Goal: Communication & Community: Answer question/provide support

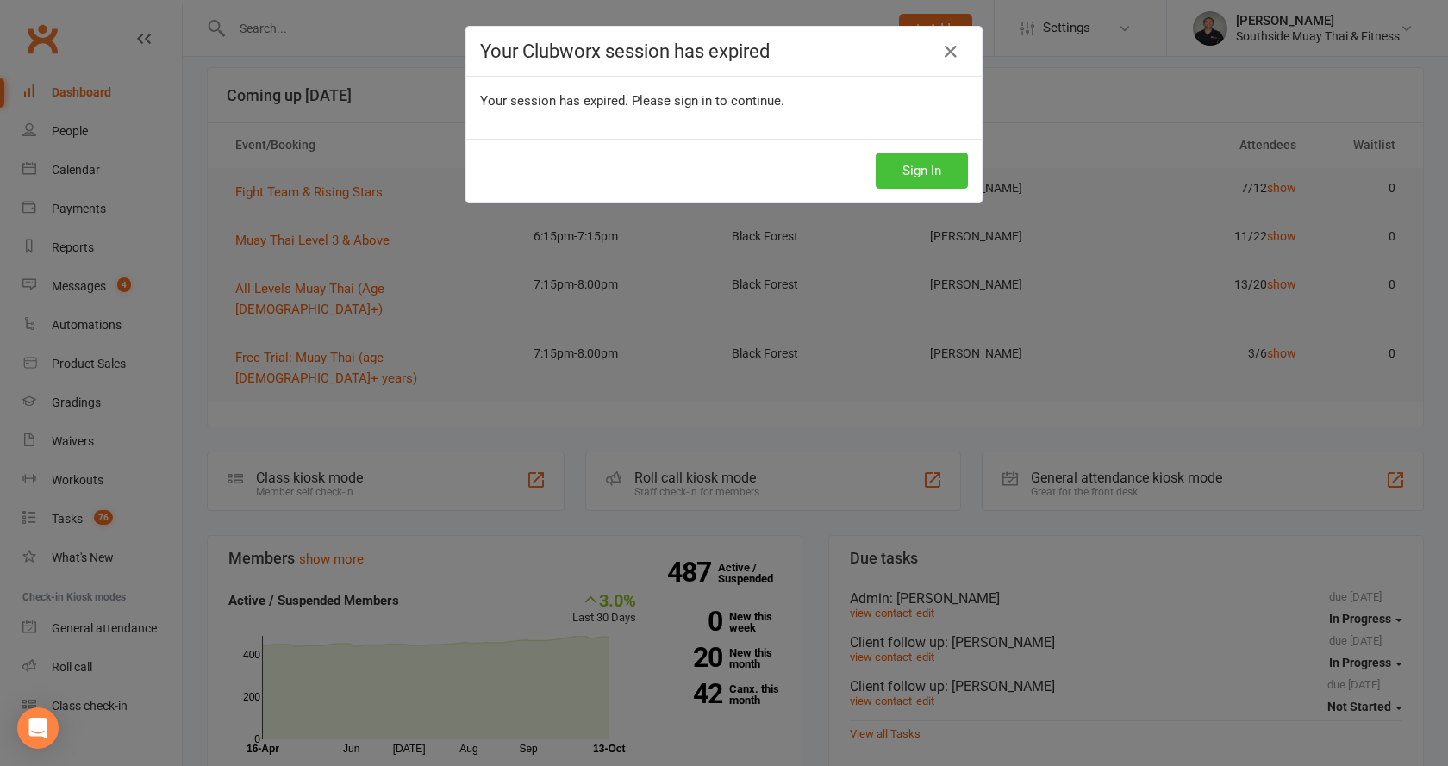
click at [897, 162] on button "Sign In" at bounding box center [922, 171] width 92 height 36
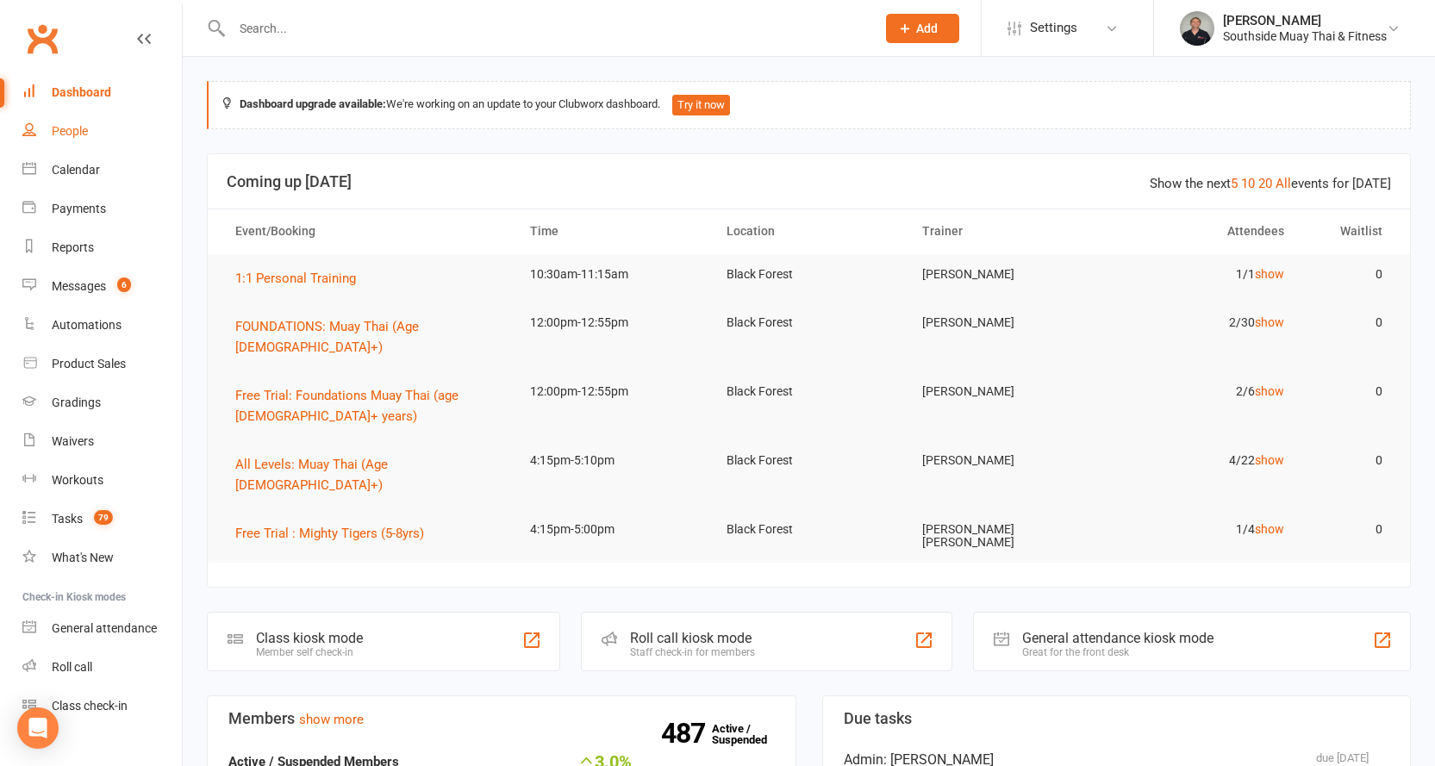
click at [78, 132] on div "People" at bounding box center [70, 131] width 36 height 14
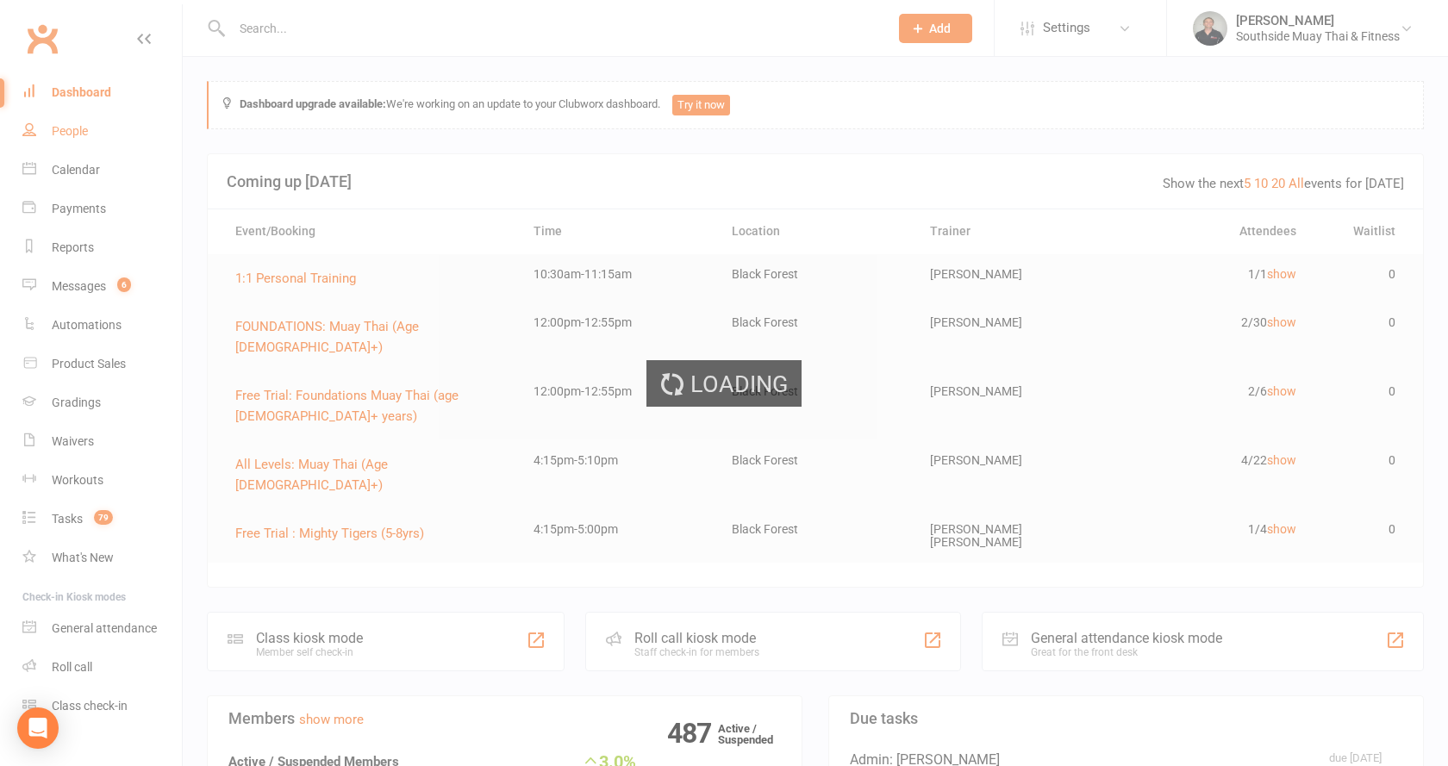
select select "100"
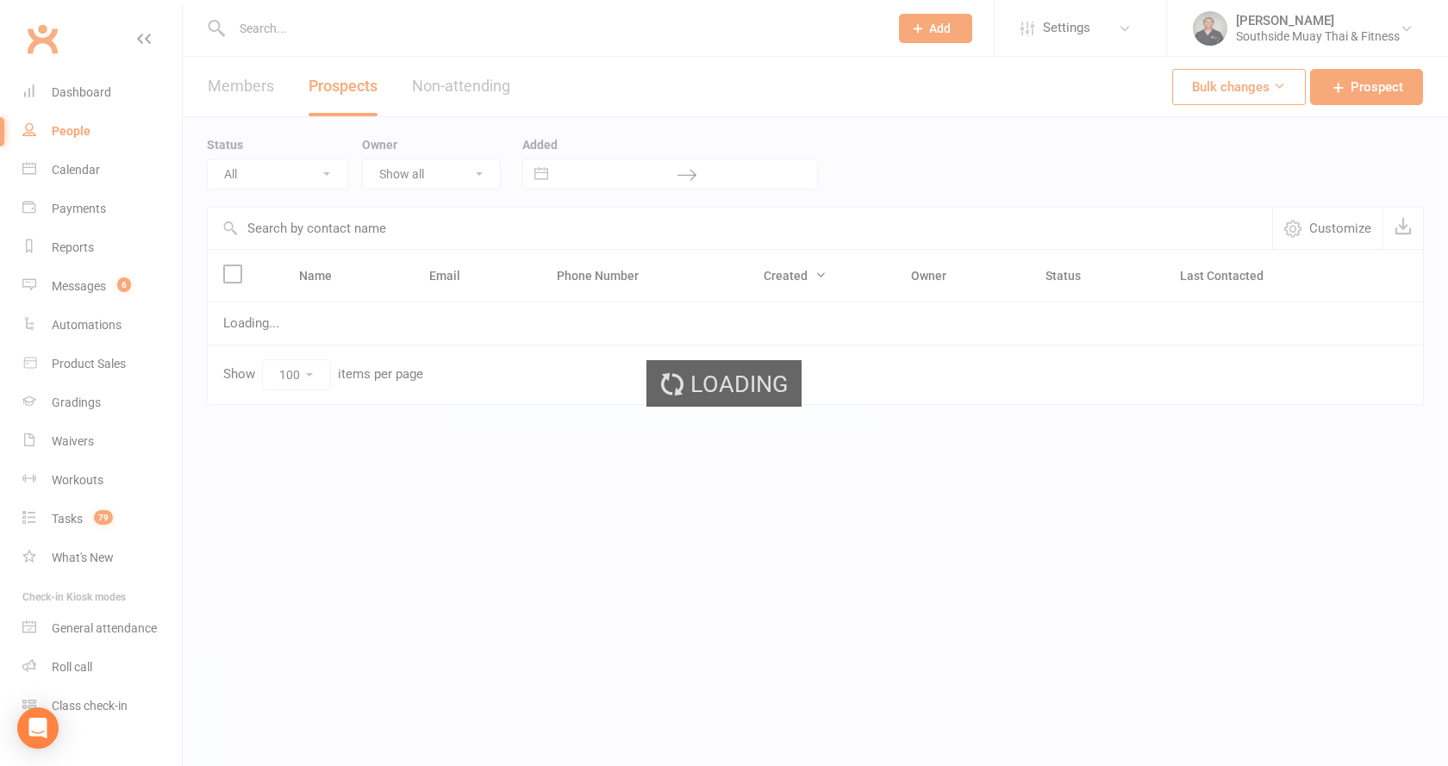
select select "Intro Month"
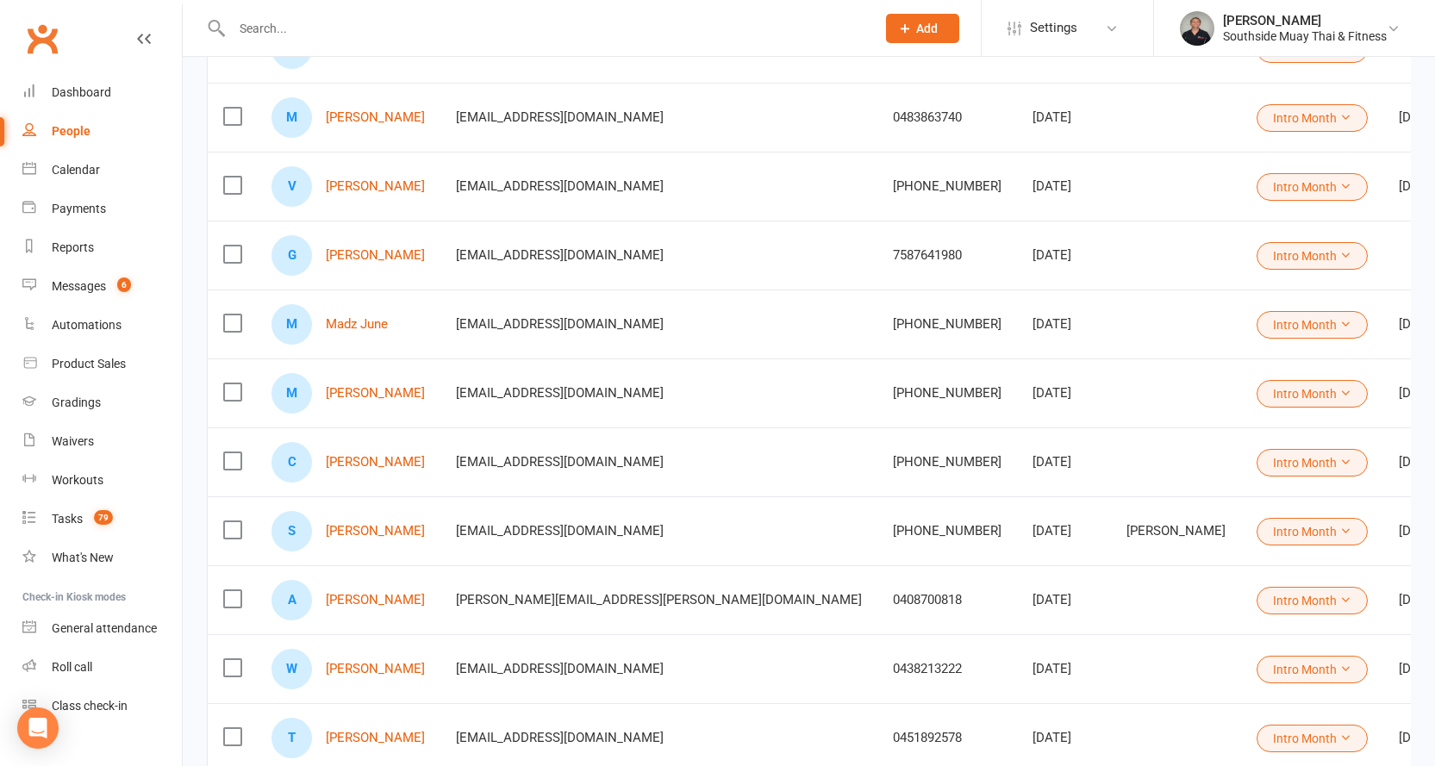
scroll to position [150, 0]
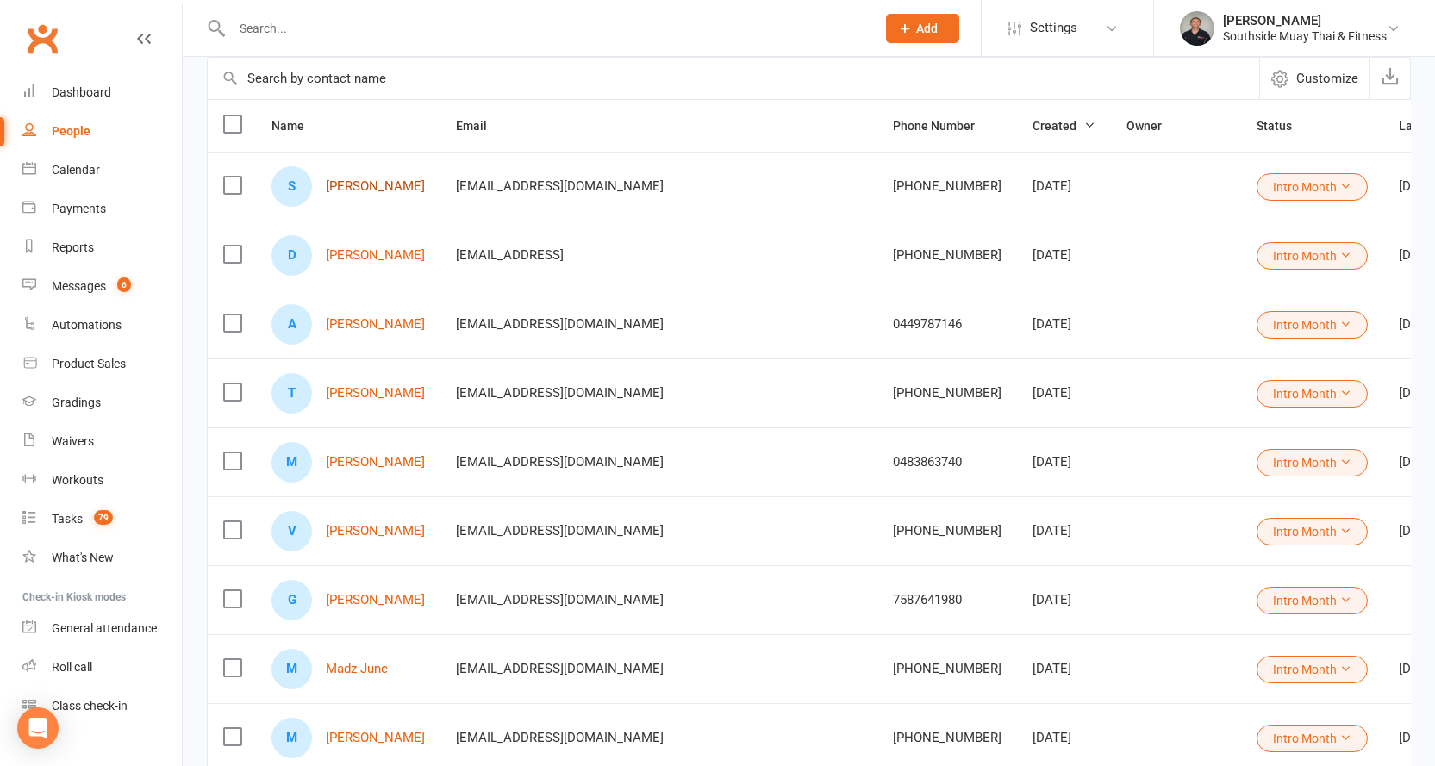
click at [397, 191] on link "Stewart Lindsay" at bounding box center [375, 186] width 99 height 15
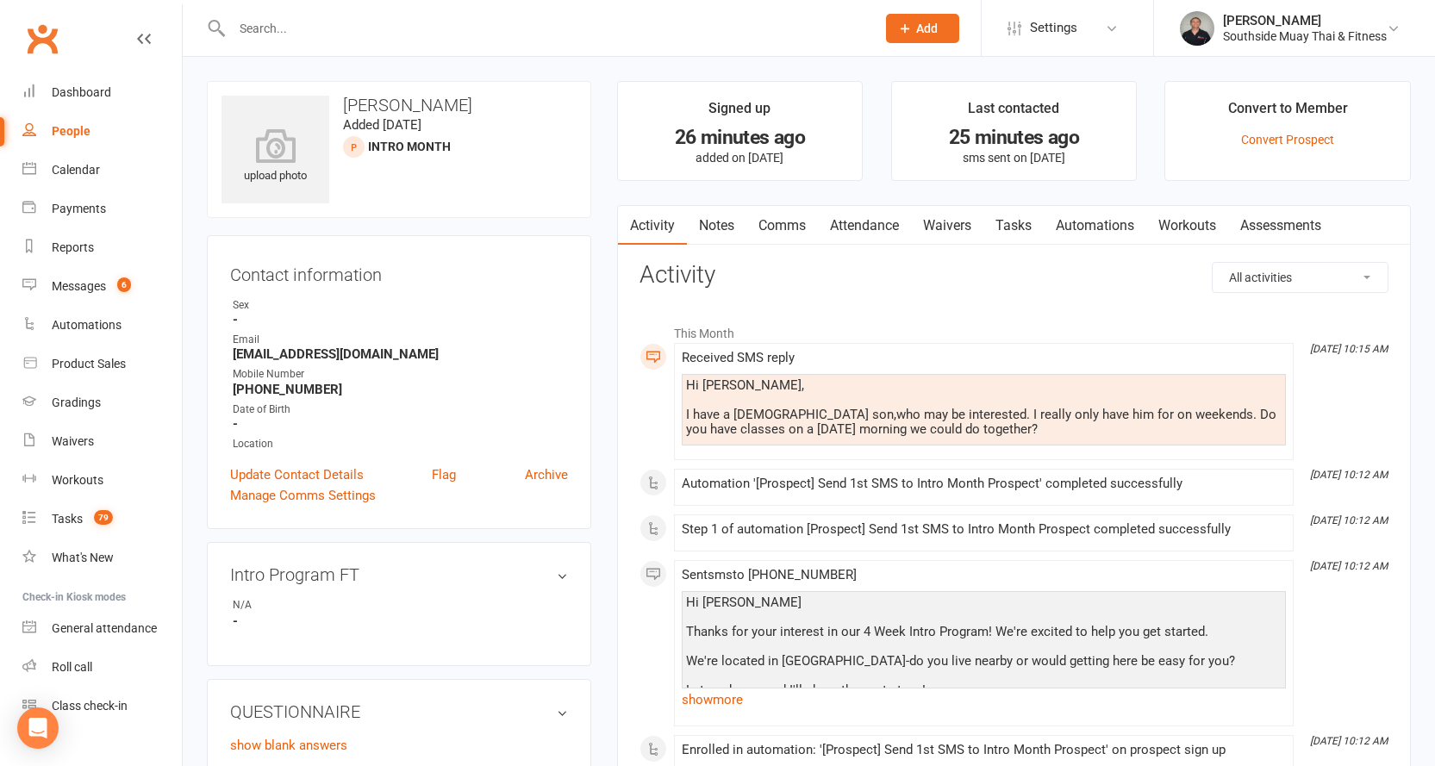
click at [73, 125] on div "People" at bounding box center [71, 131] width 39 height 14
select select "100"
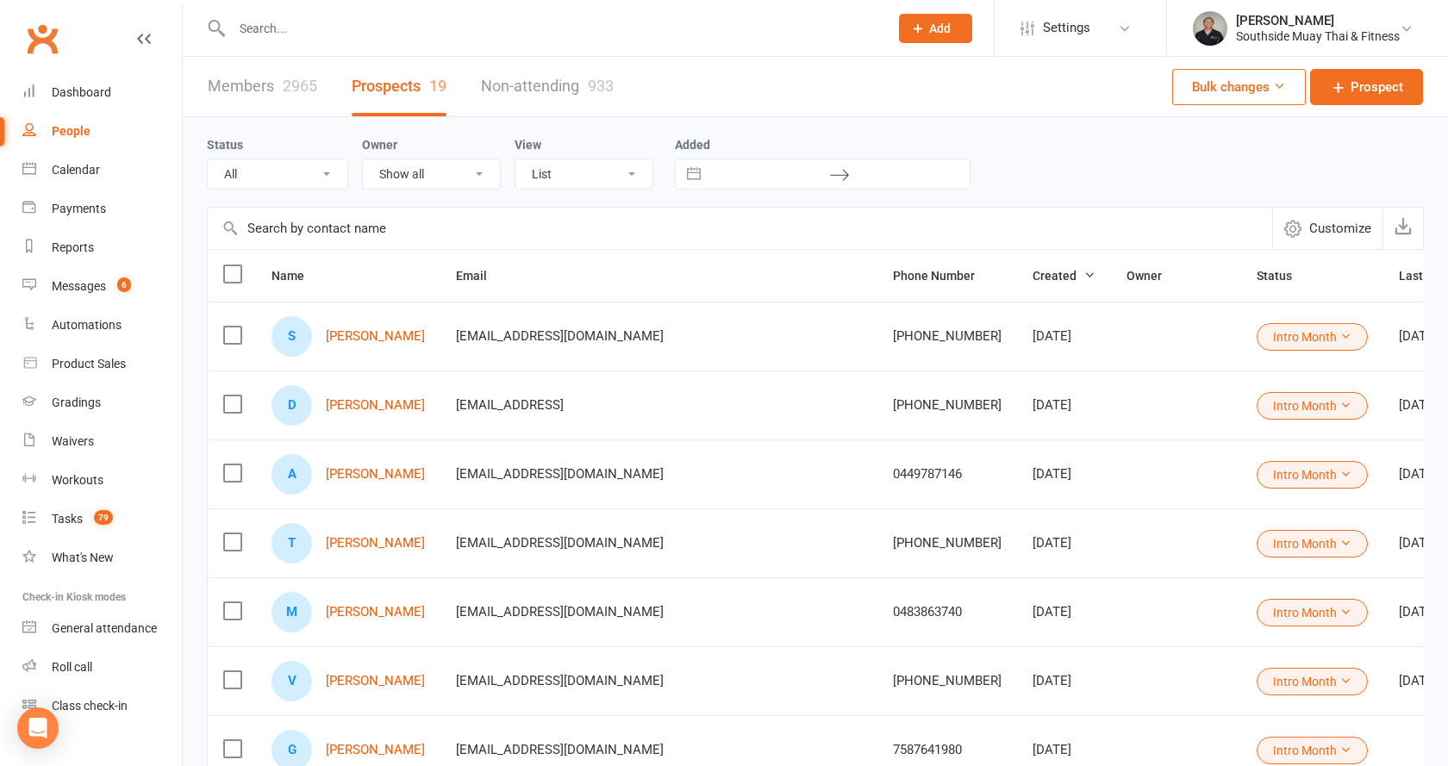
select select "Intro Month"
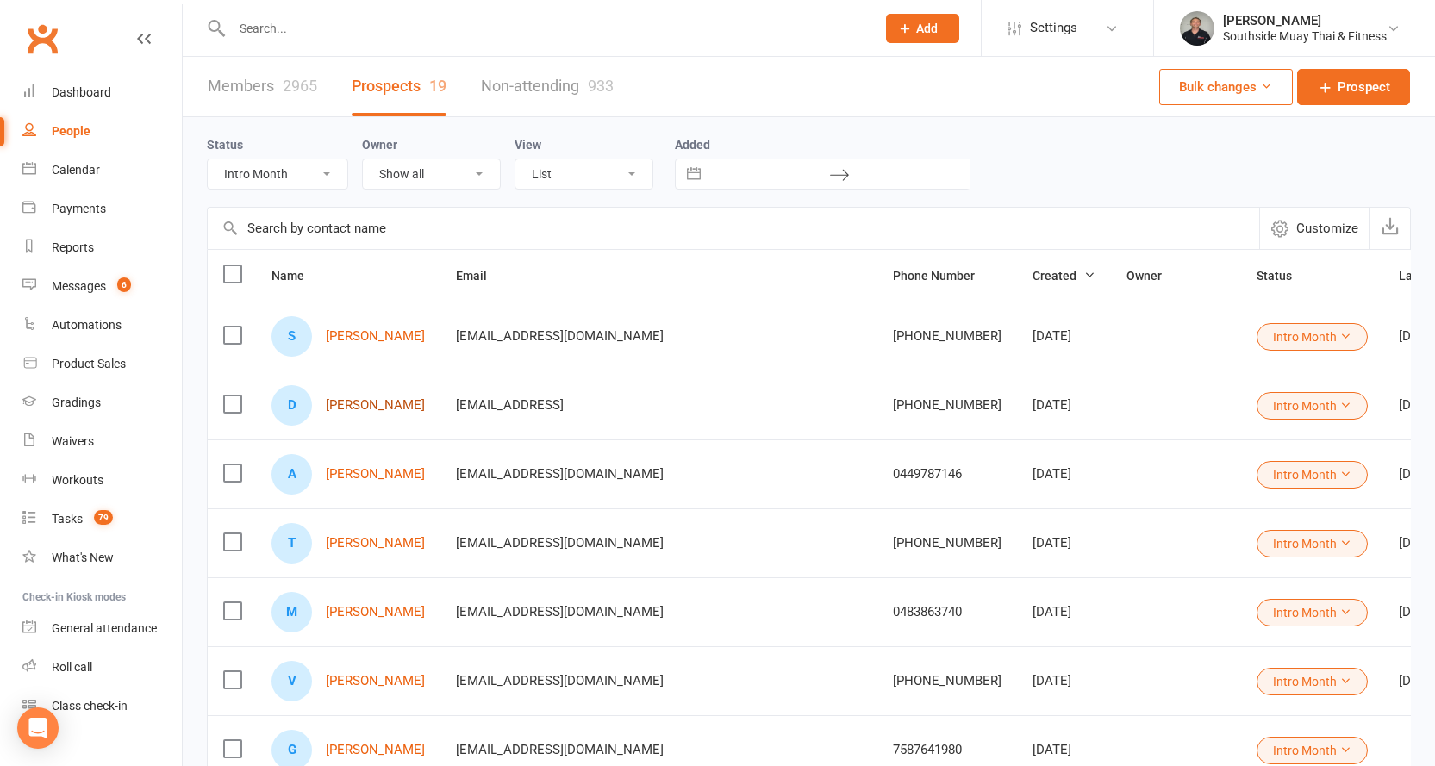
click at [357, 404] on link "Domiza Lam" at bounding box center [375, 405] width 99 height 15
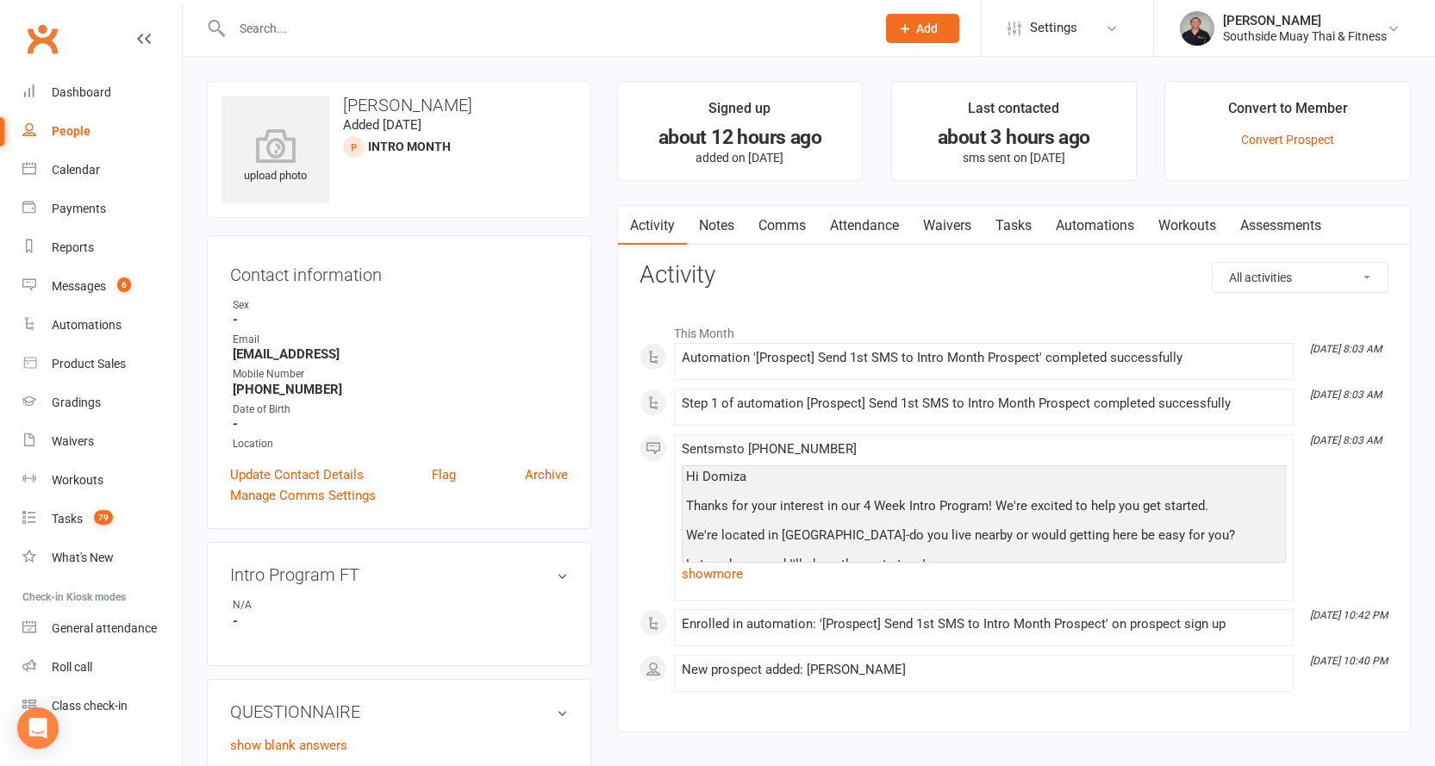
click at [58, 129] on div "People" at bounding box center [71, 131] width 39 height 14
select select "100"
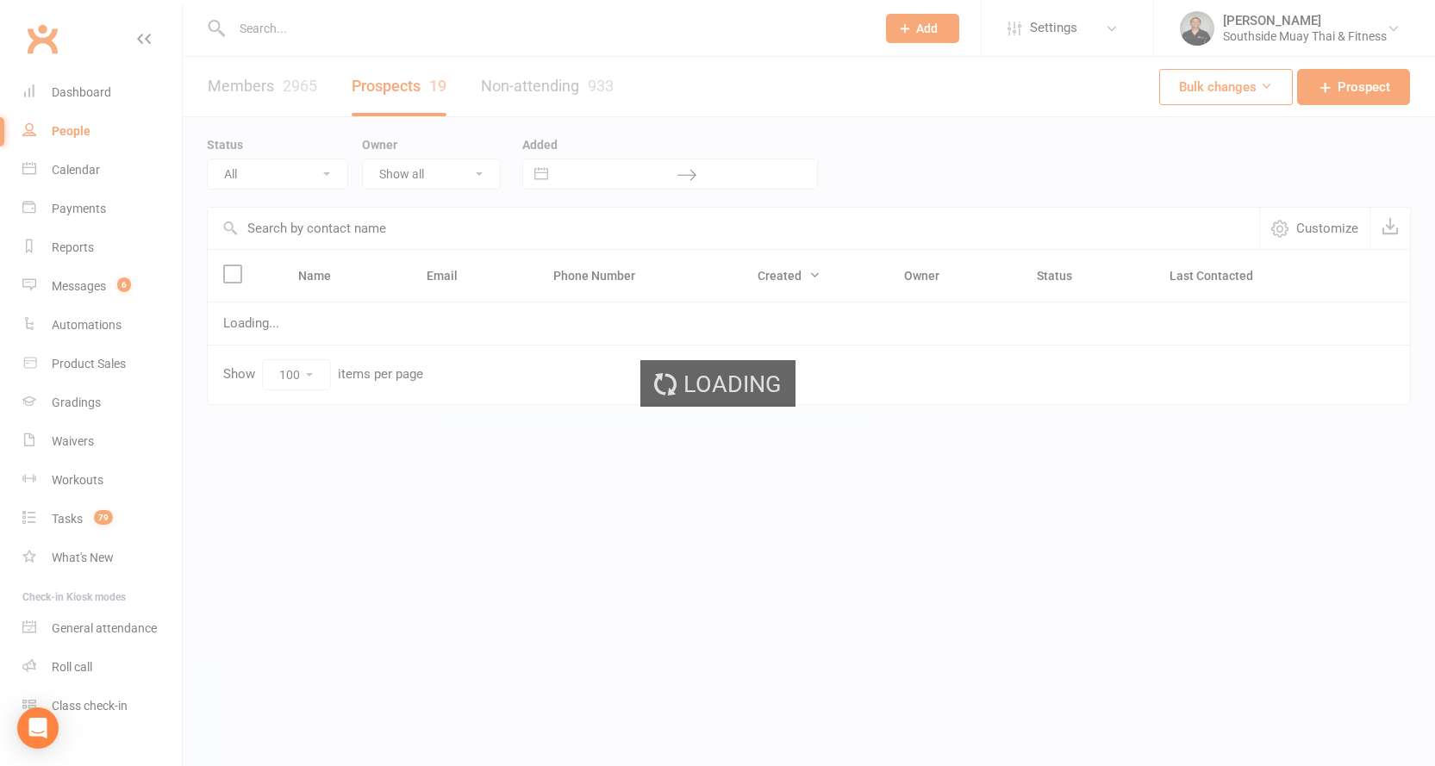
select select "Intro Month"
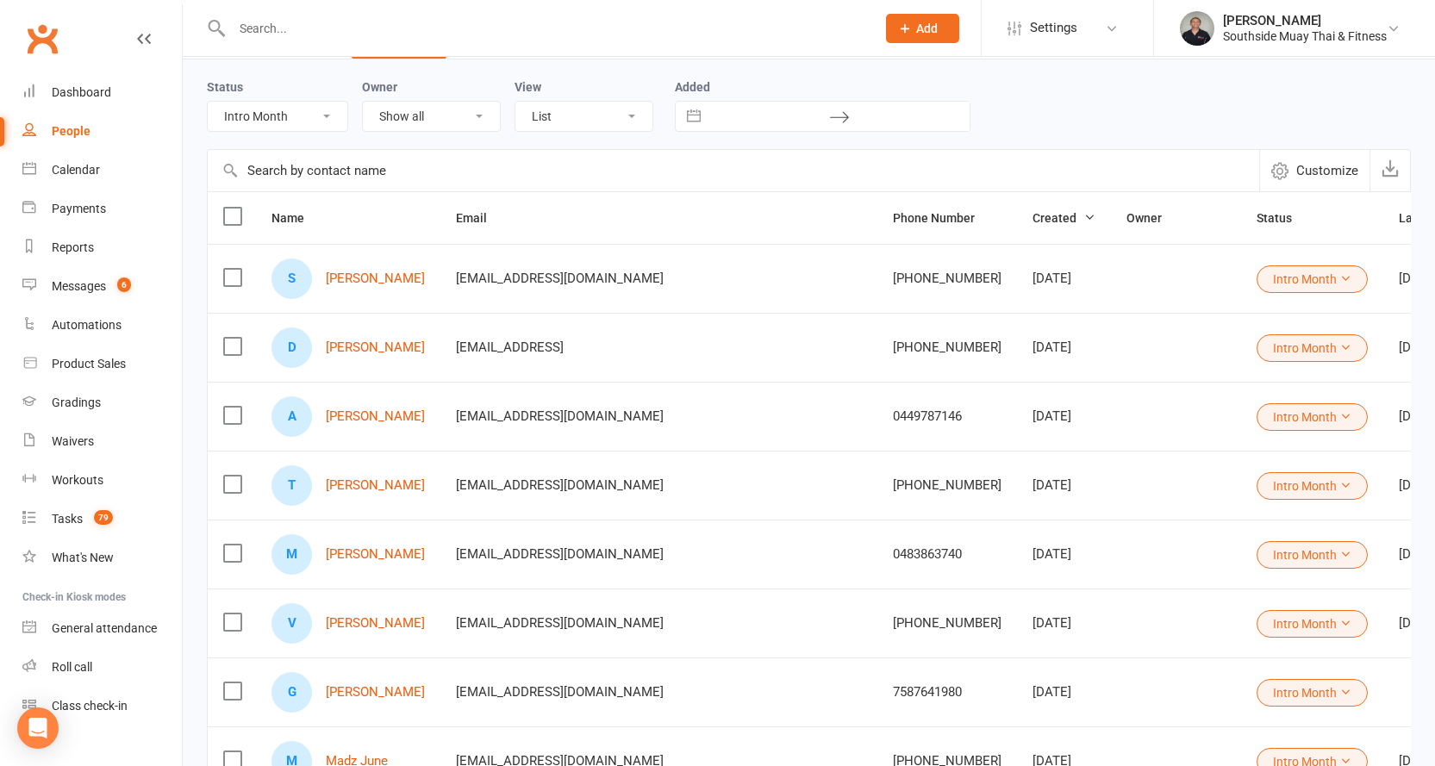
scroll to position [172, 0]
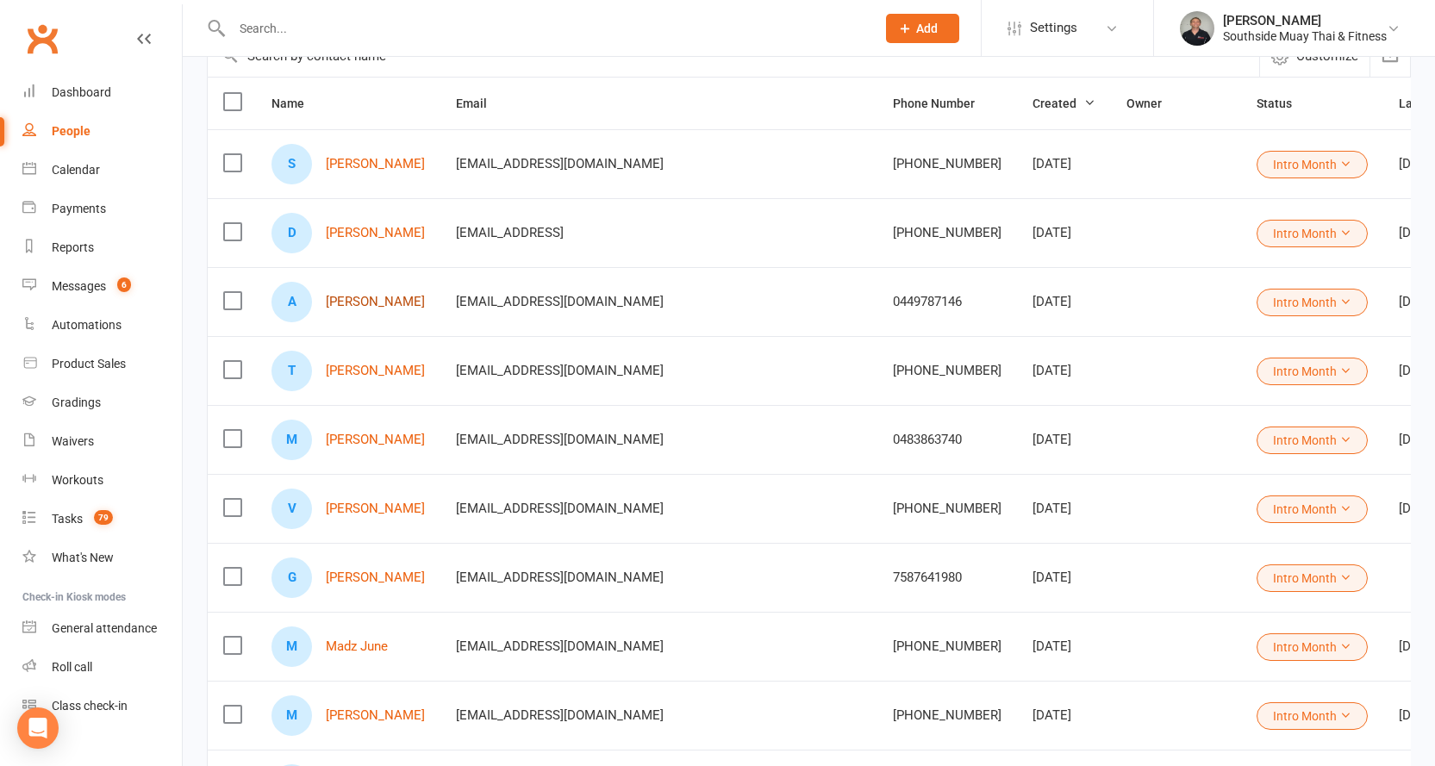
click at [362, 303] on link "Alla Salih" at bounding box center [375, 302] width 99 height 15
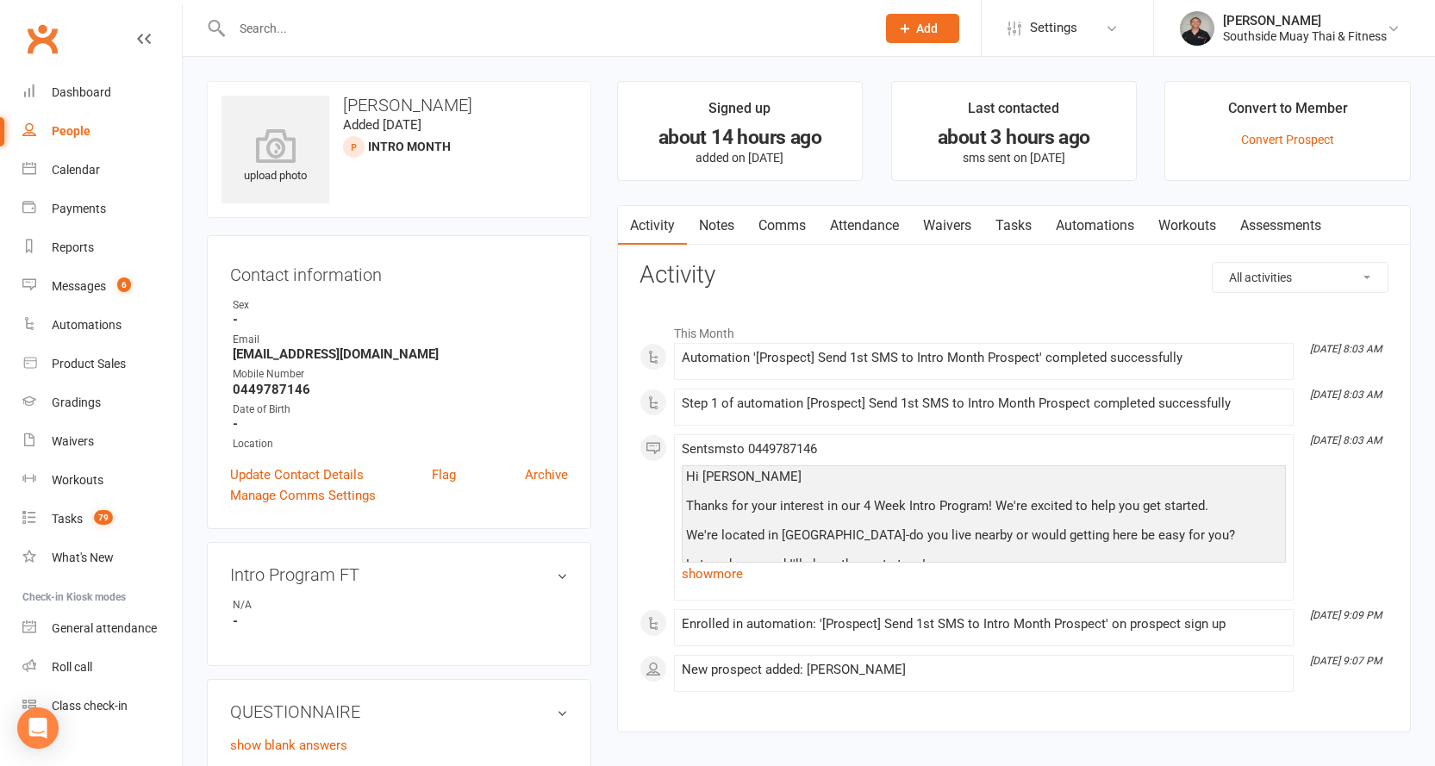
click at [76, 129] on div "People" at bounding box center [71, 131] width 39 height 14
select select "100"
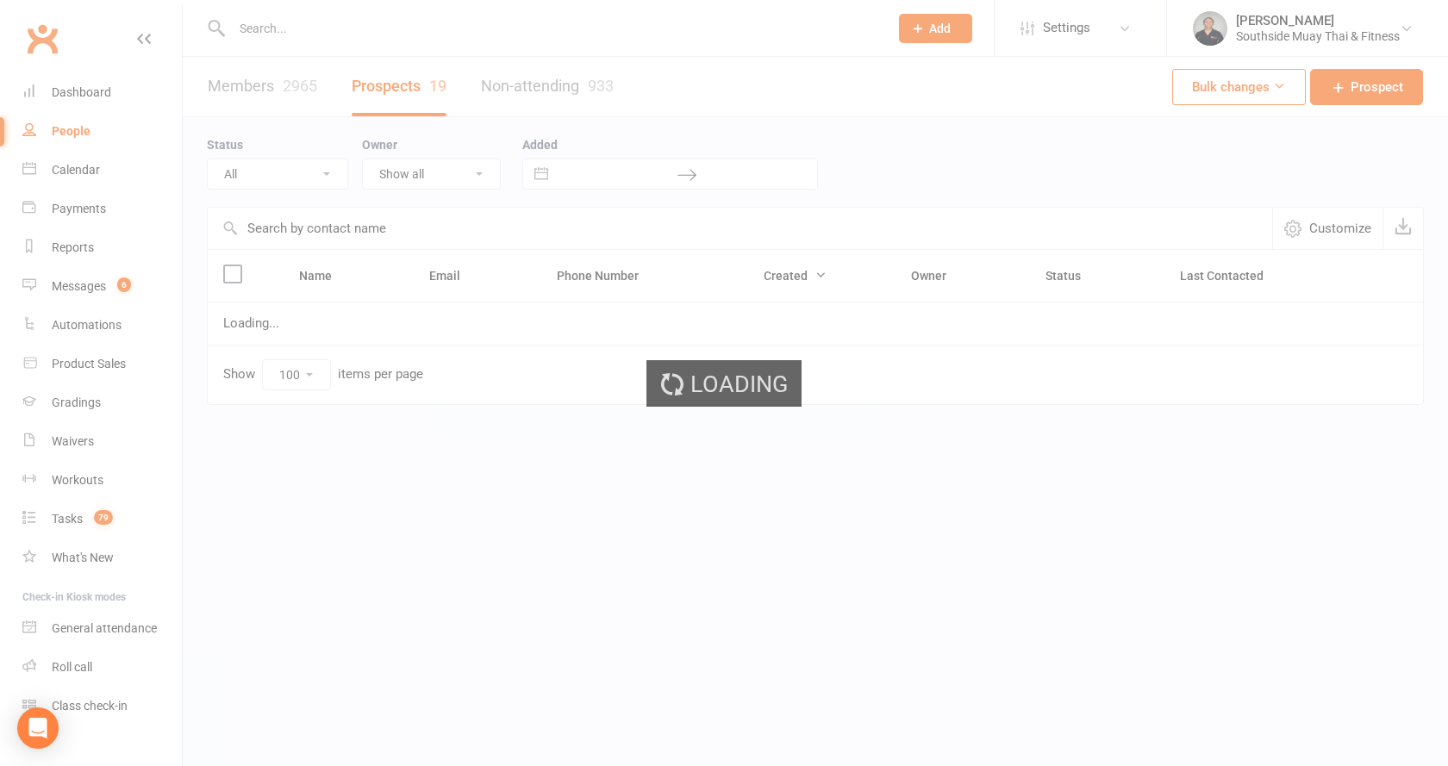
select select "Intro Month"
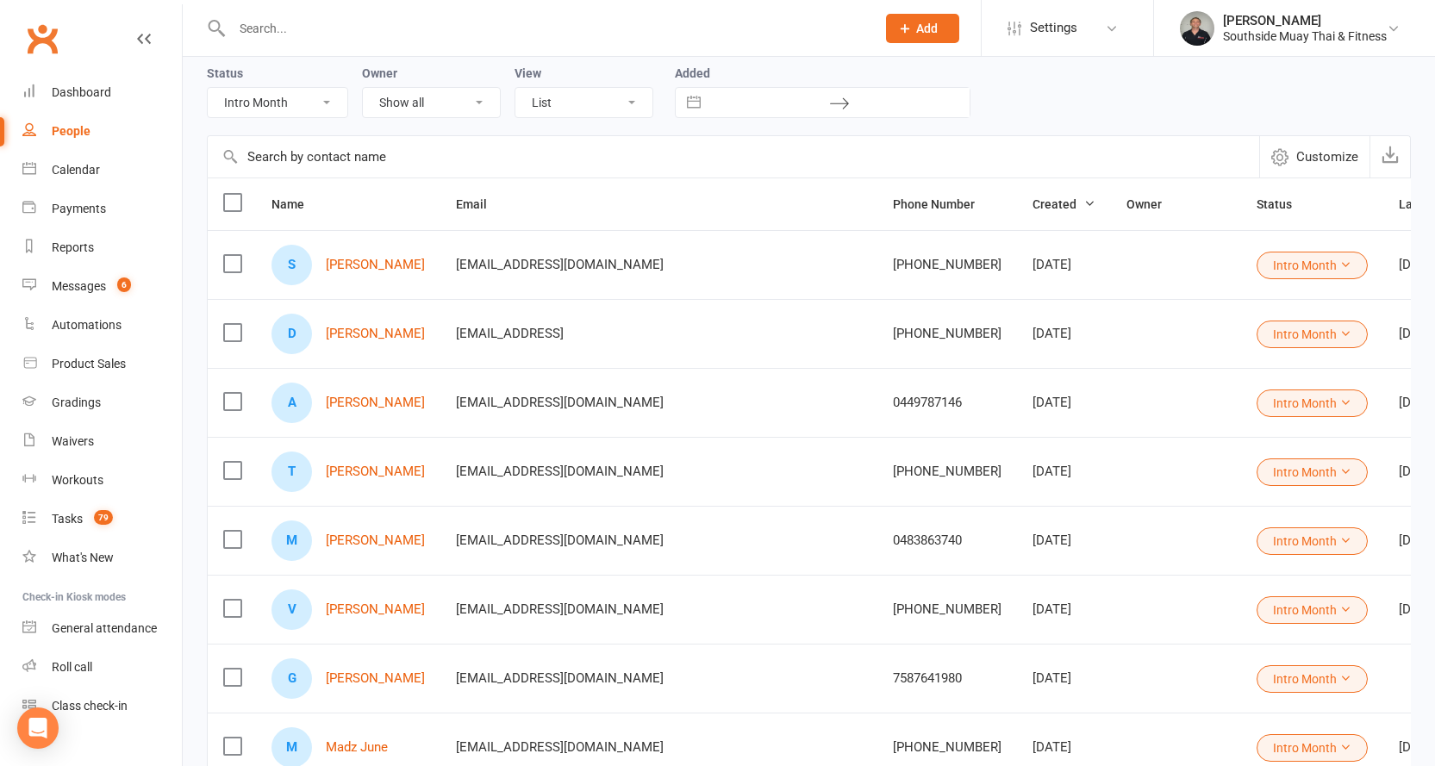
scroll to position [86, 0]
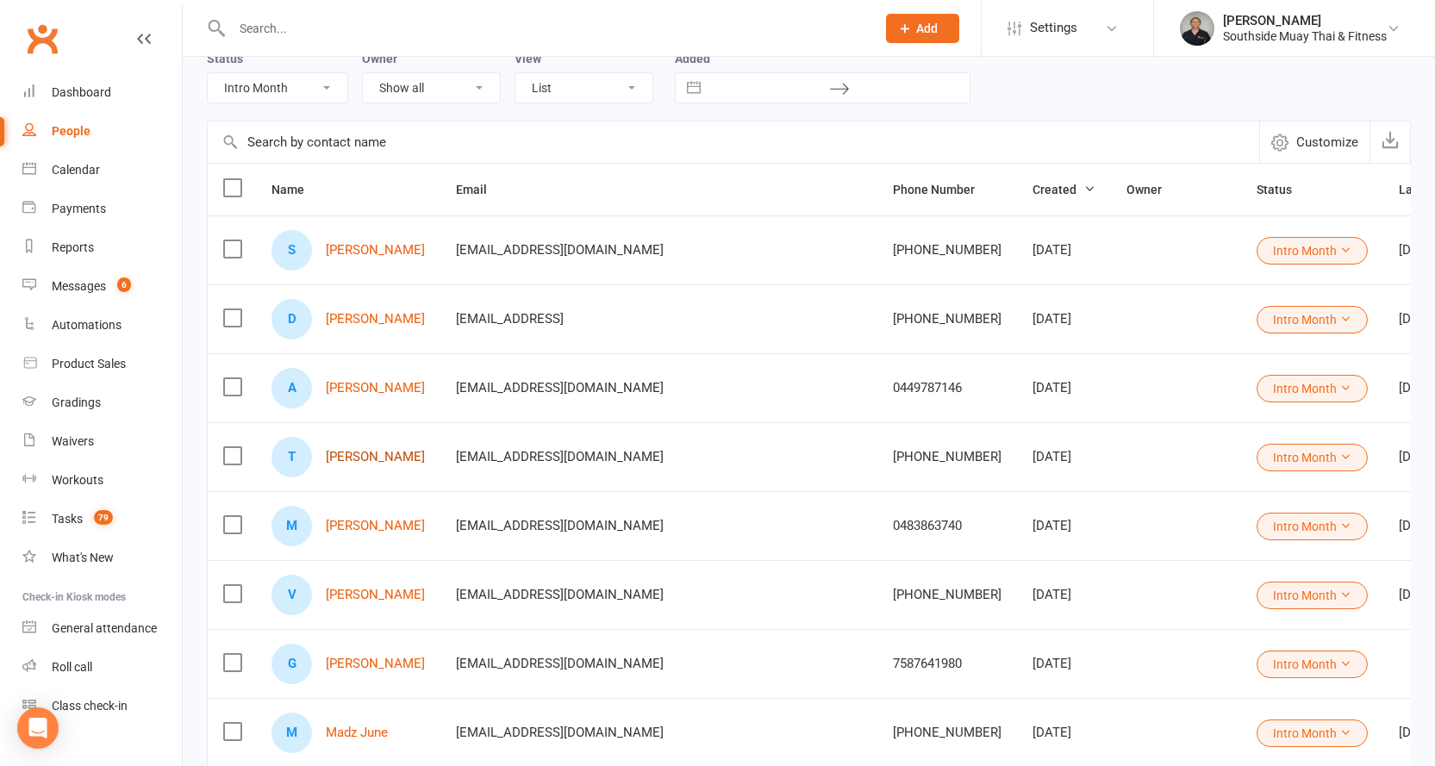
click at [363, 455] on link "Trisha Diloy" at bounding box center [375, 457] width 99 height 15
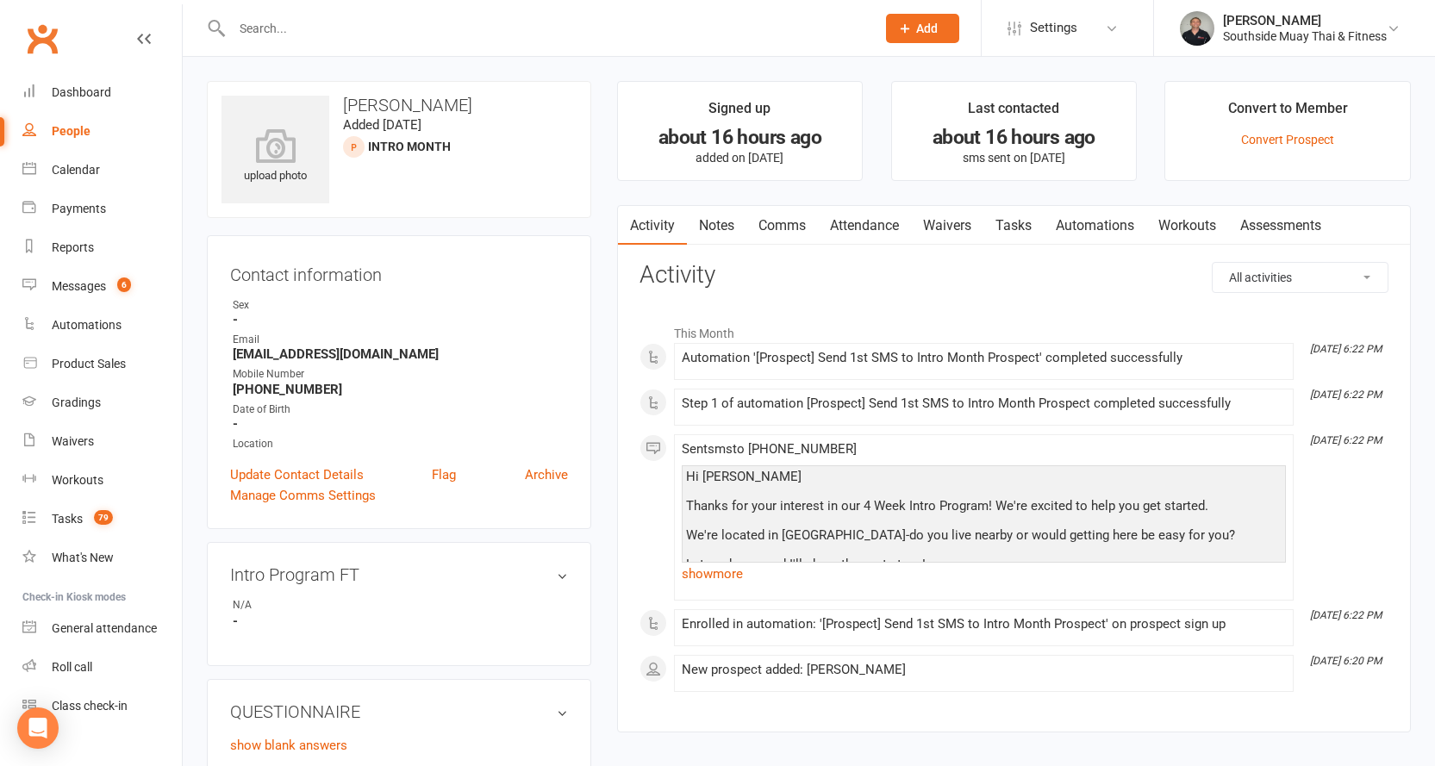
click at [795, 222] on link "Comms" at bounding box center [783, 226] width 72 height 40
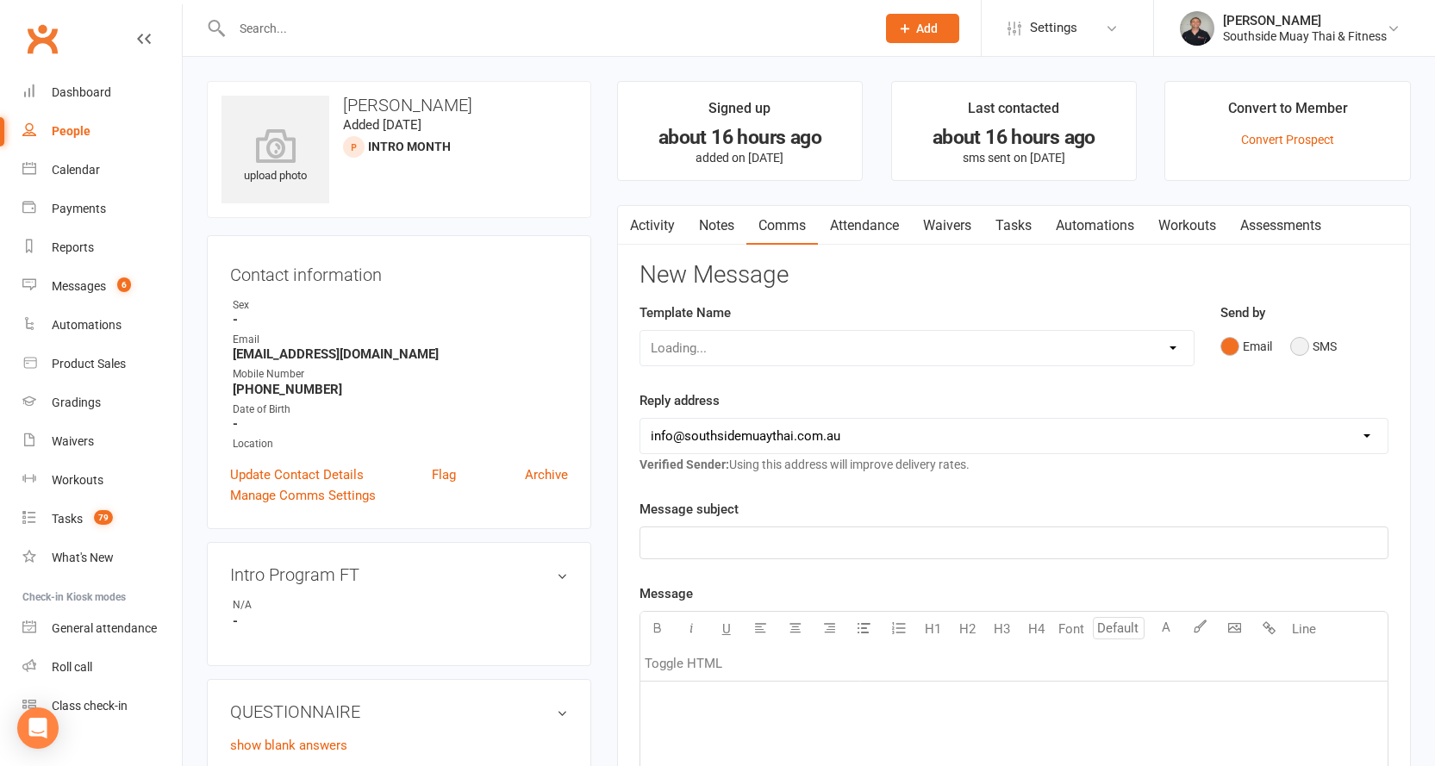
click at [1307, 350] on button "SMS" at bounding box center [1313, 346] width 47 height 33
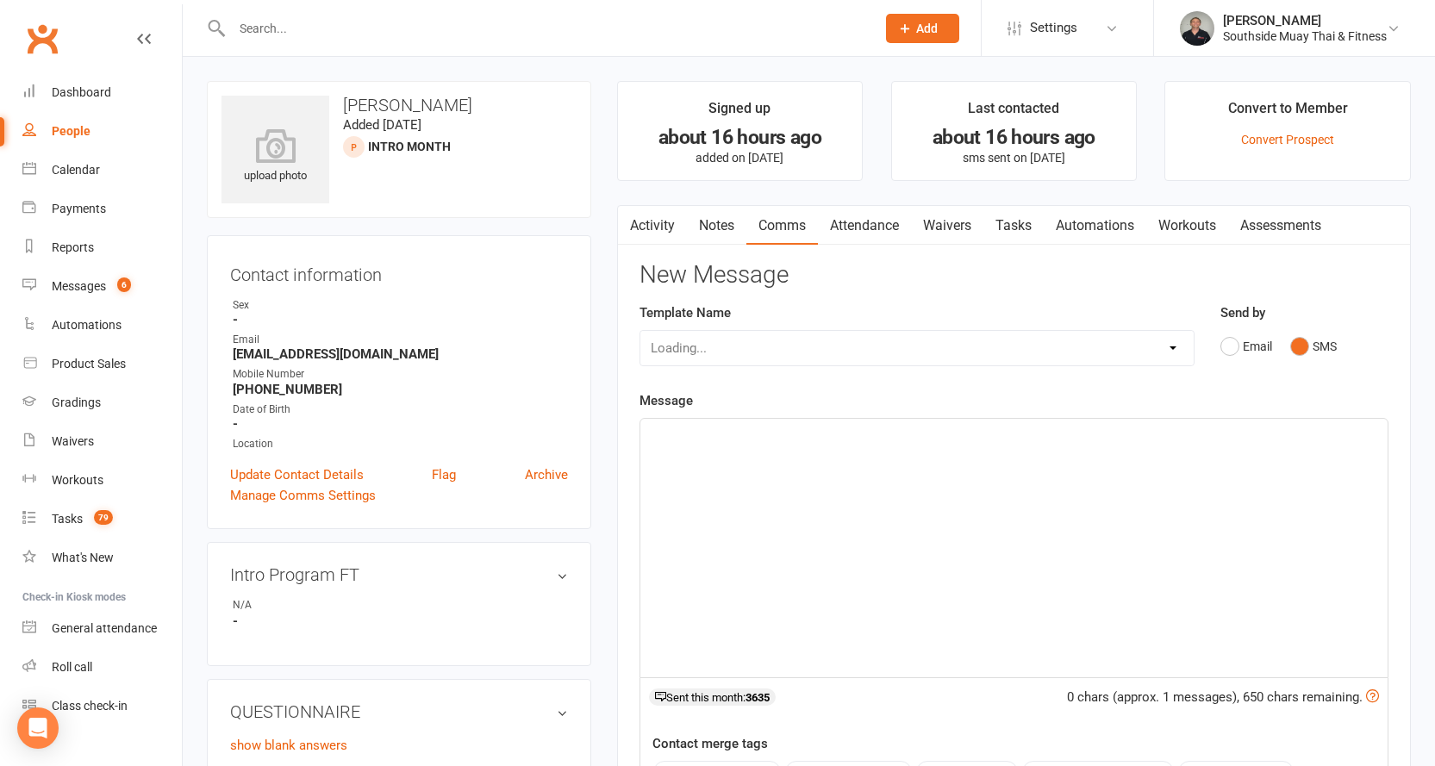
click at [782, 441] on p "﻿" at bounding box center [1014, 434] width 727 height 21
click at [790, 351] on select "Select Template [SMS] Outreach Message: High Risk – Personal From Trainer + Ree…" at bounding box center [916, 348] width 553 height 34
select select "33"
click at [640, 331] on select "Select Template [SMS] Outreach Message: High Risk – Personal From Trainer + Ree…" at bounding box center [916, 348] width 553 height 34
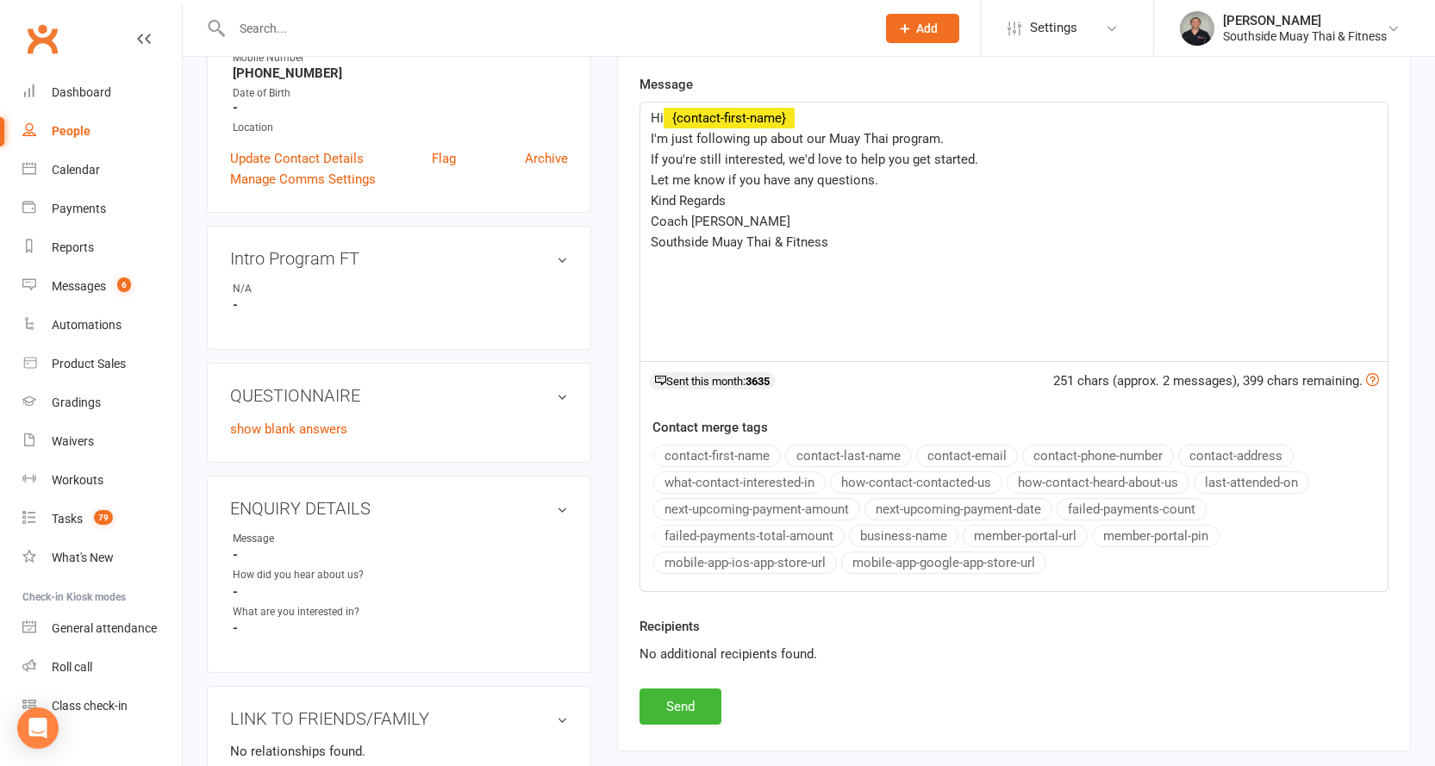
scroll to position [431, 0]
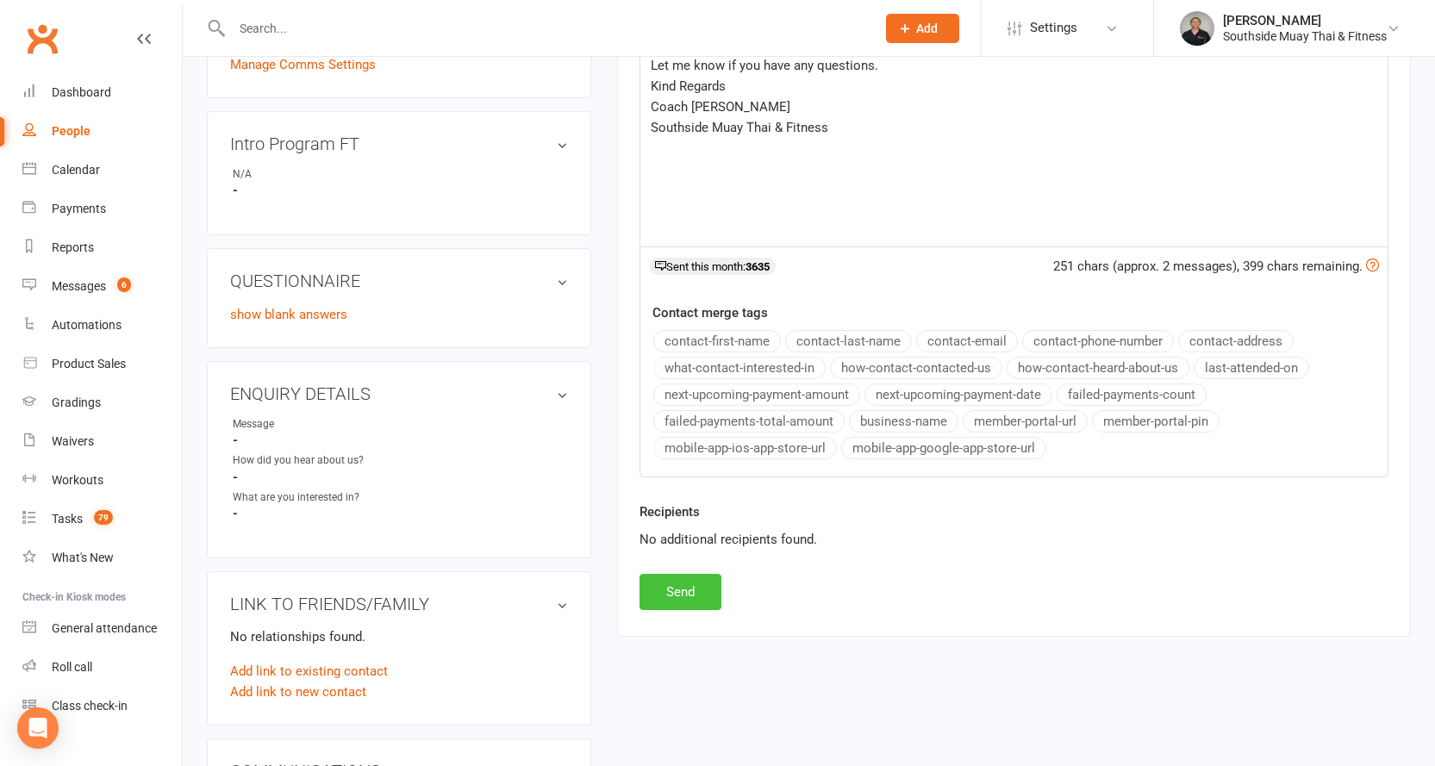
click at [655, 592] on button "Send" at bounding box center [681, 592] width 82 height 36
select select
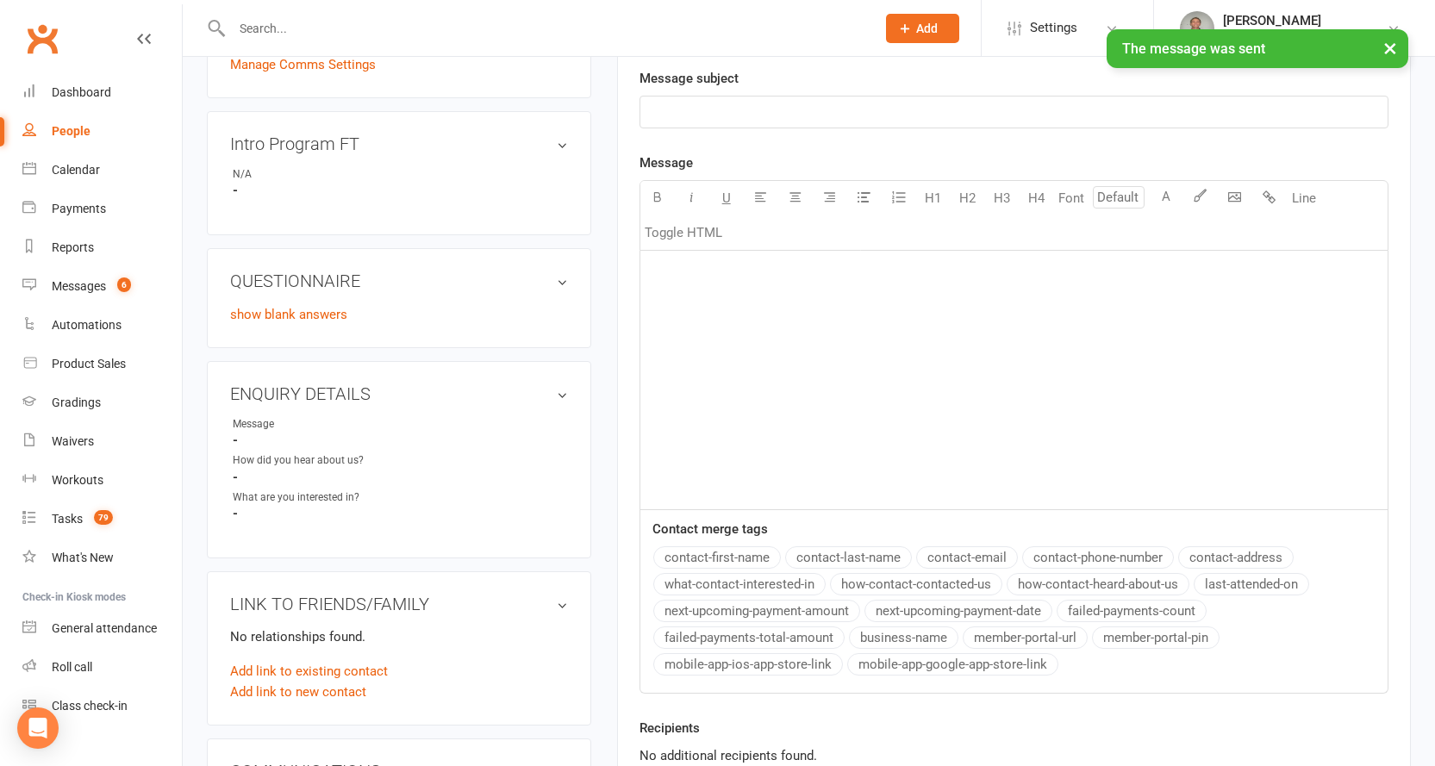
click at [77, 123] on link "People" at bounding box center [101, 131] width 159 height 39
select select "100"
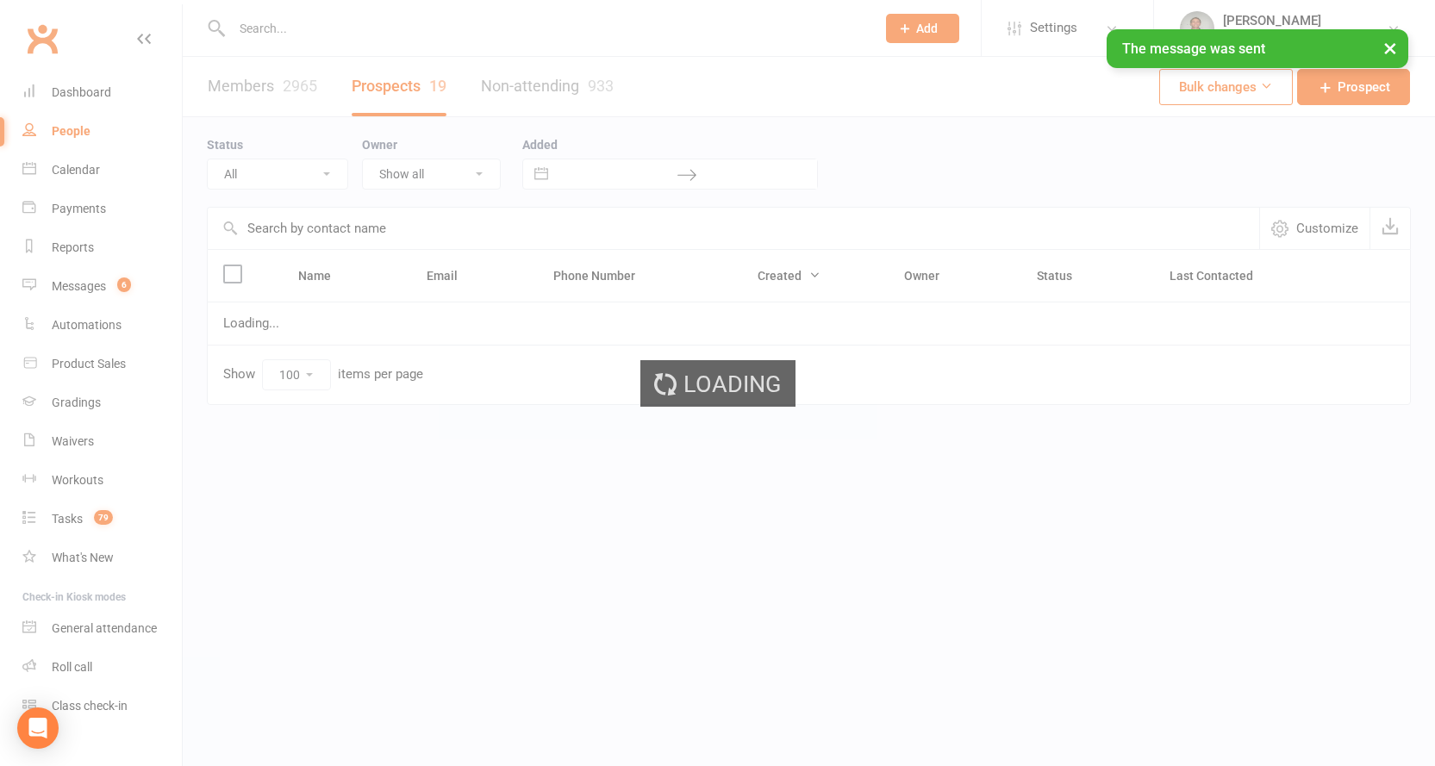
select select "Intro Month"
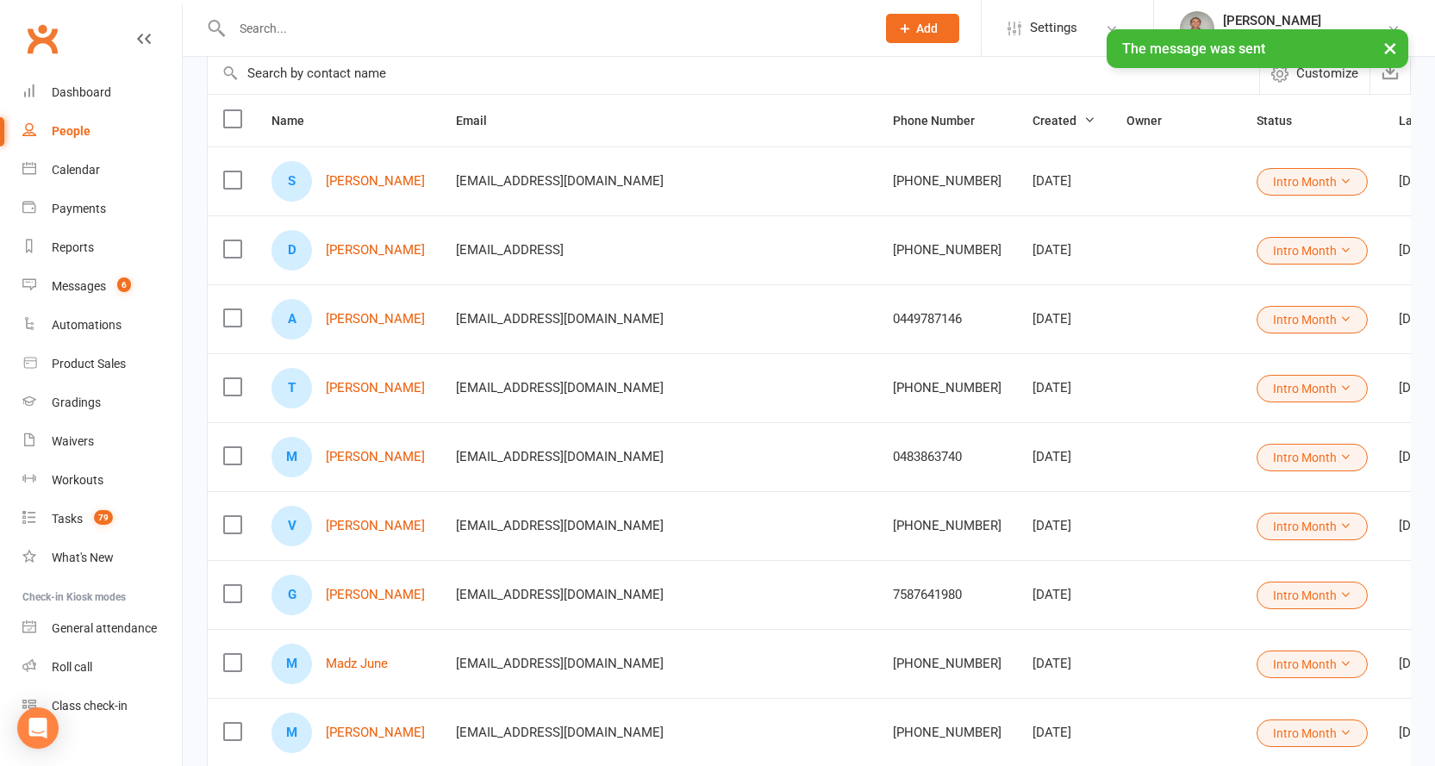
scroll to position [172, 0]
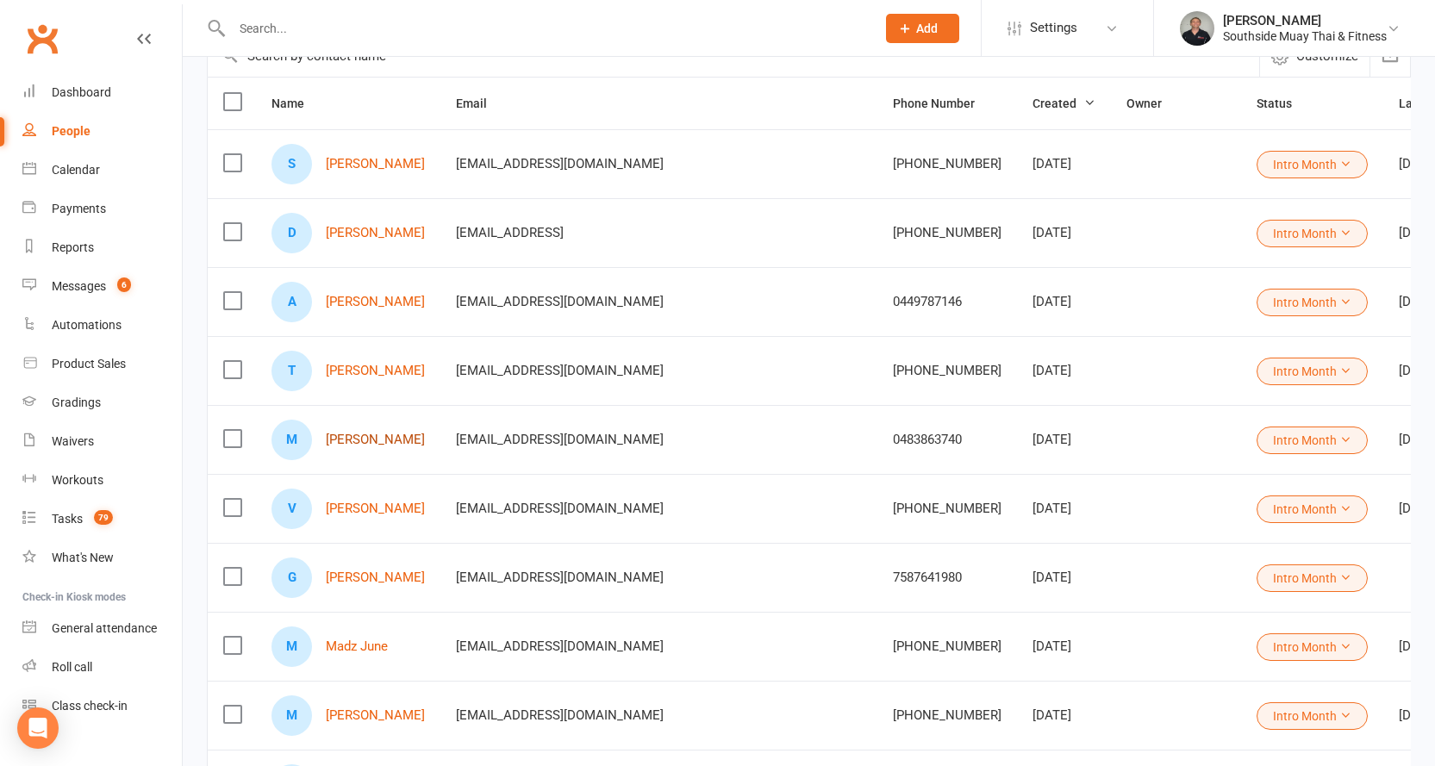
click at [341, 440] on link "Mia Son" at bounding box center [375, 440] width 99 height 15
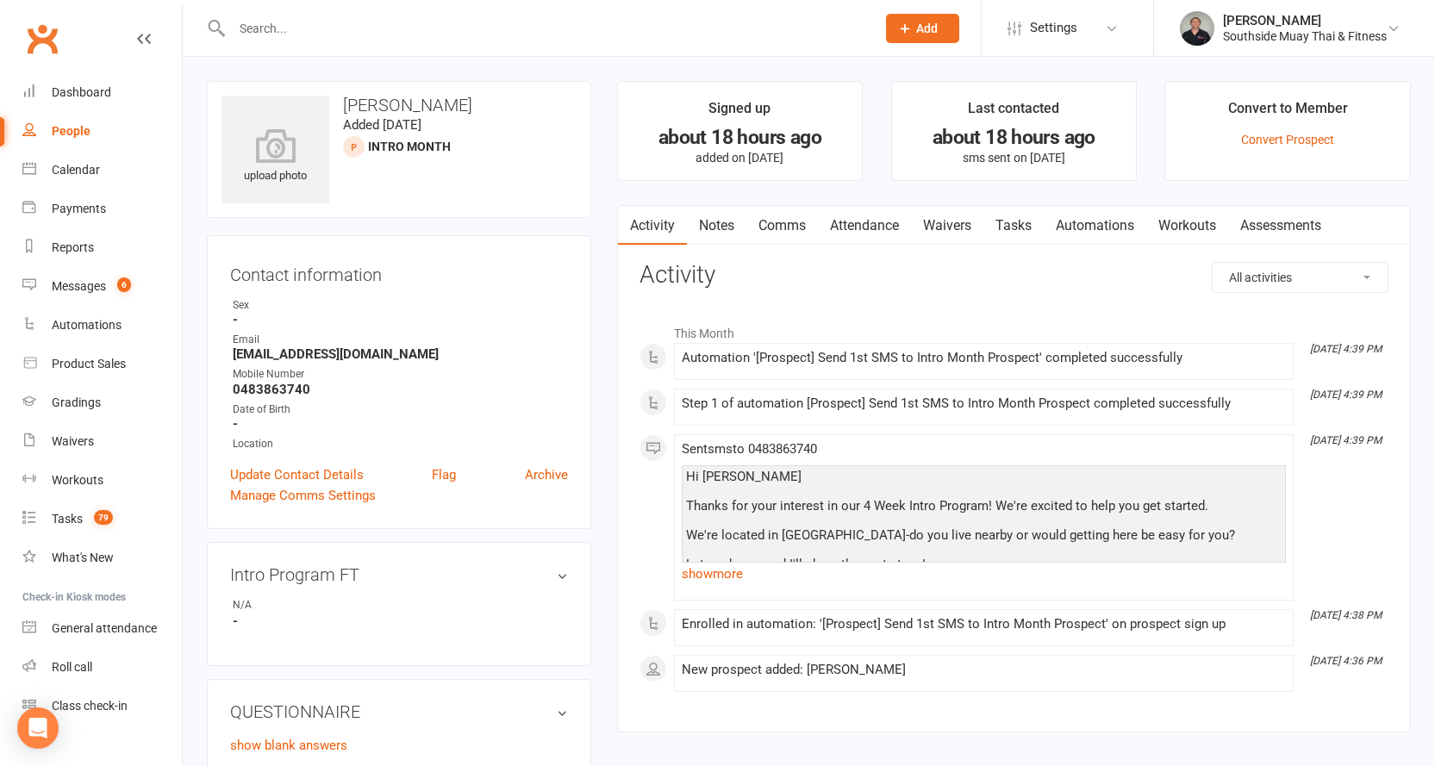
click at [788, 219] on link "Comms" at bounding box center [783, 226] width 72 height 40
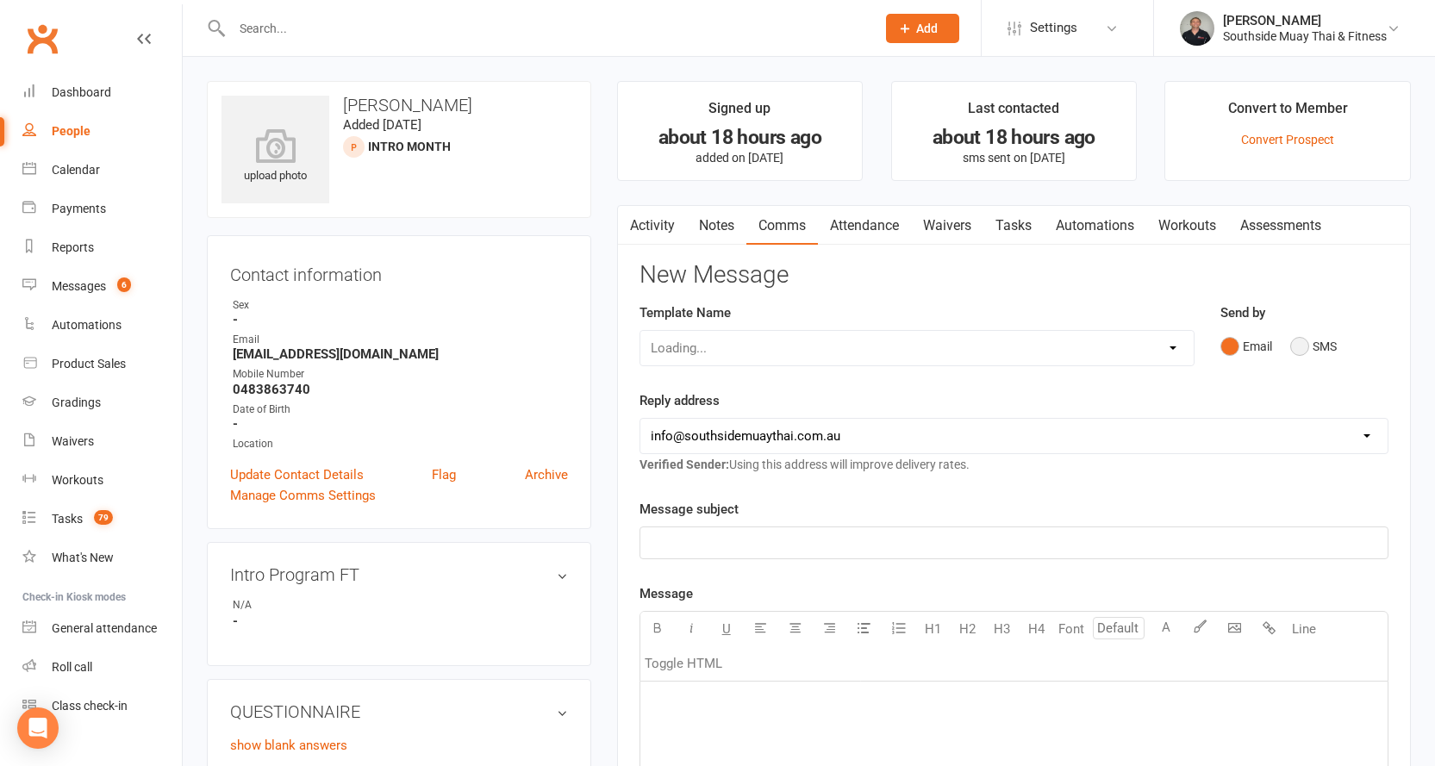
click at [1296, 347] on button "SMS" at bounding box center [1313, 346] width 47 height 33
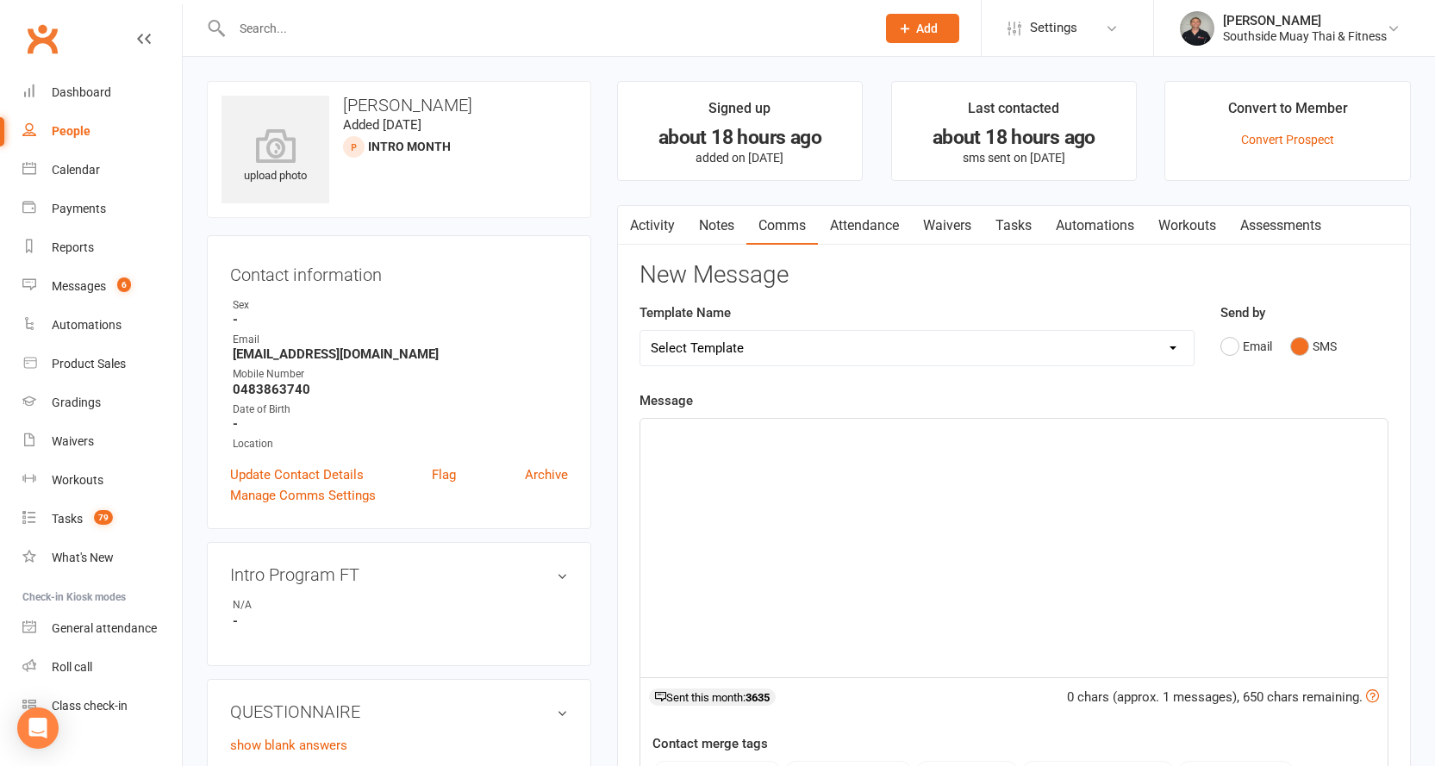
click at [1059, 350] on select "Select Template [SMS] Outreach Message: High Risk – Personal From Trainer + Ree…" at bounding box center [916, 348] width 553 height 34
select select "33"
click at [640, 331] on select "Select Template [SMS] Outreach Message: High Risk – Personal From Trainer + Ree…" at bounding box center [916, 348] width 553 height 34
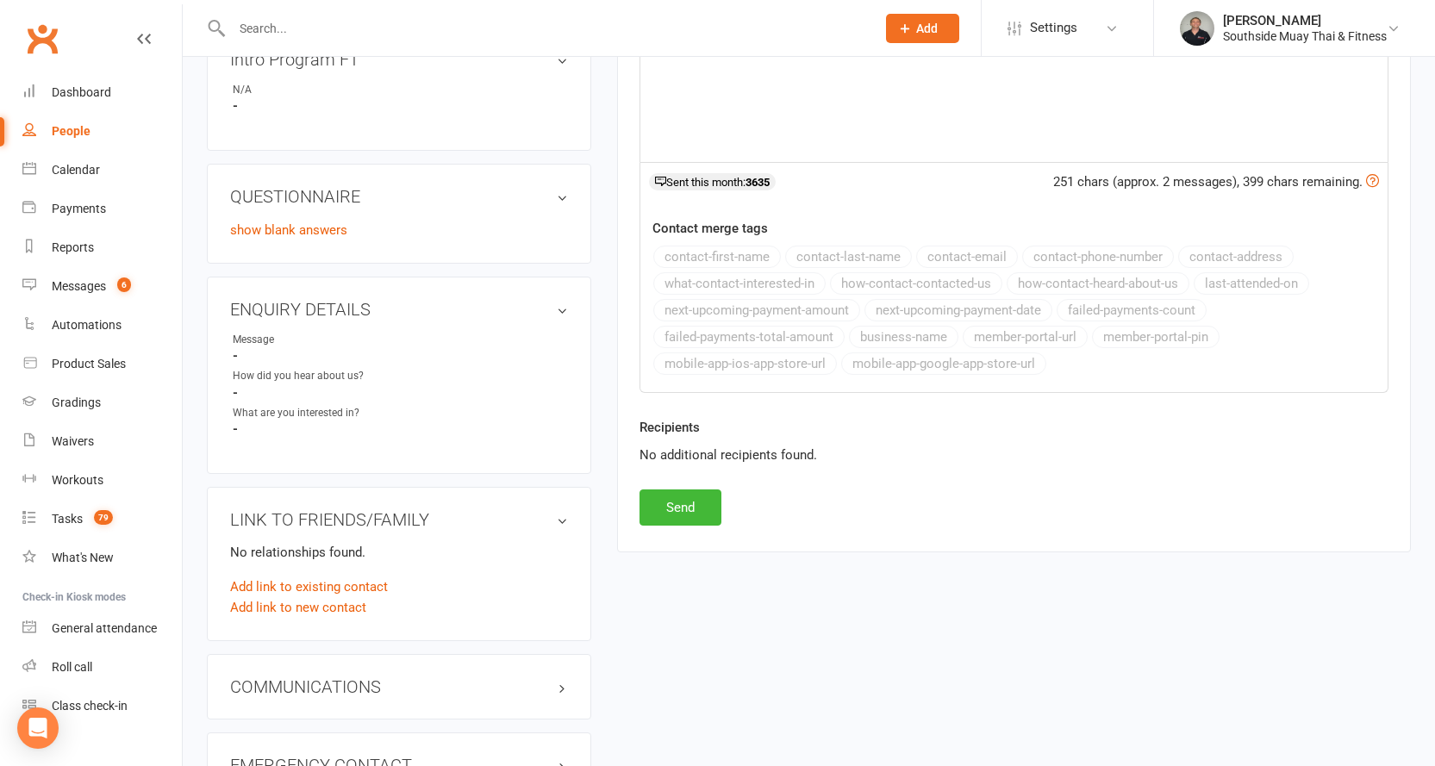
scroll to position [517, 0]
click at [673, 504] on button "Send" at bounding box center [681, 506] width 82 height 36
select select
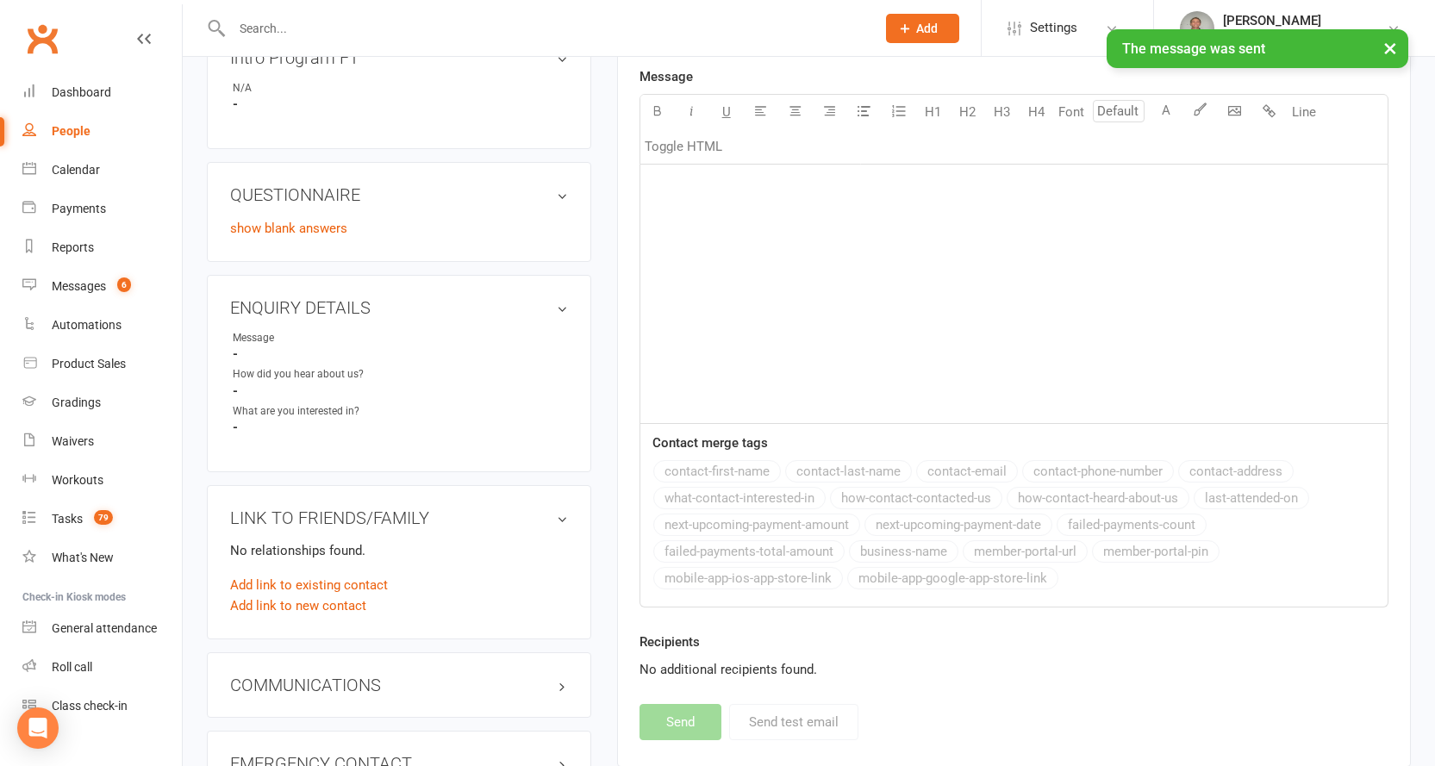
click at [76, 123] on link "People" at bounding box center [101, 131] width 159 height 39
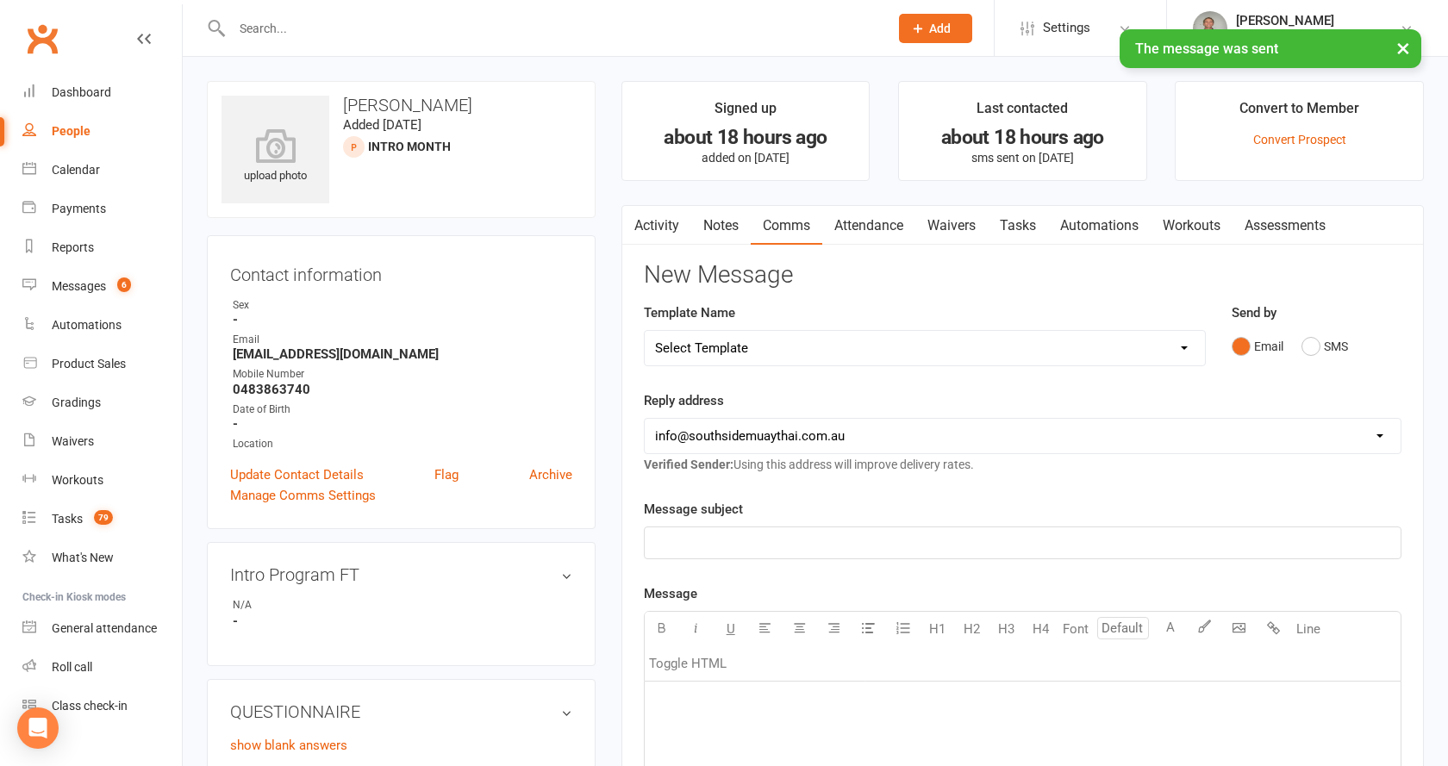
select select "100"
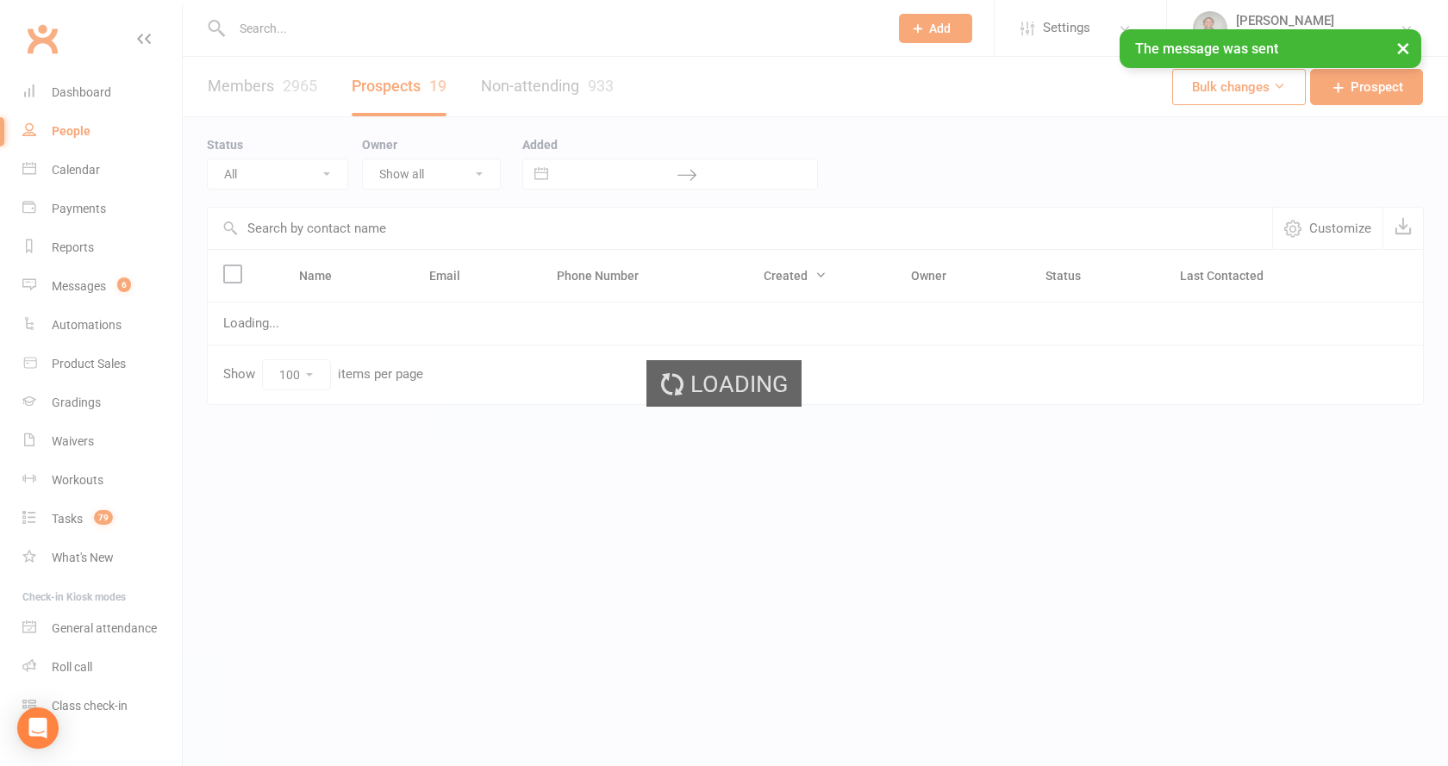
select select "Intro Month"
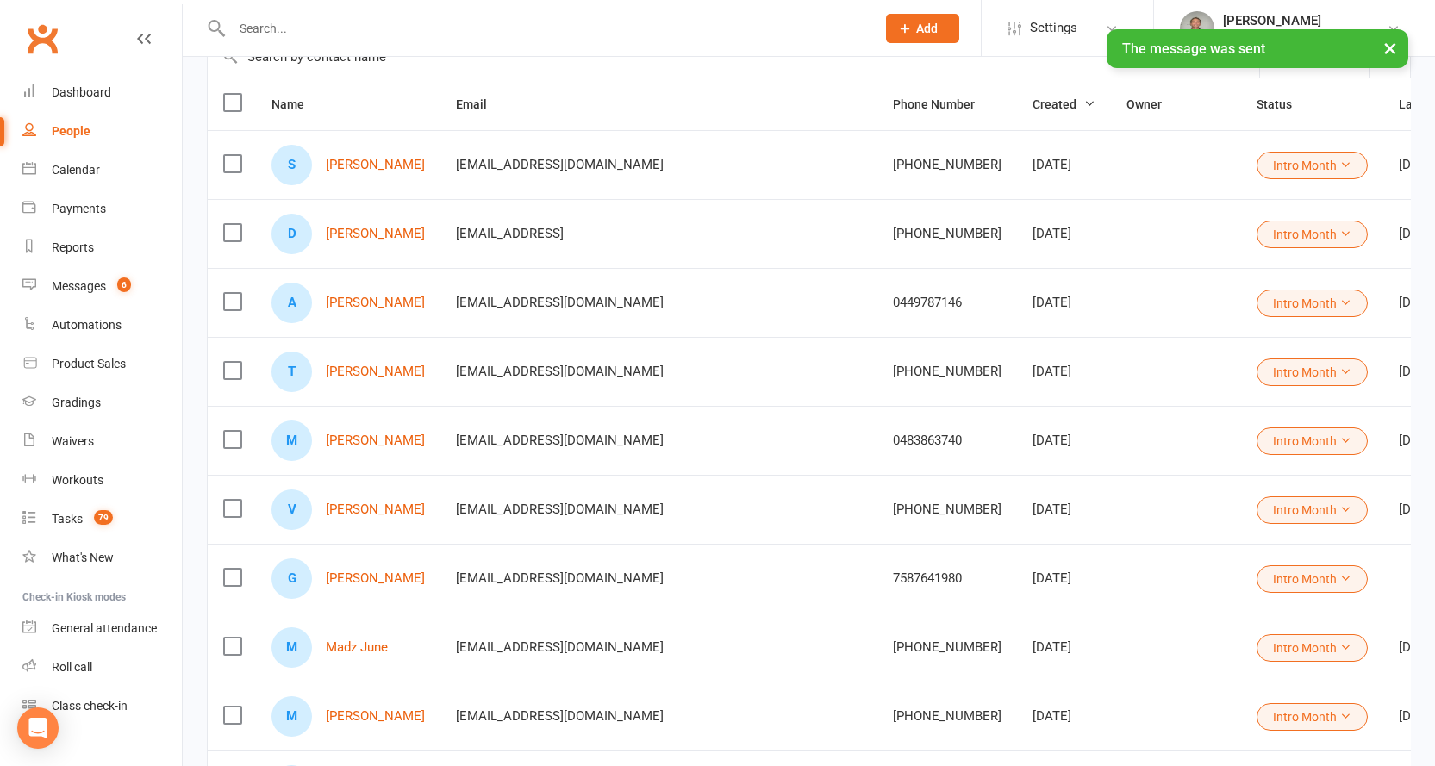
scroll to position [172, 0]
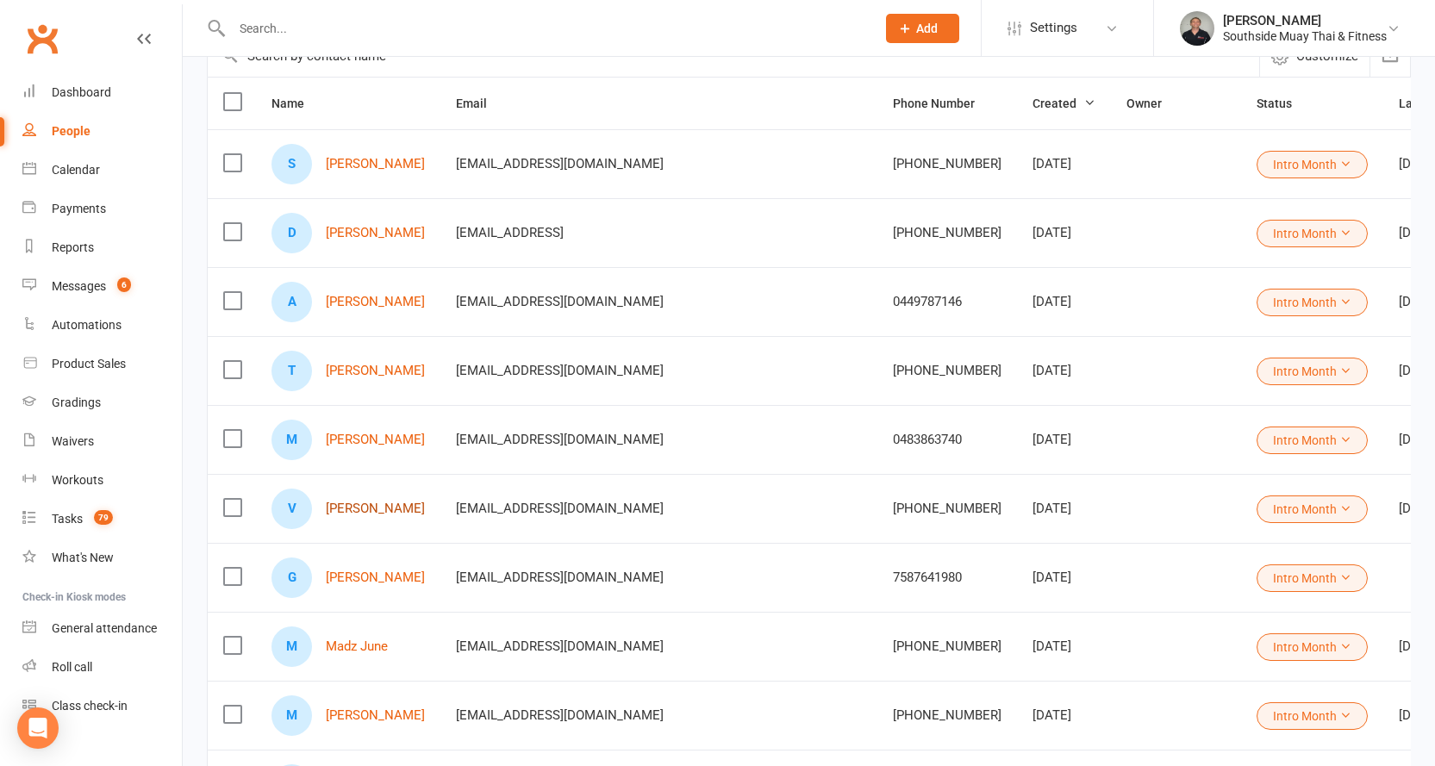
click at [377, 508] on link "Vishal Singh" at bounding box center [375, 509] width 99 height 15
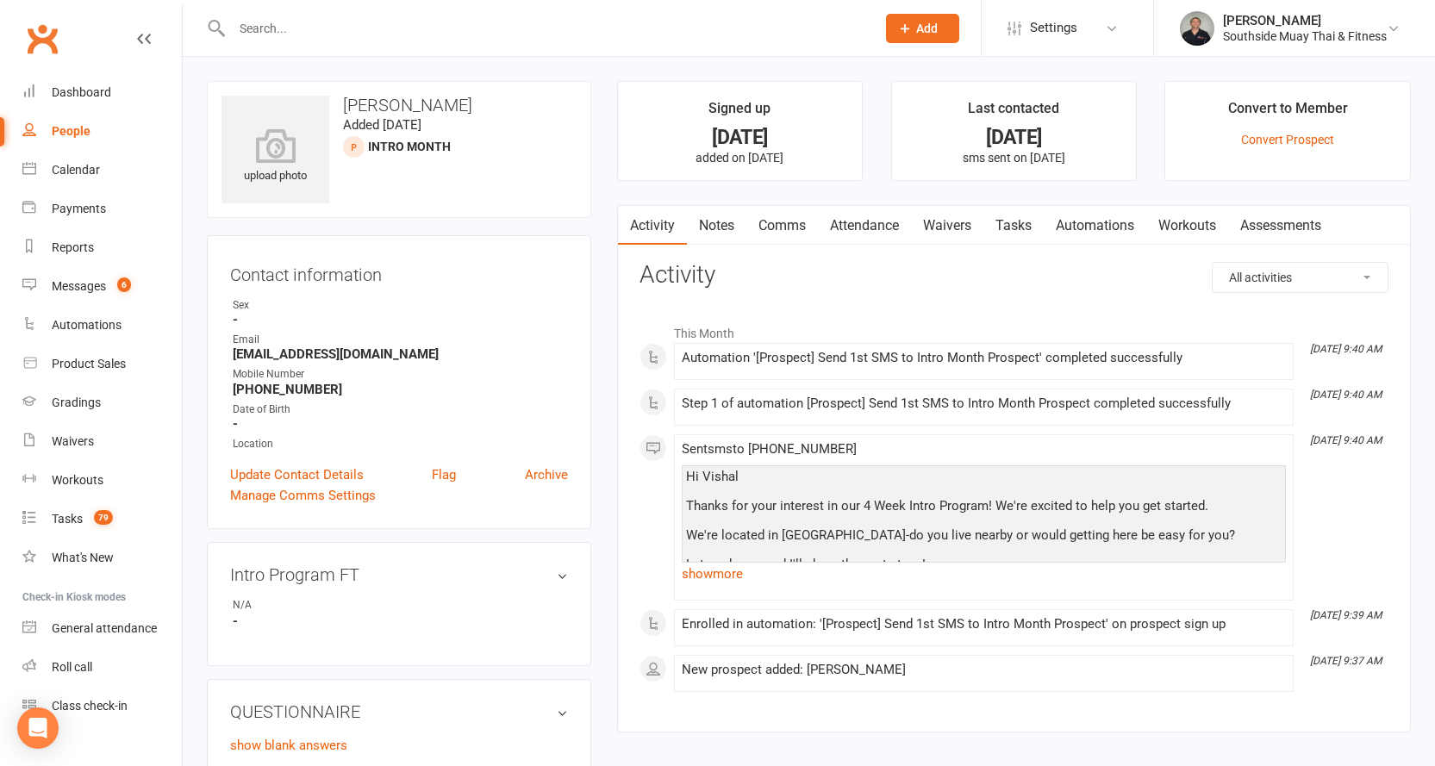
click at [785, 226] on link "Comms" at bounding box center [783, 226] width 72 height 40
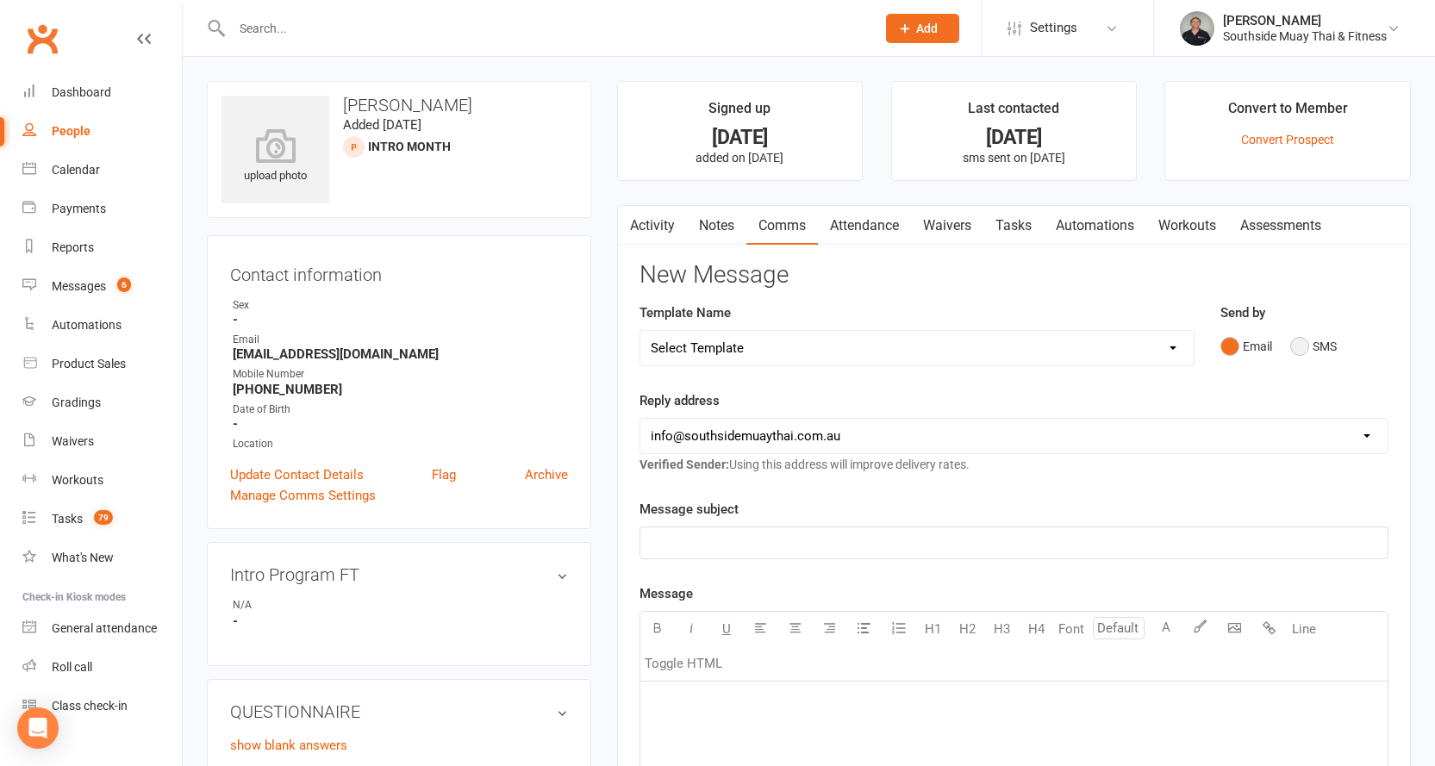
click at [1307, 343] on button "SMS" at bounding box center [1313, 346] width 47 height 33
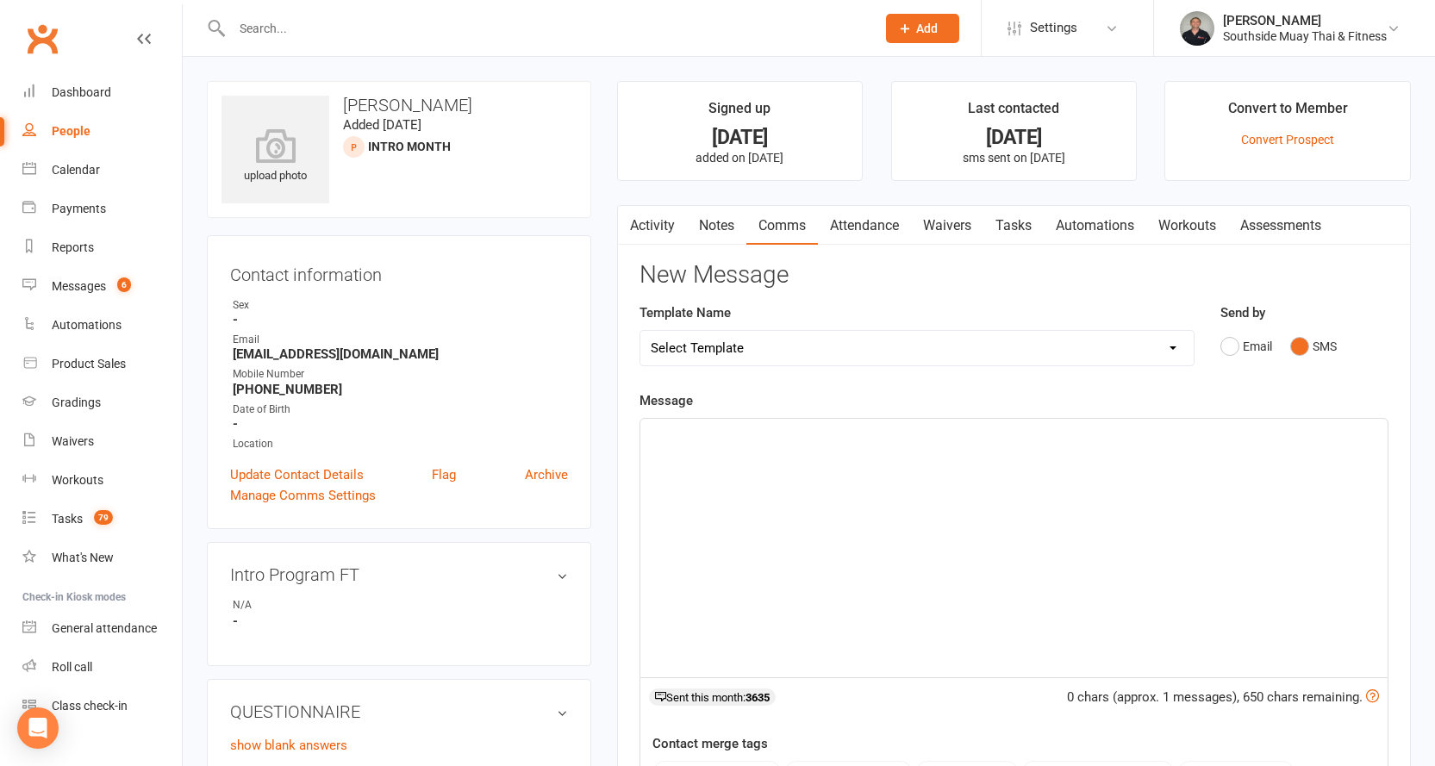
click at [950, 349] on select "Select Template [SMS] Outreach Message: High Risk – Personal From Trainer + Ree…" at bounding box center [916, 348] width 553 height 34
select select "33"
click at [640, 331] on select "Select Template [SMS] Outreach Message: High Risk – Personal From Trainer + Ree…" at bounding box center [916, 348] width 553 height 34
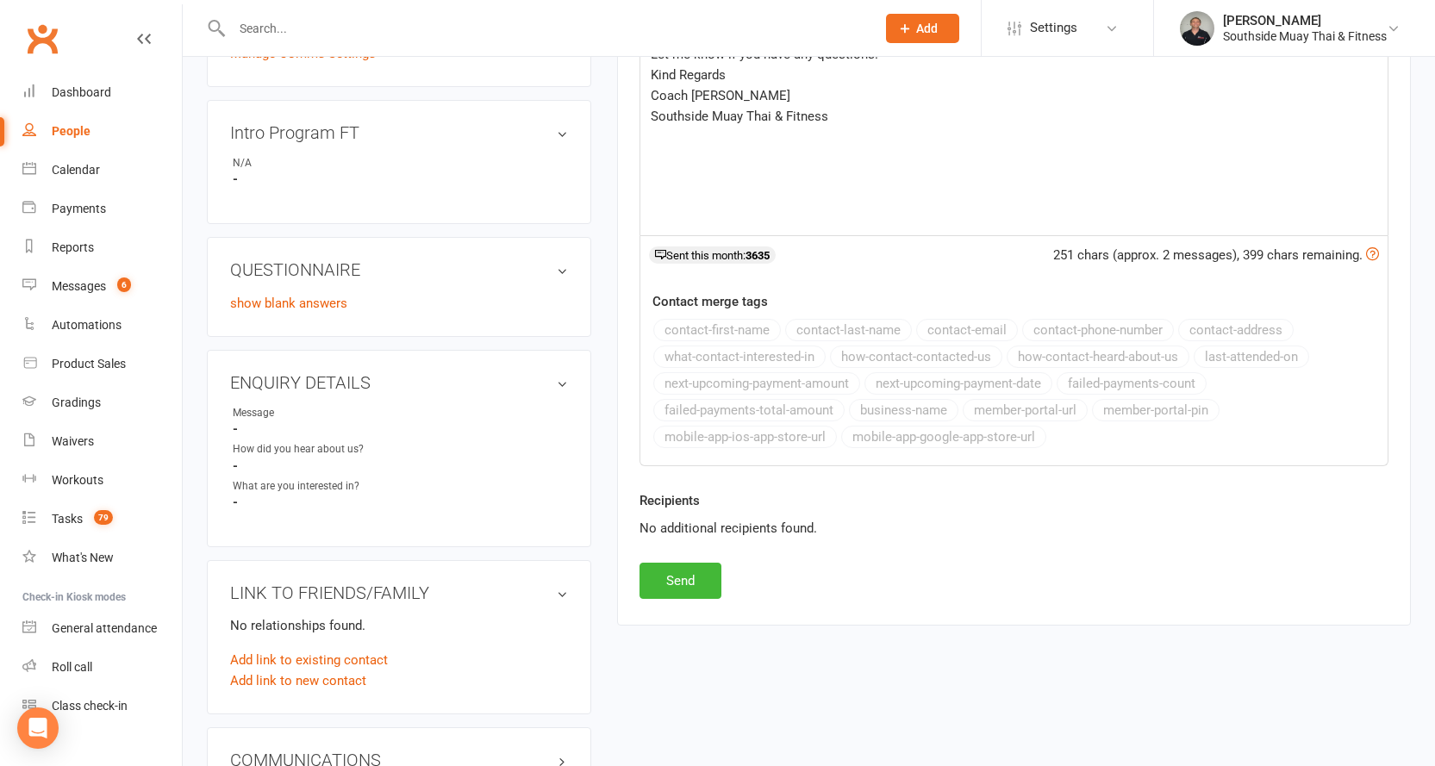
scroll to position [603, 0]
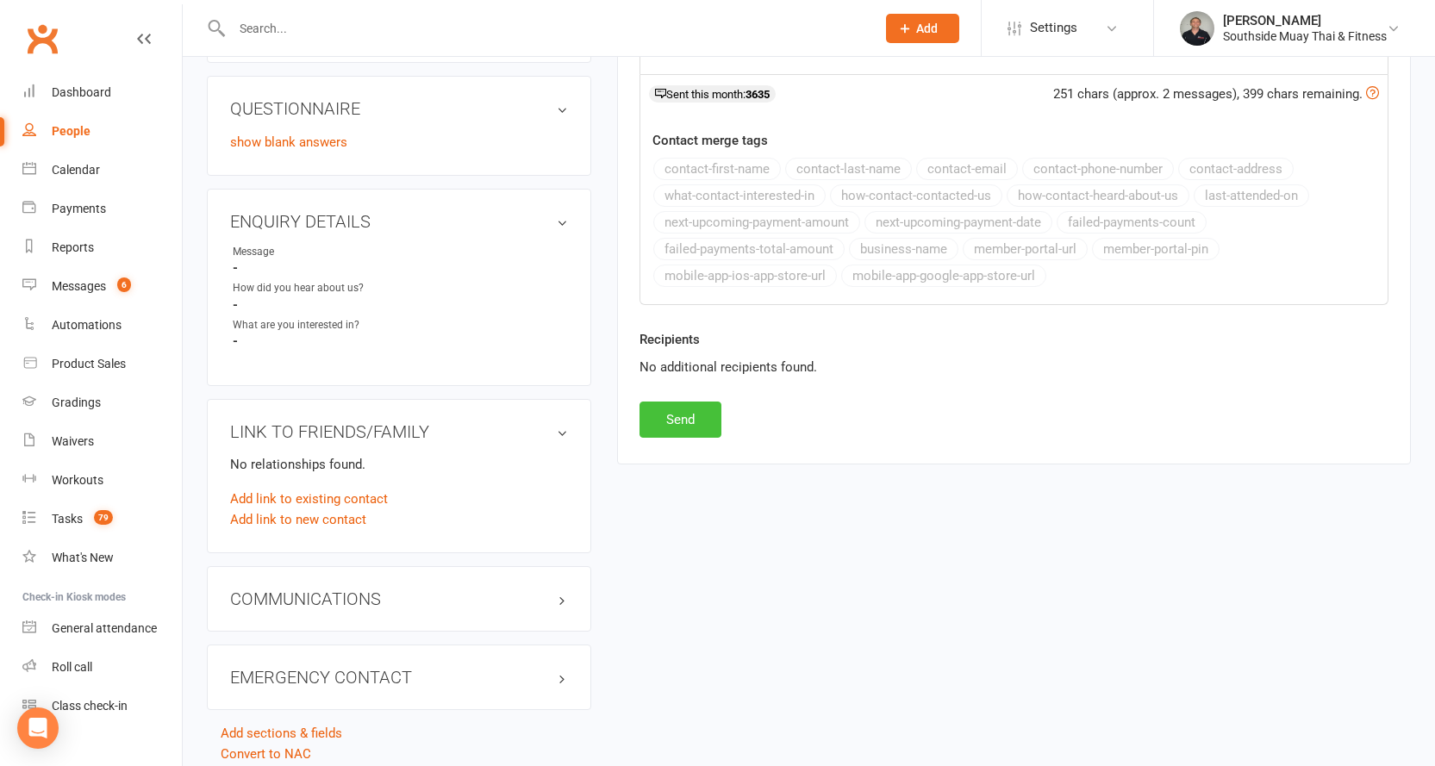
click at [652, 421] on button "Send" at bounding box center [681, 420] width 82 height 36
select select
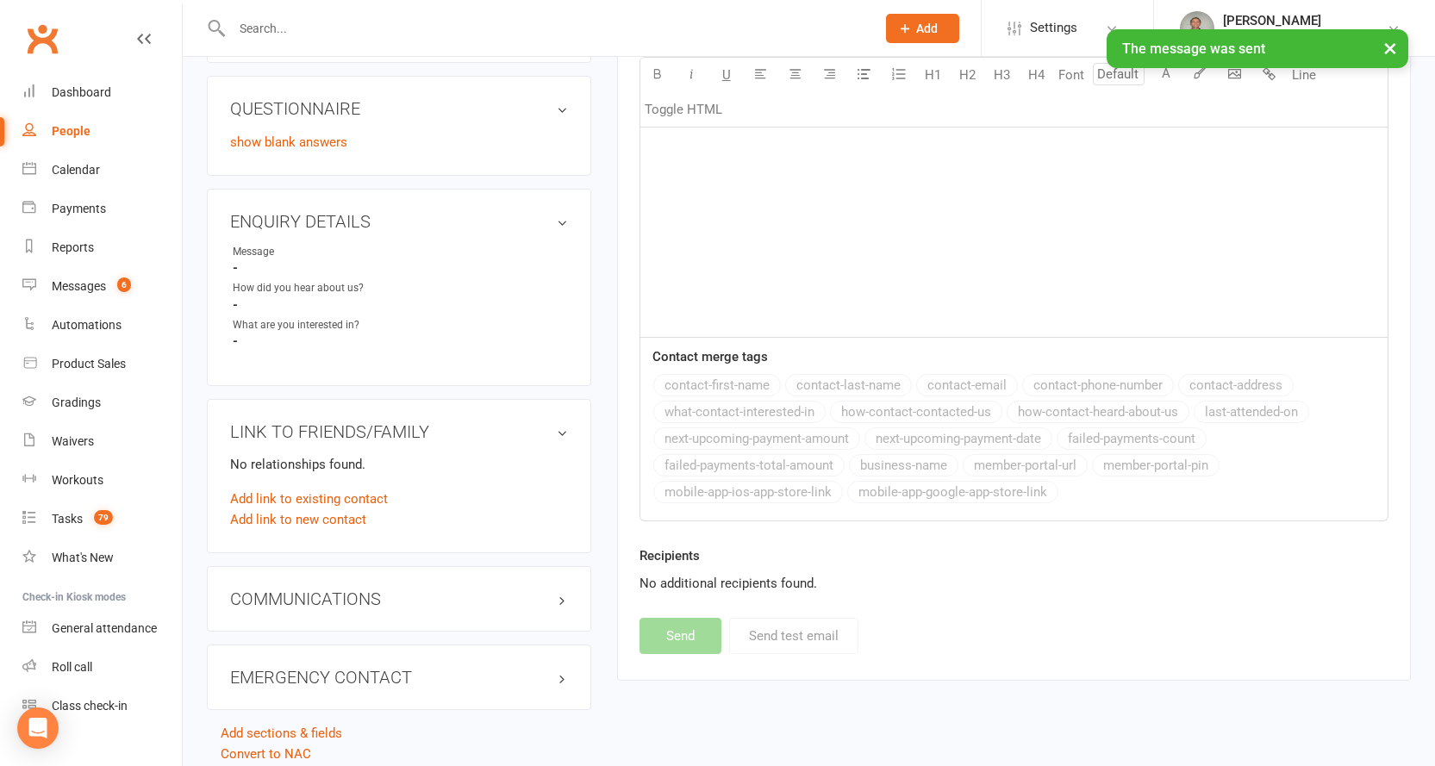
click at [64, 128] on div "People" at bounding box center [71, 131] width 39 height 14
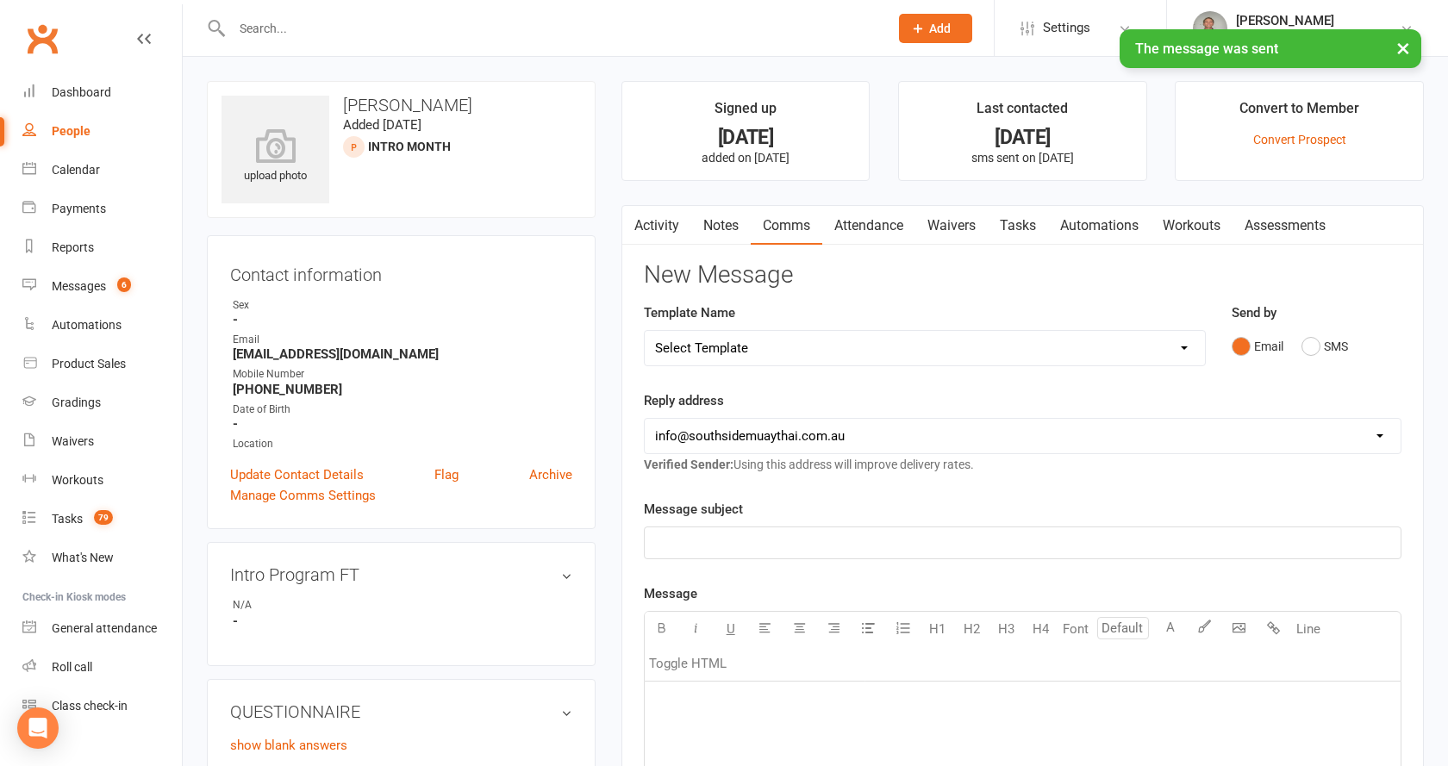
select select "100"
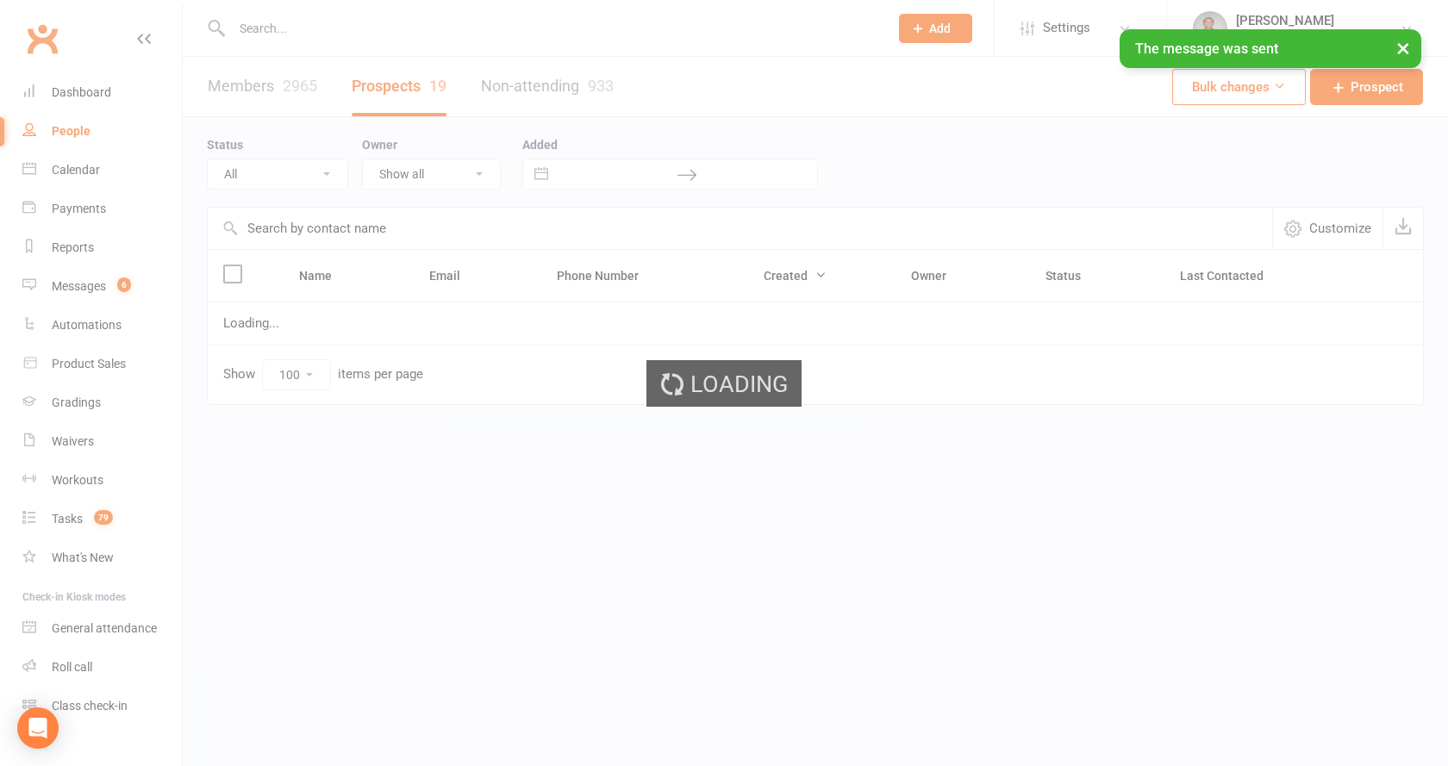
select select "Intro Month"
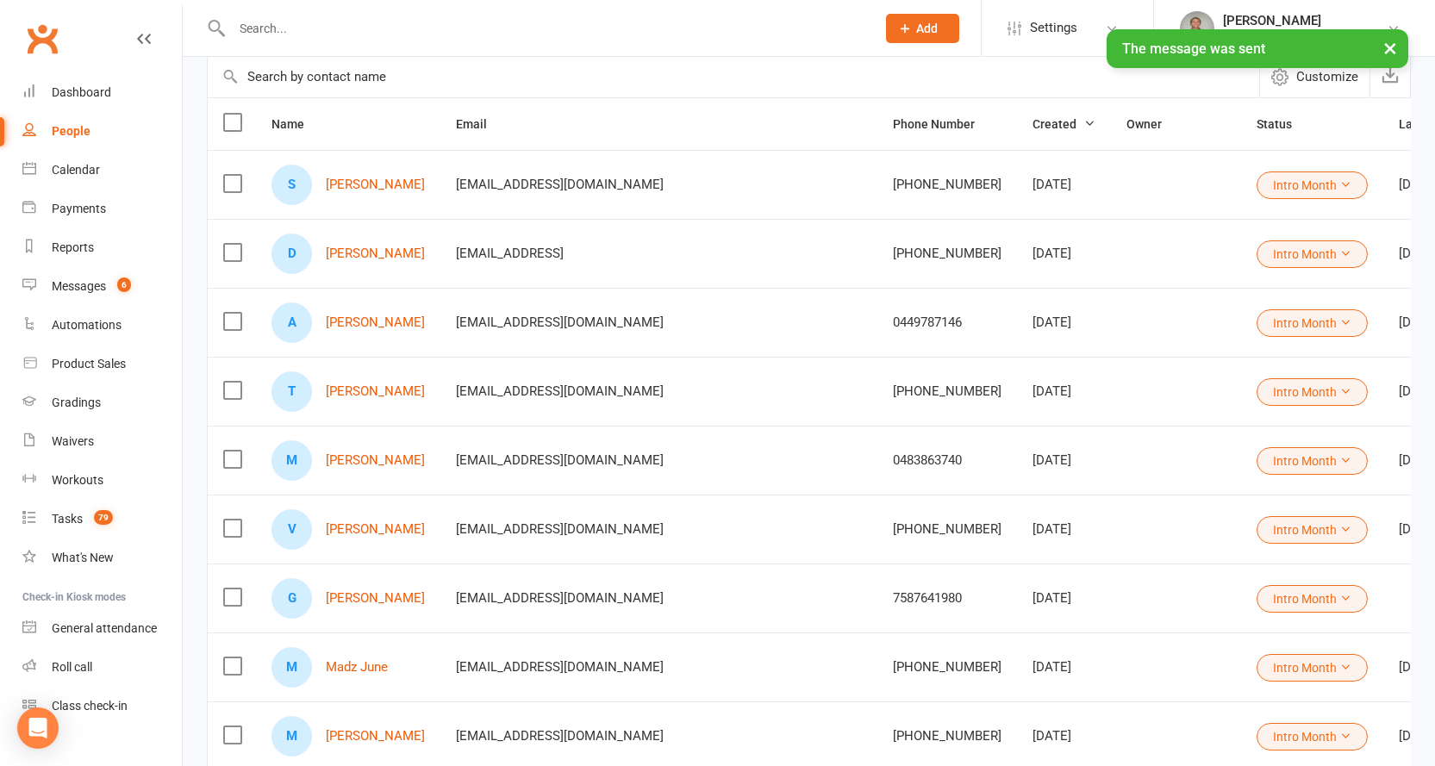
scroll to position [345, 0]
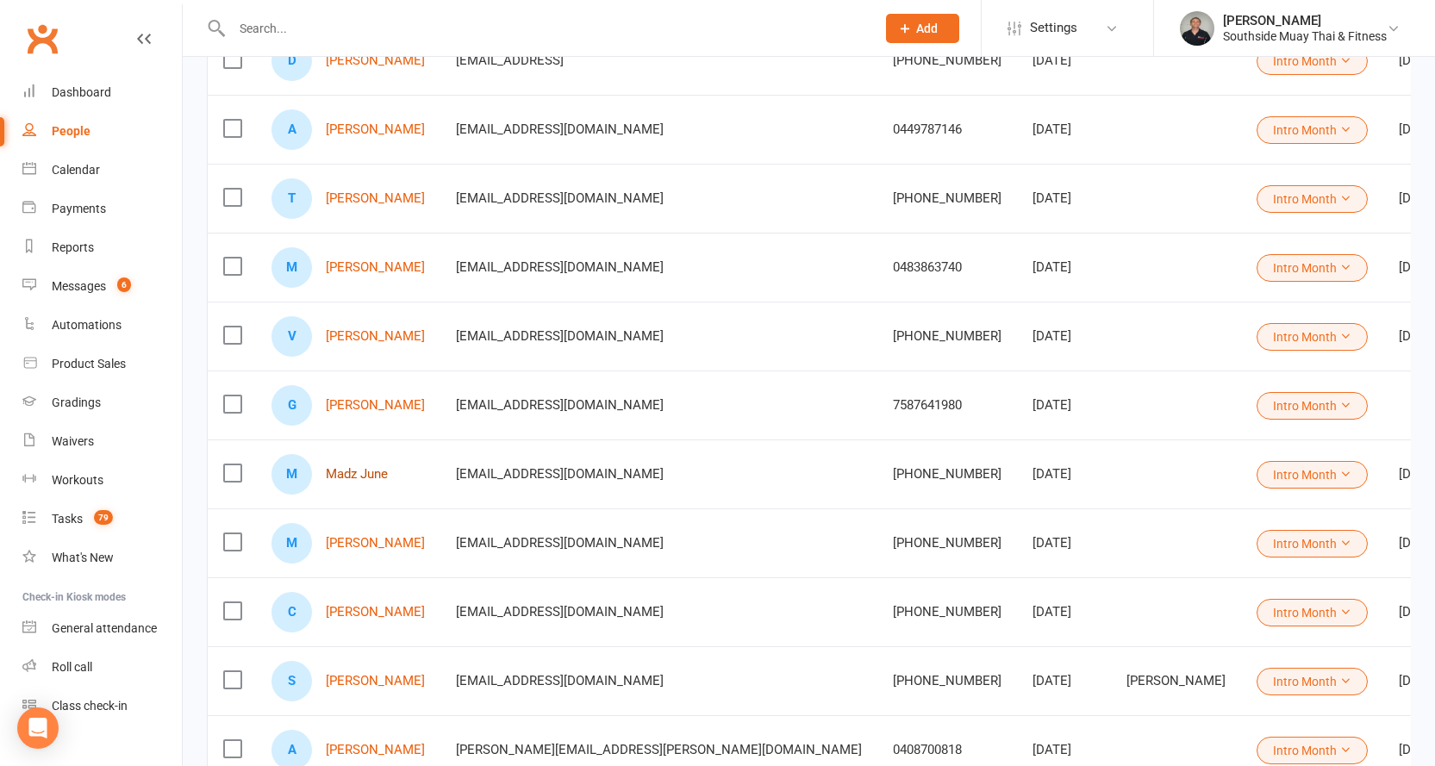
click at [348, 472] on link "Madz June" at bounding box center [357, 474] width 62 height 15
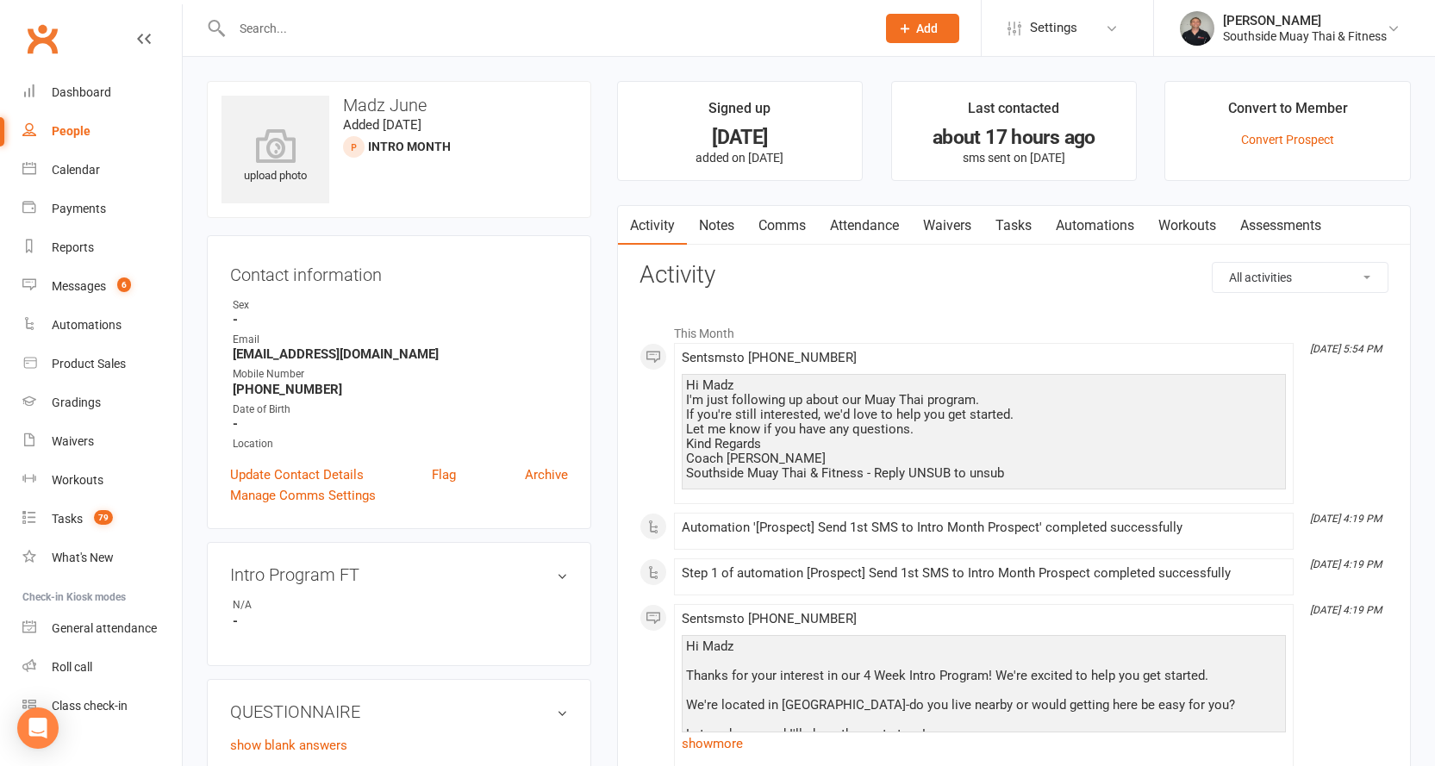
click at [793, 222] on link "Comms" at bounding box center [783, 226] width 72 height 40
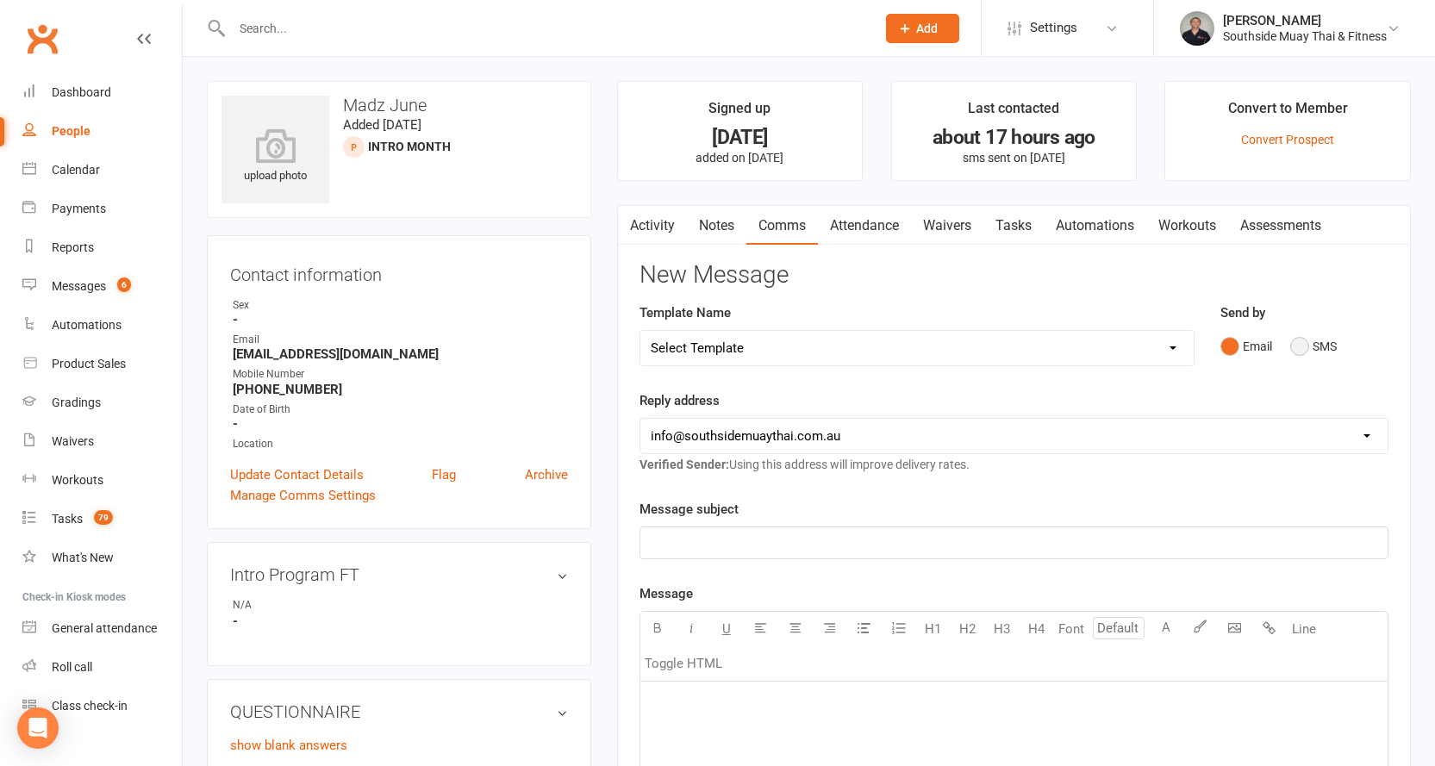
click at [1315, 350] on button "SMS" at bounding box center [1313, 346] width 47 height 33
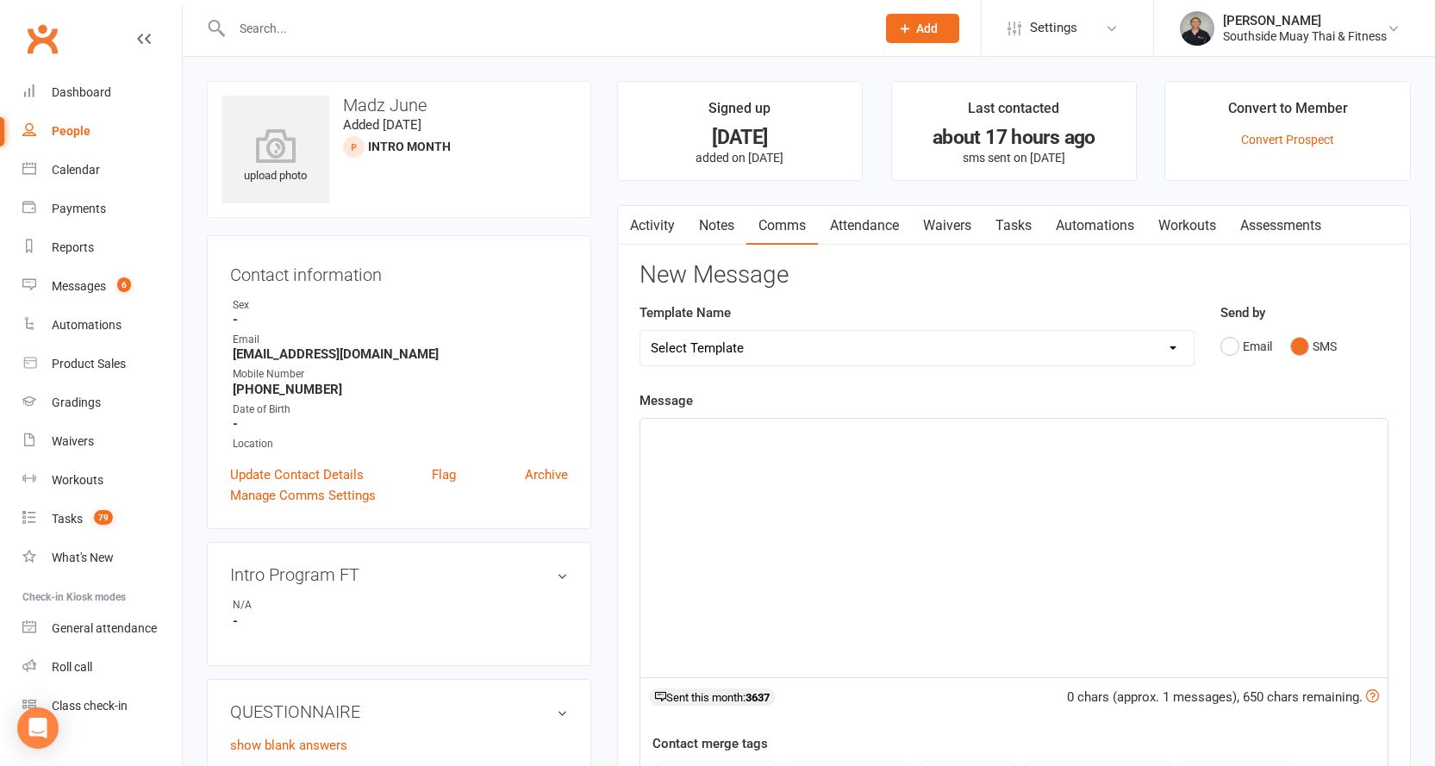
click at [1057, 351] on select "Select Template [SMS] Outreach Message: High Risk – Personal From Trainer + Ree…" at bounding box center [916, 348] width 553 height 34
select select "34"
click at [640, 331] on select "Select Template [SMS] Outreach Message: High Risk – Personal From Trainer + Ree…" at bounding box center [916, 348] width 553 height 34
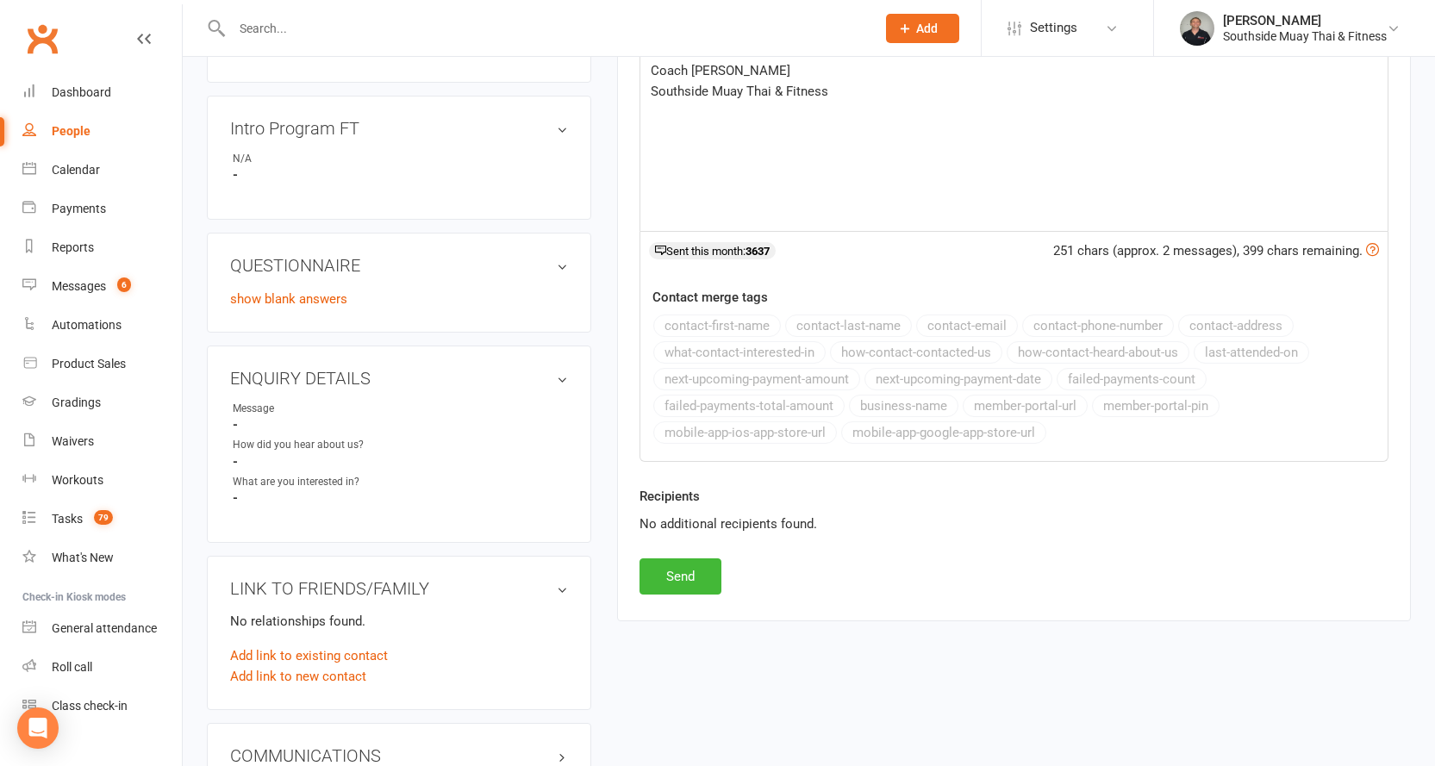
scroll to position [603, 0]
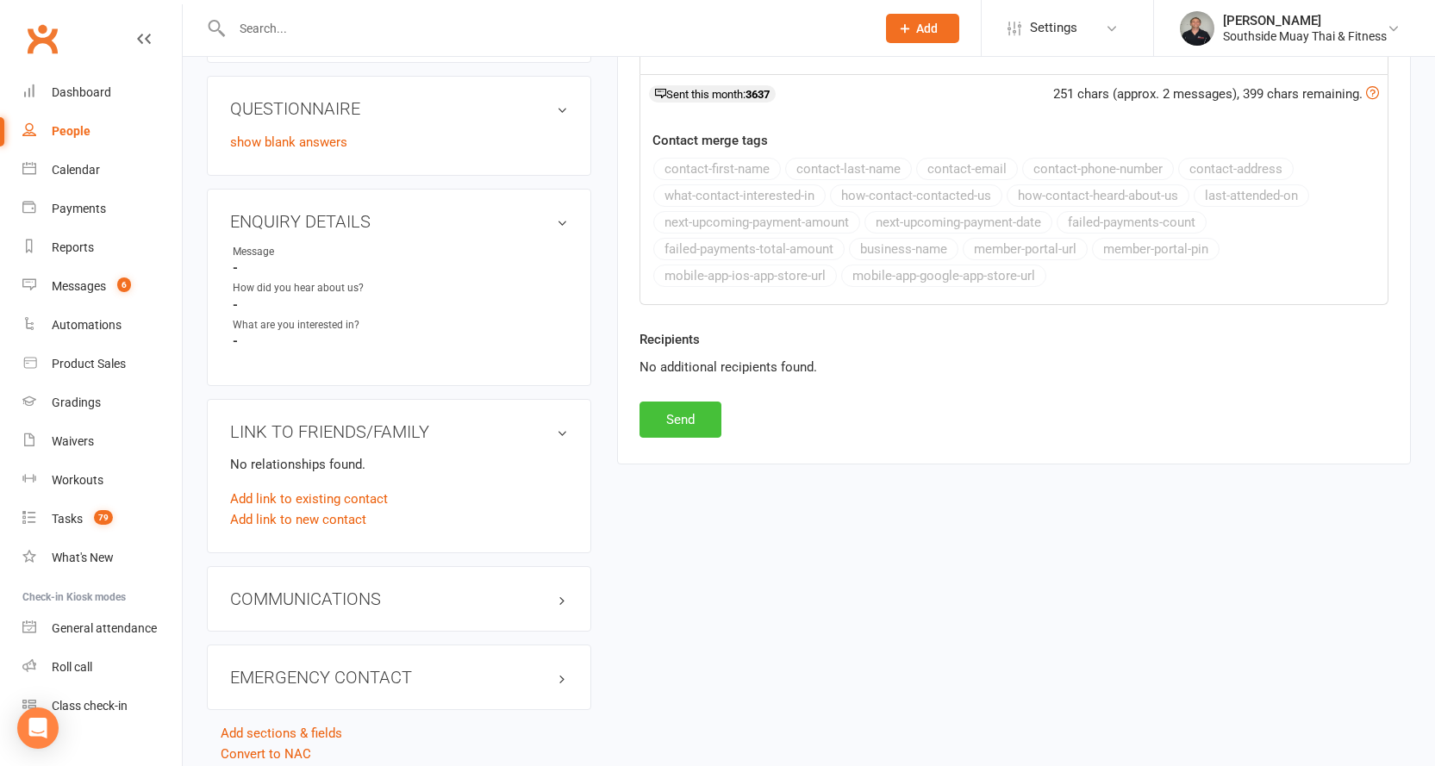
click at [653, 414] on button "Send" at bounding box center [681, 420] width 82 height 36
select select
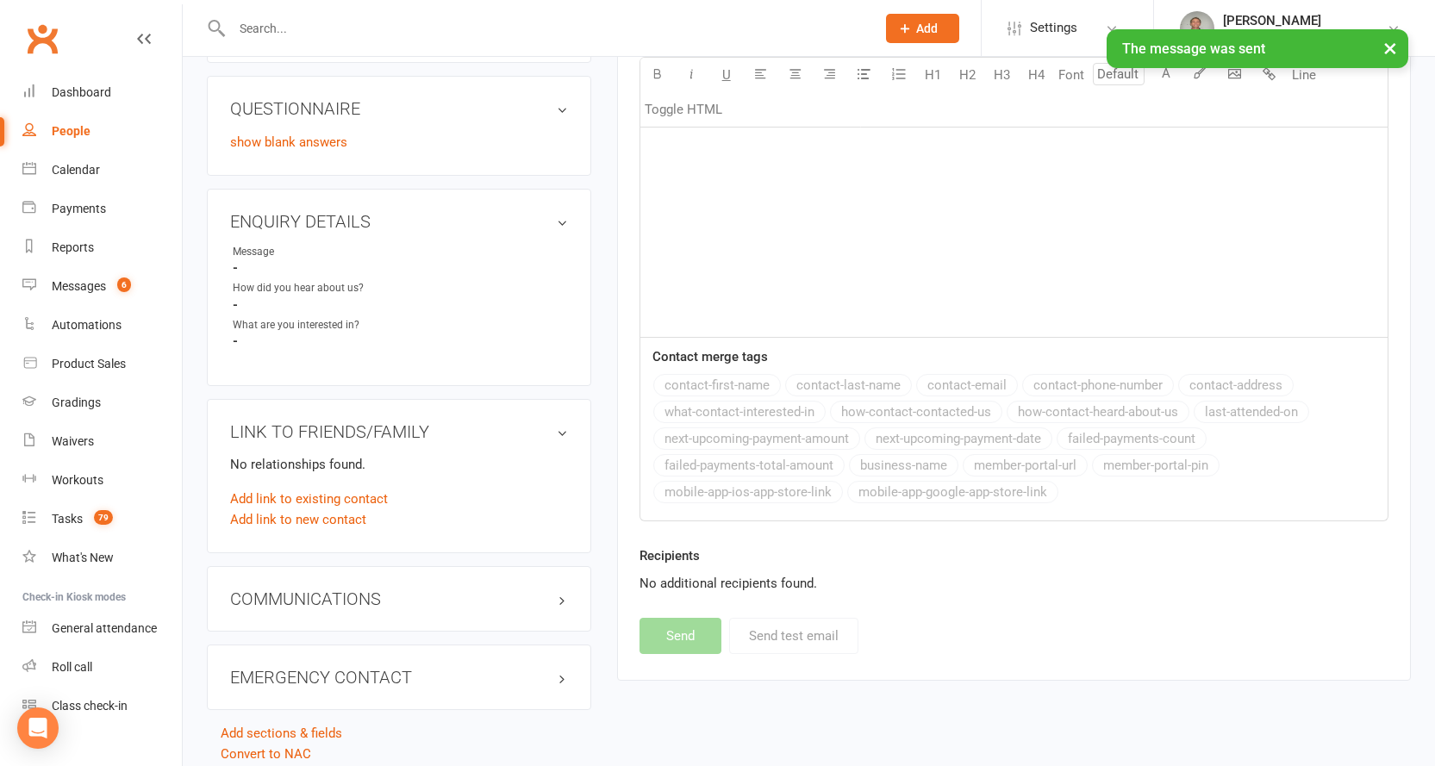
click at [60, 128] on div "People" at bounding box center [71, 131] width 39 height 14
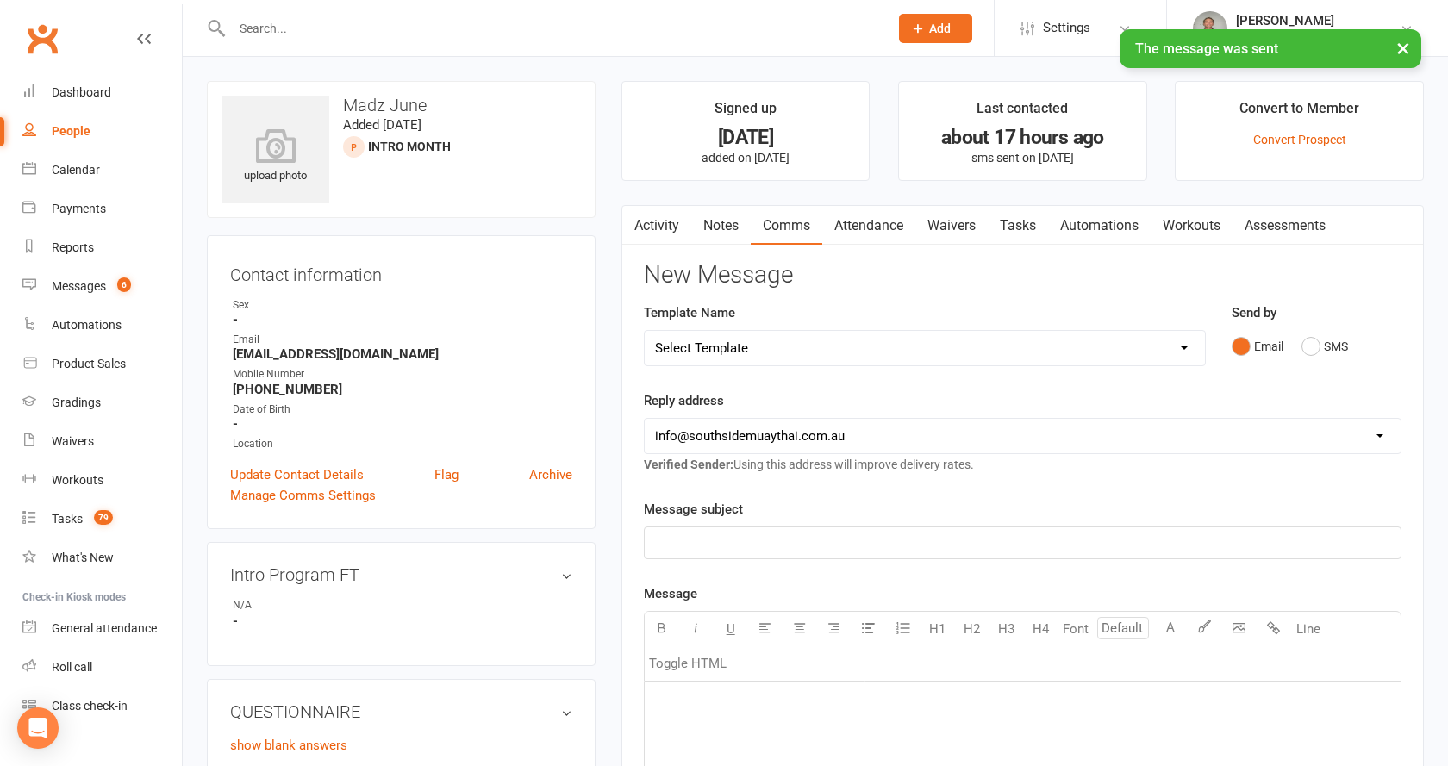
select select "100"
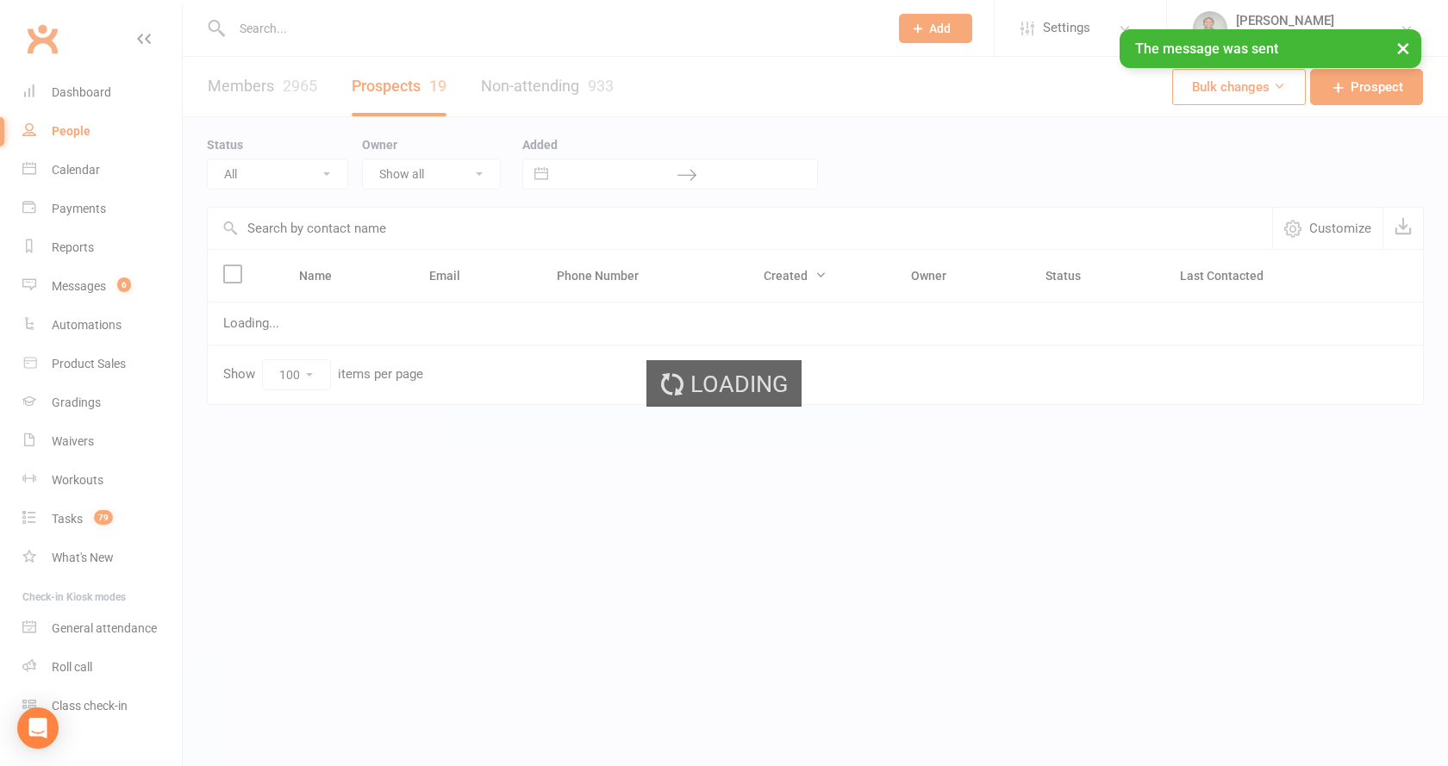
select select "Intro Month"
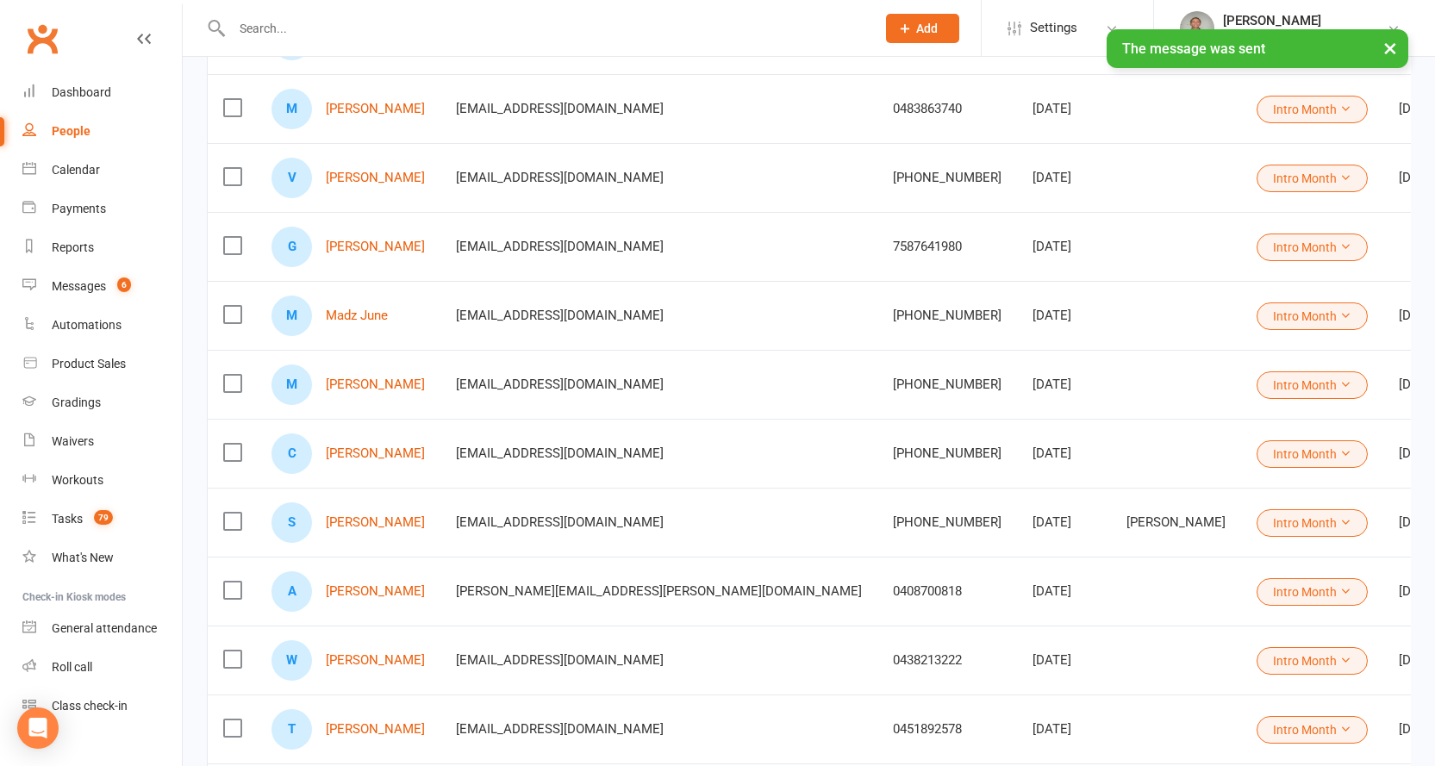
scroll to position [517, 0]
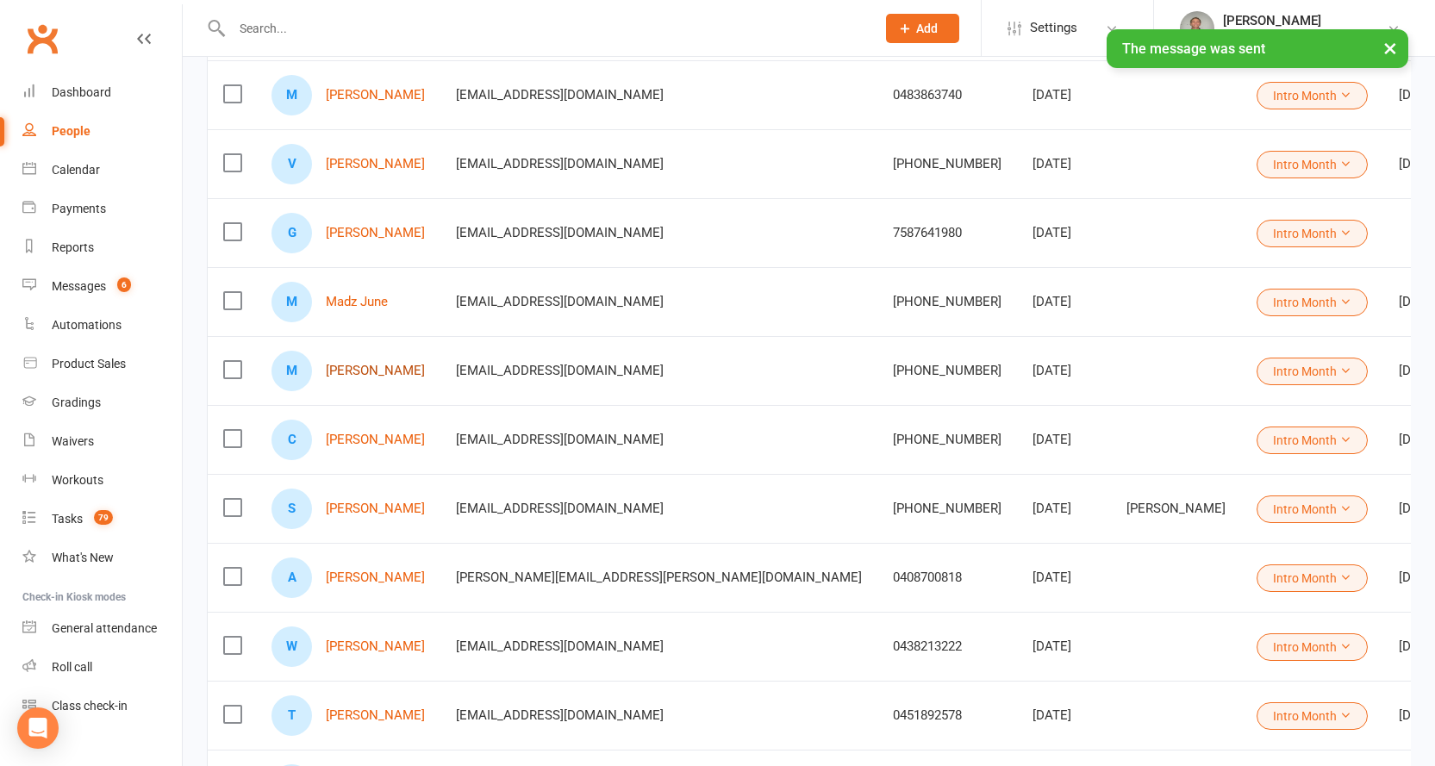
click at [360, 371] on link "Marina Martinez" at bounding box center [375, 371] width 99 height 15
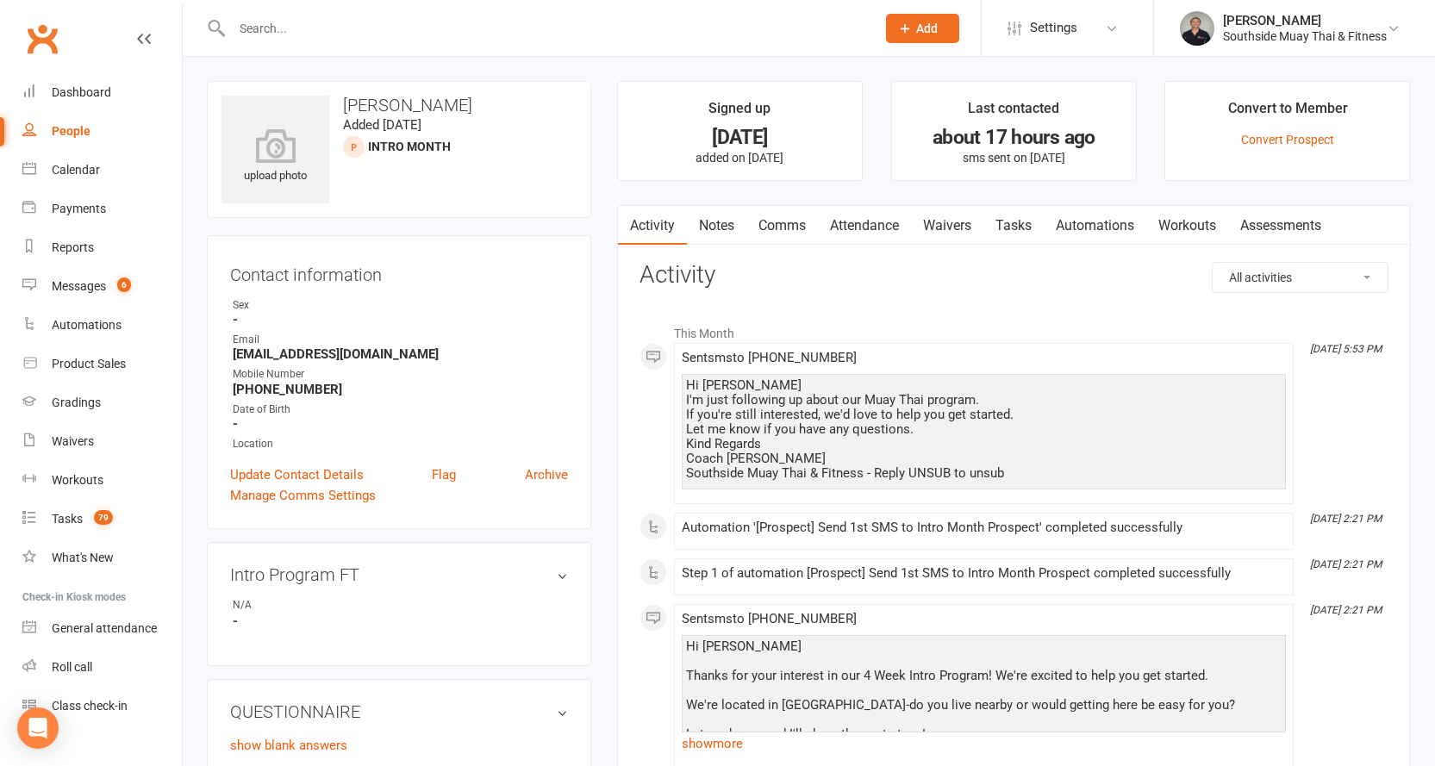
click at [799, 220] on link "Comms" at bounding box center [783, 226] width 72 height 40
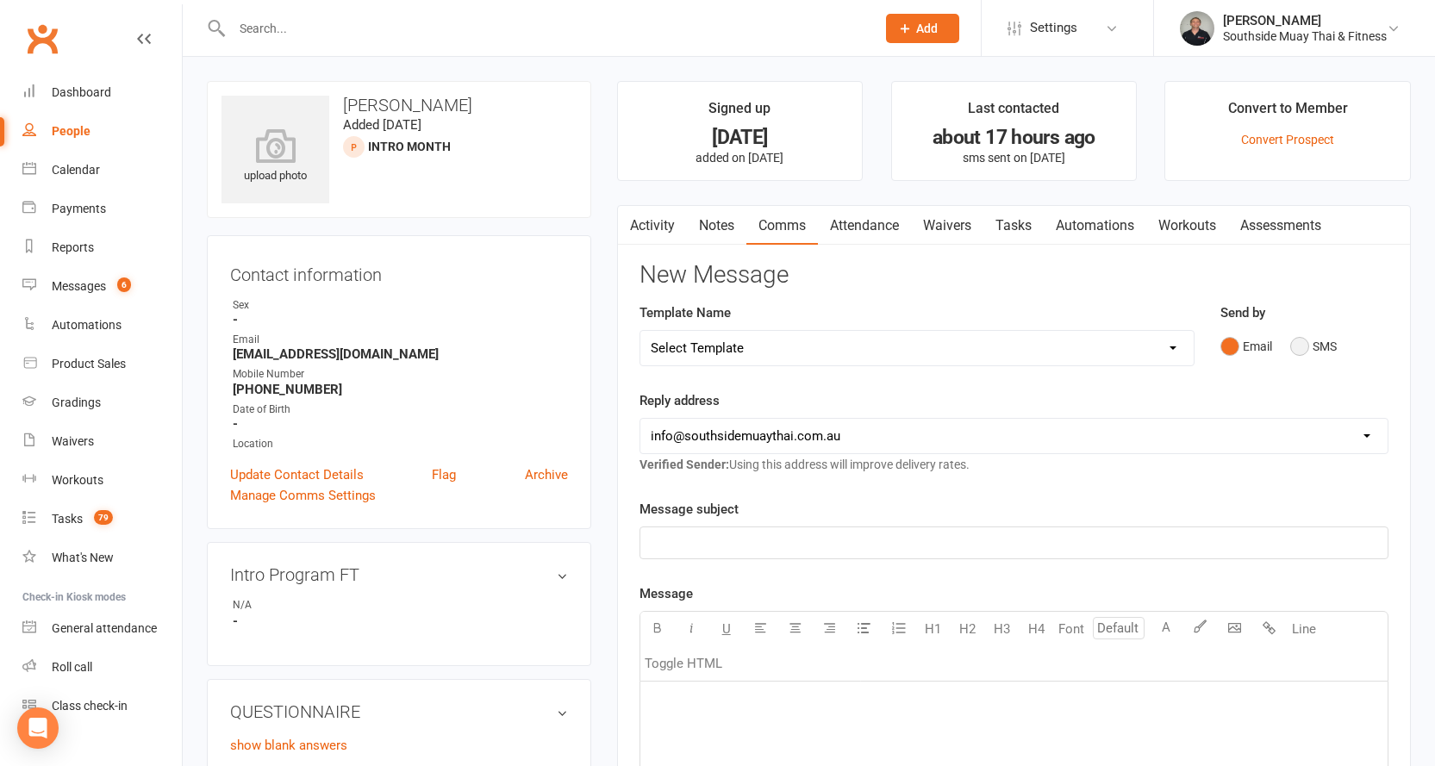
click at [1309, 341] on button "SMS" at bounding box center [1313, 346] width 47 height 33
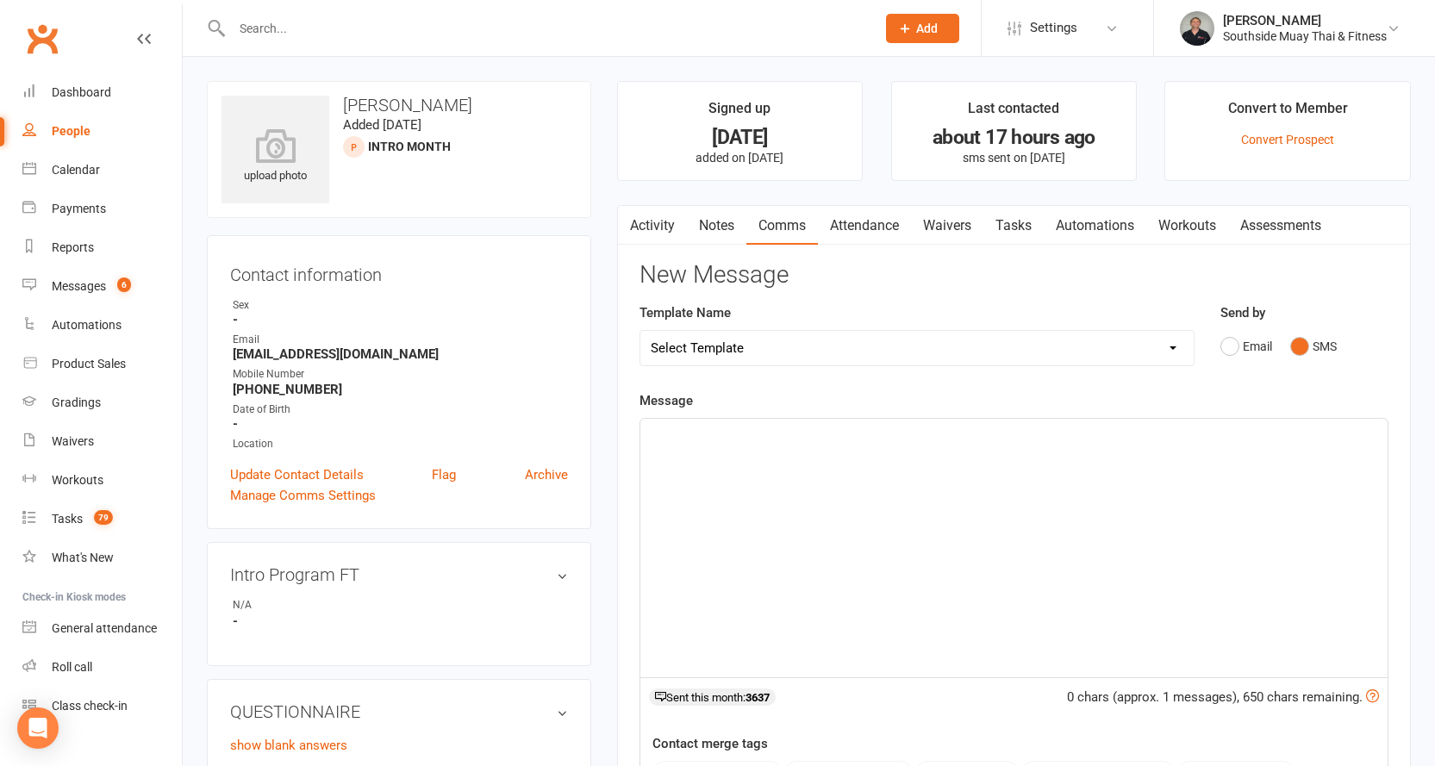
click at [1097, 347] on select "Select Template [SMS] Outreach Message: High Risk – Personal From Trainer + Ree…" at bounding box center [916, 348] width 553 height 34
select select "34"
click at [640, 331] on select "Select Template [SMS] Outreach Message: High Risk – Personal From Trainer + Ree…" at bounding box center [916, 348] width 553 height 34
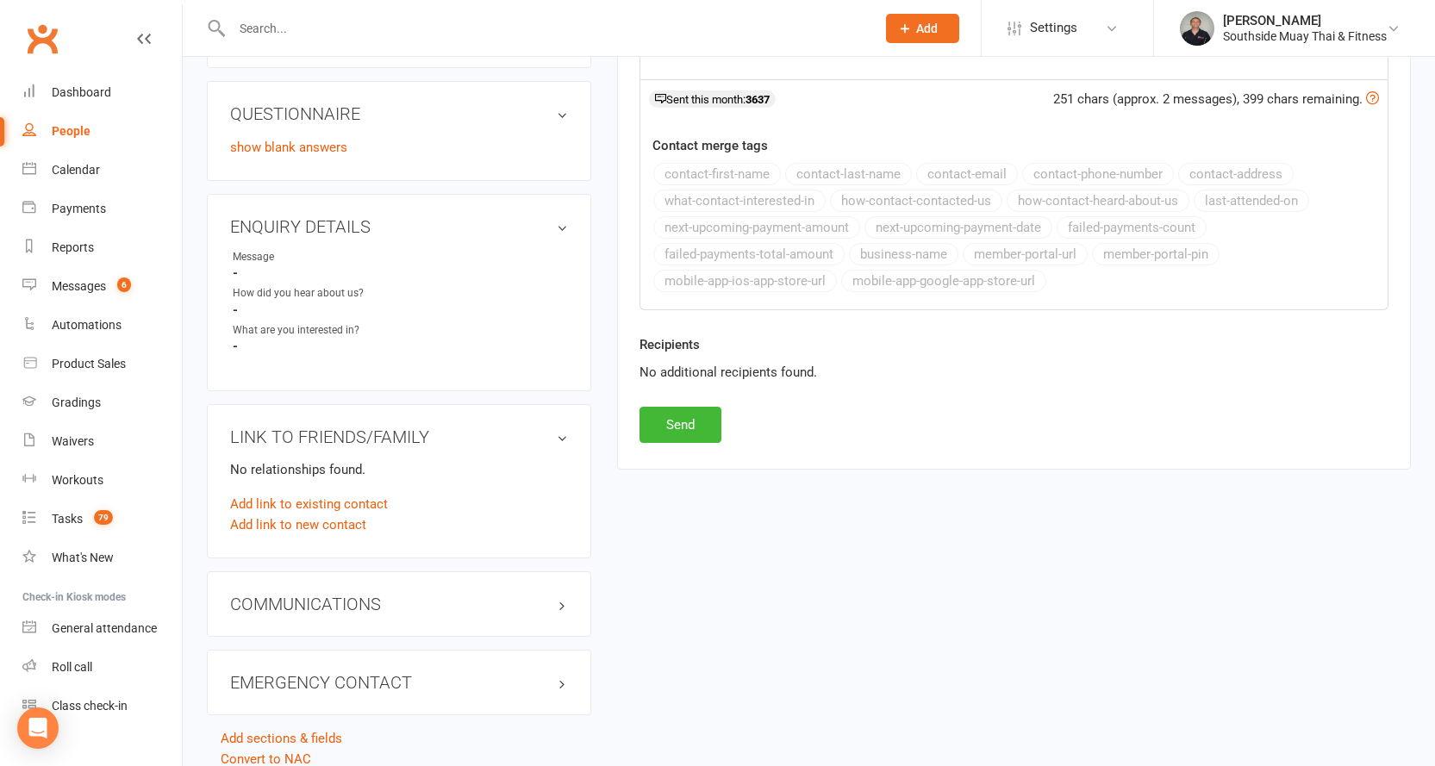
scroll to position [603, 0]
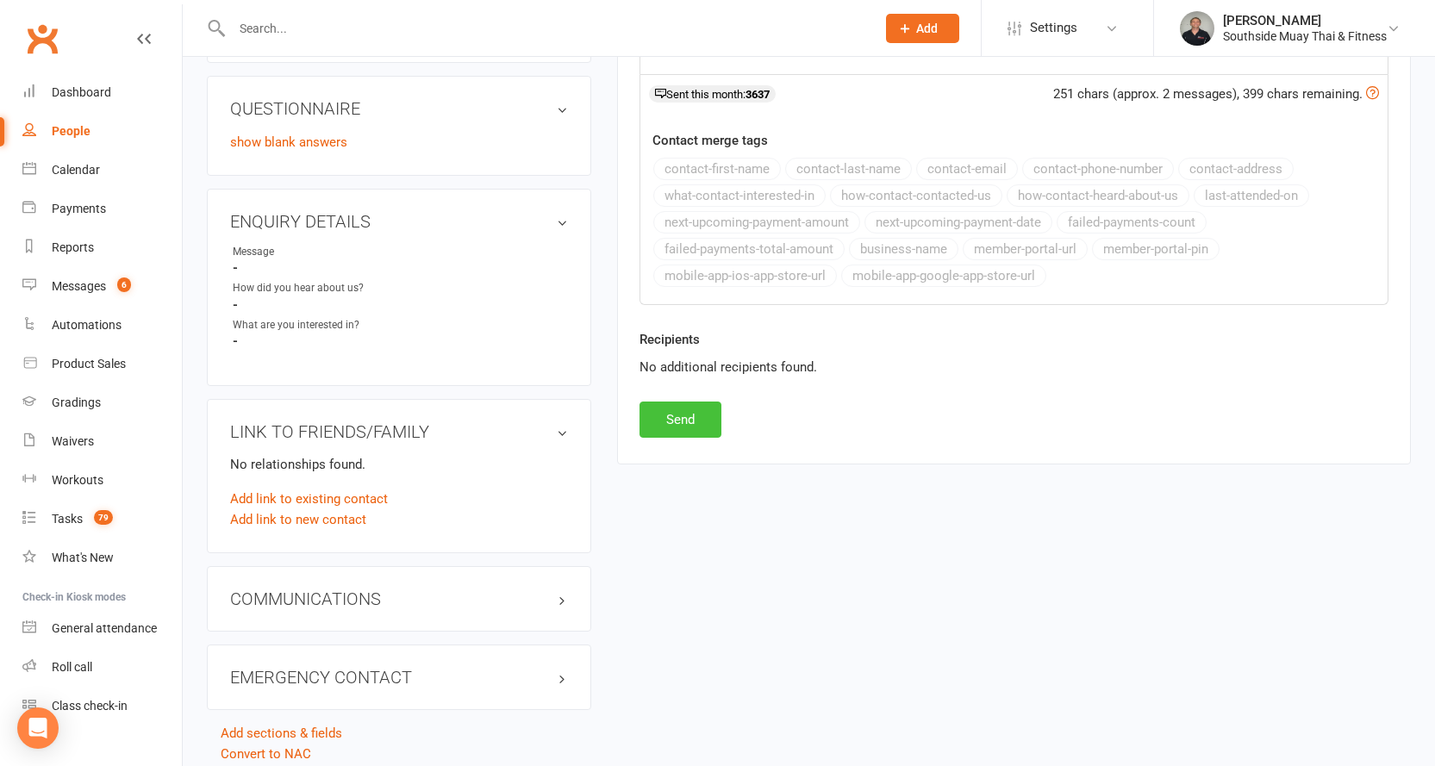
click at [691, 417] on button "Send" at bounding box center [681, 420] width 82 height 36
select select
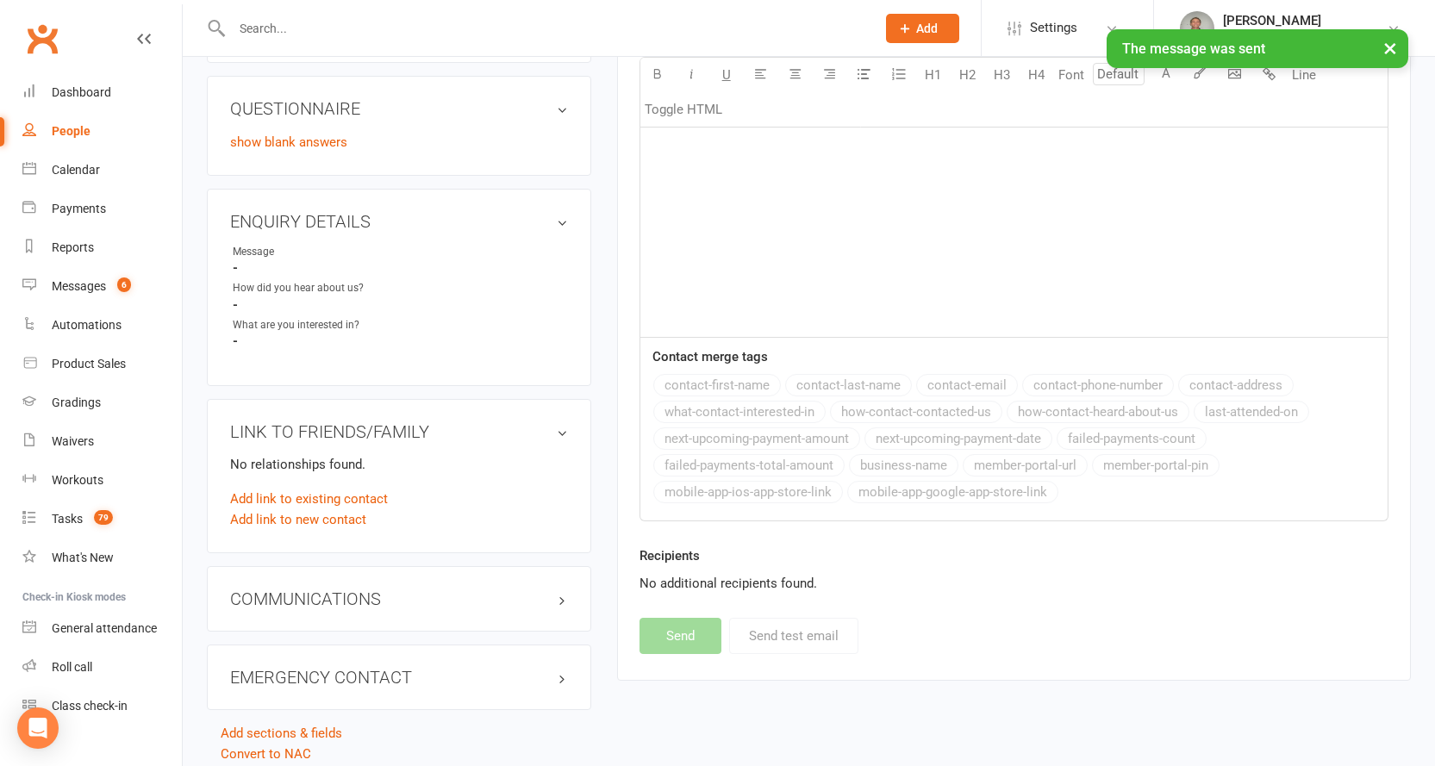
click at [54, 126] on div "People" at bounding box center [71, 131] width 39 height 14
select select "100"
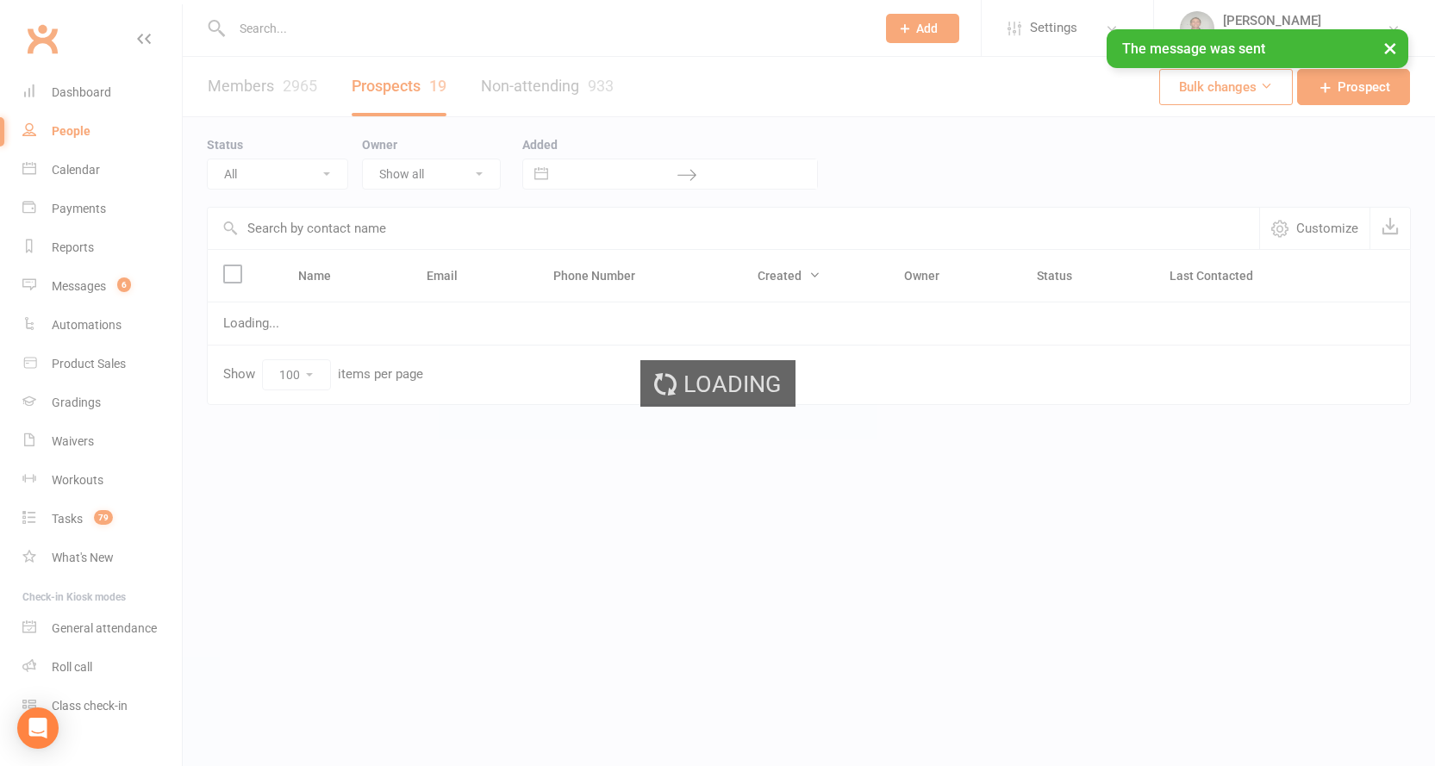
select select "Intro Month"
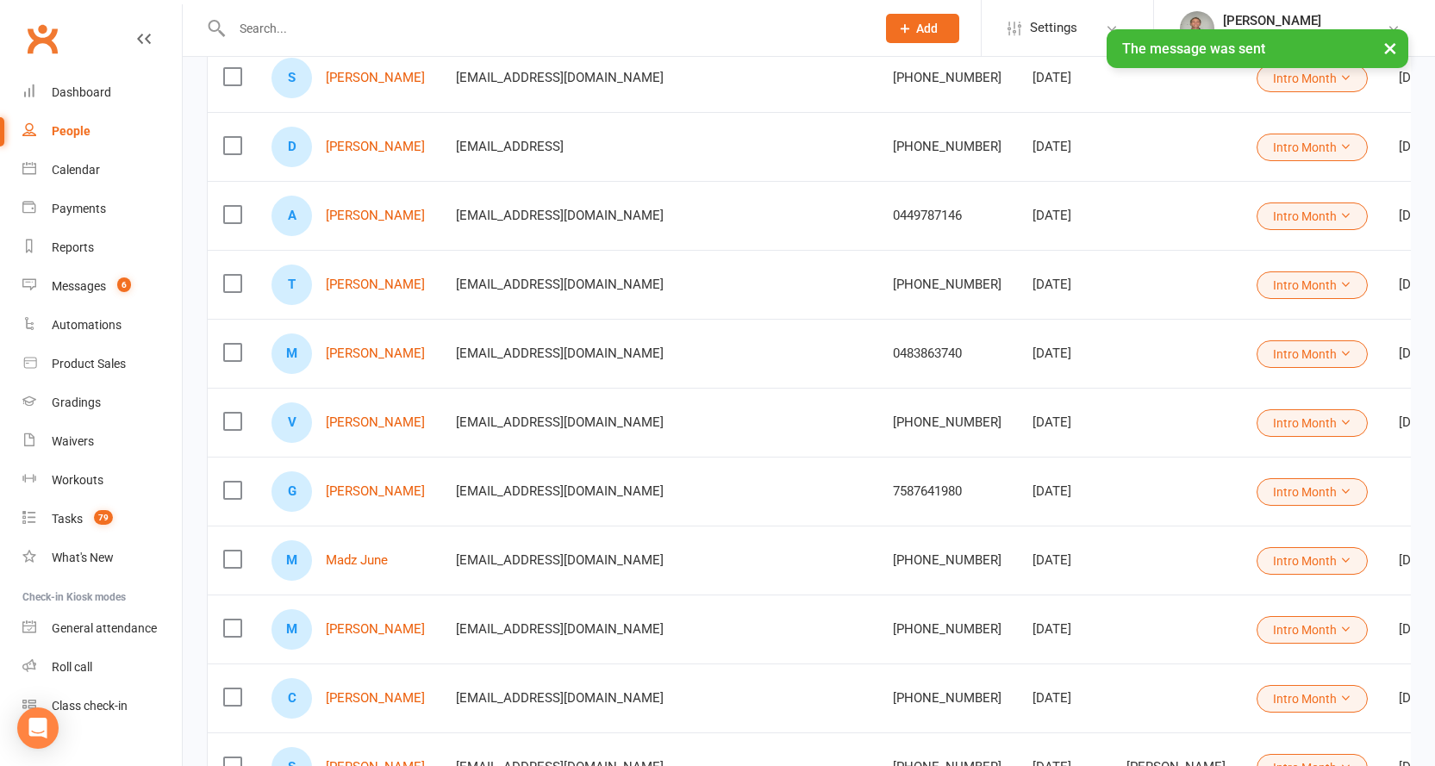
scroll to position [517, 0]
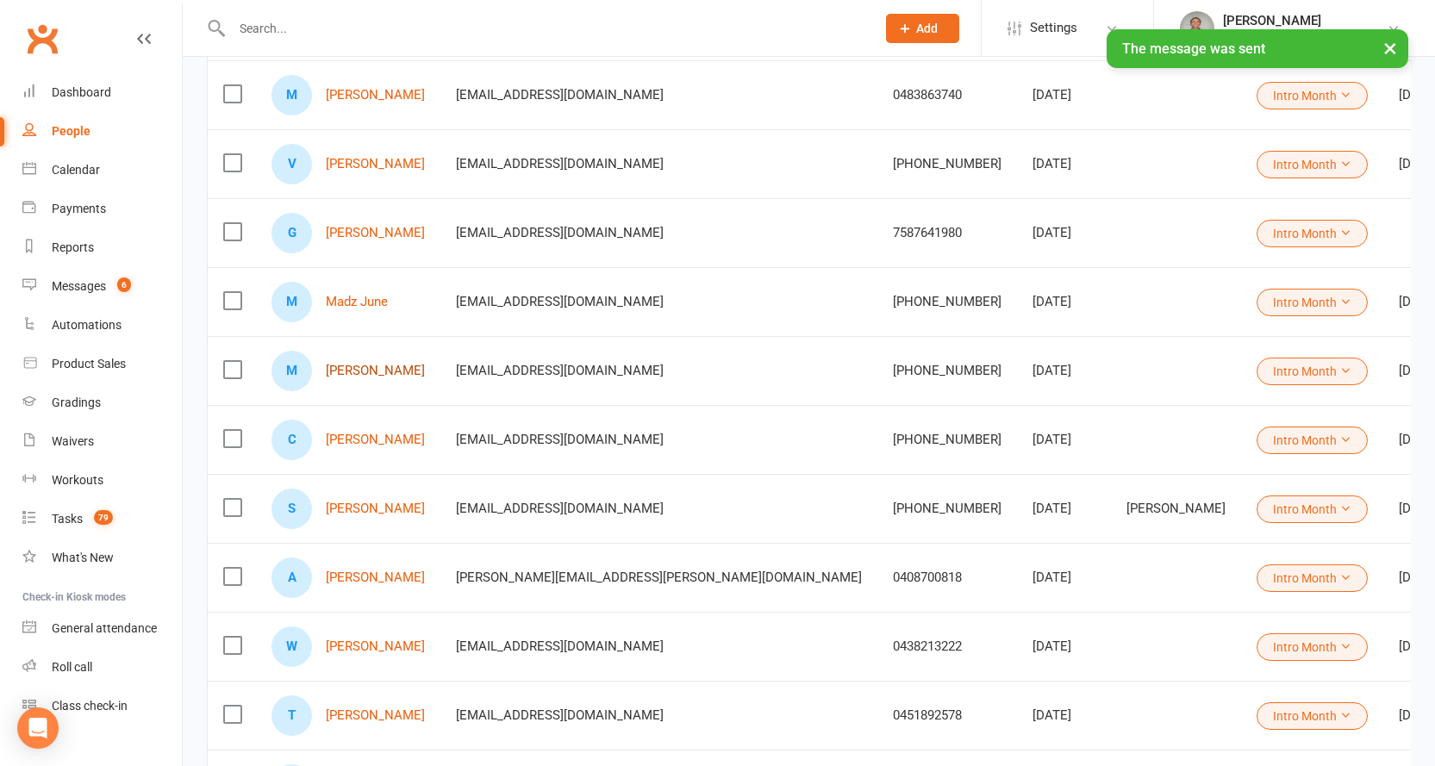
click at [397, 372] on link "Marina Martinez" at bounding box center [375, 371] width 99 height 15
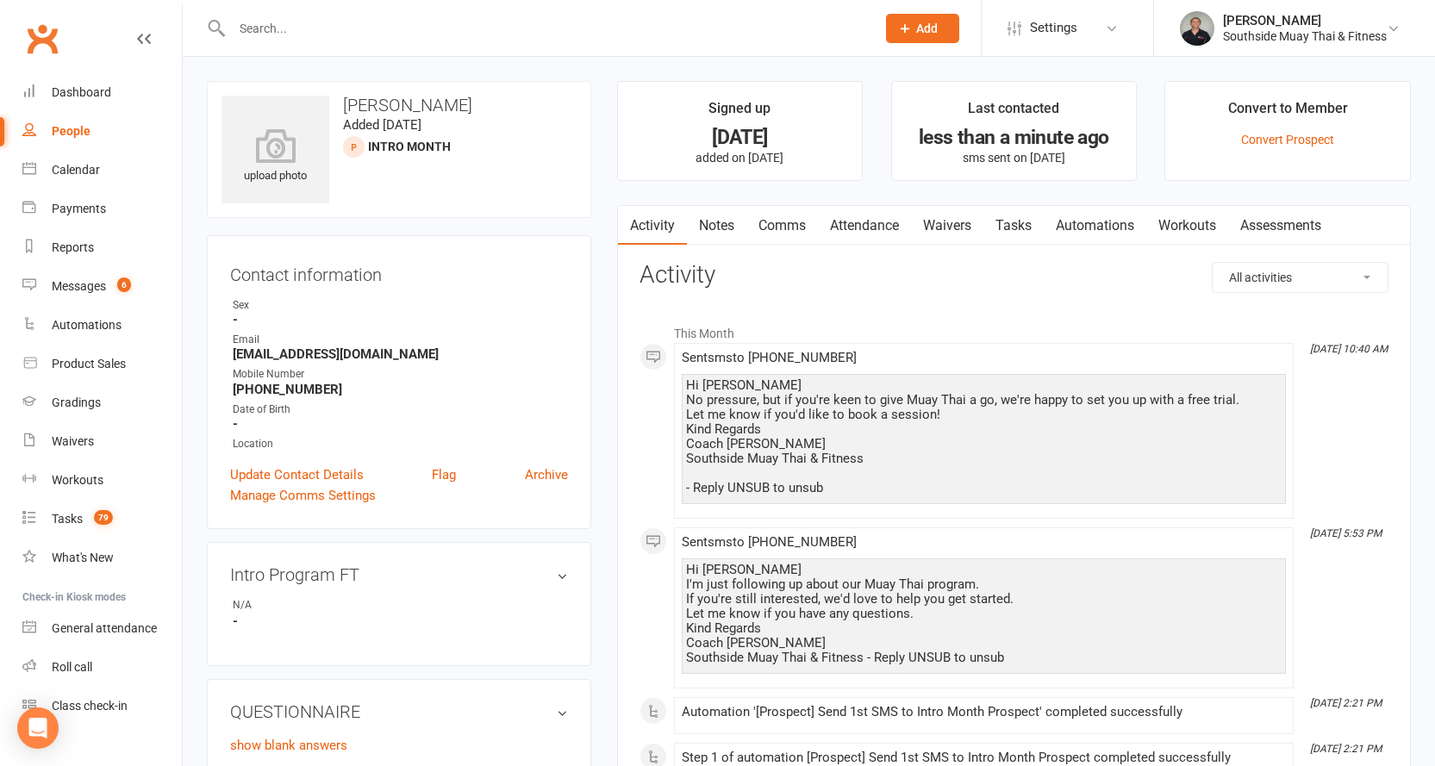
click at [53, 123] on link "People" at bounding box center [101, 131] width 159 height 39
select select "100"
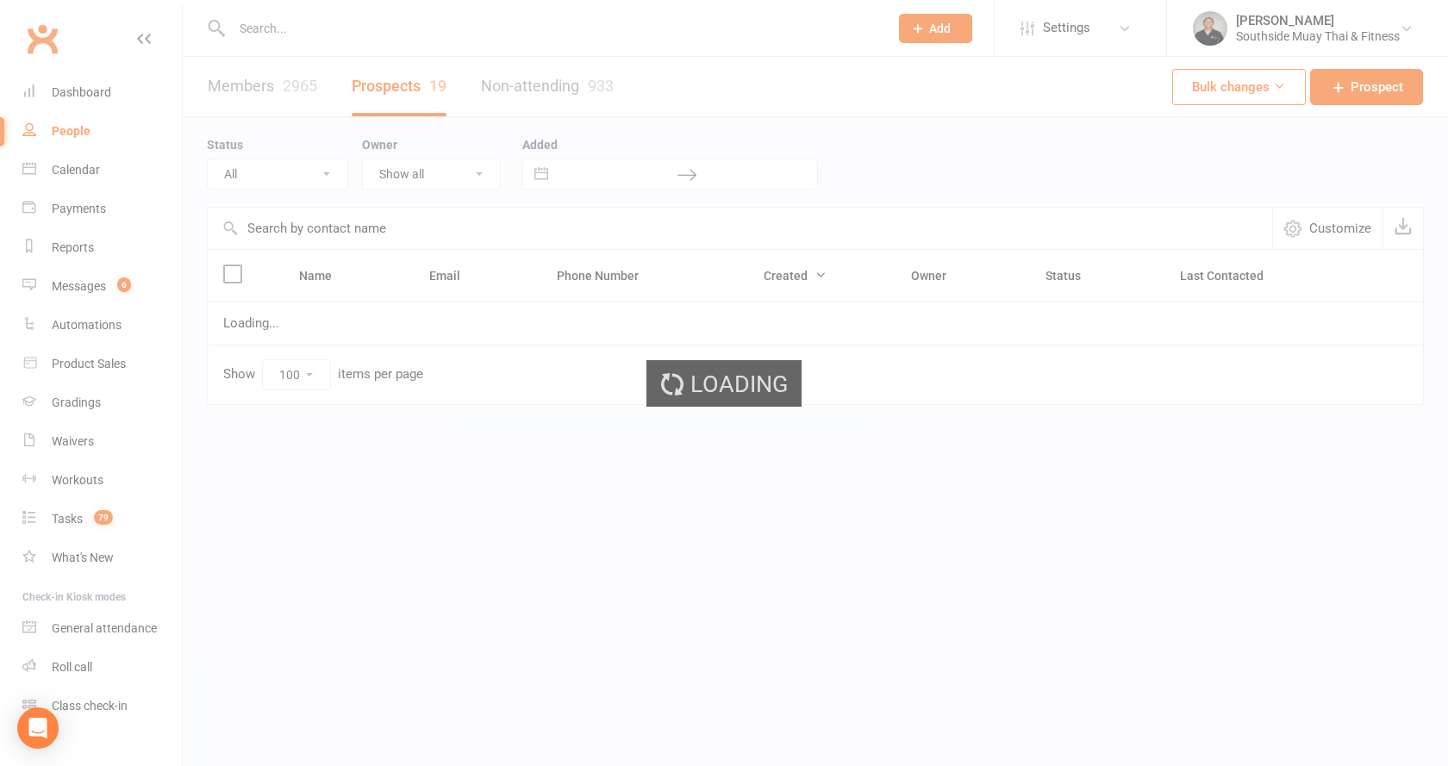
select select "Intro Month"
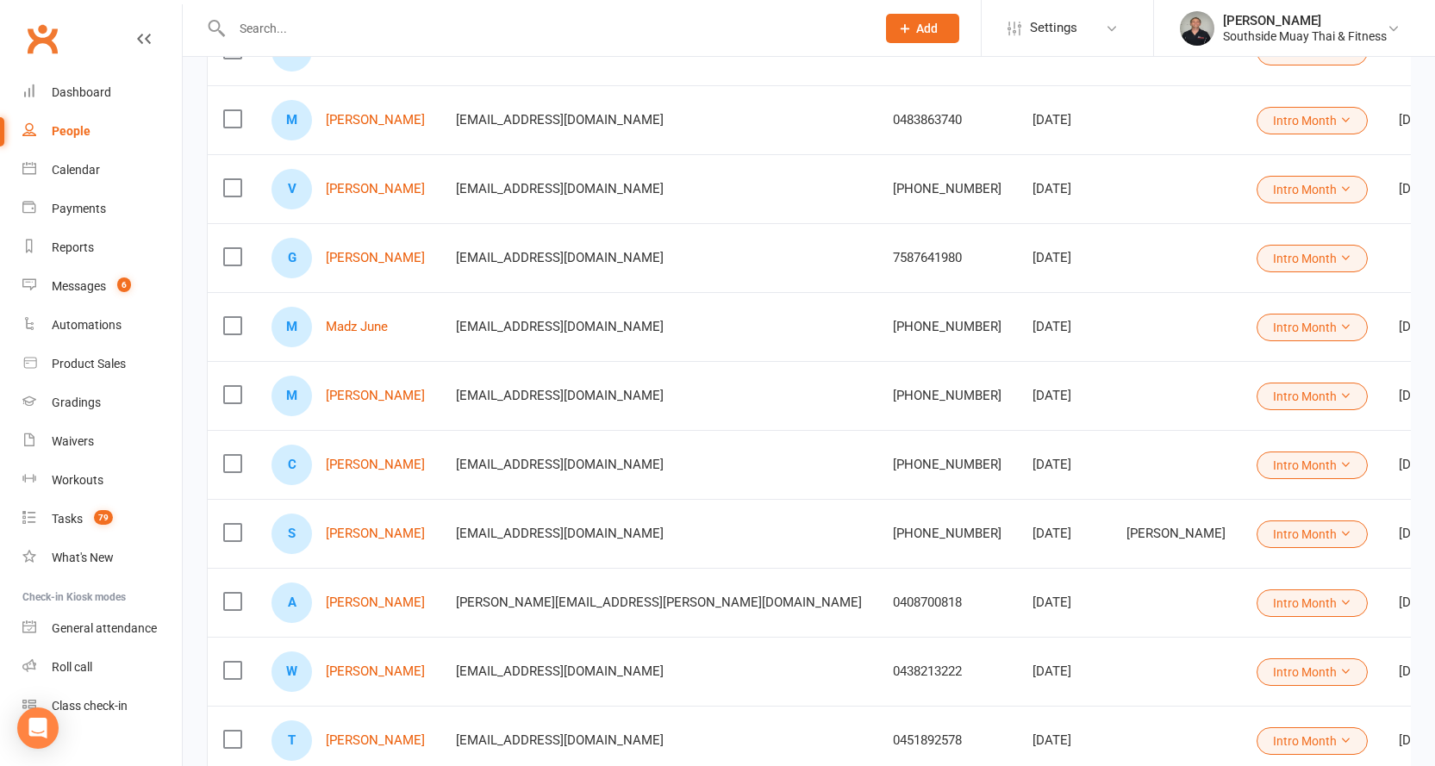
scroll to position [517, 0]
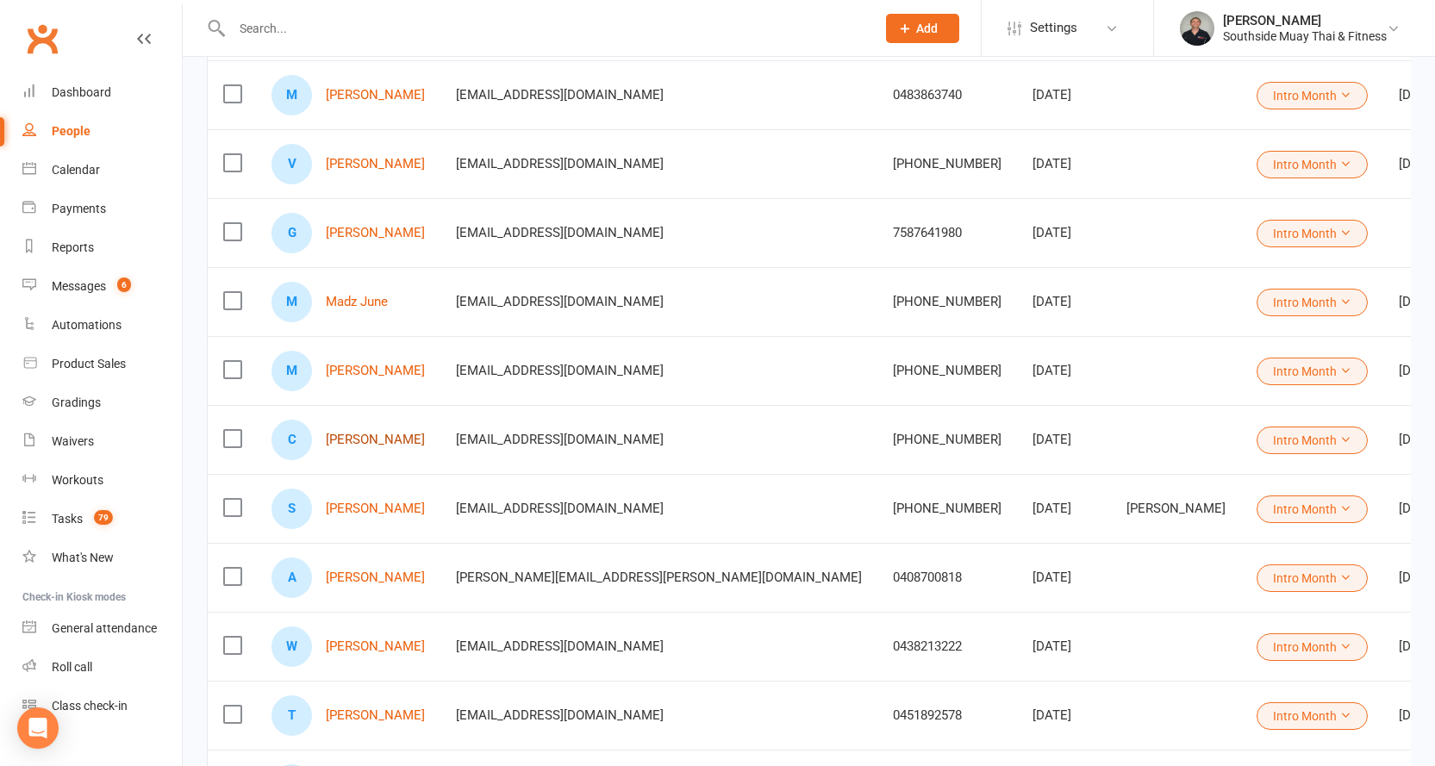
click at [370, 441] on link "Charles Cj" at bounding box center [375, 440] width 99 height 15
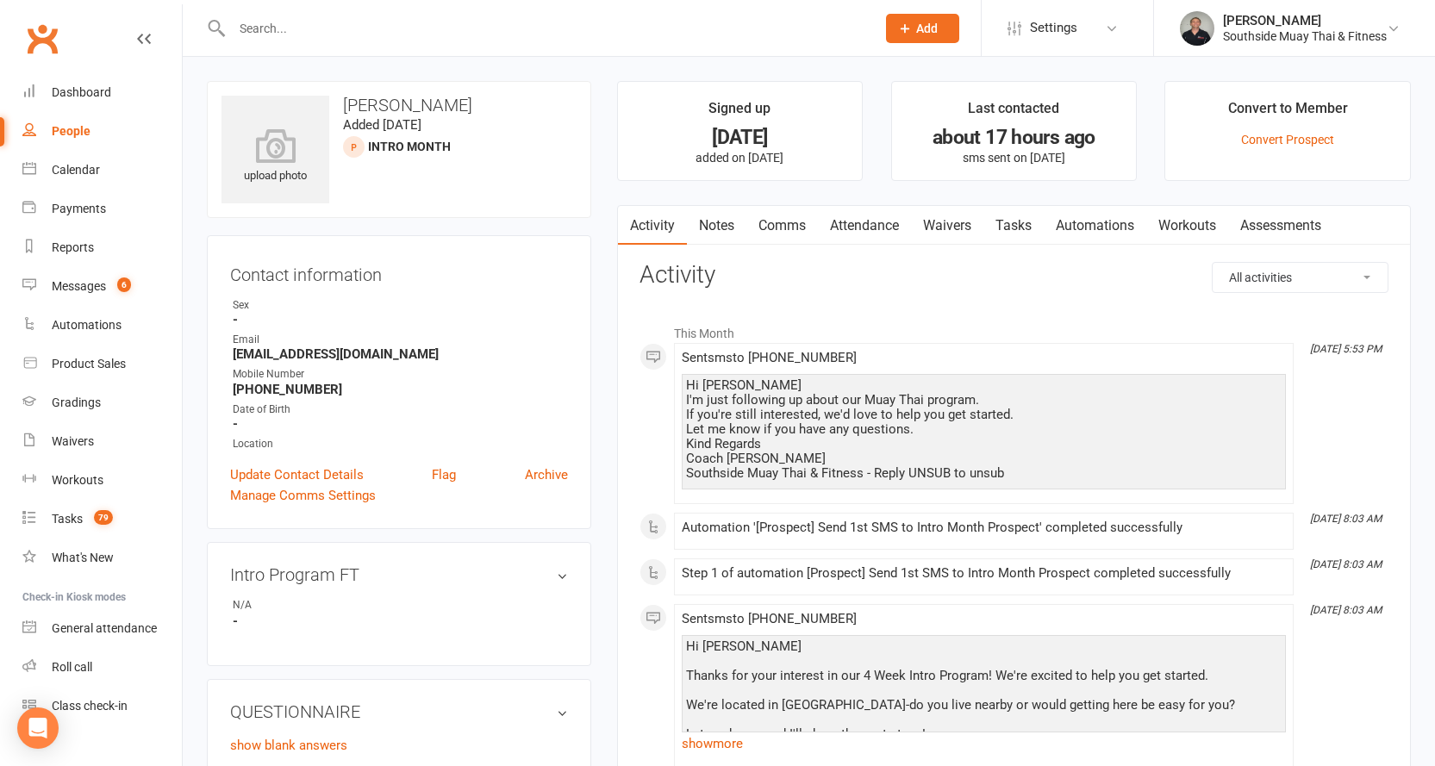
click at [793, 225] on link "Comms" at bounding box center [783, 226] width 72 height 40
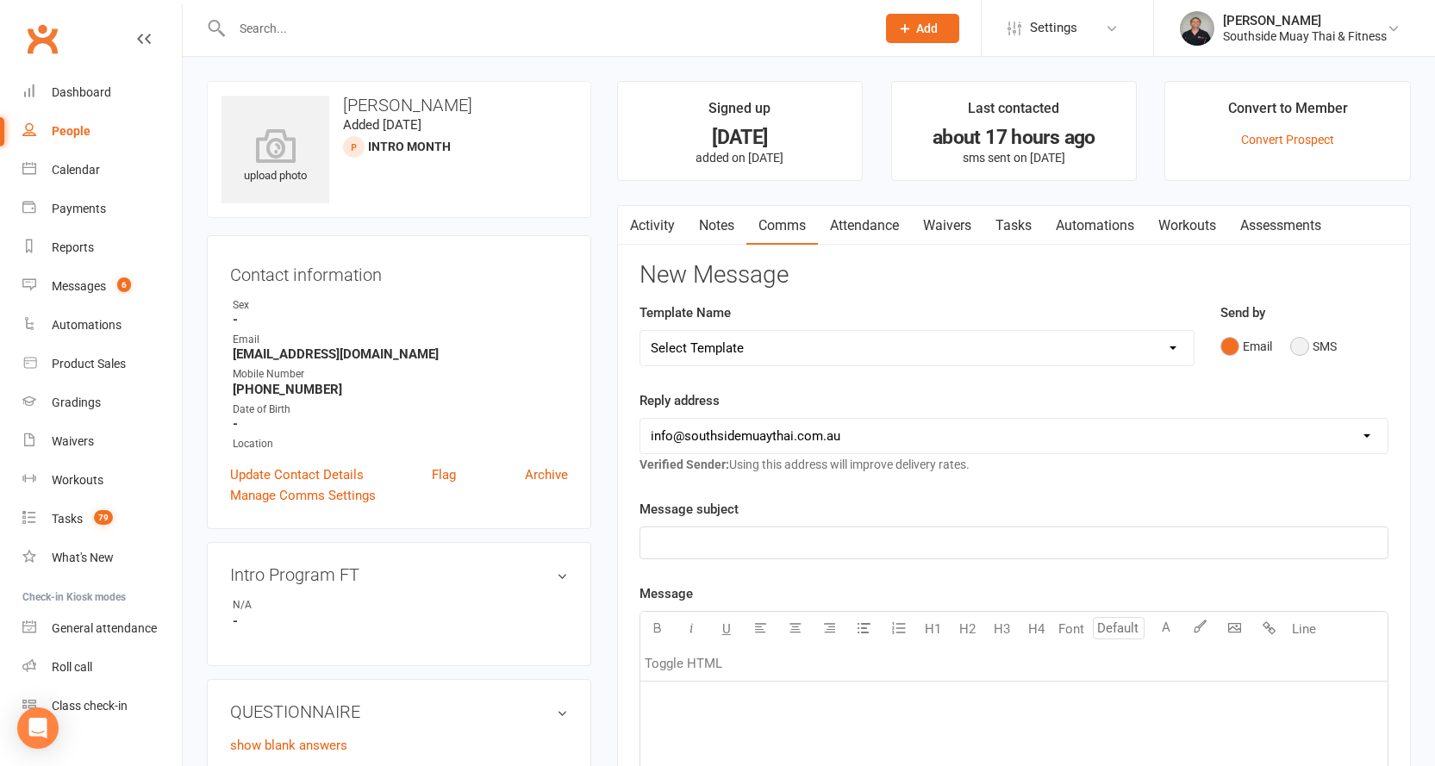
click at [1300, 343] on button "SMS" at bounding box center [1313, 346] width 47 height 33
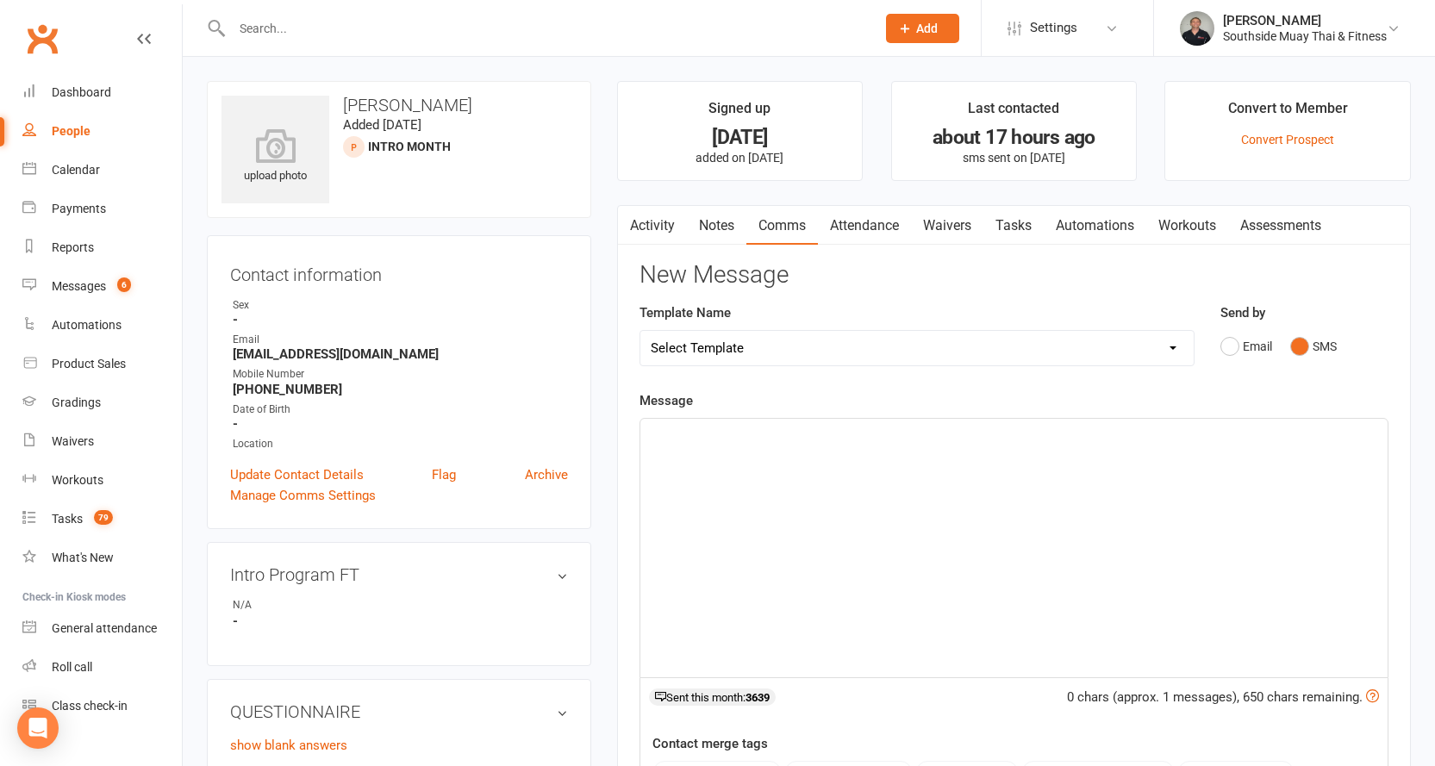
click at [938, 348] on select "Select Template [SMS] Outreach Message: High Risk – Personal From Trainer + Ree…" at bounding box center [916, 348] width 553 height 34
select select "34"
click at [640, 331] on select "Select Template [SMS] Outreach Message: High Risk – Personal From Trainer + Ree…" at bounding box center [916, 348] width 553 height 34
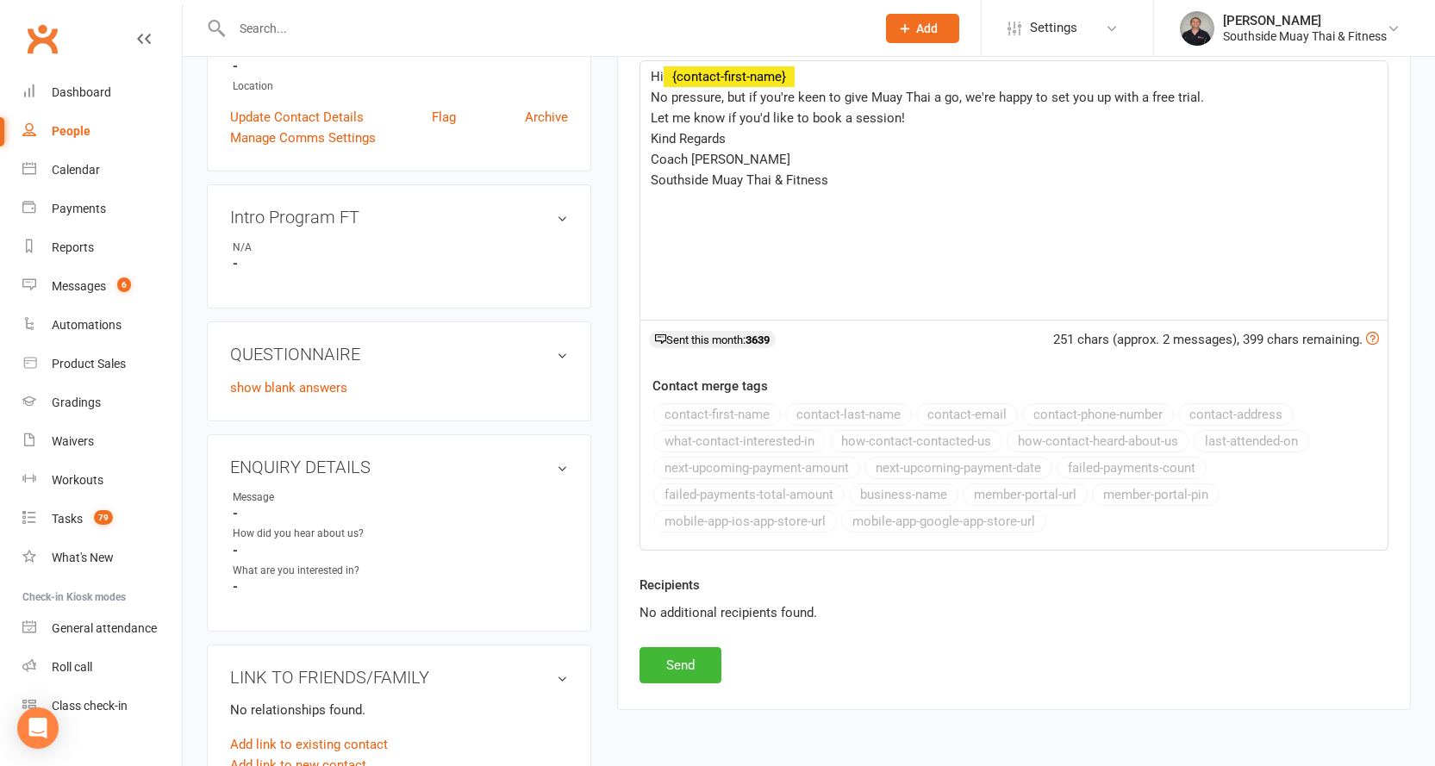
scroll to position [603, 0]
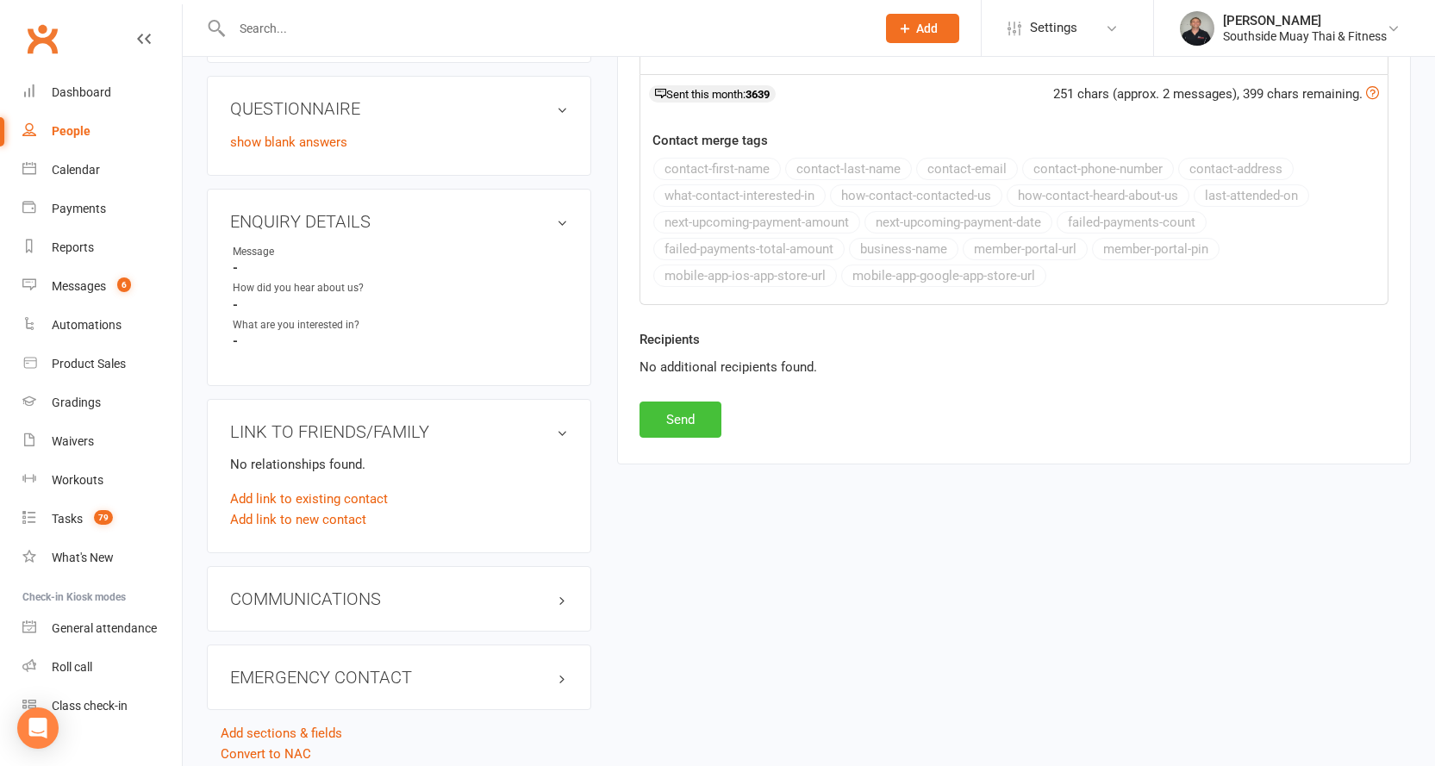
click at [658, 422] on button "Send" at bounding box center [681, 420] width 82 height 36
select select
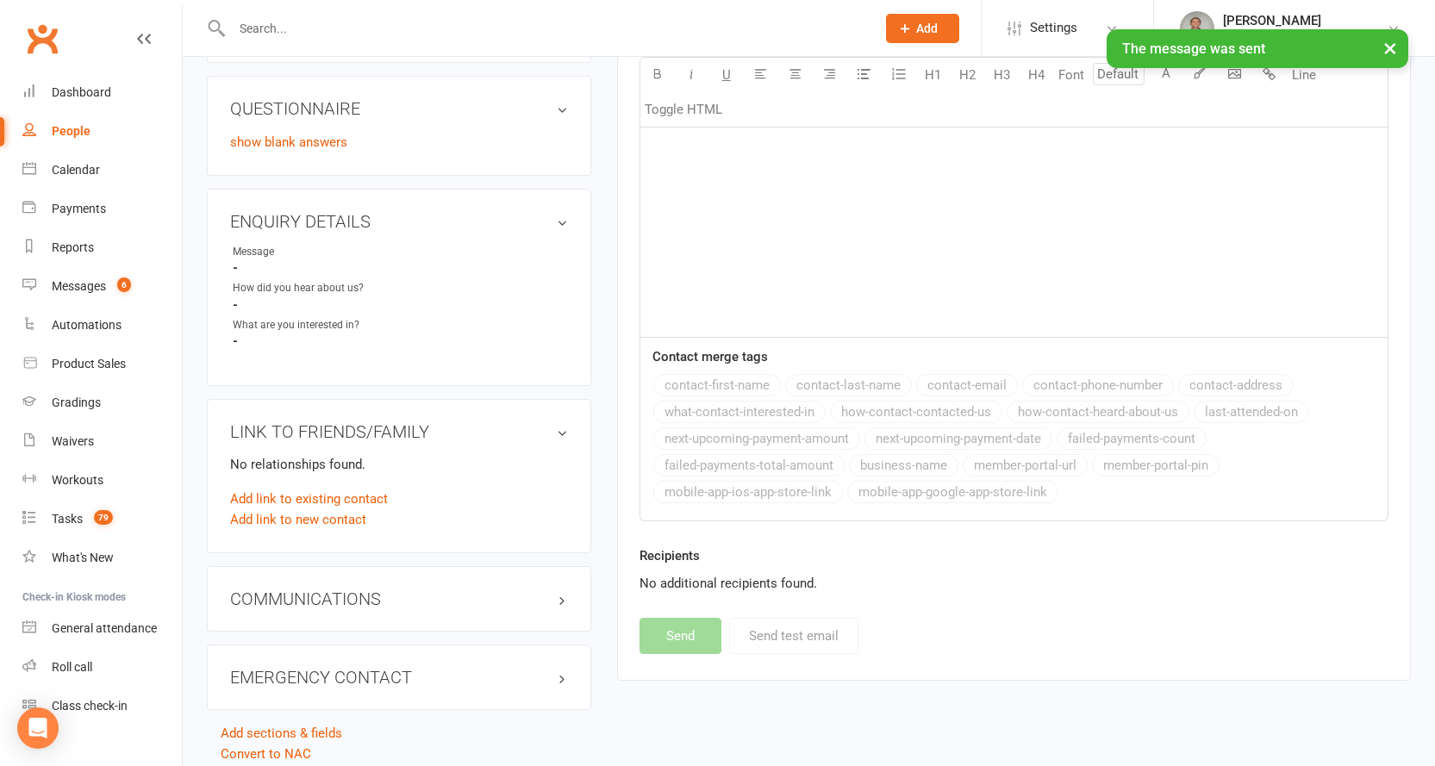
click at [69, 128] on div "People" at bounding box center [71, 131] width 39 height 14
select select "100"
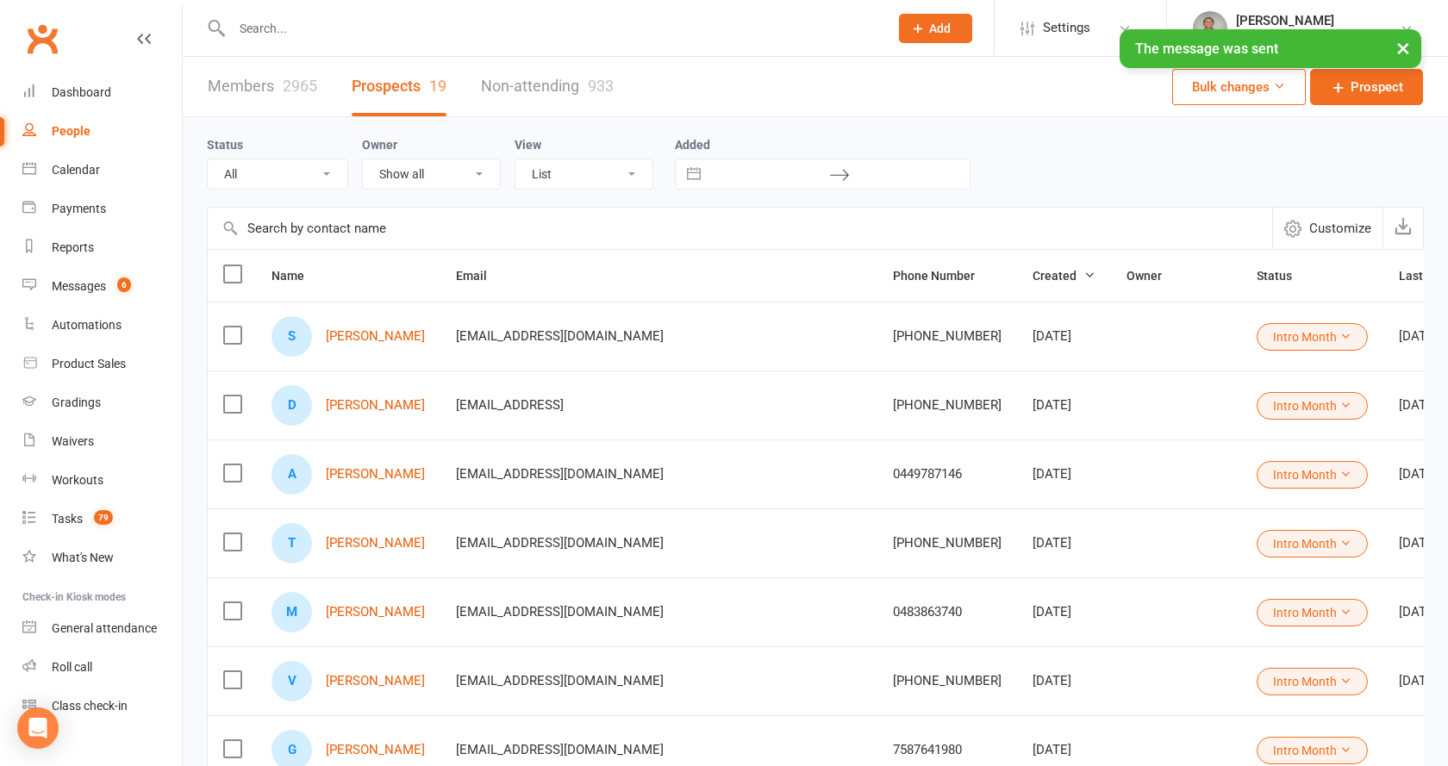
select select "Intro Month"
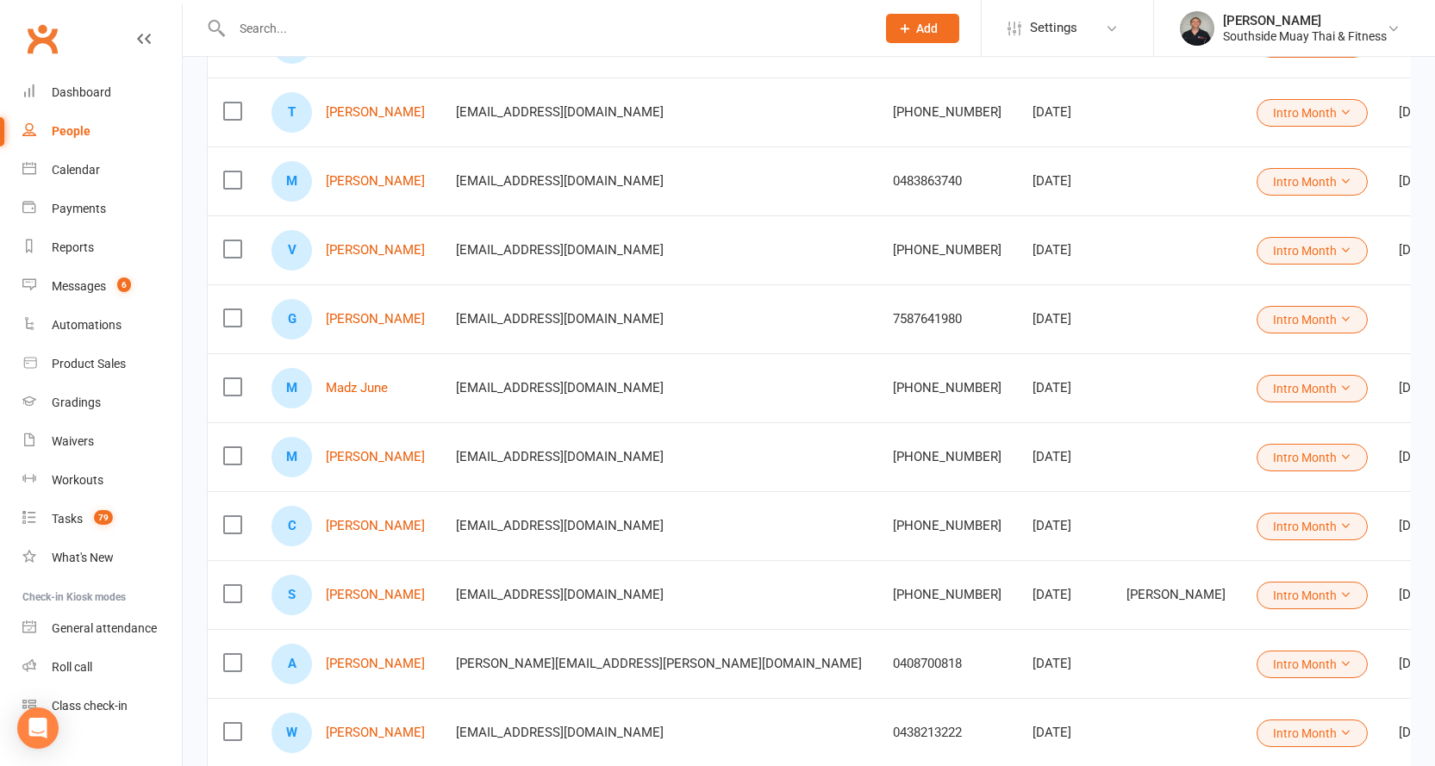
scroll to position [603, 0]
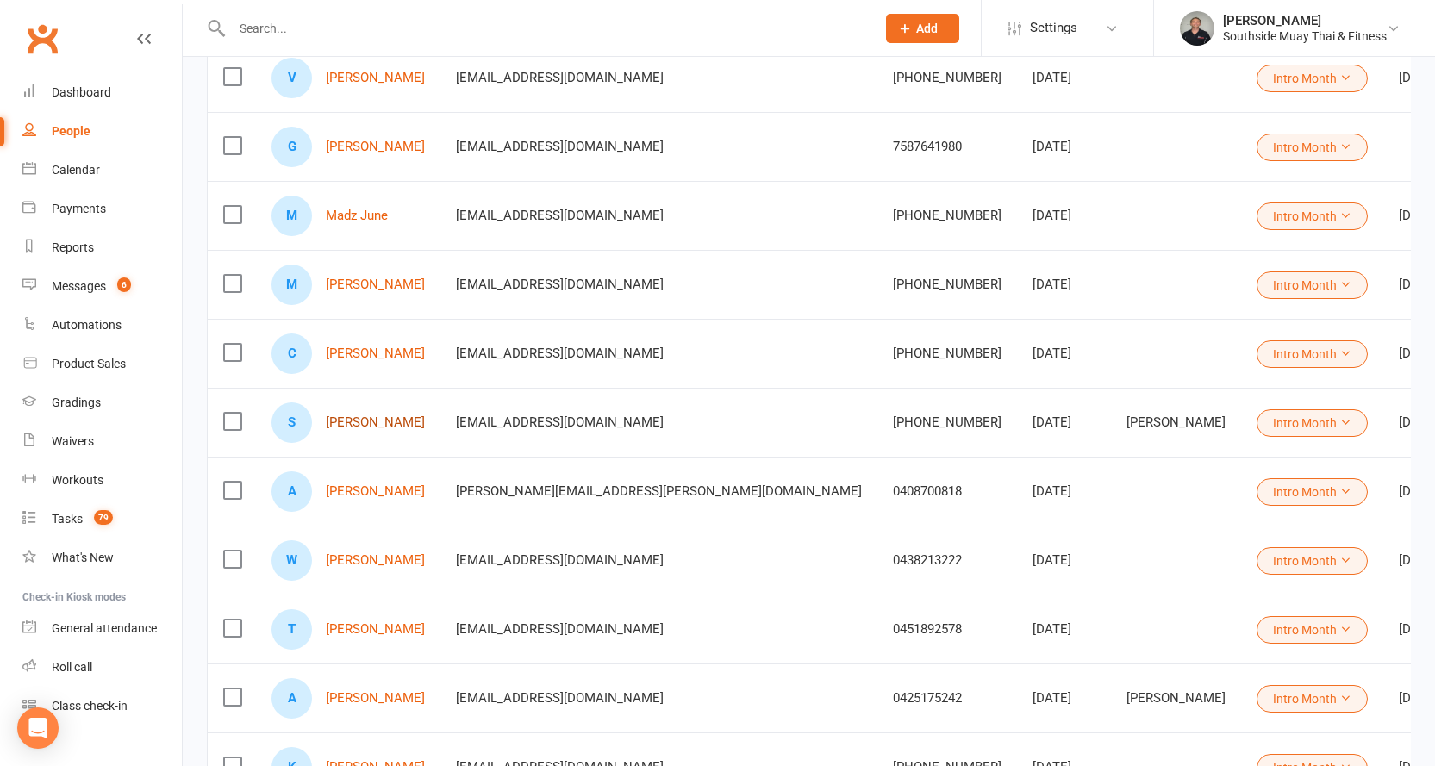
click at [372, 419] on link "Sasha Byrnes" at bounding box center [375, 423] width 99 height 15
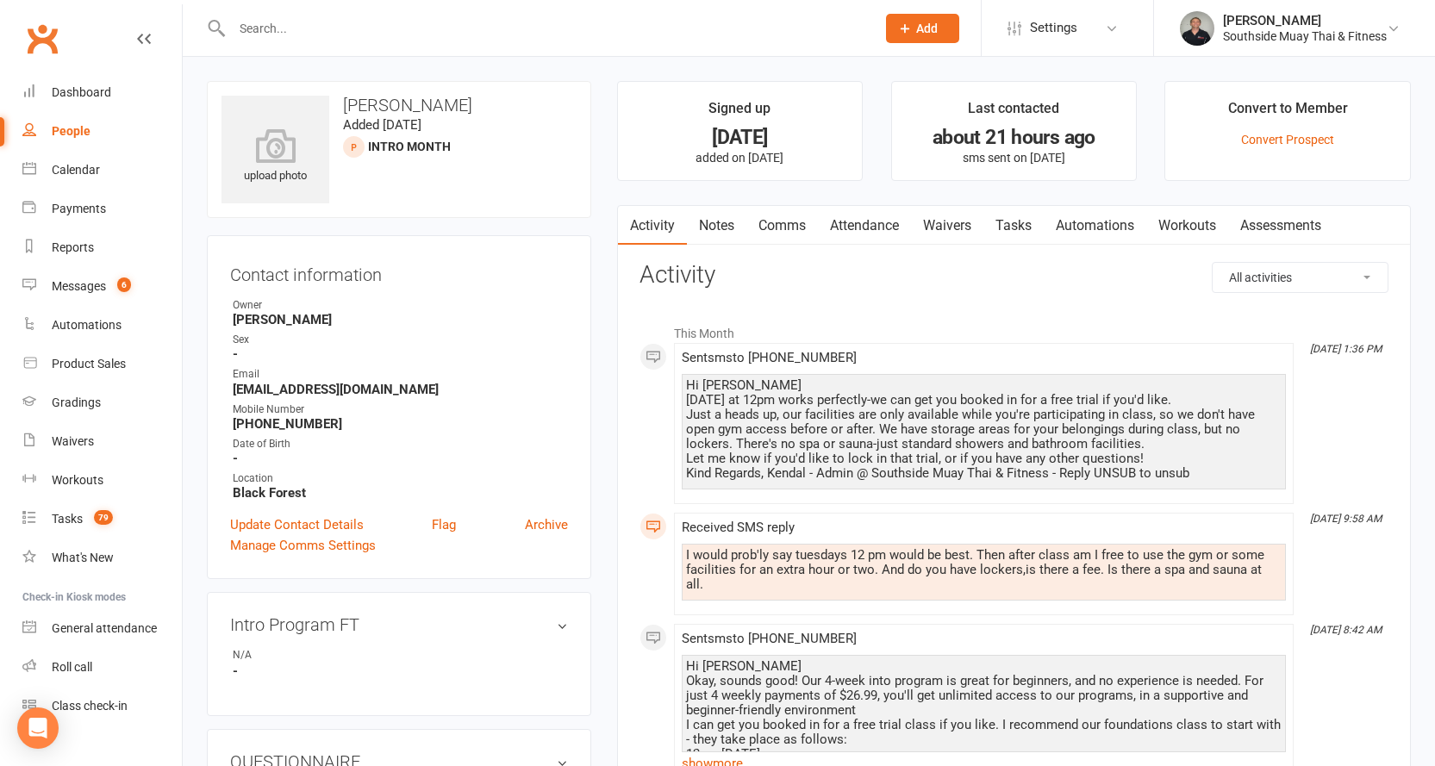
click at [68, 123] on link "People" at bounding box center [101, 131] width 159 height 39
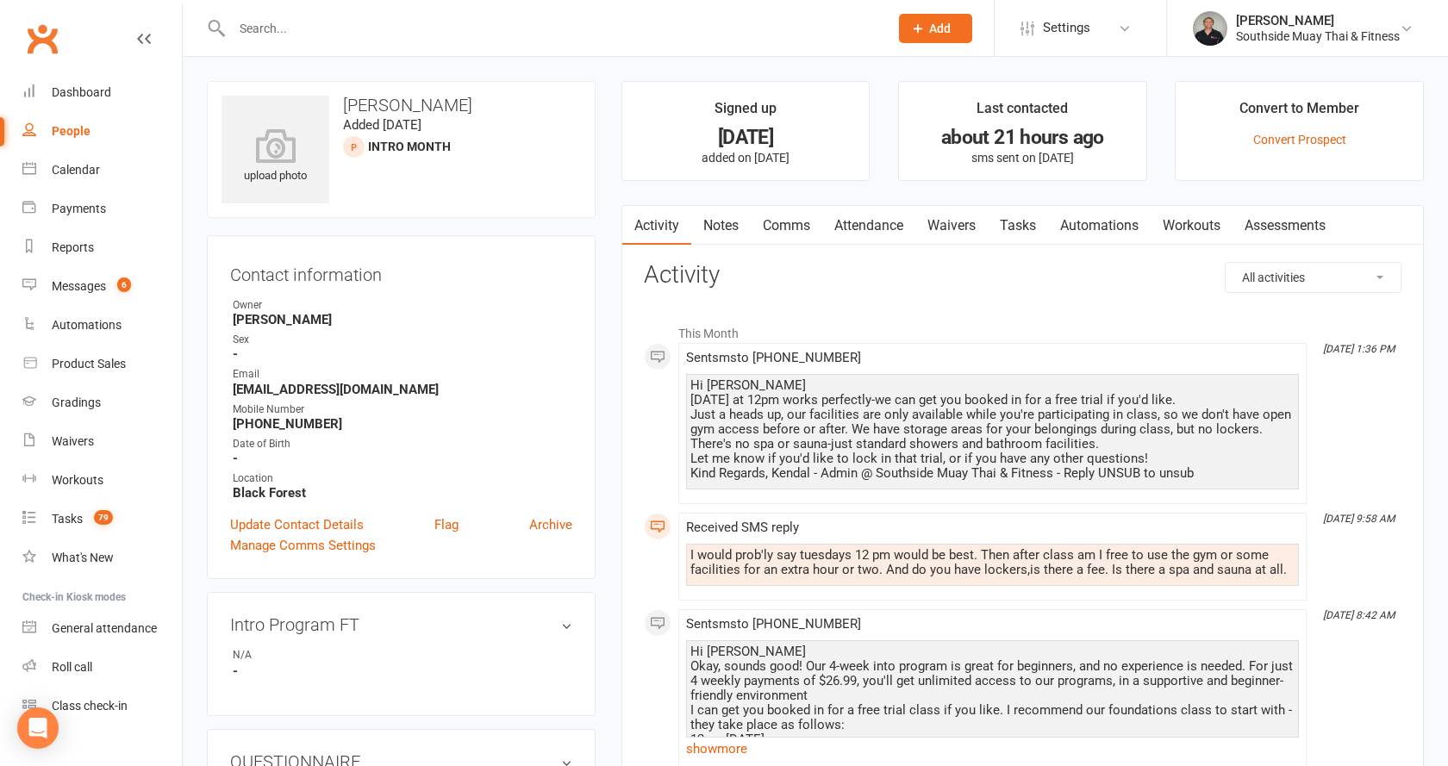
select select "100"
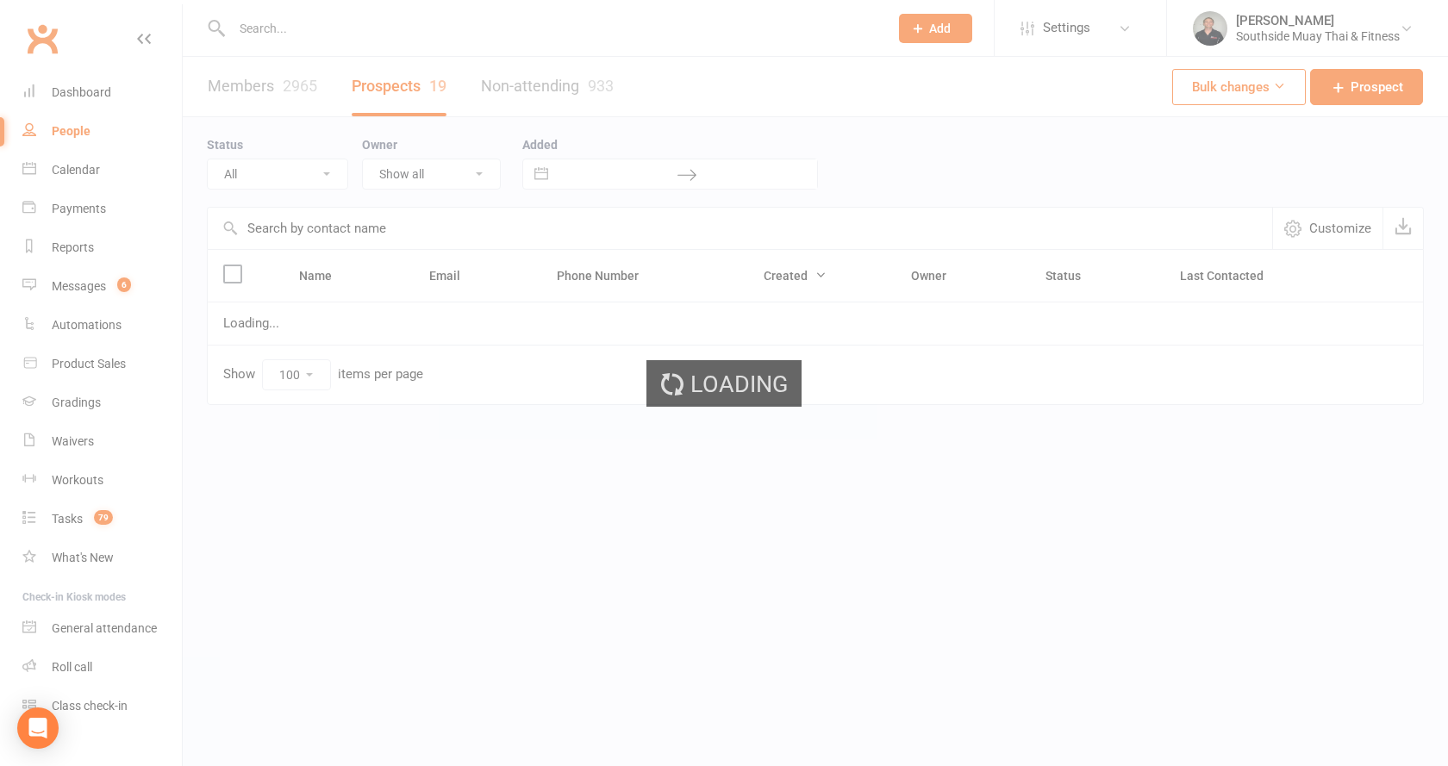
select select "Intro Month"
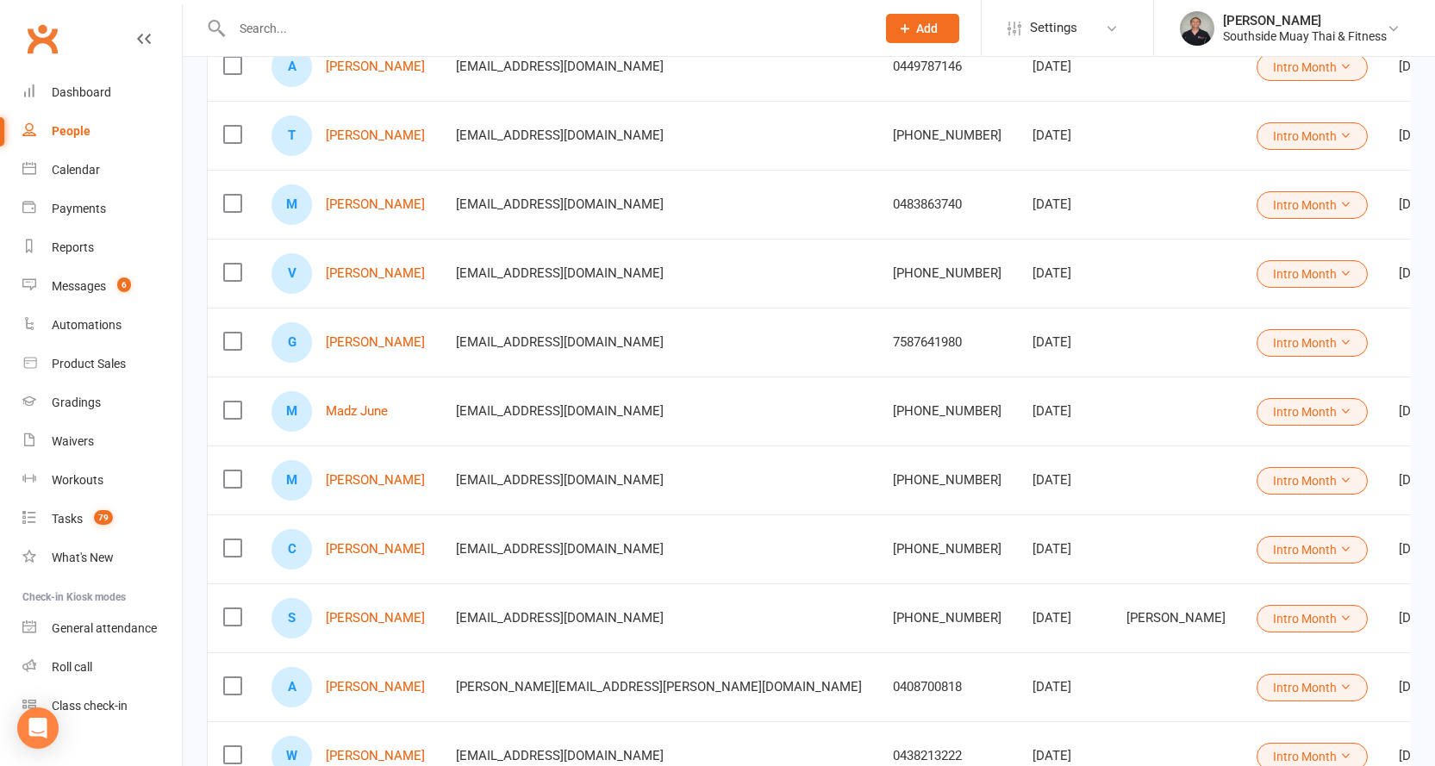
scroll to position [517, 0]
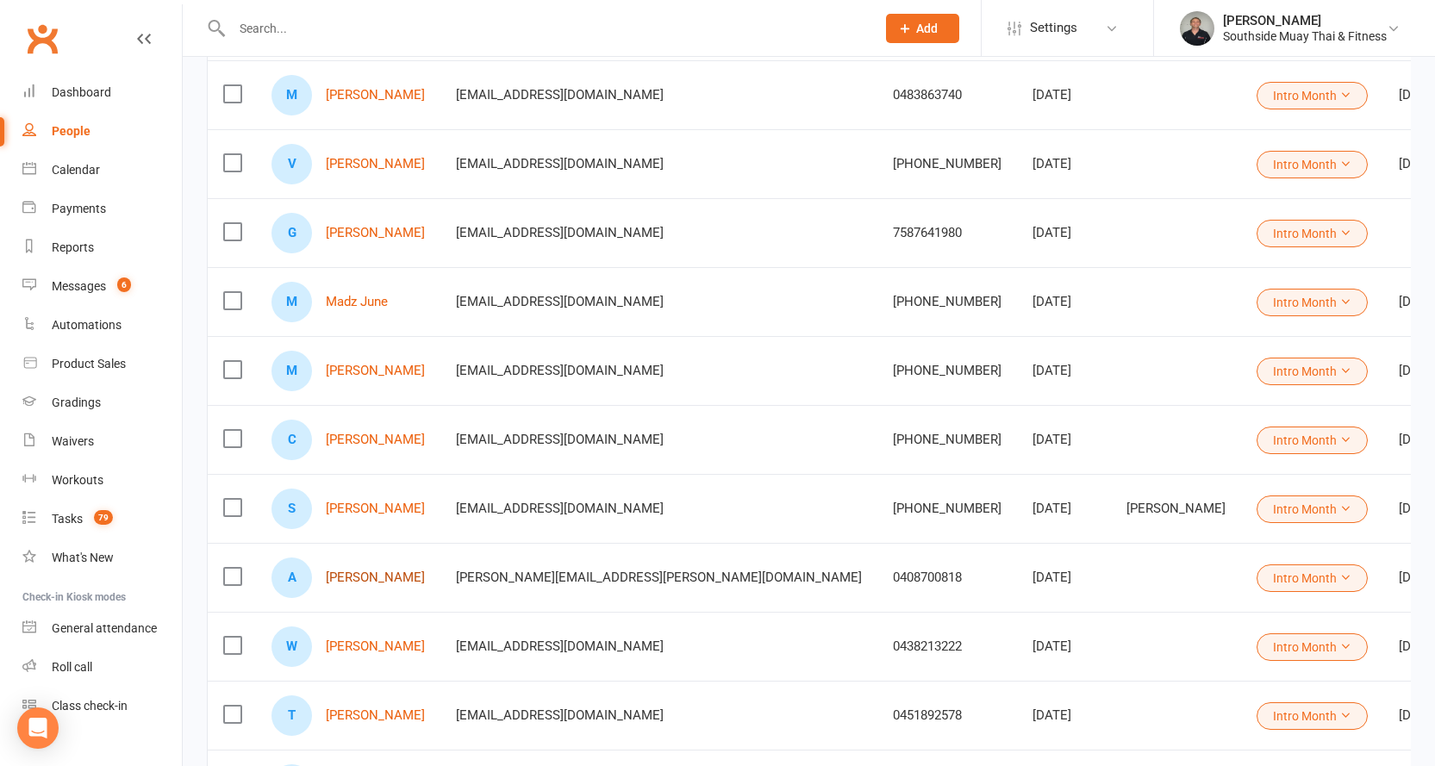
click at [397, 576] on link "Anneliese Bowden" at bounding box center [375, 578] width 99 height 15
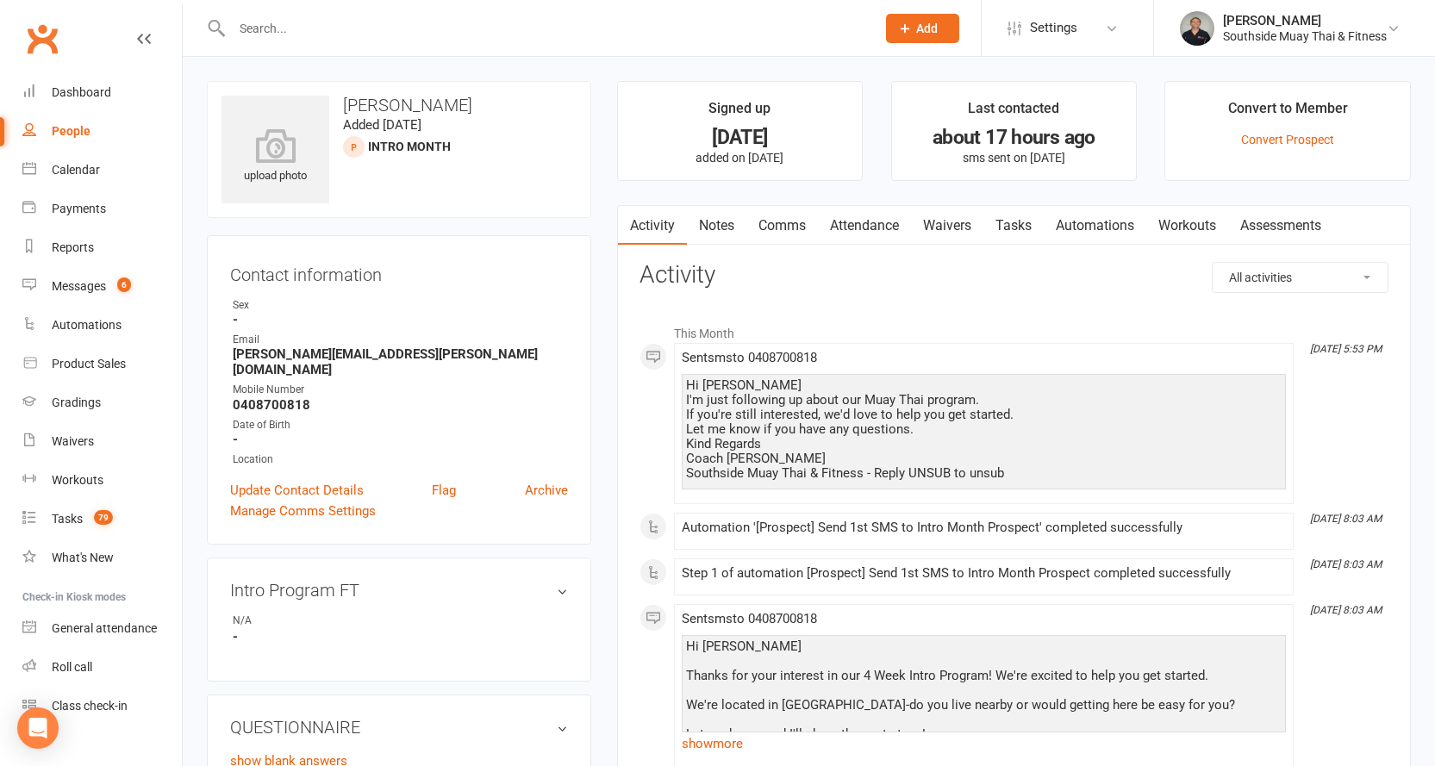
click at [780, 216] on link "Comms" at bounding box center [783, 226] width 72 height 40
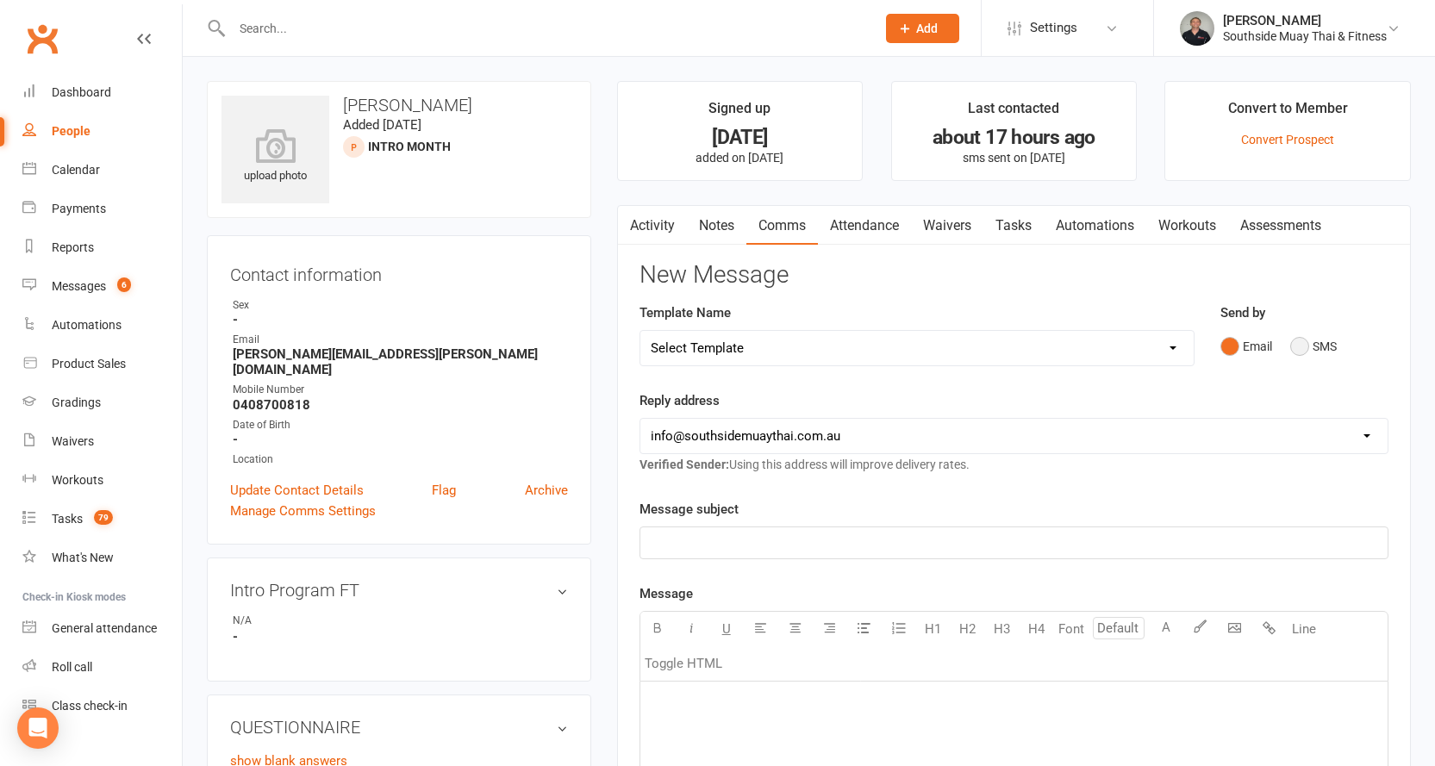
click at [1298, 341] on button "SMS" at bounding box center [1313, 346] width 47 height 33
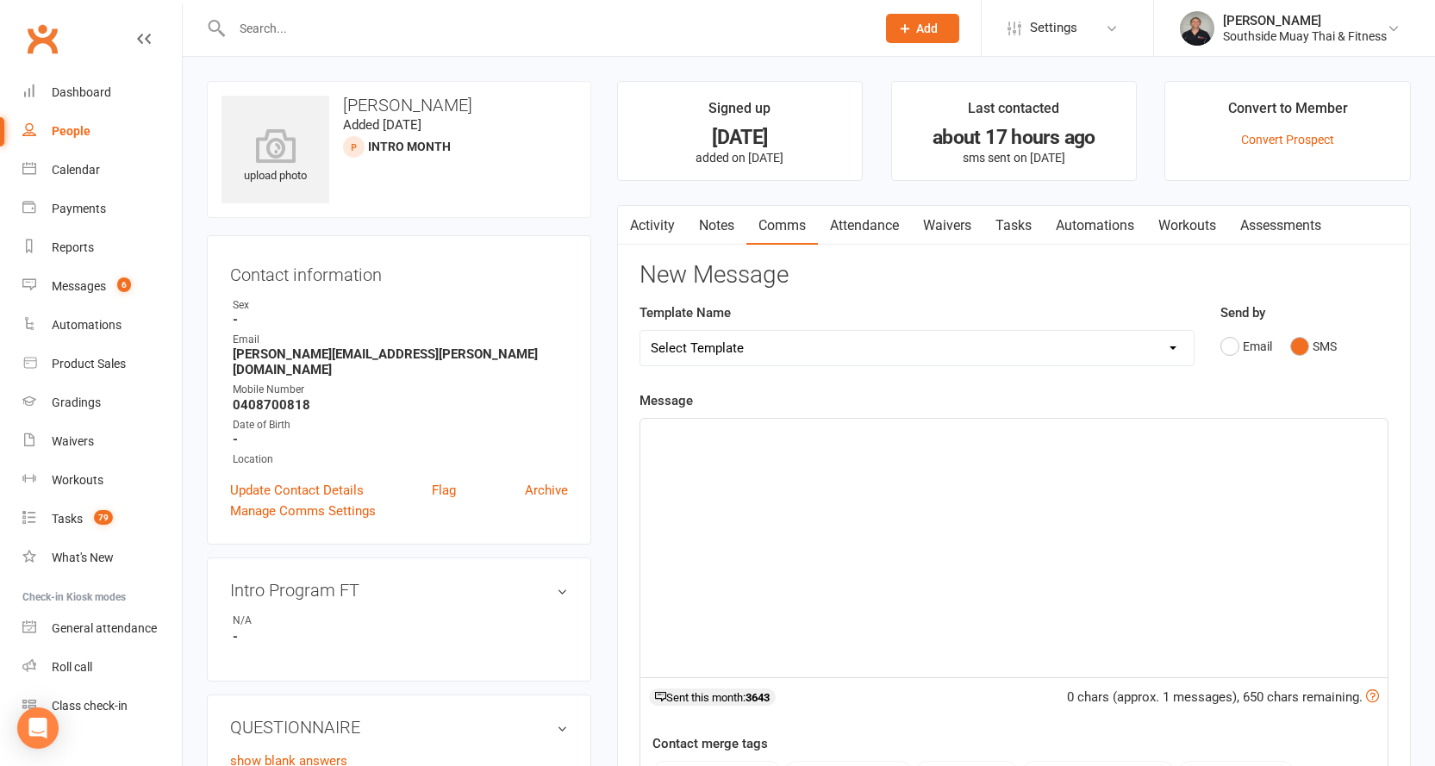
click at [1040, 347] on select "Select Template [SMS] Outreach Message: High Risk – Personal From Trainer + Ree…" at bounding box center [916, 348] width 553 height 34
select select "34"
click at [640, 331] on select "Select Template [SMS] Outreach Message: High Risk – Personal From Trainer + Ree…" at bounding box center [916, 348] width 553 height 34
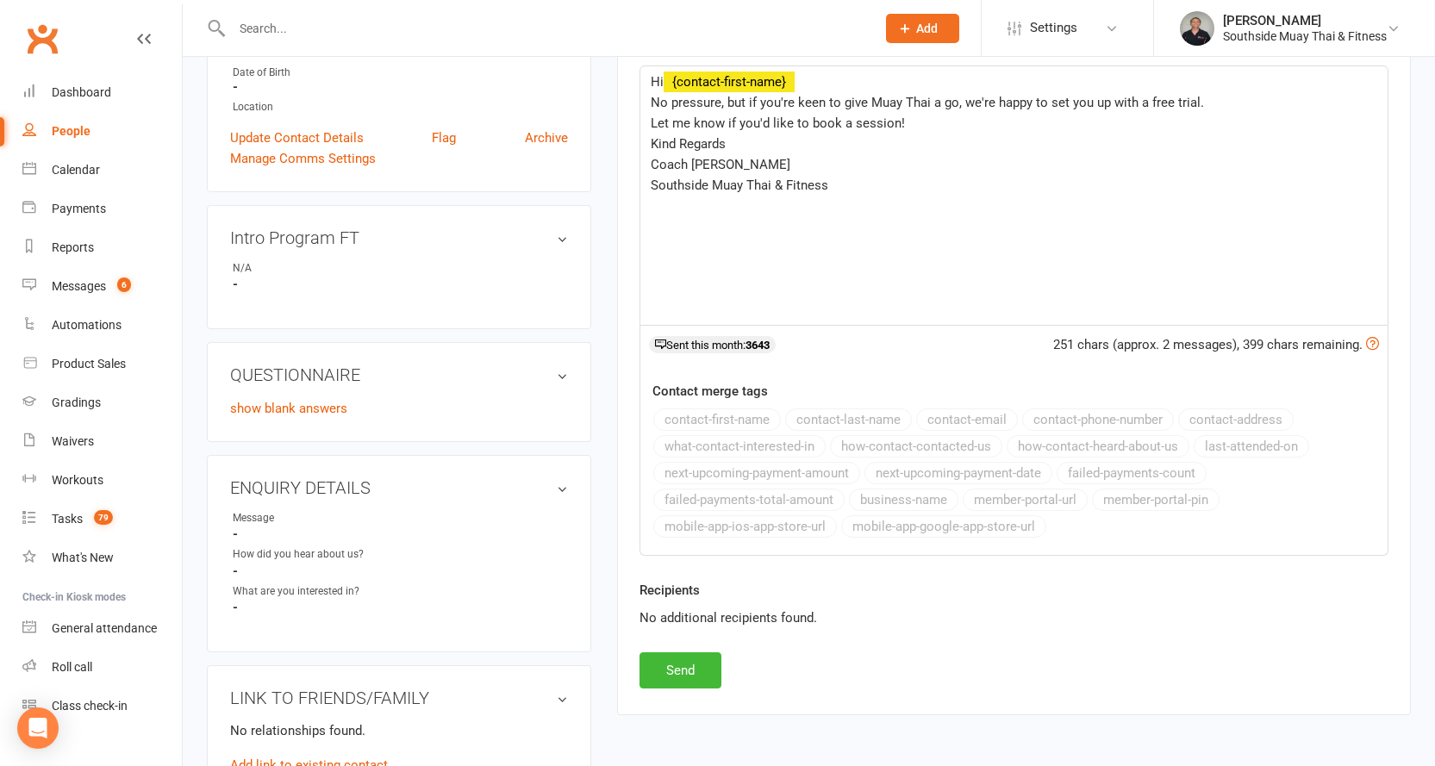
scroll to position [517, 0]
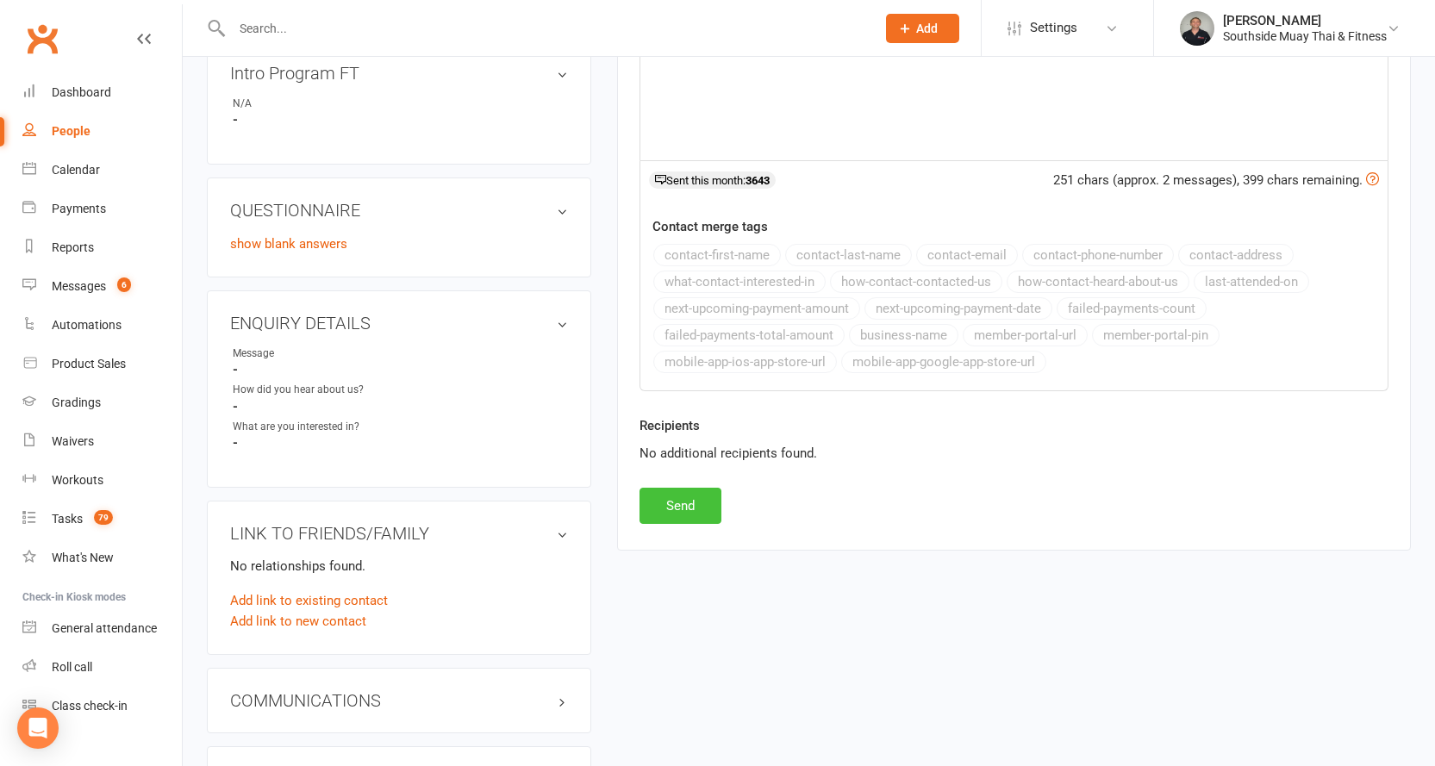
click at [665, 508] on button "Send" at bounding box center [681, 506] width 82 height 36
select select
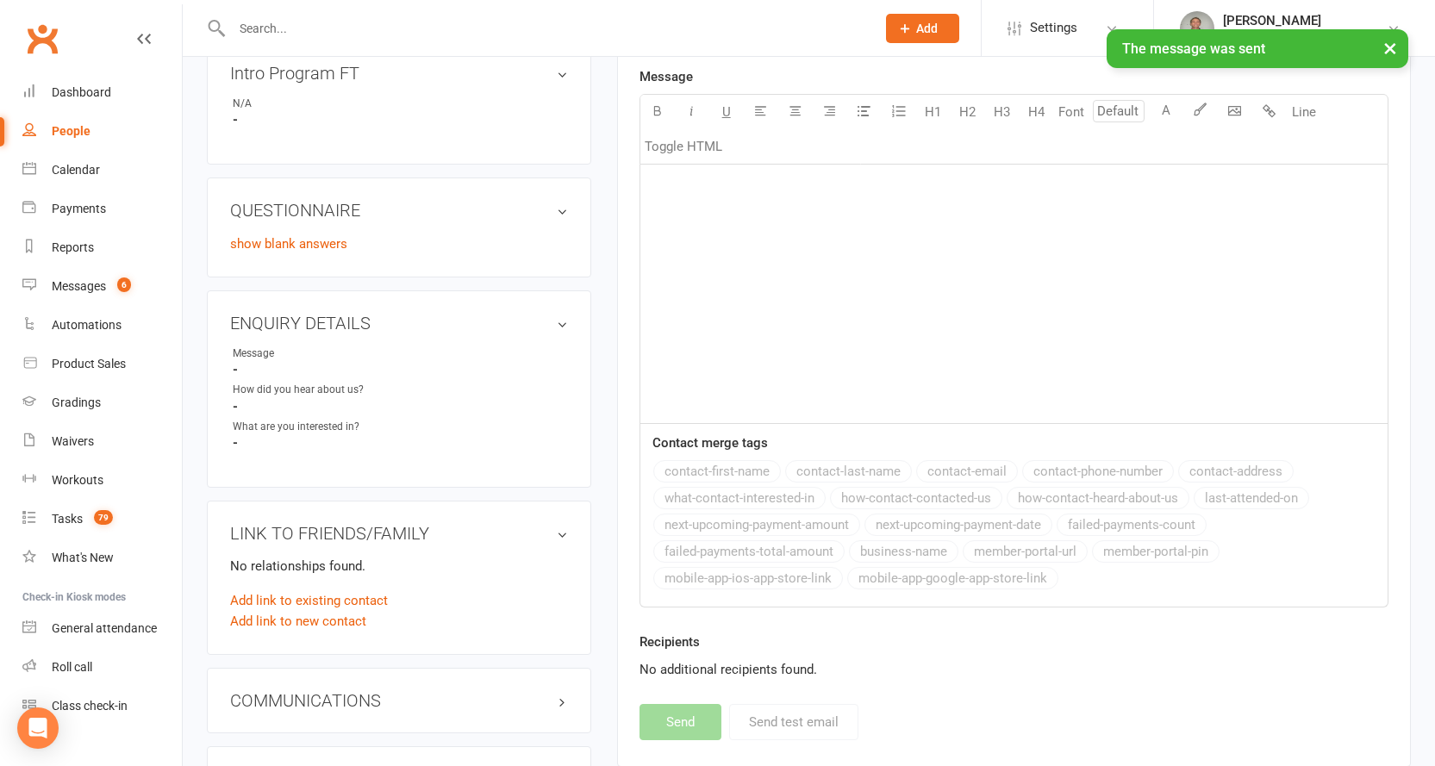
click at [63, 128] on div "People" at bounding box center [71, 131] width 39 height 14
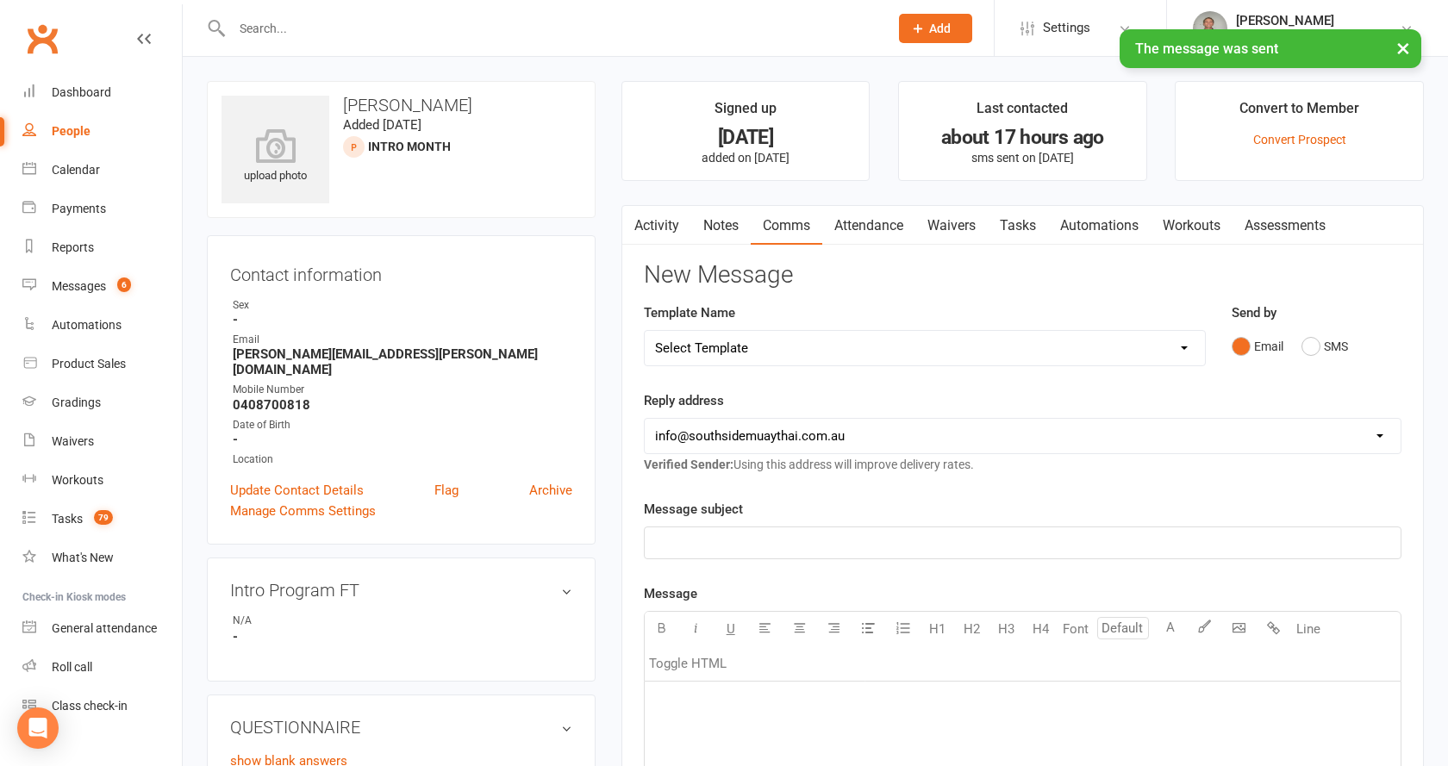
select select "100"
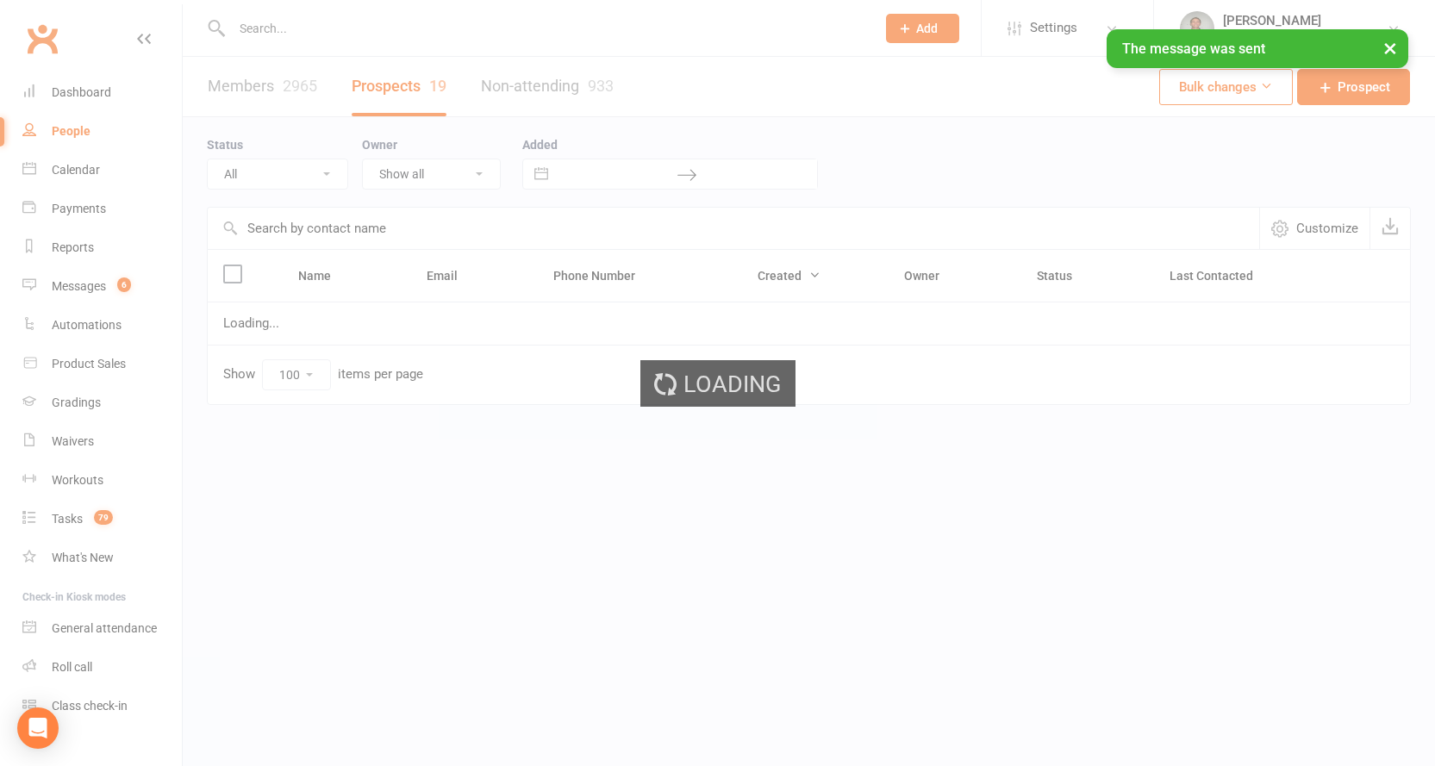
select select "Intro Month"
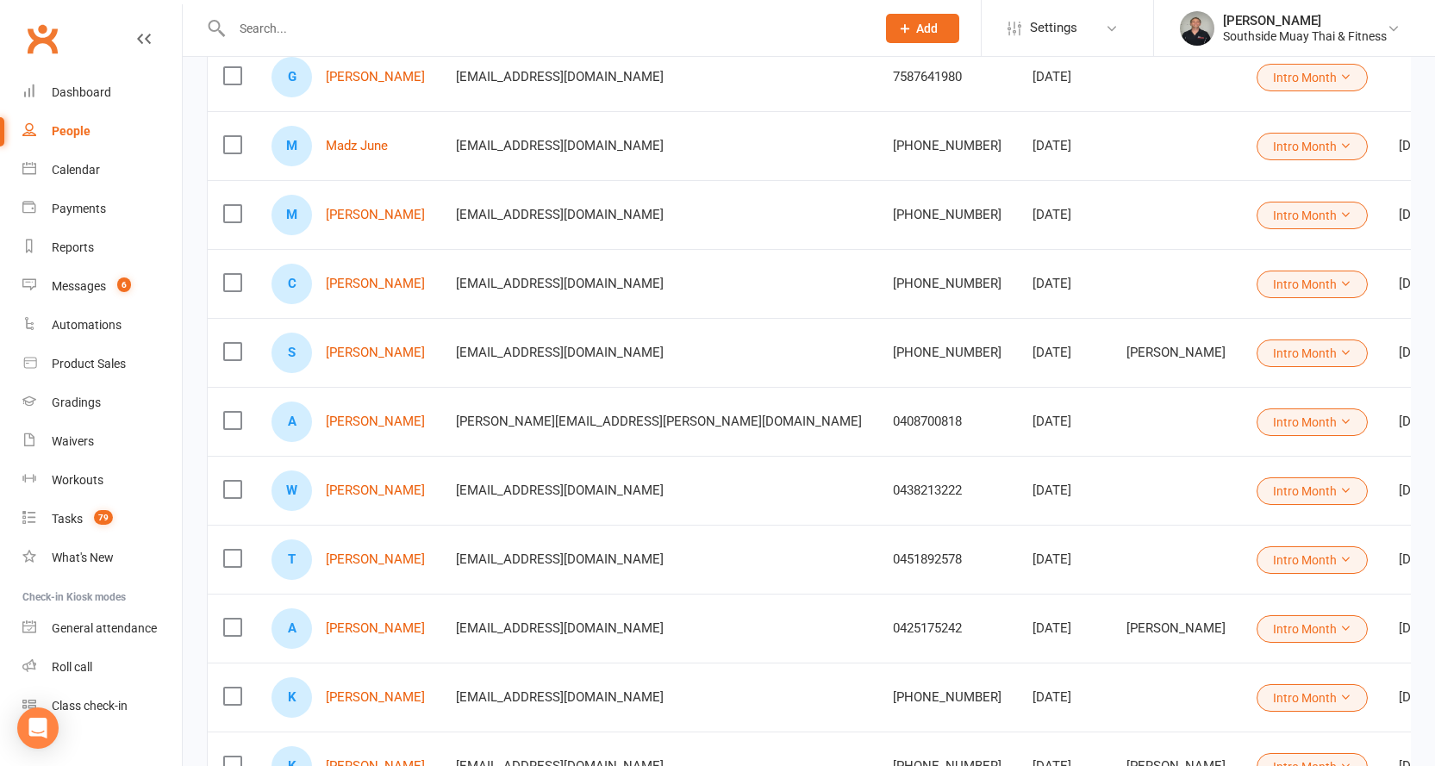
scroll to position [690, 0]
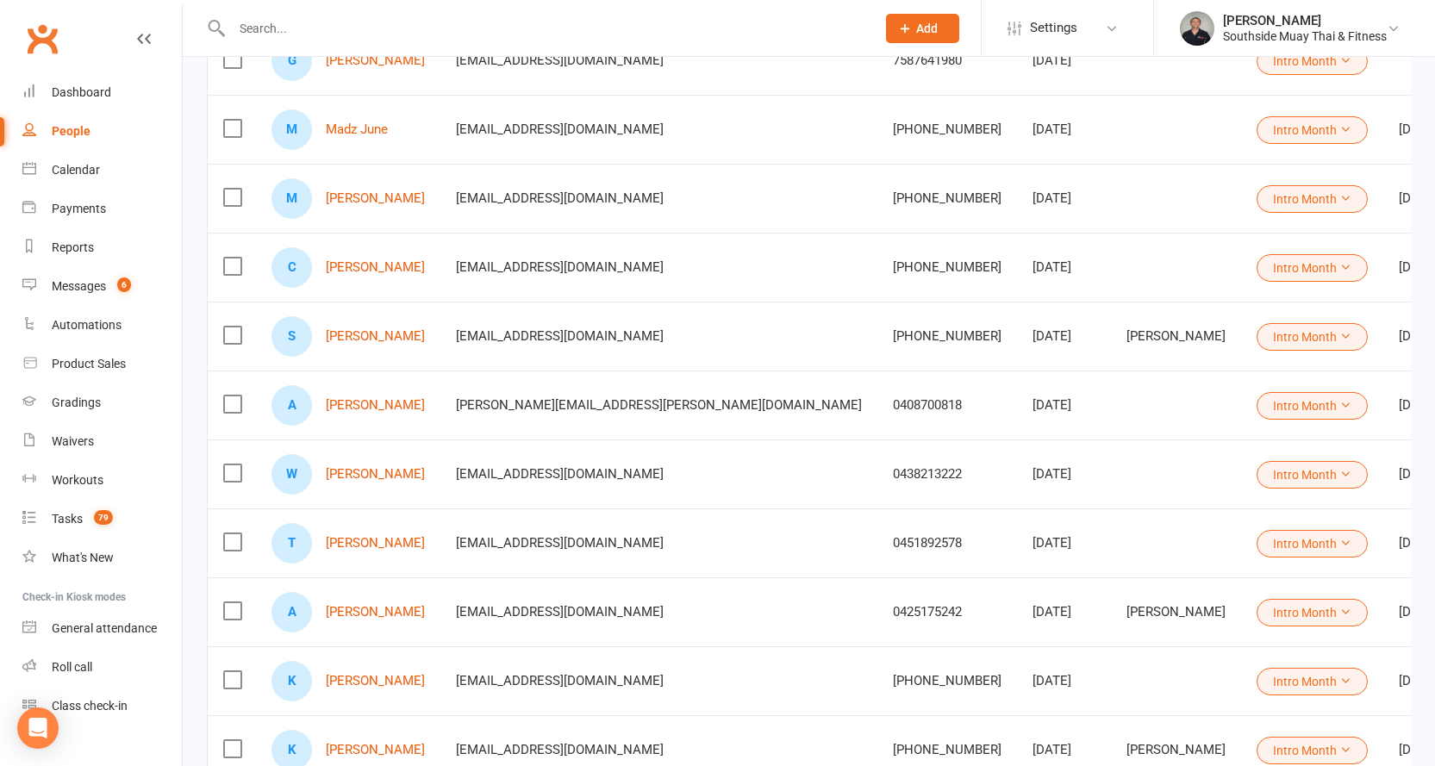
click at [365, 484] on div "W Wei Wang" at bounding box center [348, 474] width 153 height 41
click at [360, 474] on link "Wei Wang" at bounding box center [375, 474] width 99 height 15
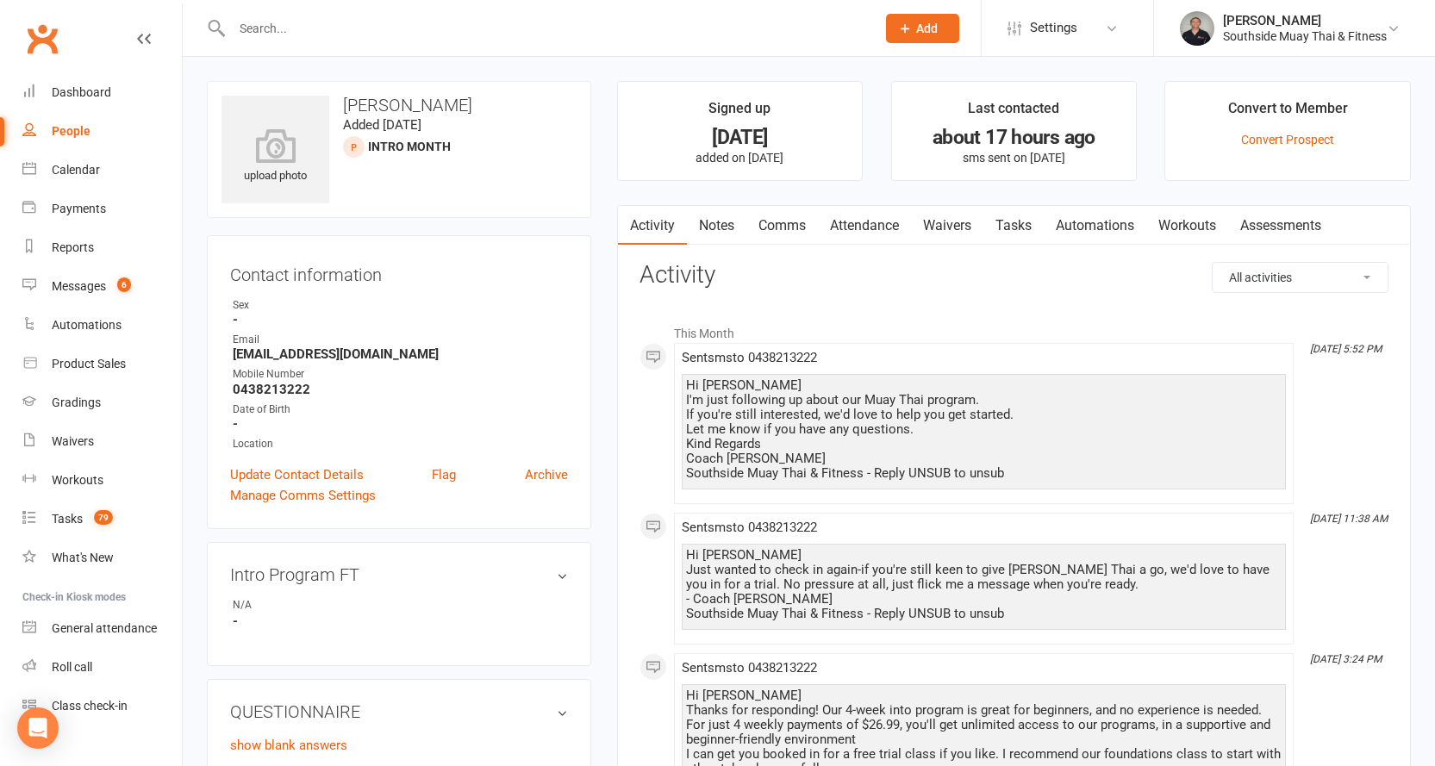
click at [789, 227] on link "Comms" at bounding box center [783, 226] width 72 height 40
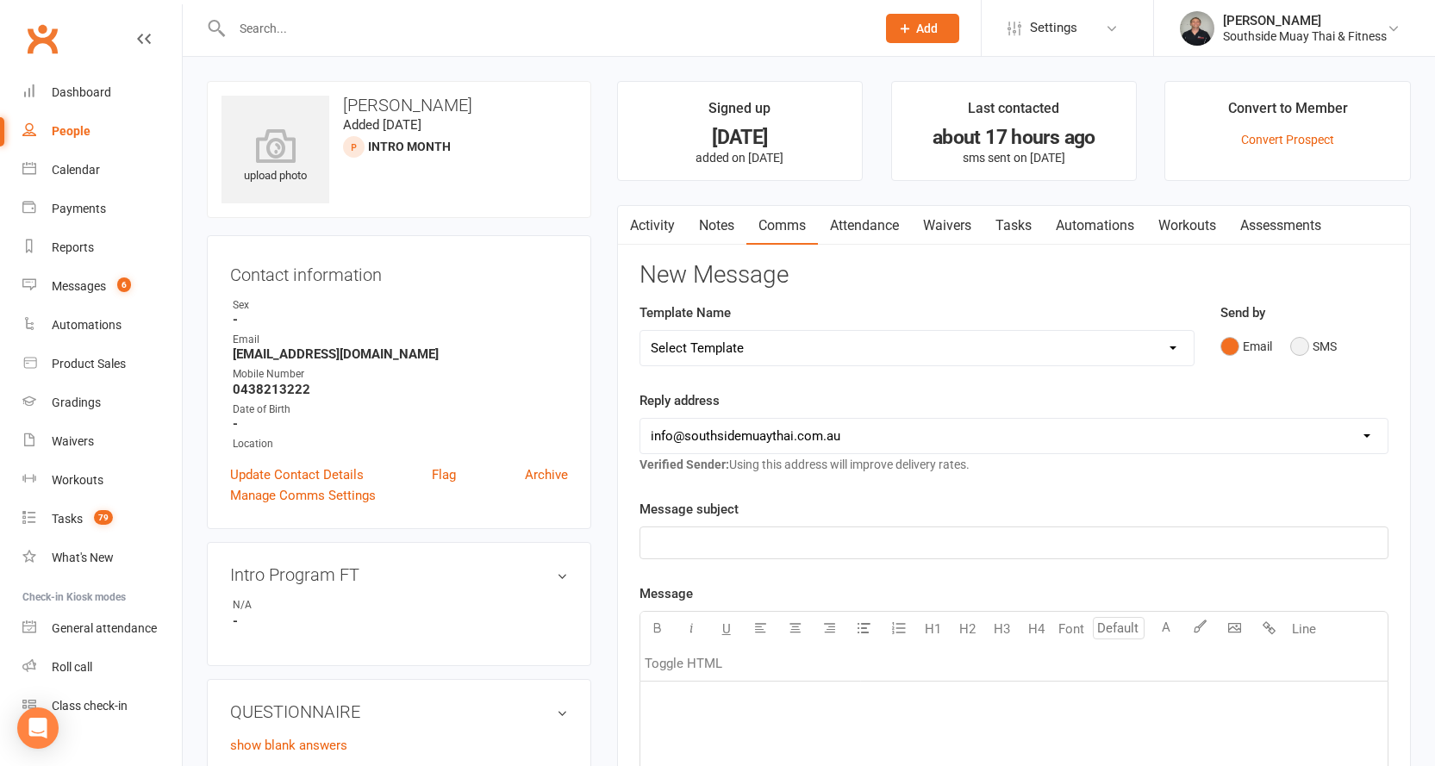
click at [1310, 343] on button "SMS" at bounding box center [1313, 346] width 47 height 33
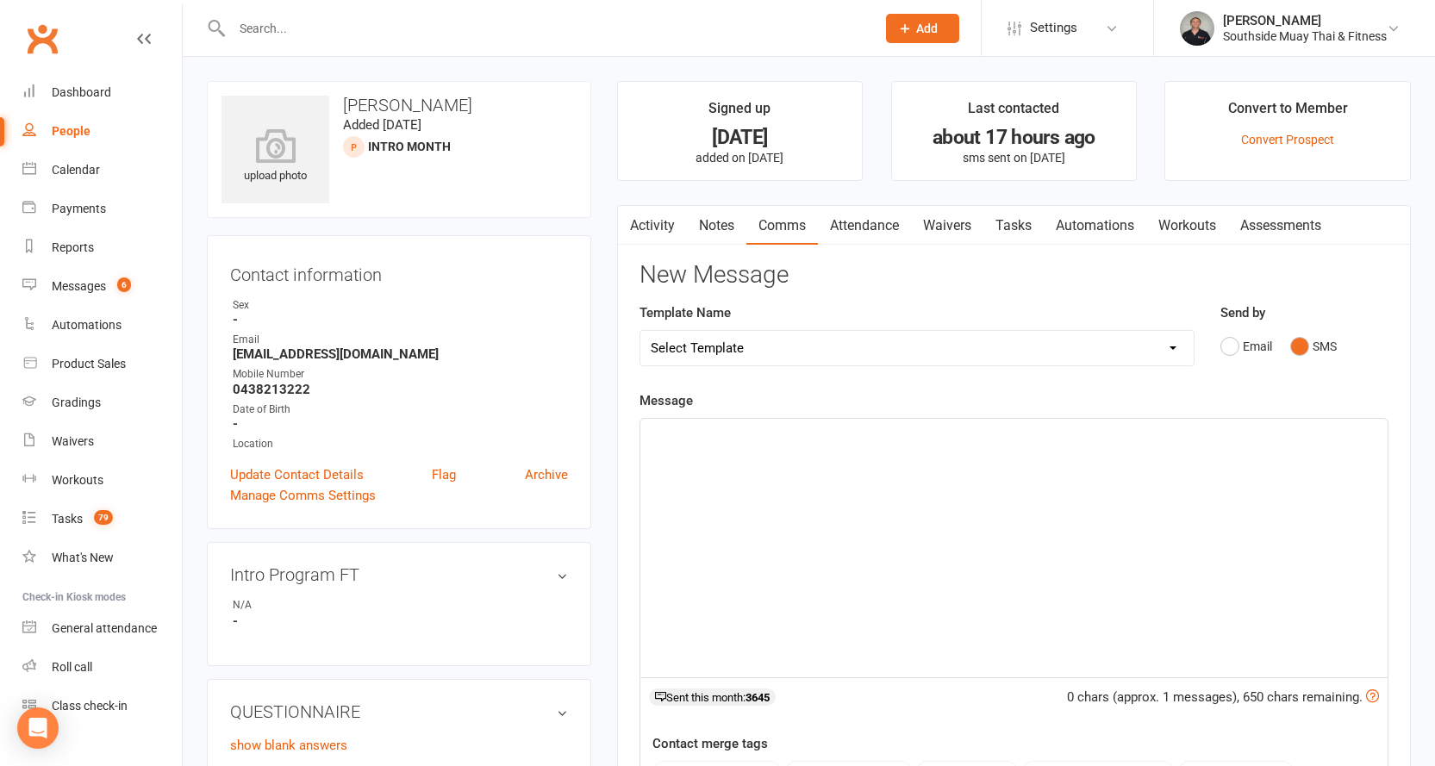
click at [1070, 347] on select "Select Template [SMS] Outreach Message: High Risk – Personal From Trainer + Ree…" at bounding box center [916, 348] width 553 height 34
select select "34"
click at [640, 331] on select "Select Template [SMS] Outreach Message: High Risk – Personal From Trainer + Ree…" at bounding box center [916, 348] width 553 height 34
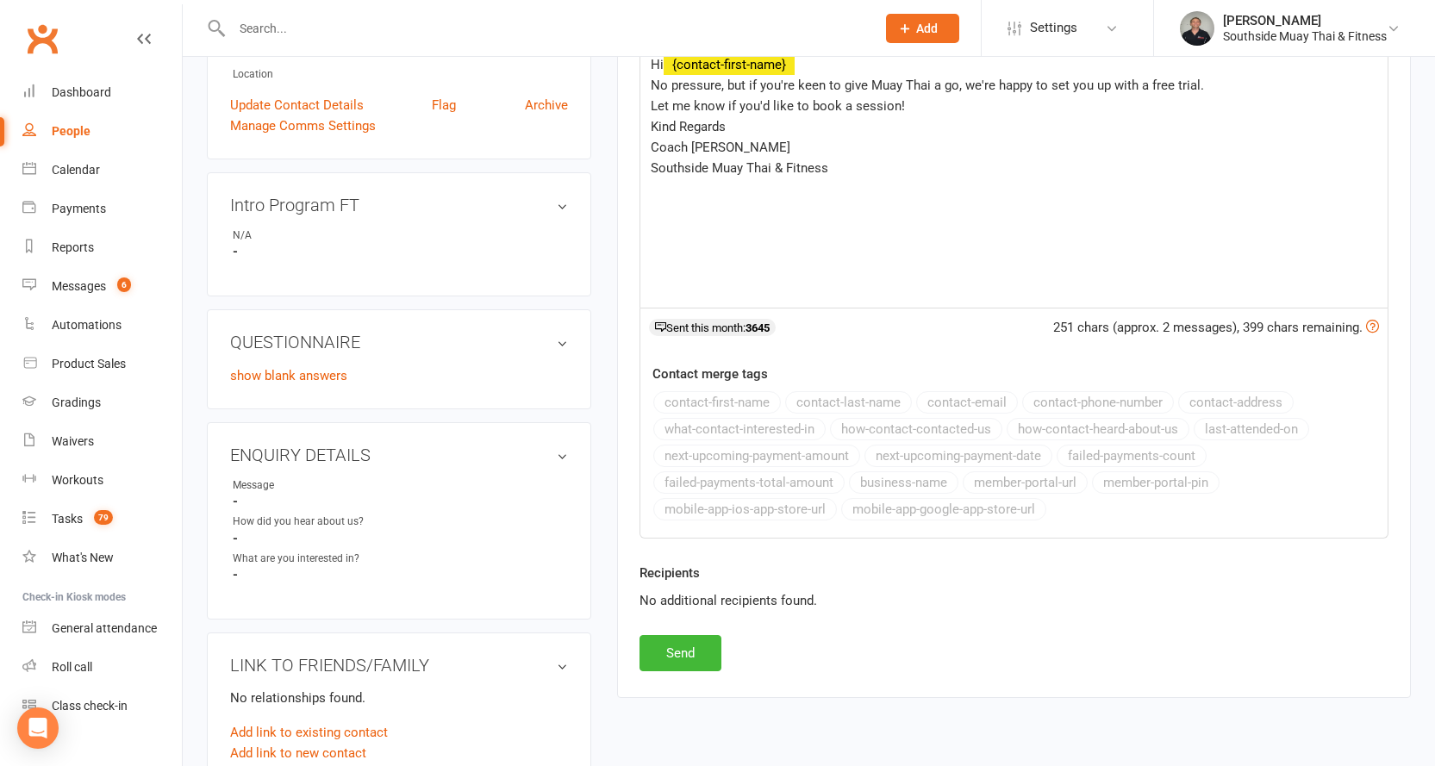
scroll to position [517, 0]
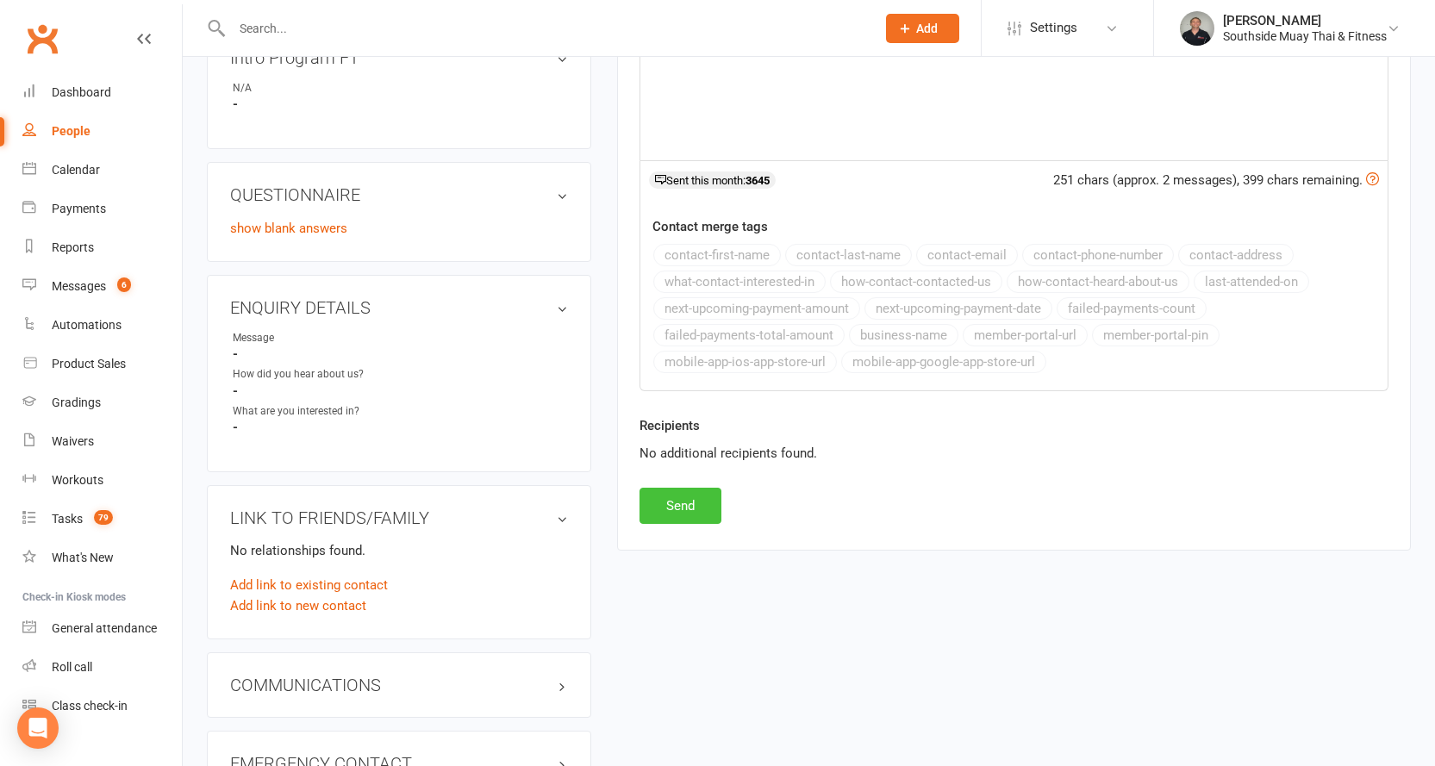
click at [665, 514] on button "Send" at bounding box center [681, 506] width 82 height 36
select select
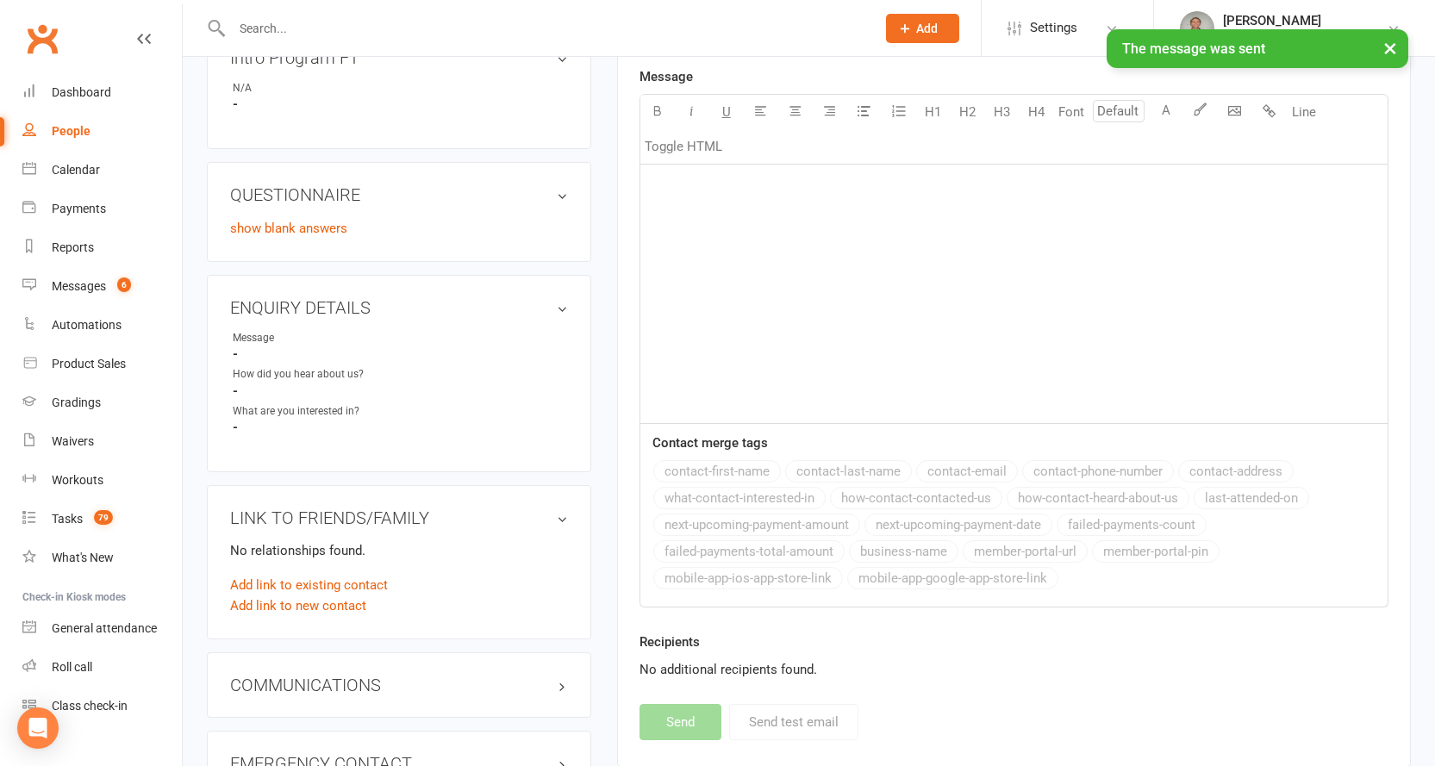
click at [77, 125] on div "People" at bounding box center [71, 131] width 39 height 14
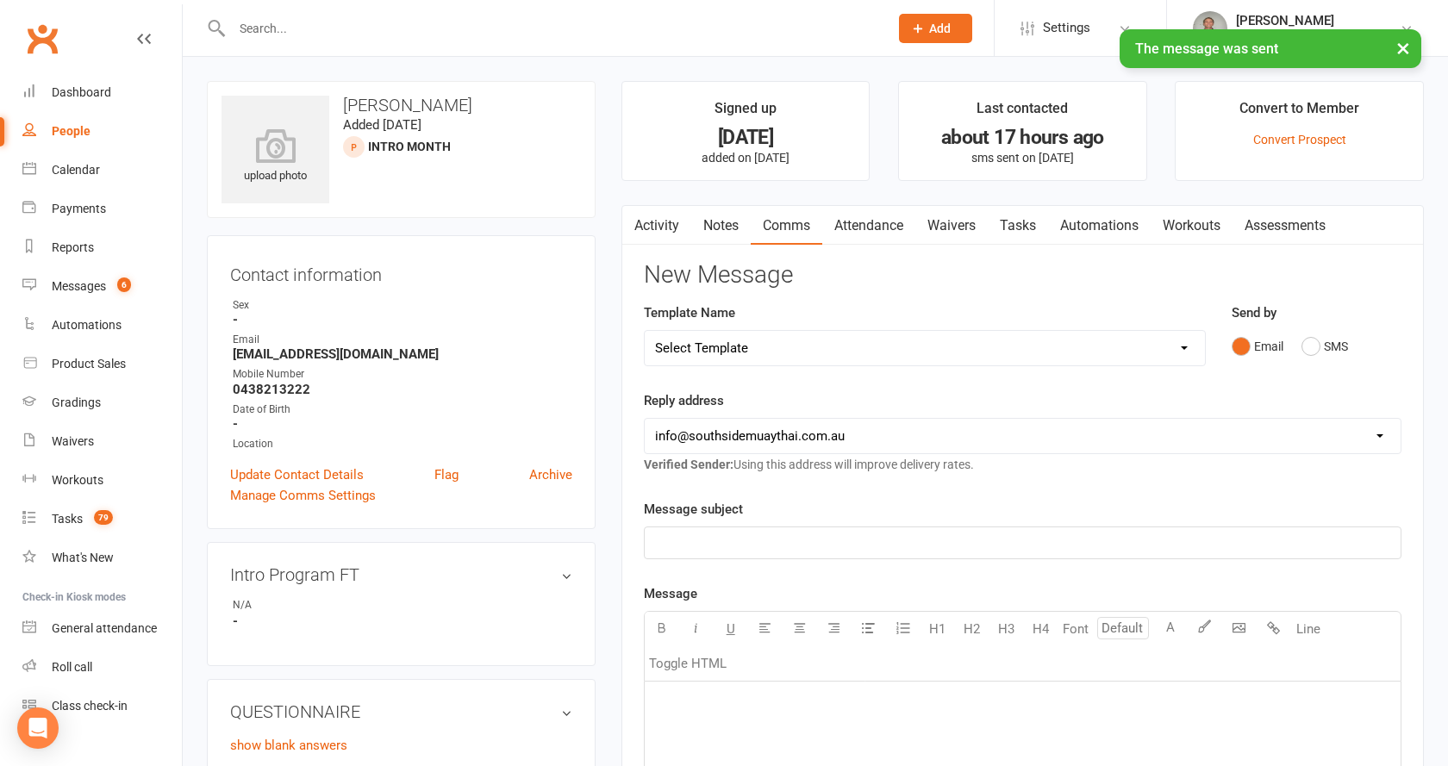
select select "100"
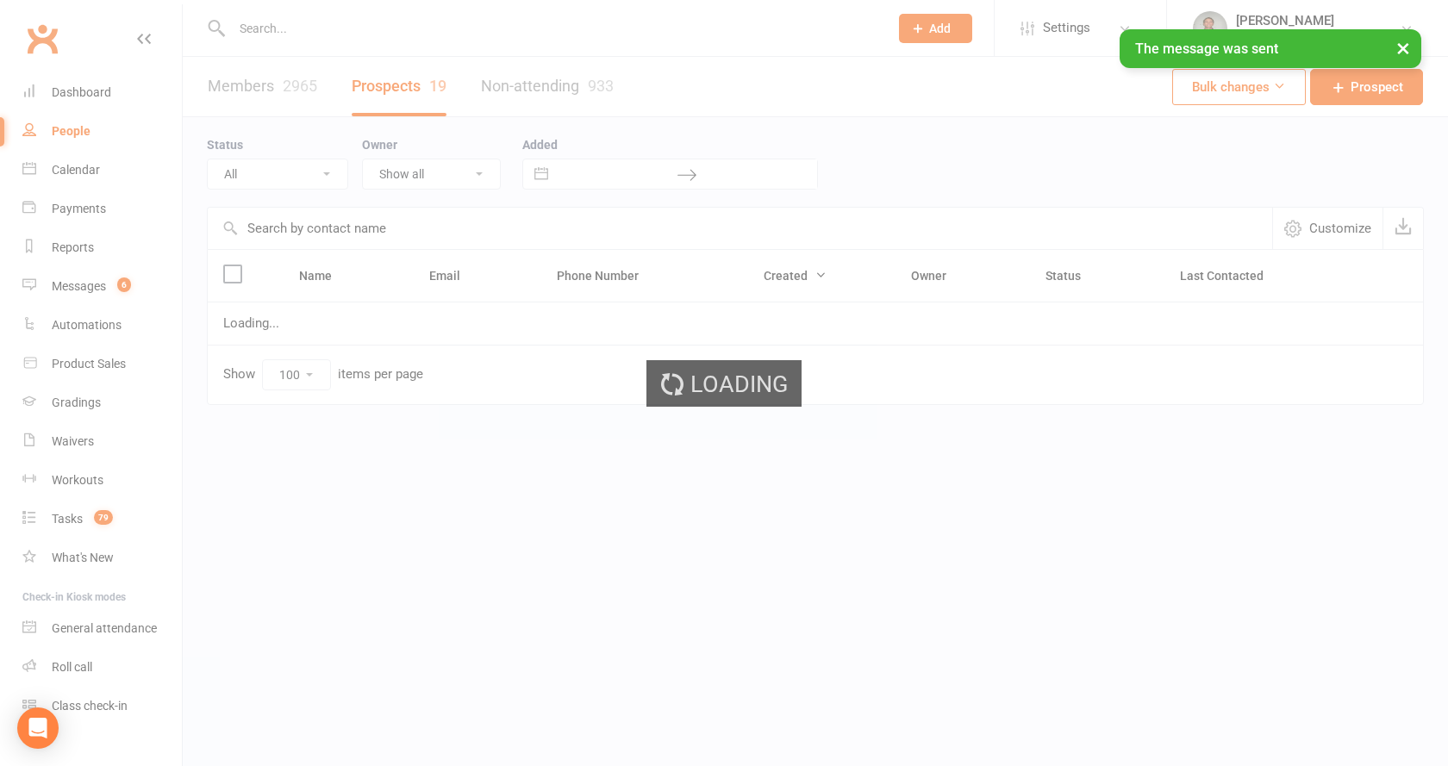
select select "Intro Month"
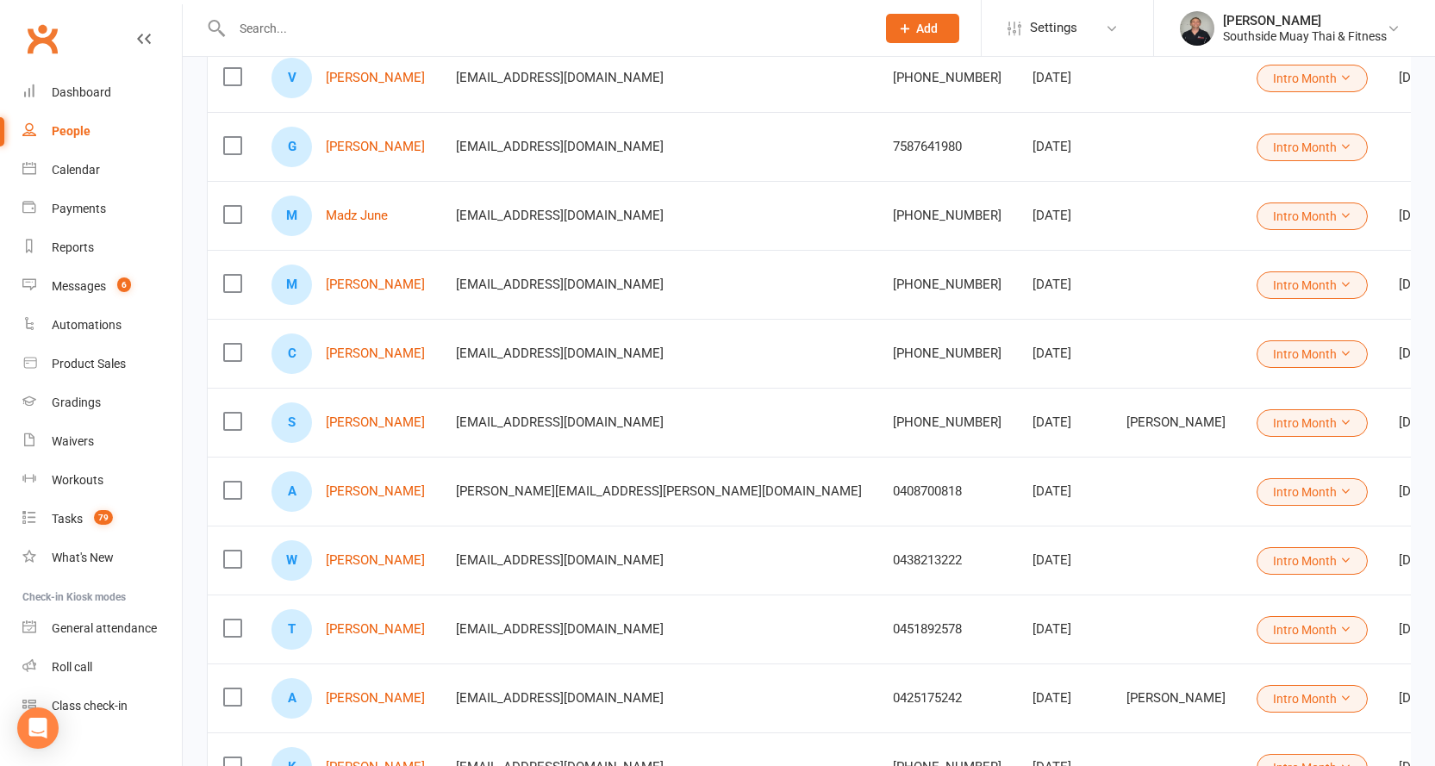
scroll to position [690, 0]
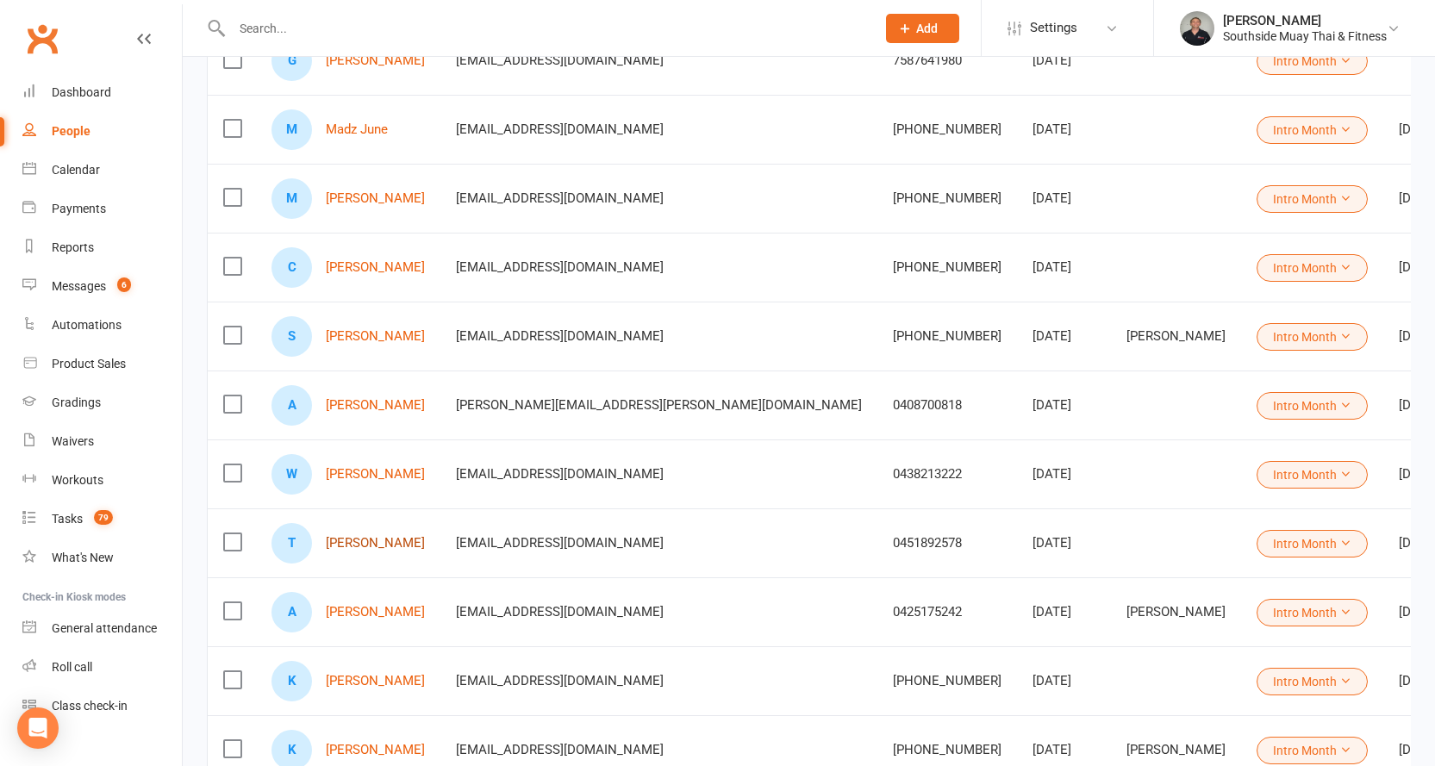
click at [391, 545] on link "Tinodiwanashe Muswe" at bounding box center [375, 543] width 99 height 15
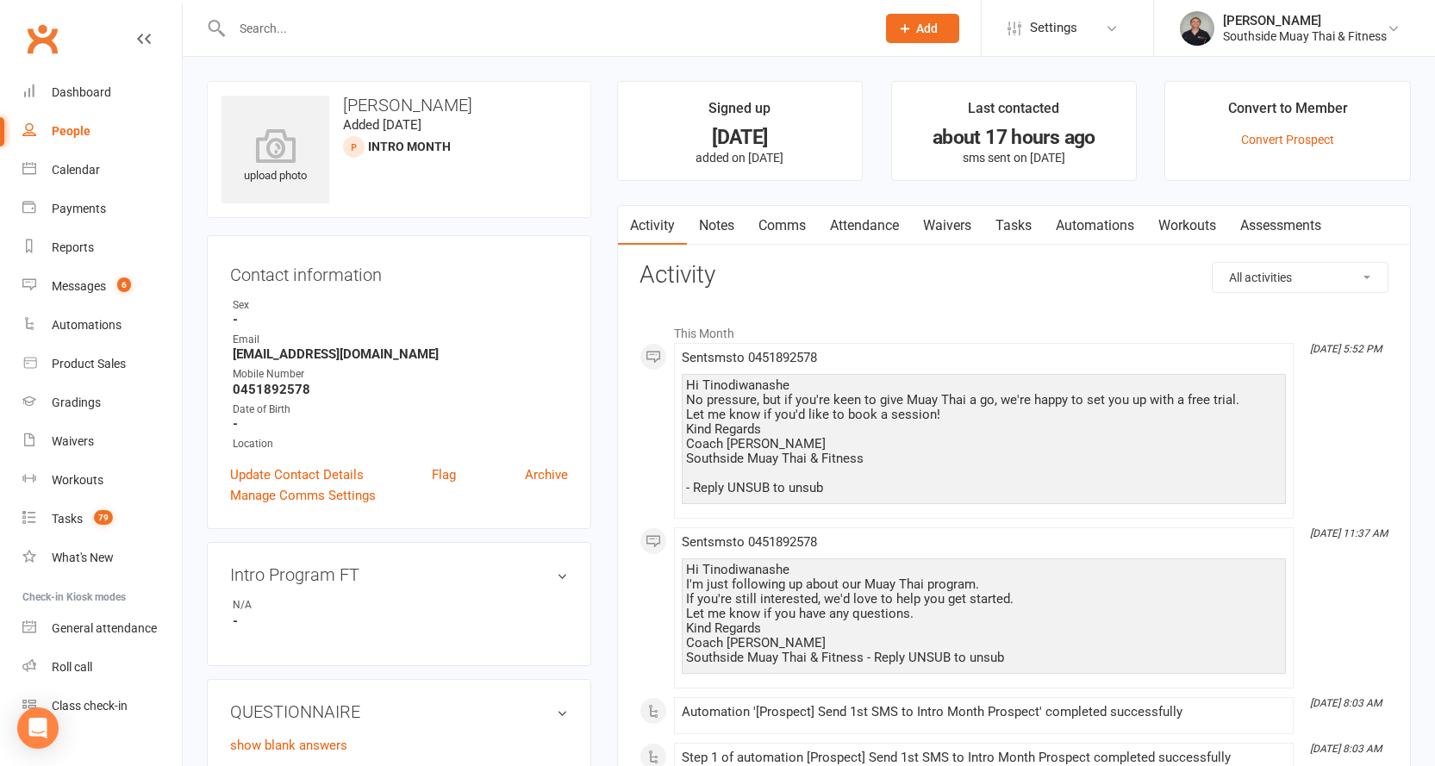
click at [783, 224] on link "Comms" at bounding box center [783, 226] width 72 height 40
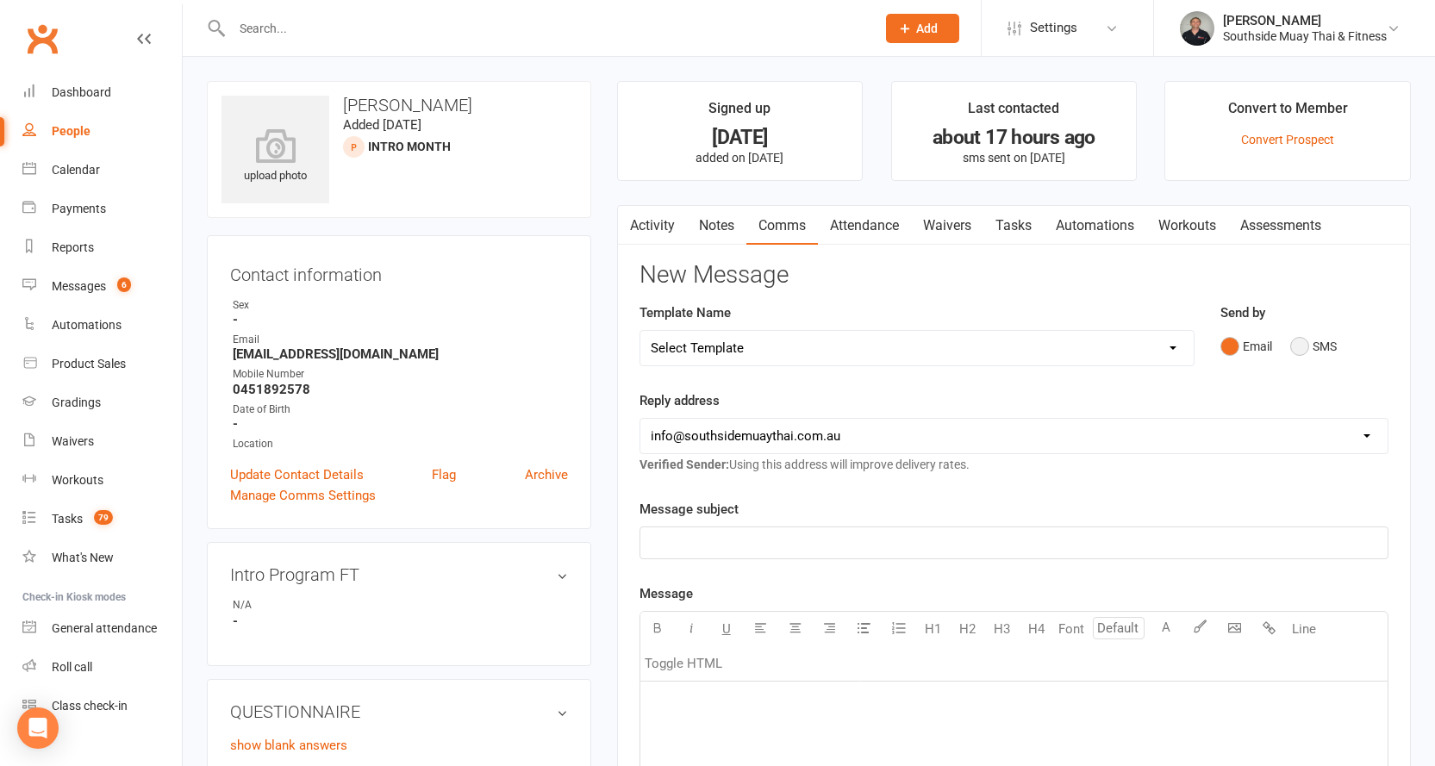
click at [1318, 345] on button "SMS" at bounding box center [1313, 346] width 47 height 33
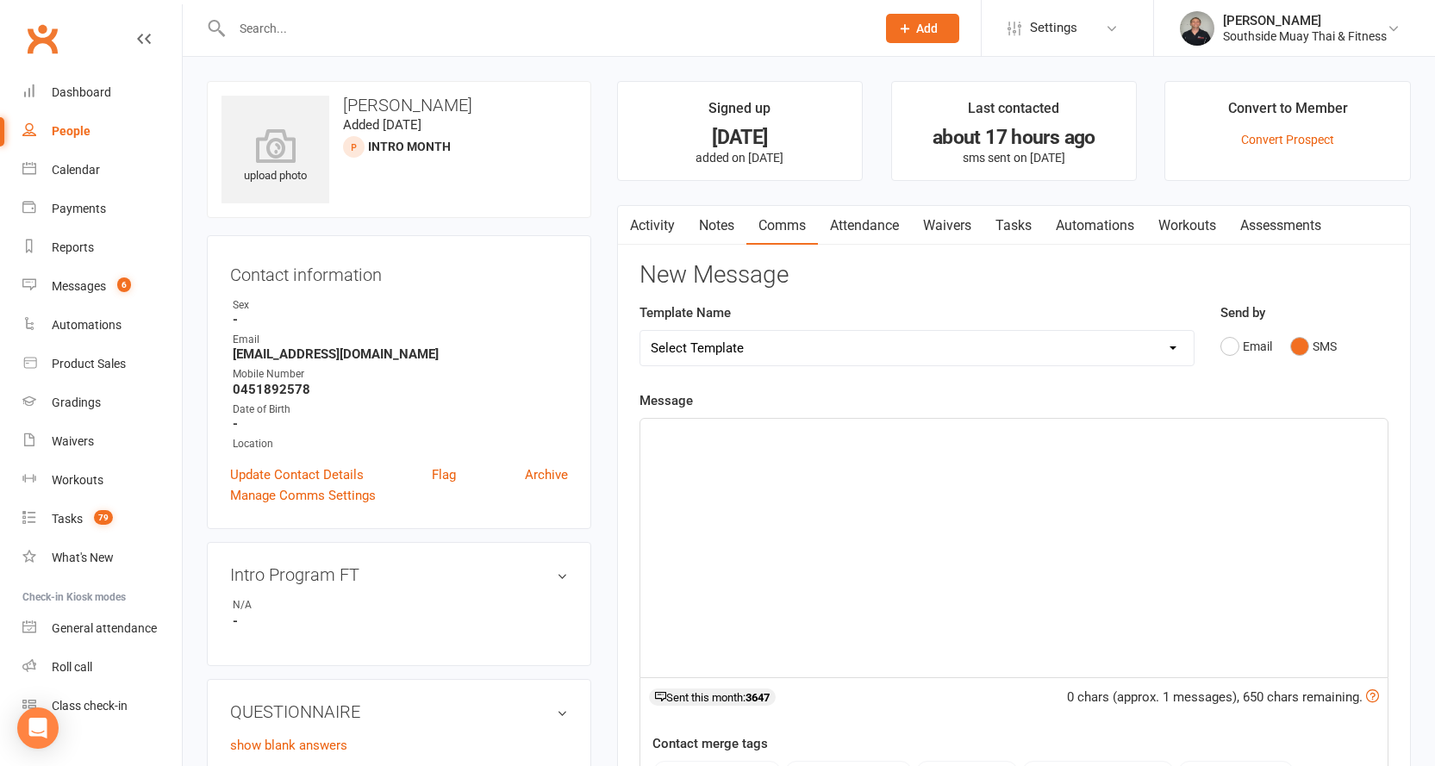
click at [1120, 356] on select "Select Template [SMS] Outreach Message: High Risk – Personal From Trainer + Ree…" at bounding box center [916, 348] width 553 height 34
select select "34"
click at [640, 331] on select "Select Template [SMS] Outreach Message: High Risk – Personal From Trainer + Ree…" at bounding box center [916, 348] width 553 height 34
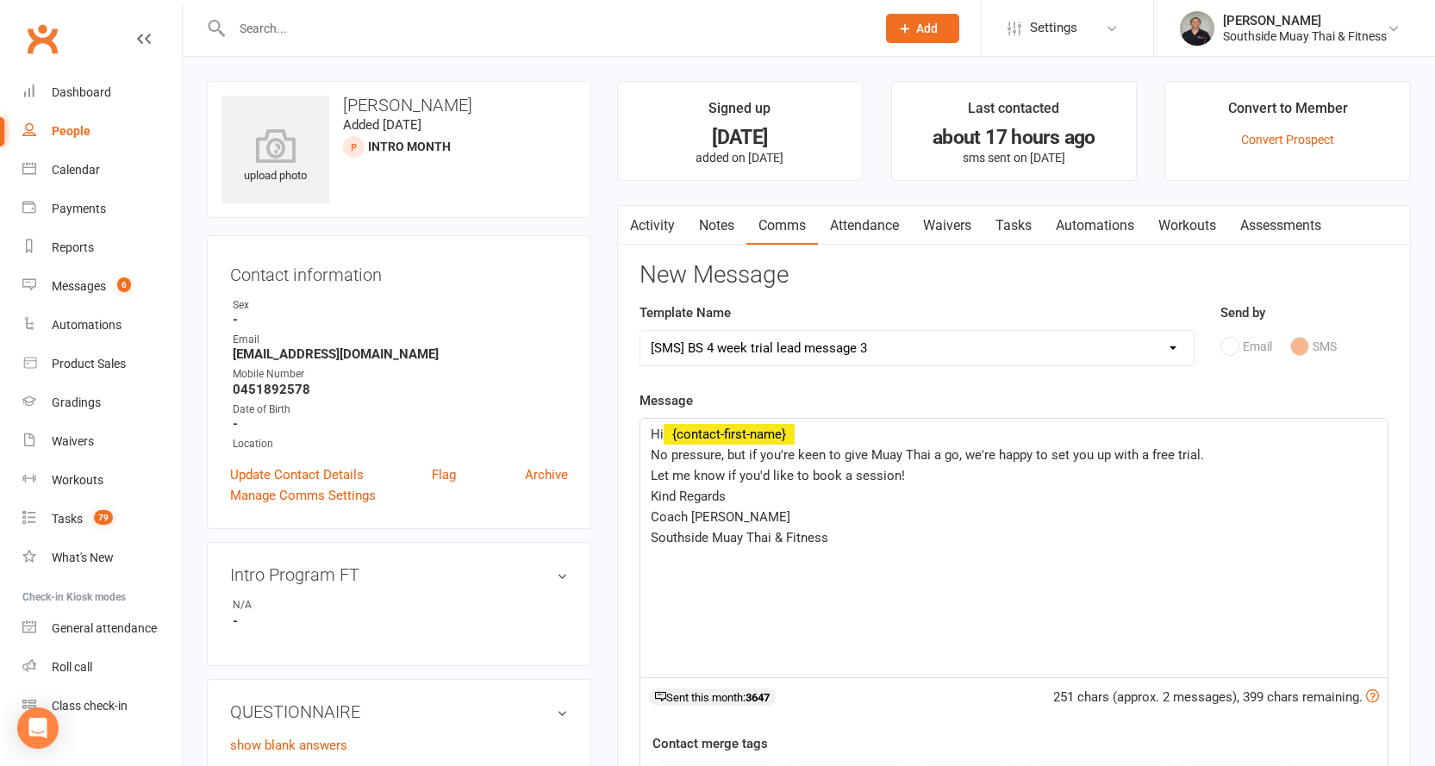
click at [651, 228] on link "Activity" at bounding box center [652, 226] width 69 height 40
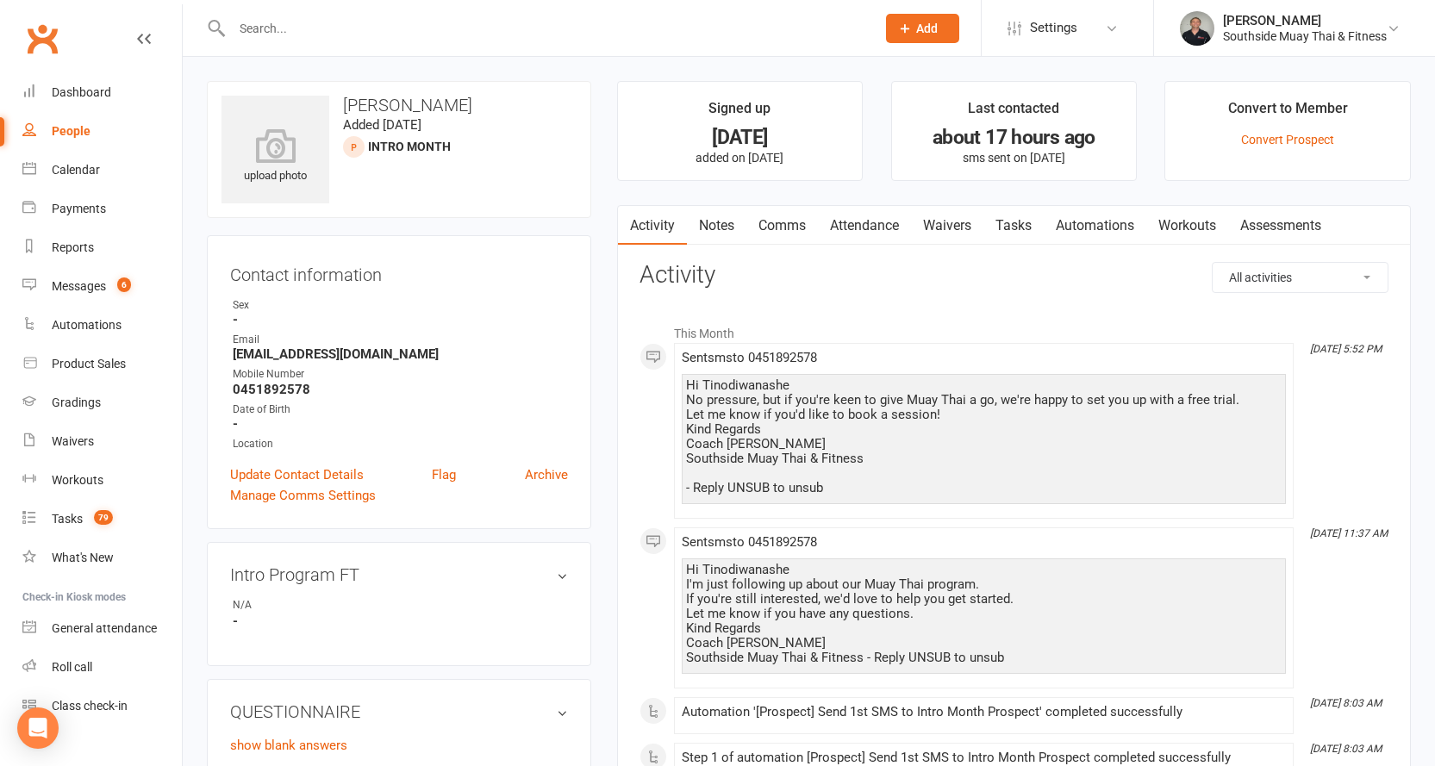
click at [784, 221] on link "Comms" at bounding box center [783, 226] width 72 height 40
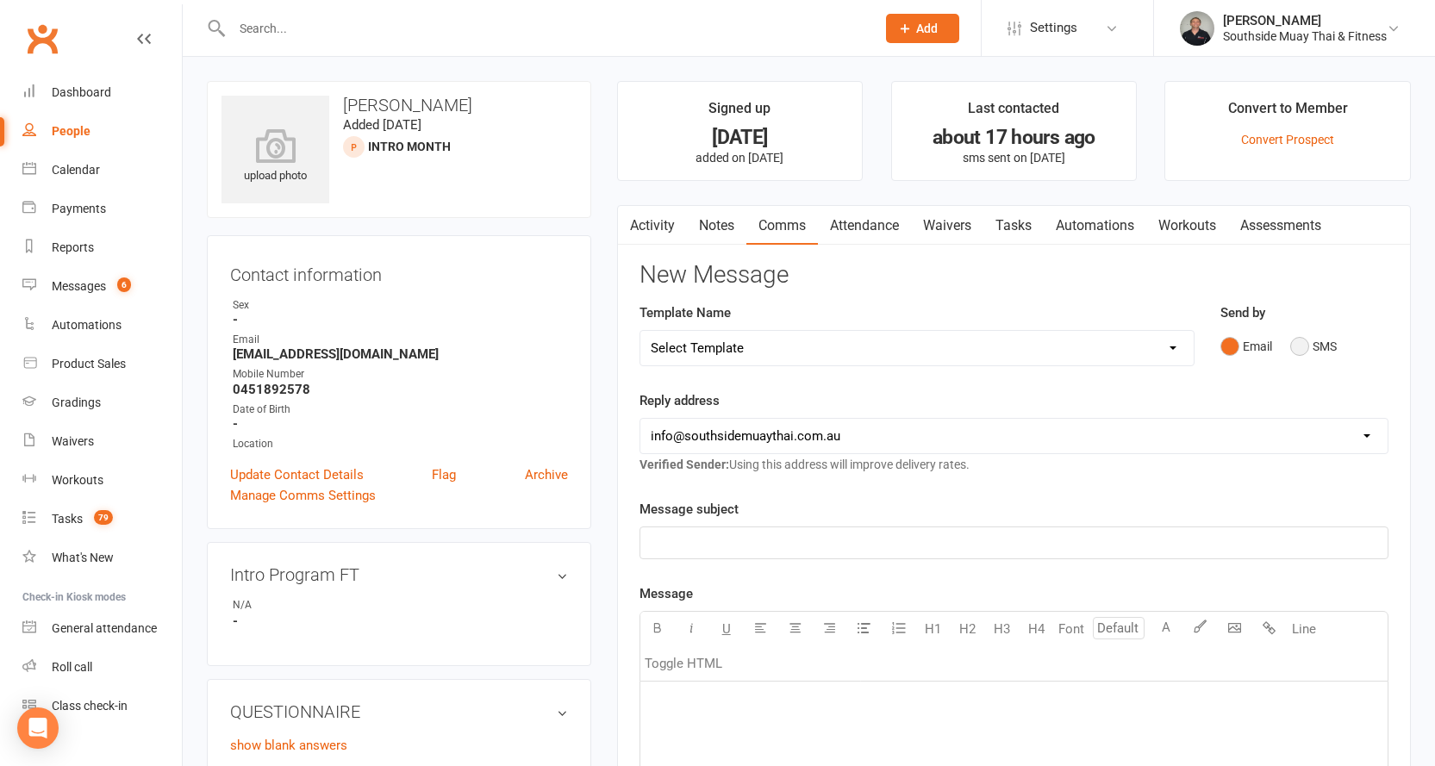
click at [1302, 342] on button "SMS" at bounding box center [1313, 346] width 47 height 33
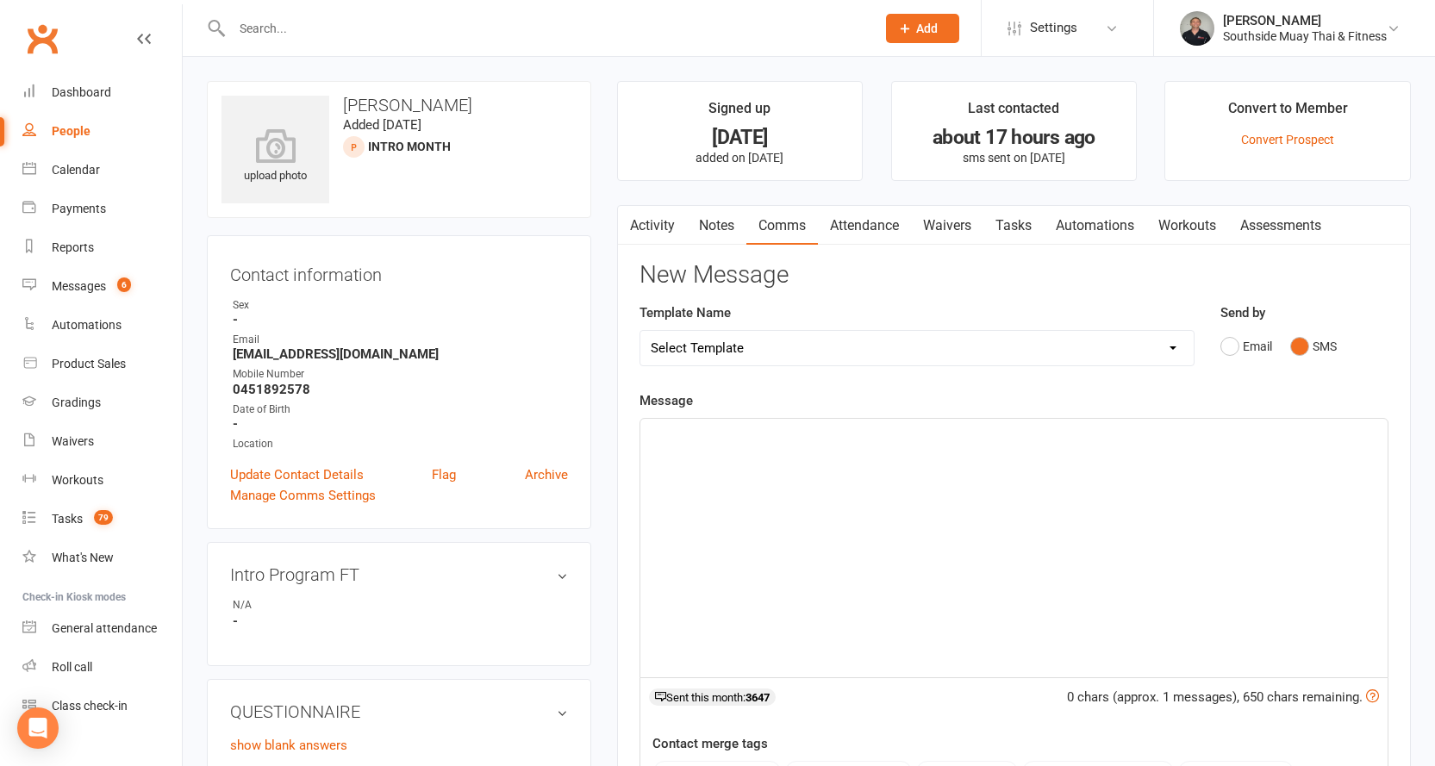
click at [961, 343] on select "Select Template [SMS] Outreach Message: High Risk – Personal From Trainer + Ree…" at bounding box center [916, 348] width 553 height 34
select select "26"
click at [640, 331] on select "Select Template [SMS] Outreach Message: High Risk – Personal From Trainer + Ree…" at bounding box center [916, 348] width 553 height 34
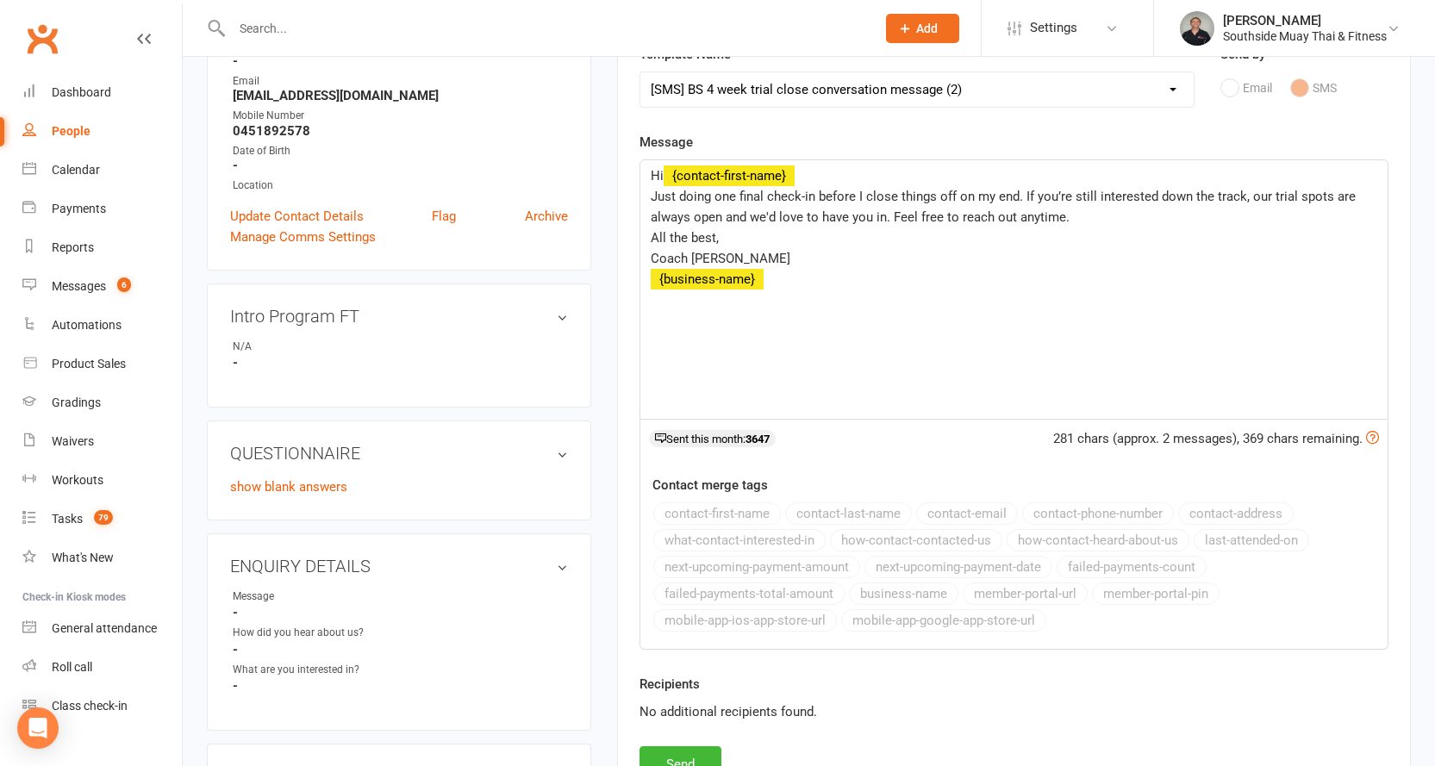
scroll to position [517, 0]
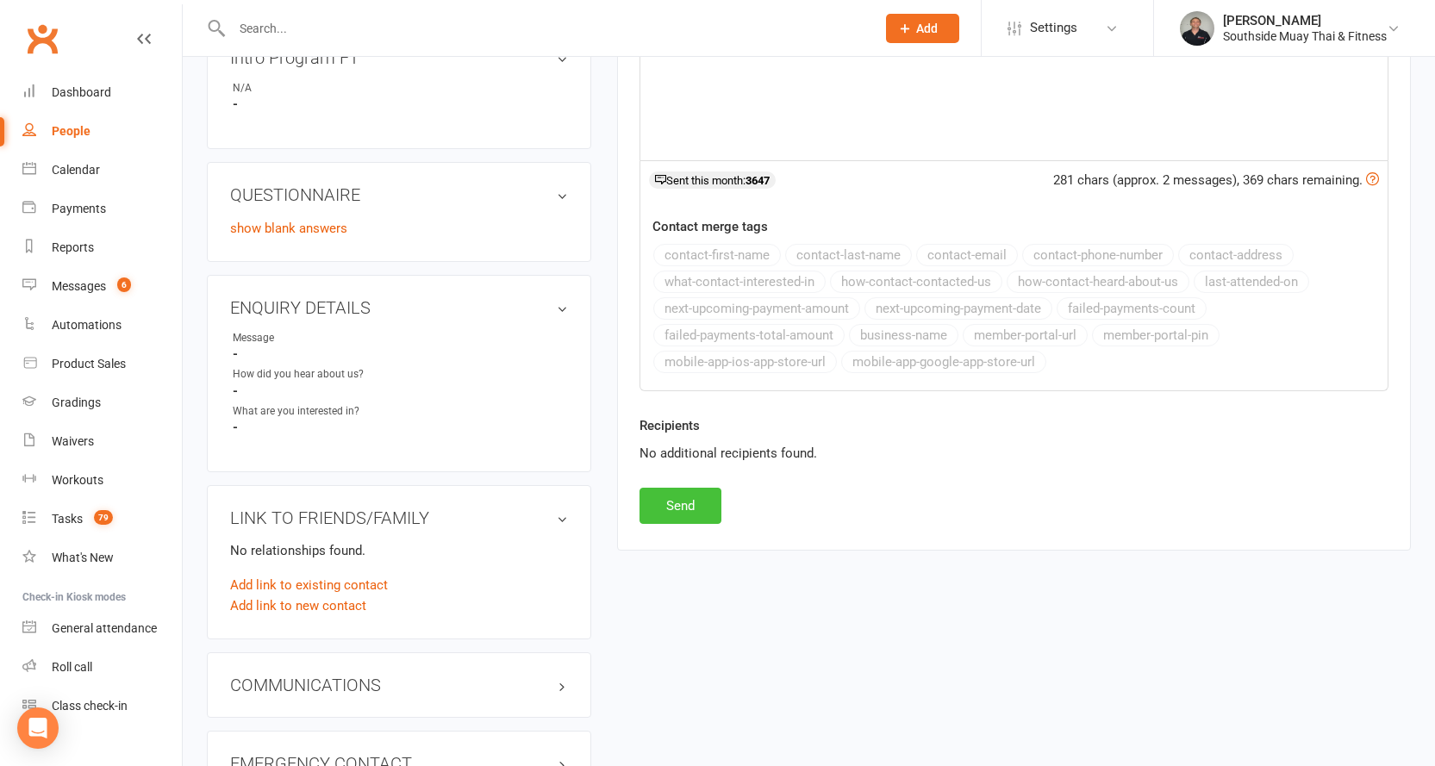
click at [653, 503] on button "Send" at bounding box center [681, 506] width 82 height 36
select select
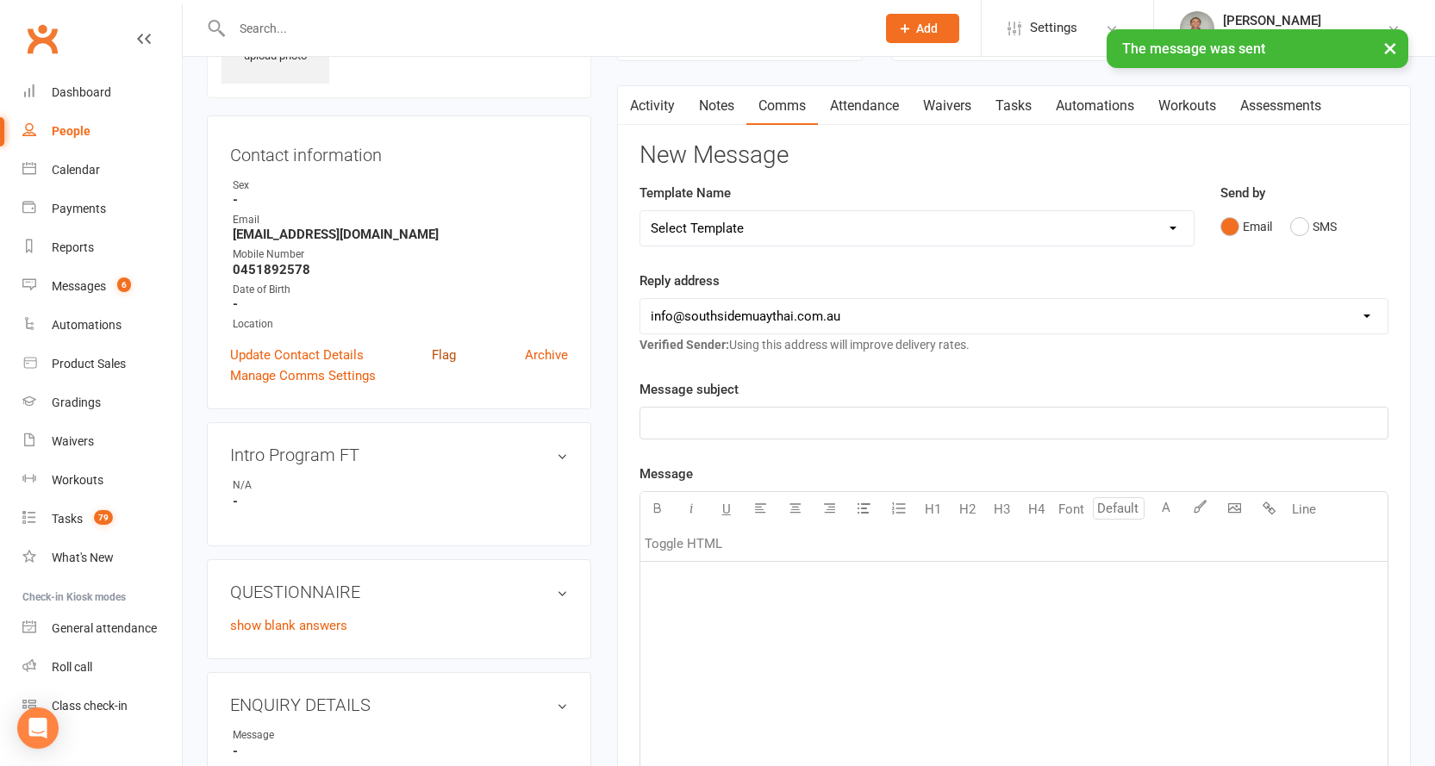
scroll to position [0, 0]
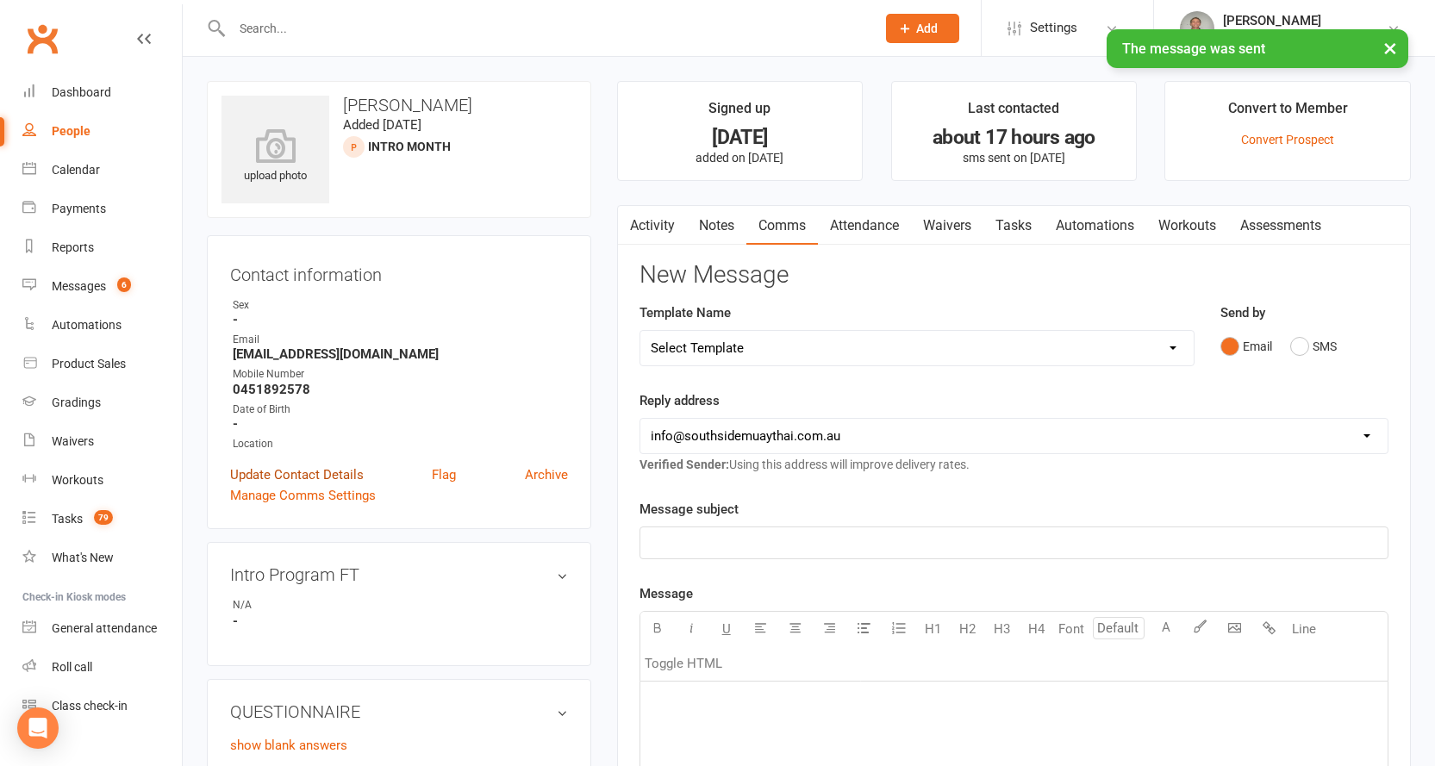
click at [324, 472] on link "Update Contact Details" at bounding box center [297, 475] width 134 height 21
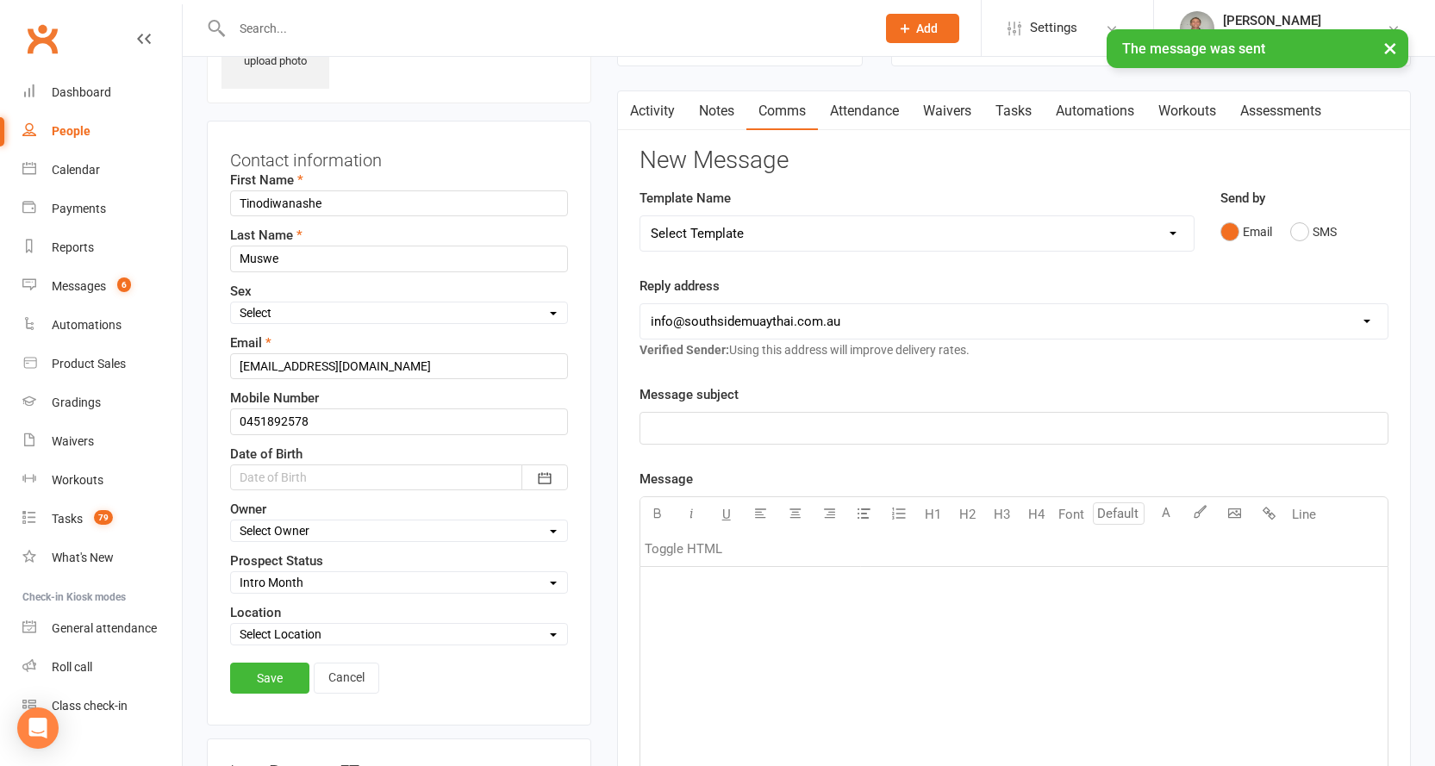
scroll to position [167, 0]
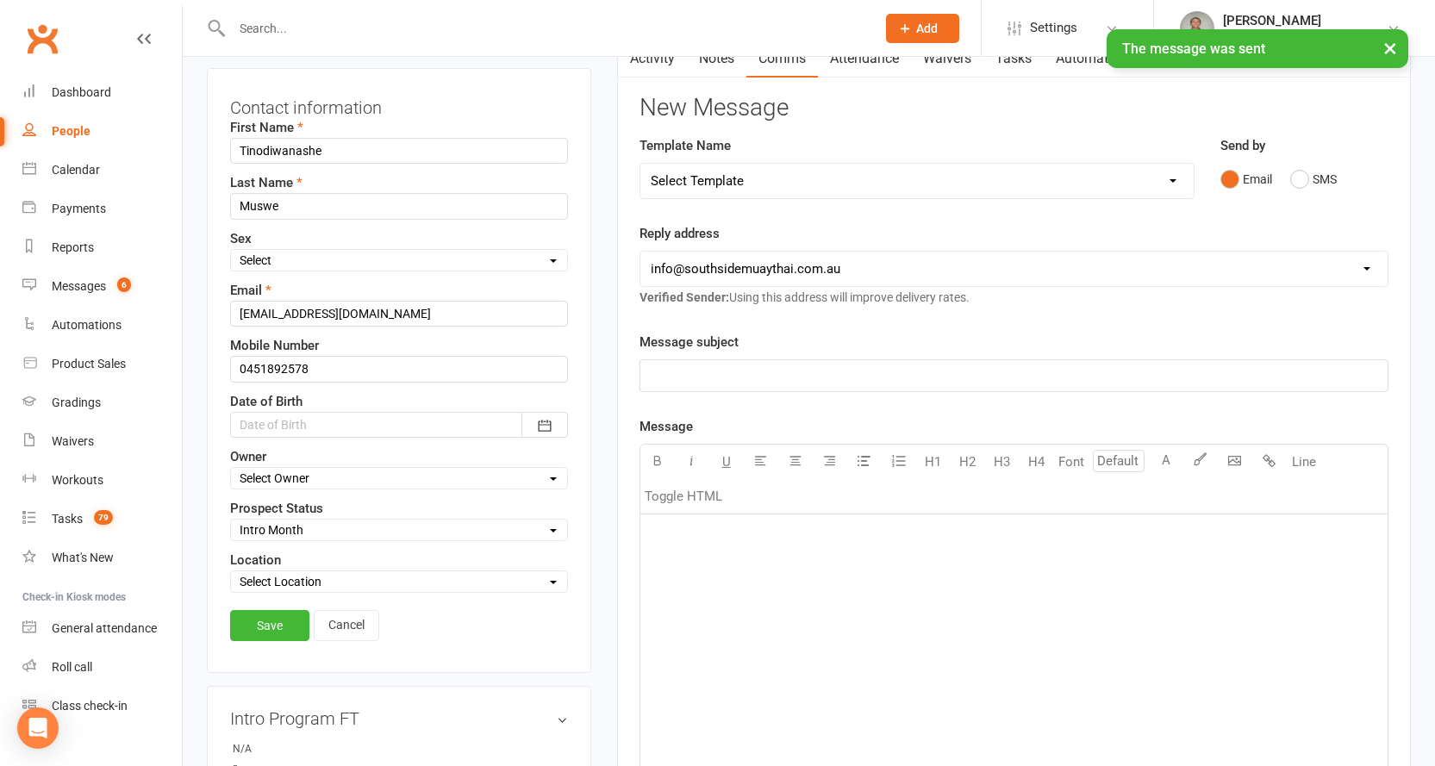
click at [296, 529] on select "Select Initial Contact 28 Day LBE - Contact Needed 28 Day LBE - Intro Class Boo…" at bounding box center [399, 530] width 336 height 19
select select "4 Week Trial - Re-engage Later"
click at [231, 522] on select "Select Initial Contact 28 Day LBE - Contact Needed 28 Day LBE - Intro Class Boo…" at bounding box center [399, 530] width 336 height 19
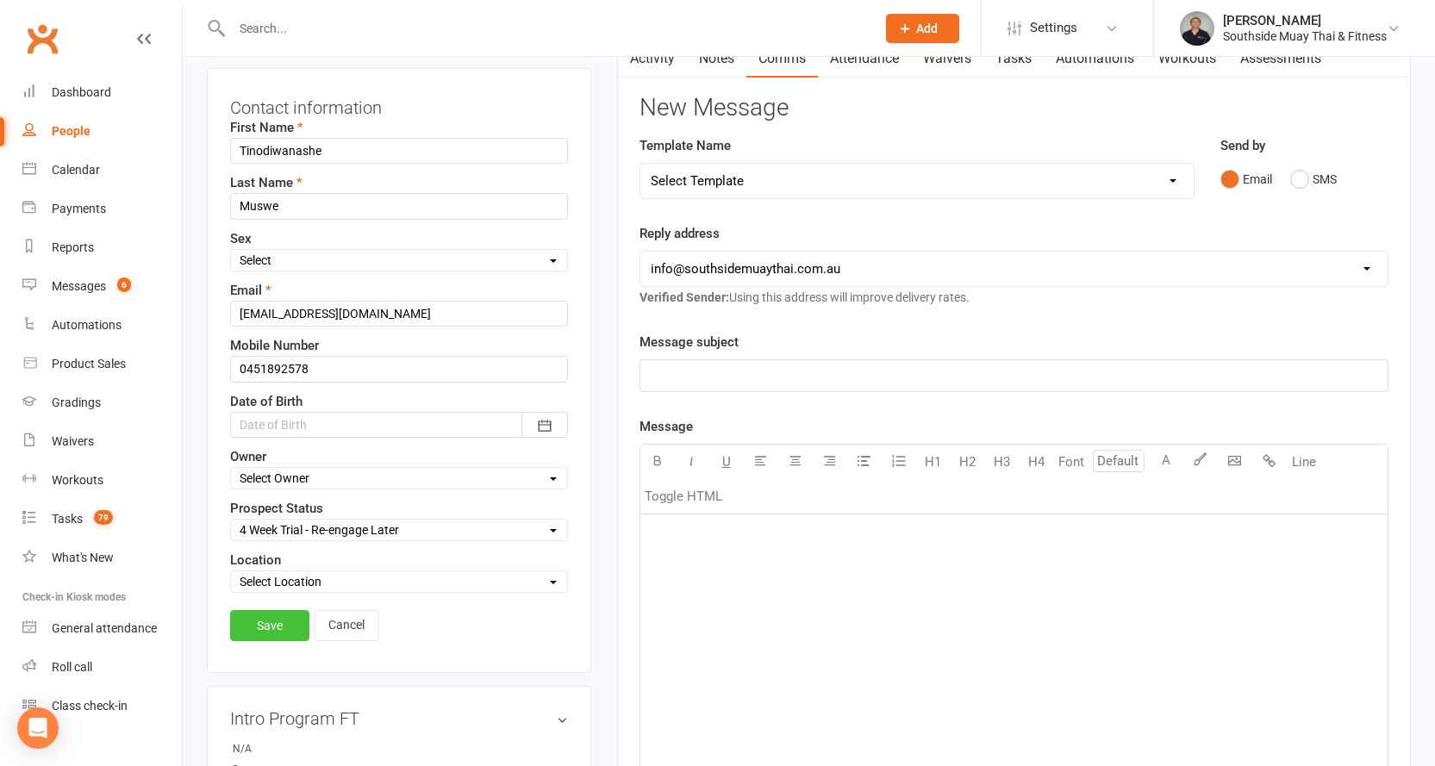
click at [245, 628] on link "Save" at bounding box center [269, 625] width 79 height 31
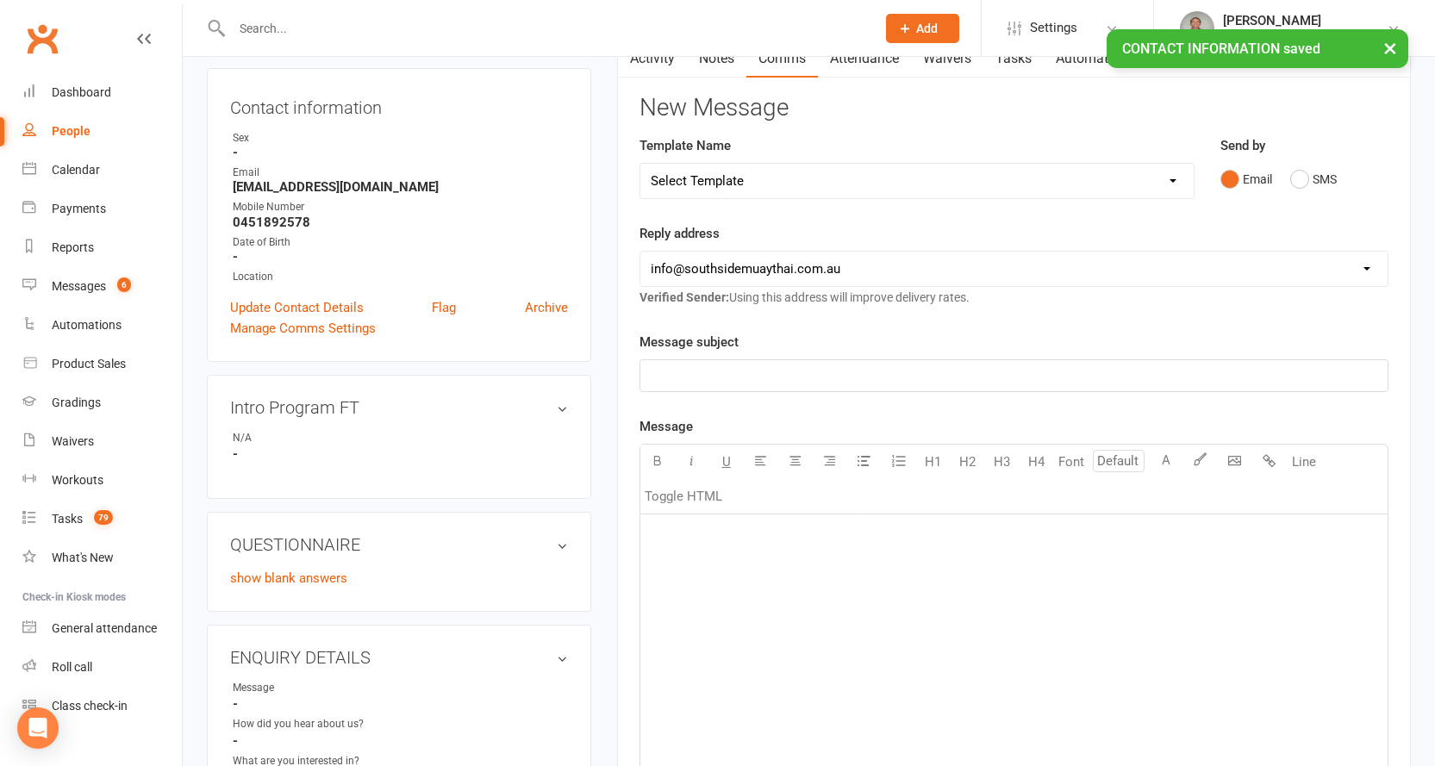
click at [69, 128] on div "People" at bounding box center [71, 131] width 39 height 14
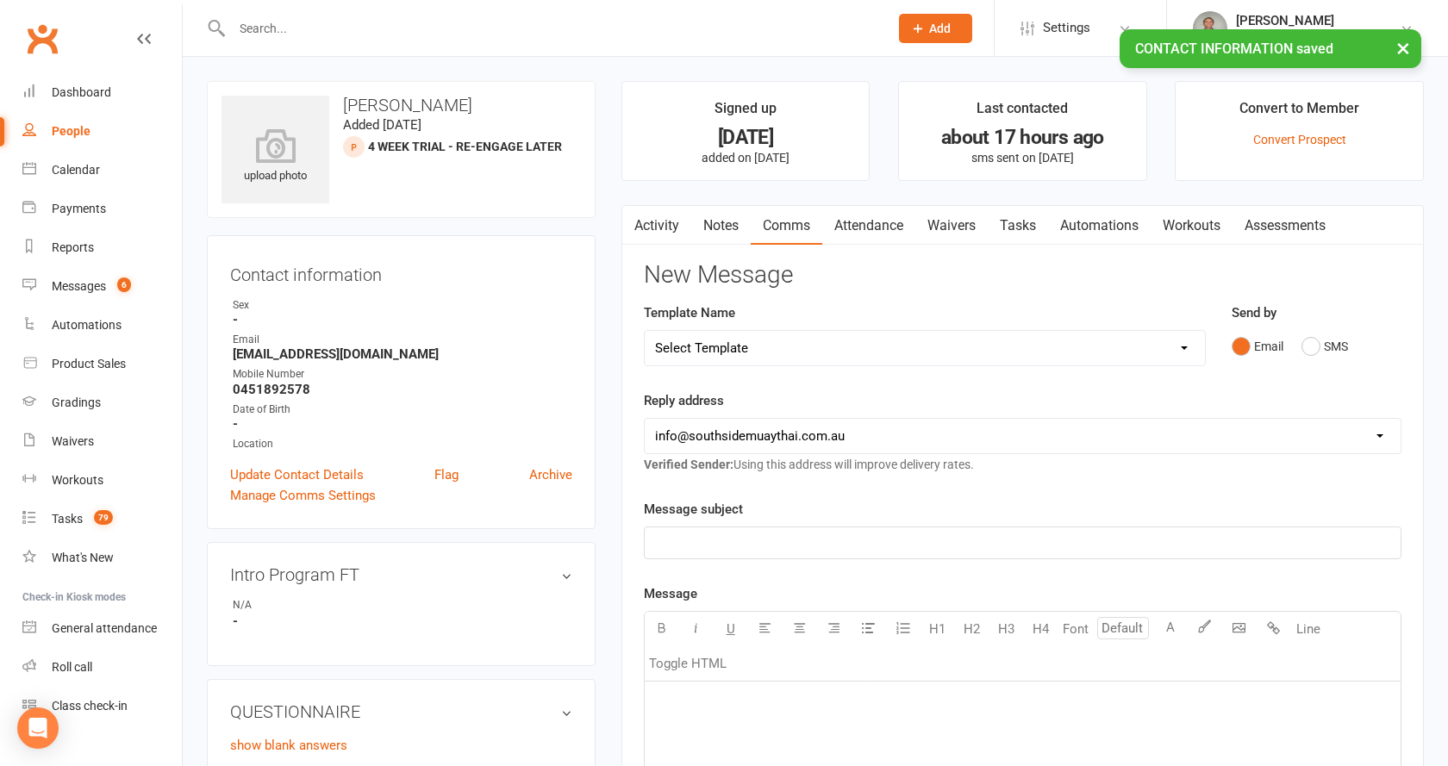
select select "100"
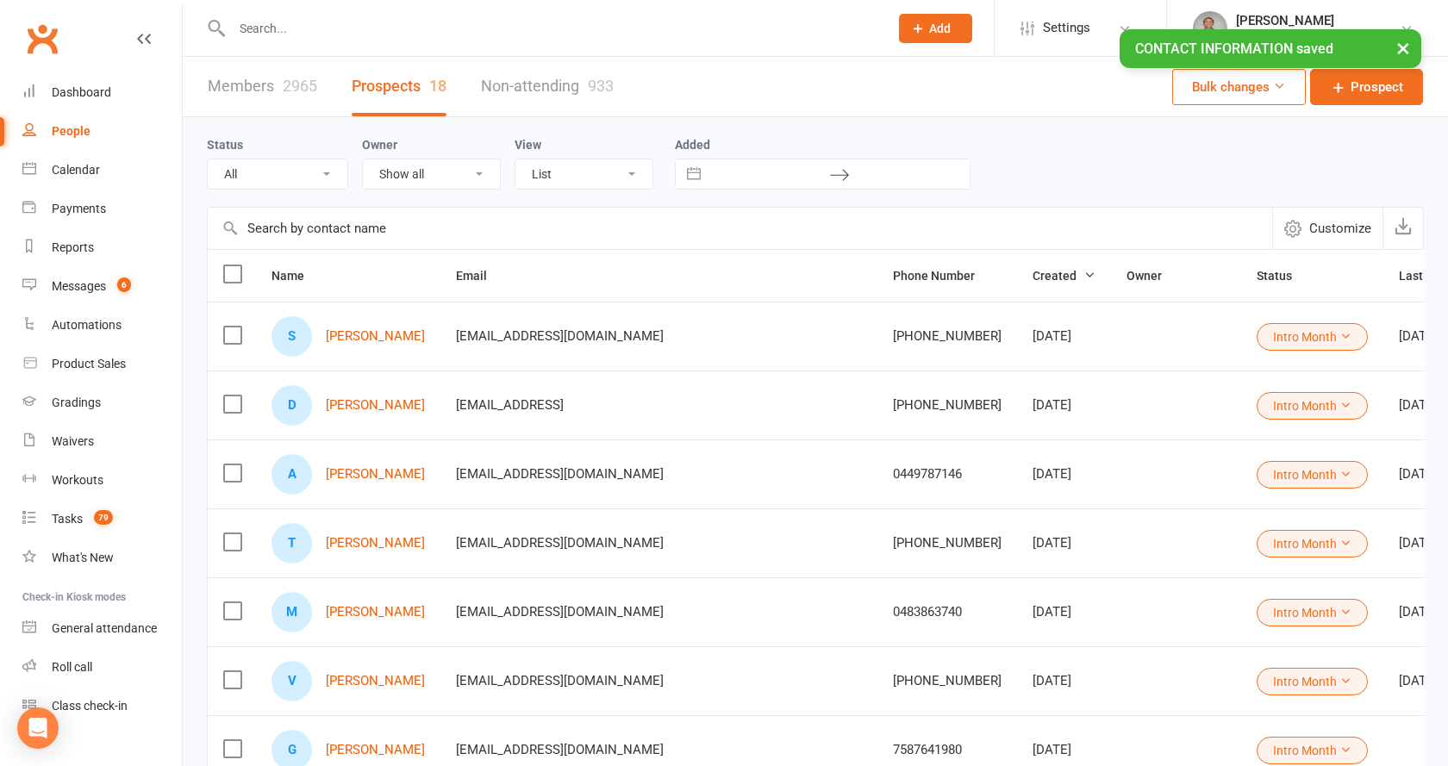
select select "Intro Month"
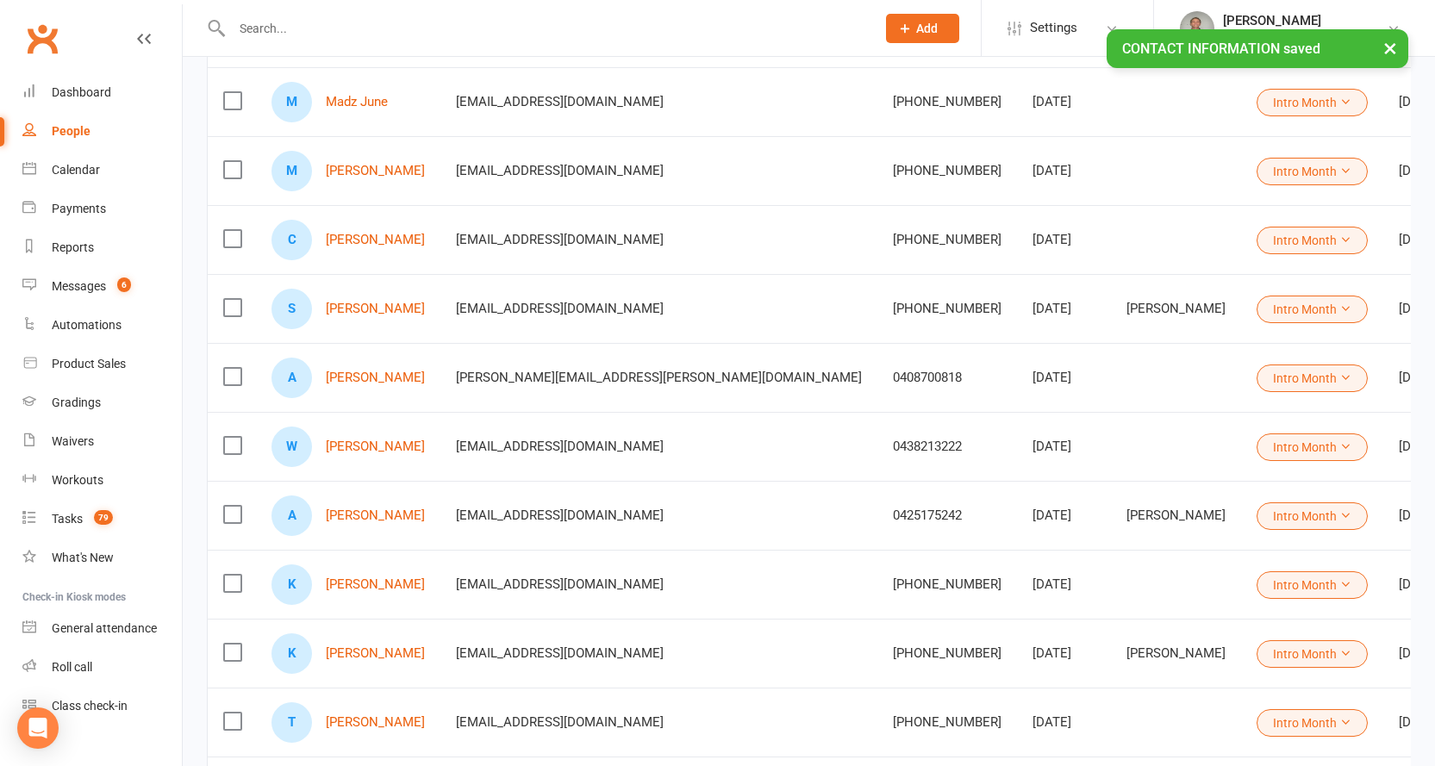
scroll to position [776, 0]
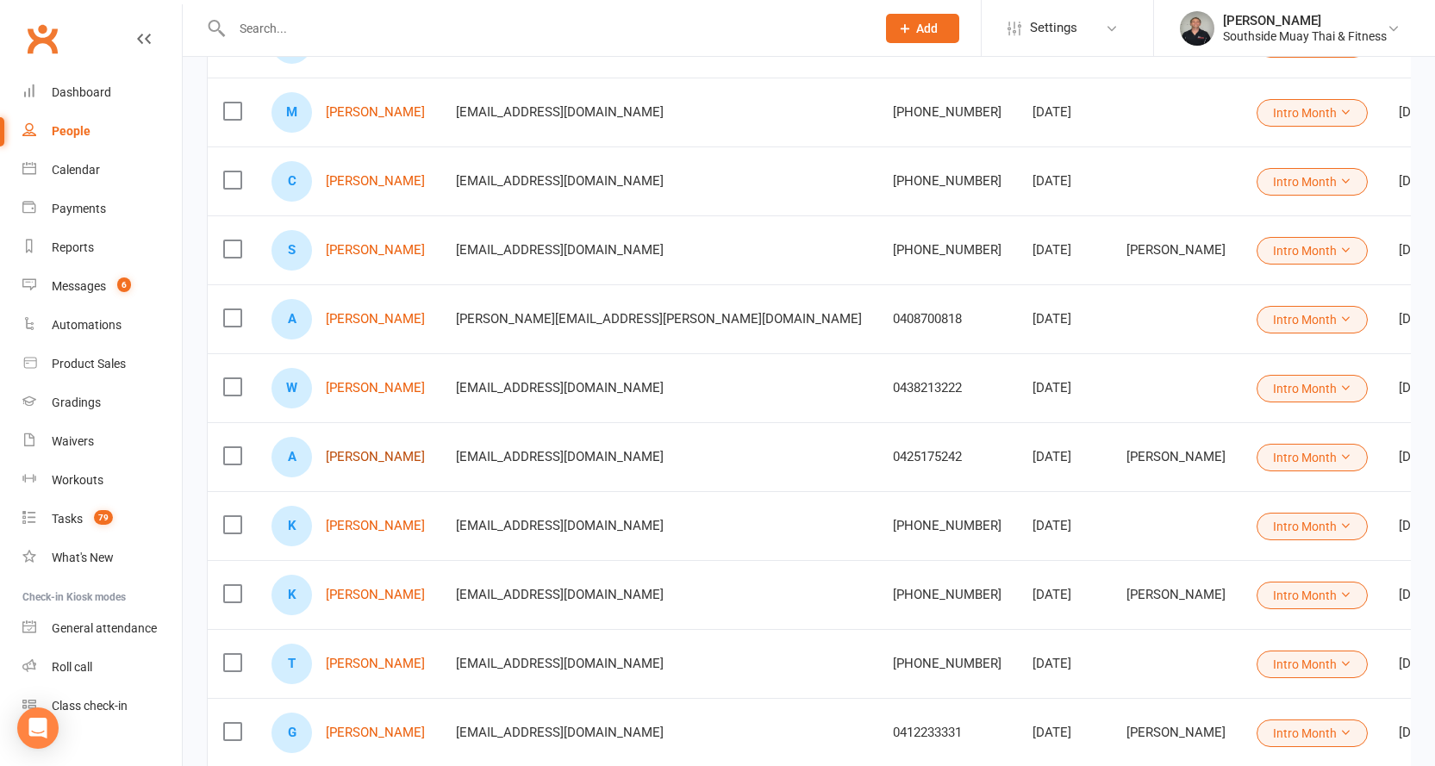
click at [341, 454] on link "Abhishek R Nair" at bounding box center [375, 457] width 99 height 15
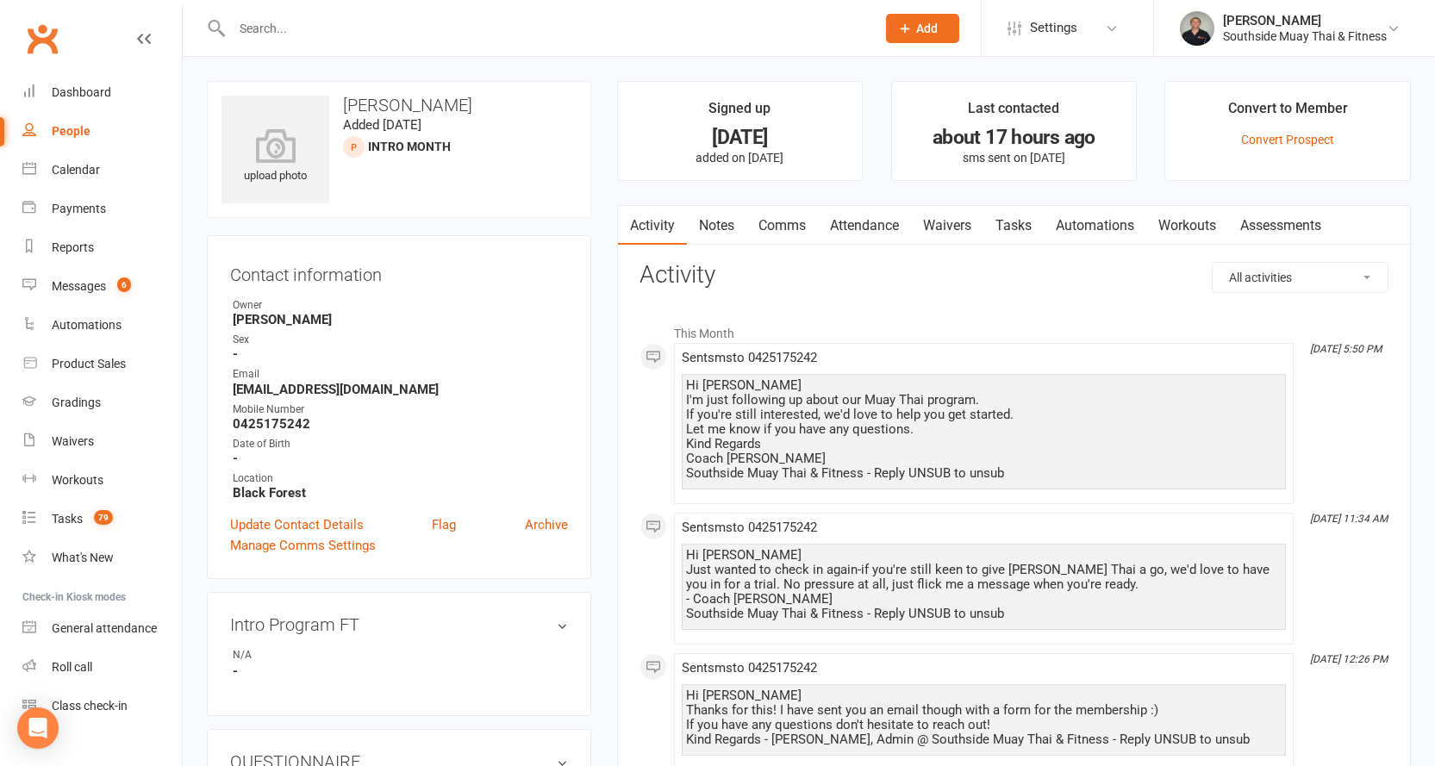
click at [789, 222] on link "Comms" at bounding box center [783, 226] width 72 height 40
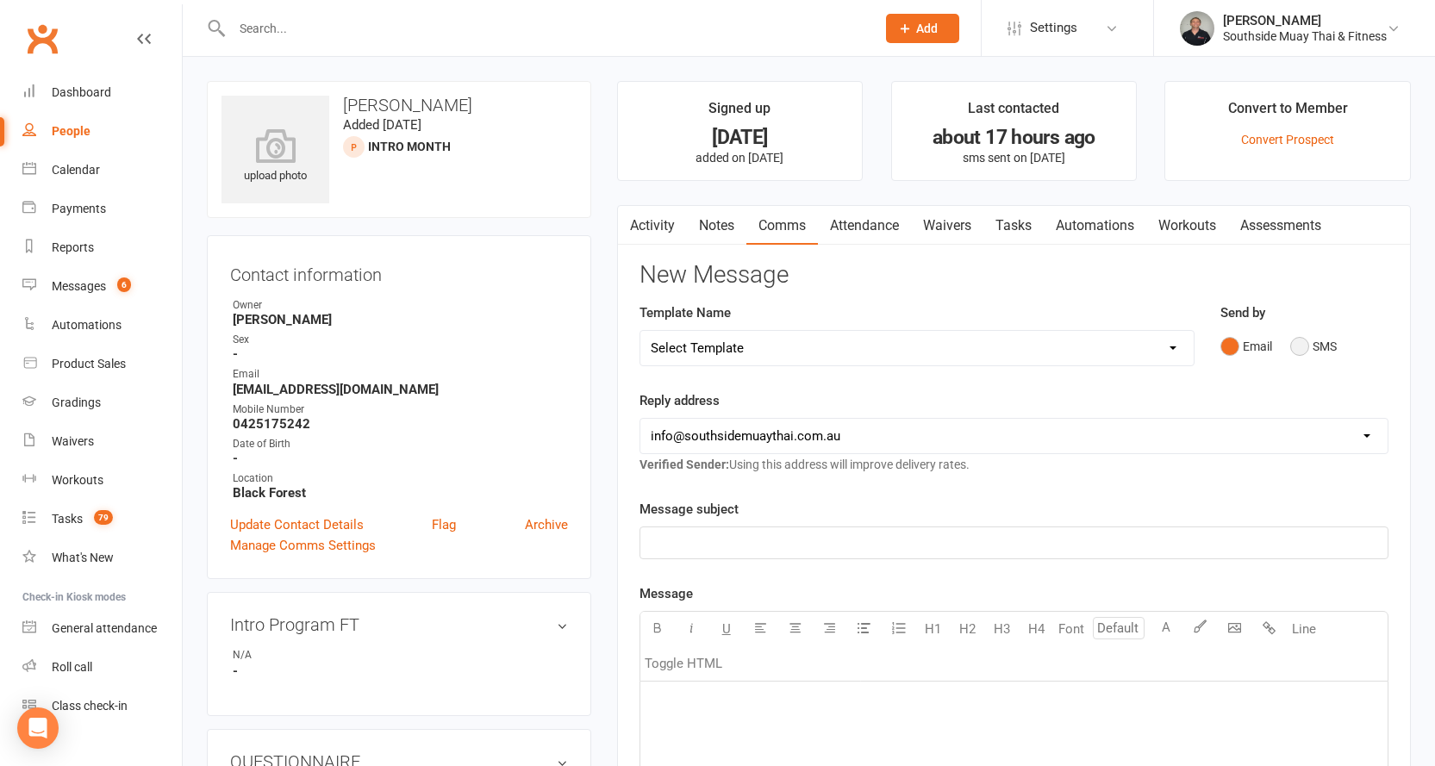
click at [1309, 343] on button "SMS" at bounding box center [1313, 346] width 47 height 33
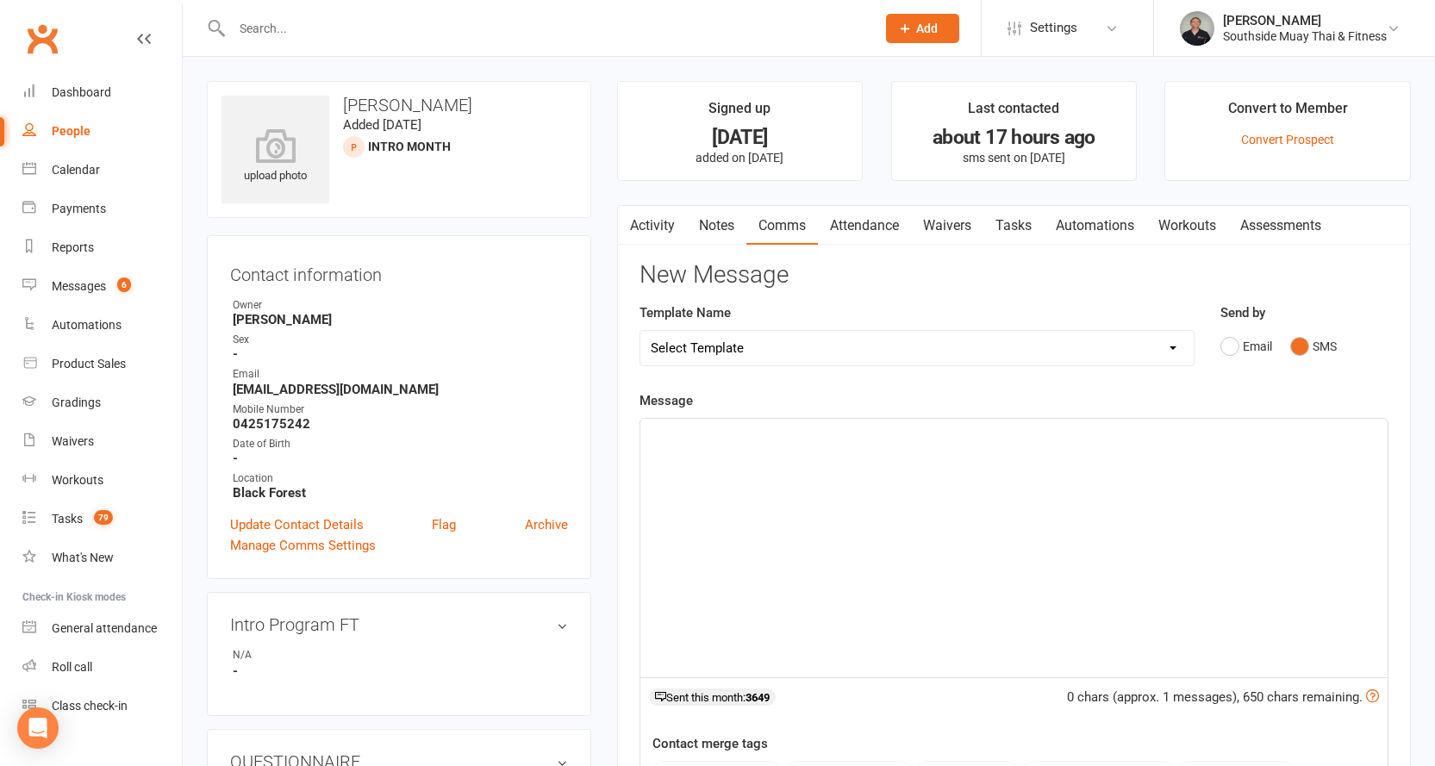
click at [966, 349] on select "Select Template [SMS] Outreach Message: High Risk – Personal From Trainer + Ree…" at bounding box center [916, 348] width 553 height 34
select select "34"
click at [640, 331] on select "Select Template [SMS] Outreach Message: High Risk – Personal From Trainer + Ree…" at bounding box center [916, 348] width 553 height 34
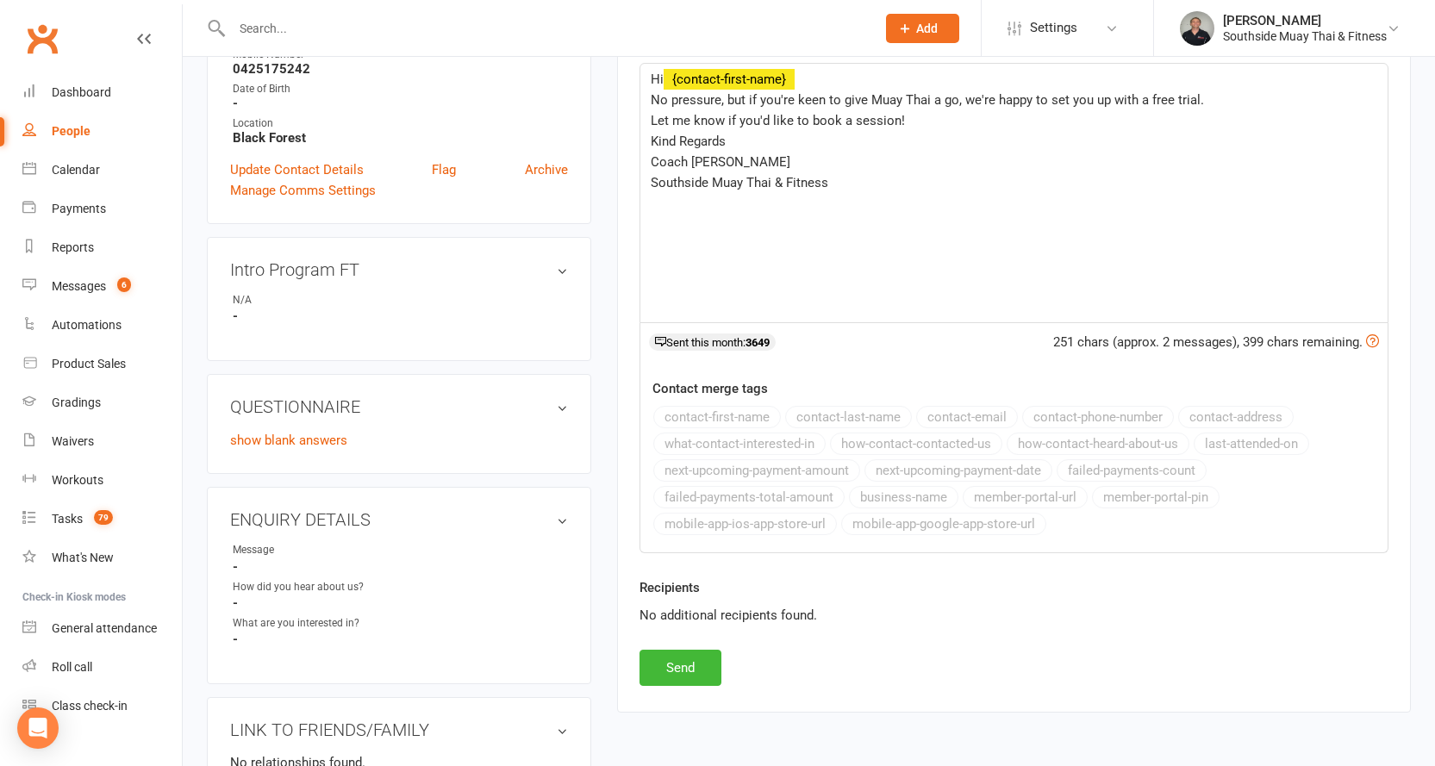
scroll to position [431, 0]
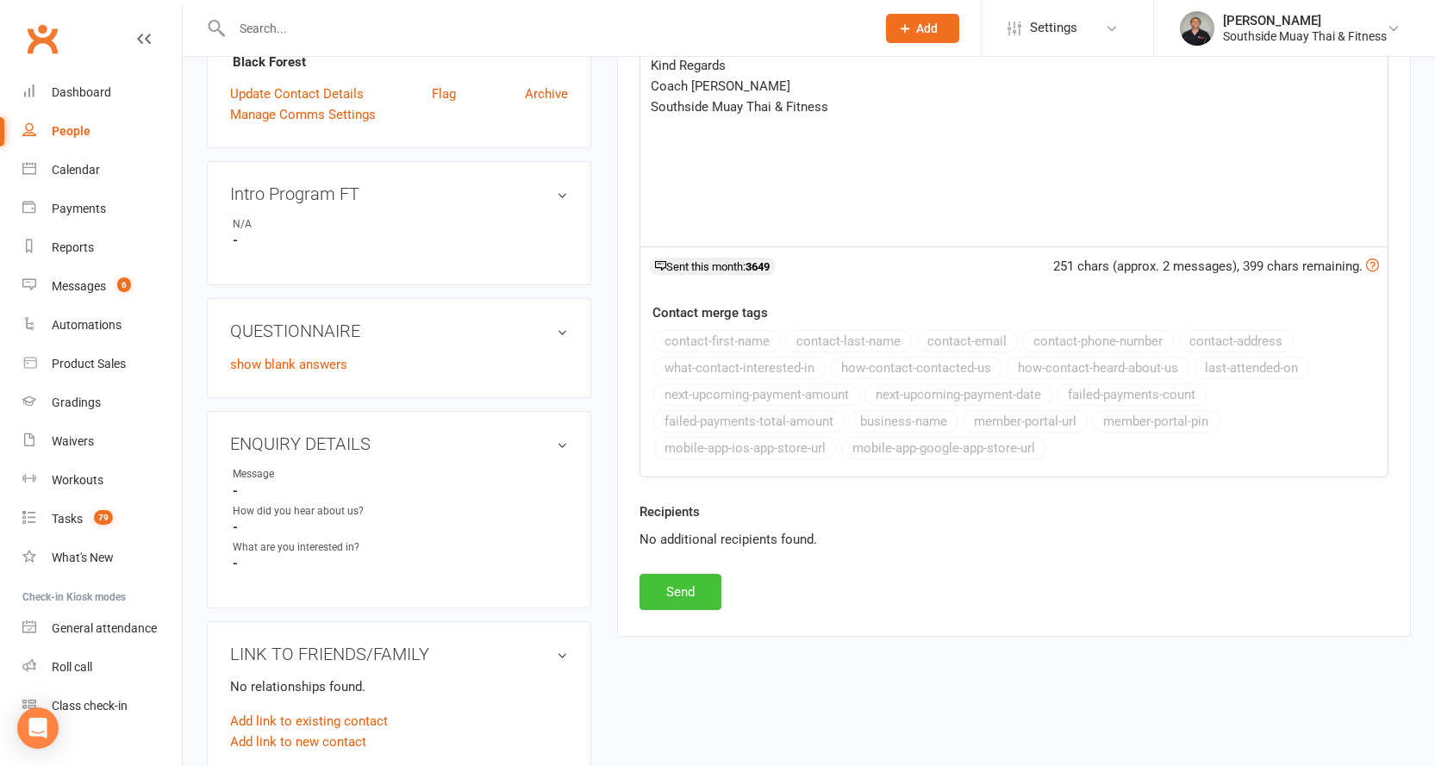
click at [654, 583] on button "Send" at bounding box center [681, 592] width 82 height 36
select select
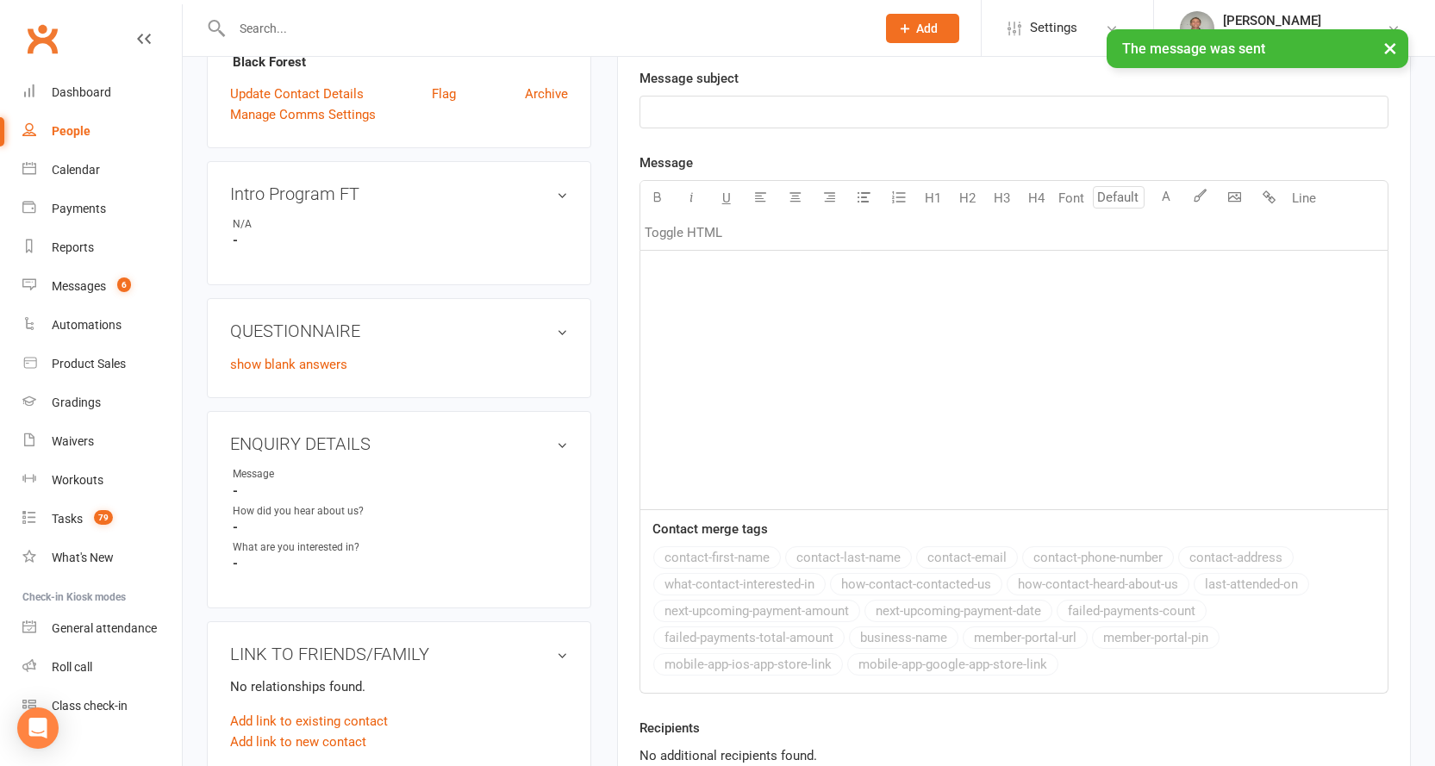
click at [60, 127] on div "People" at bounding box center [71, 131] width 39 height 14
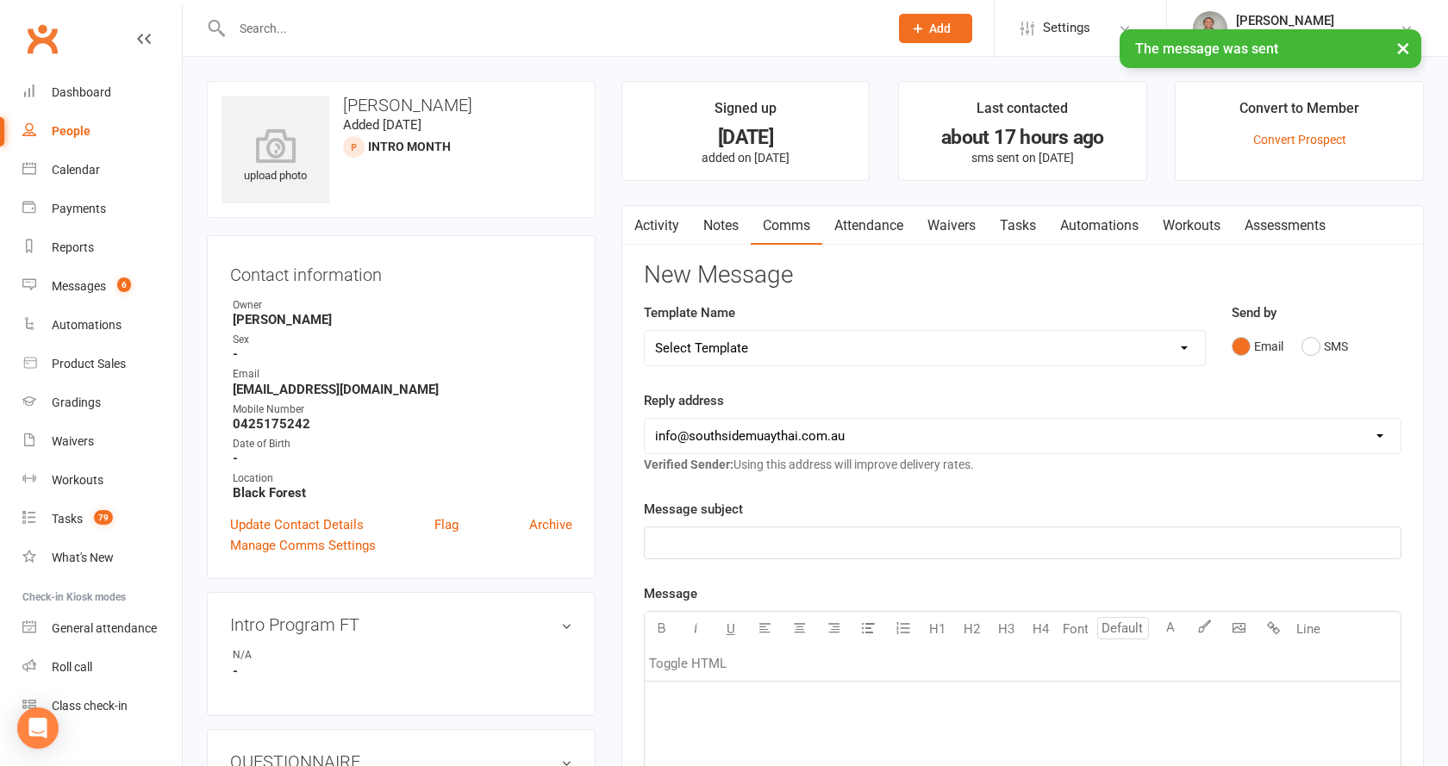
select select "100"
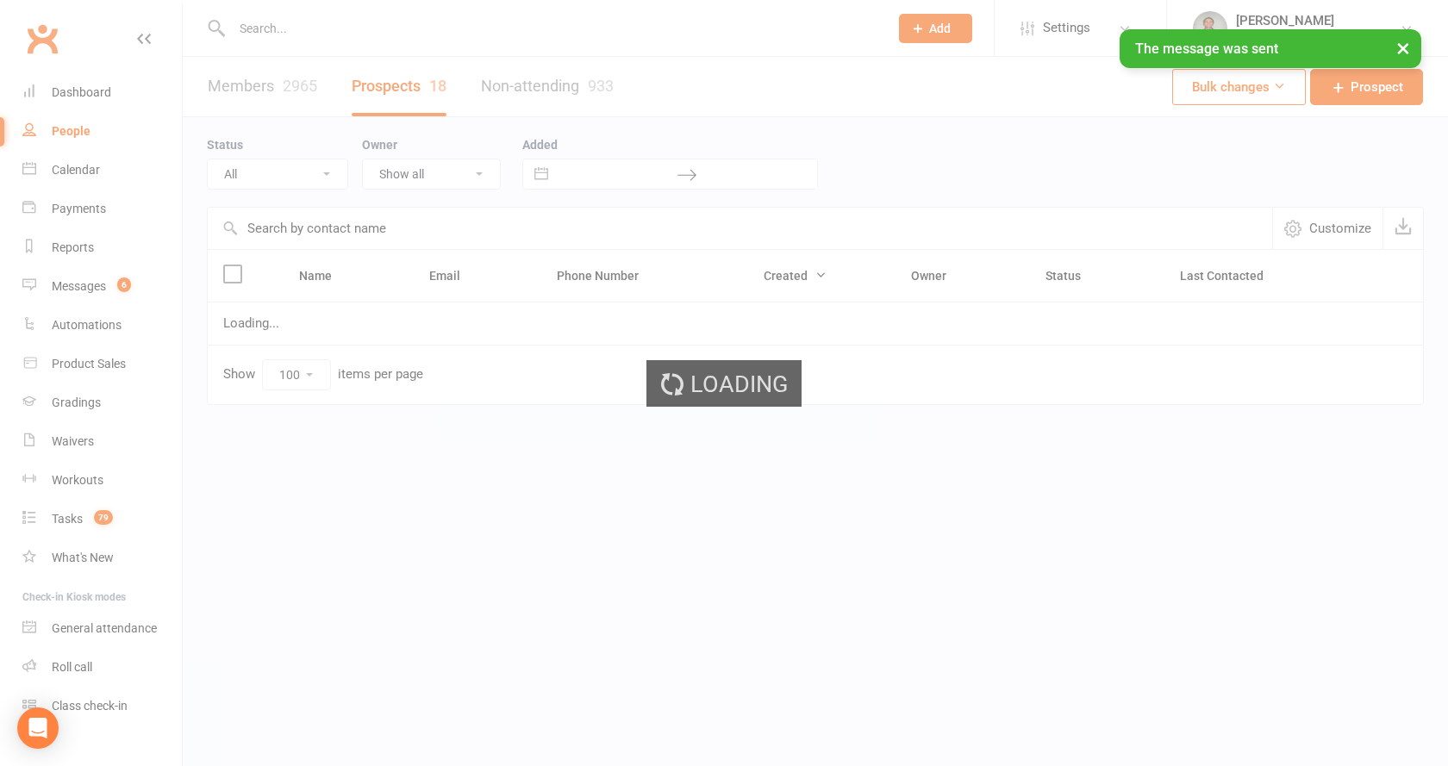
select select "Intro Month"
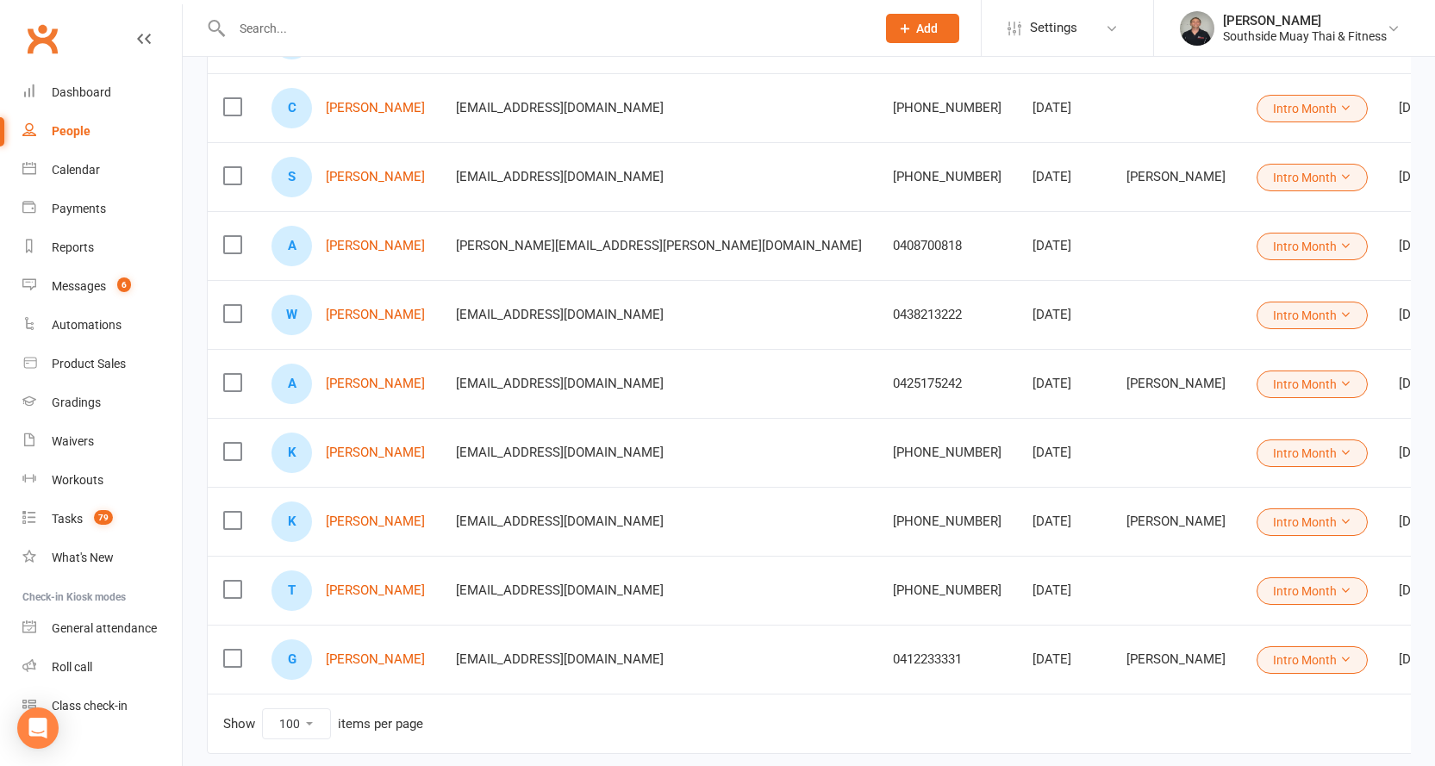
scroll to position [862, 0]
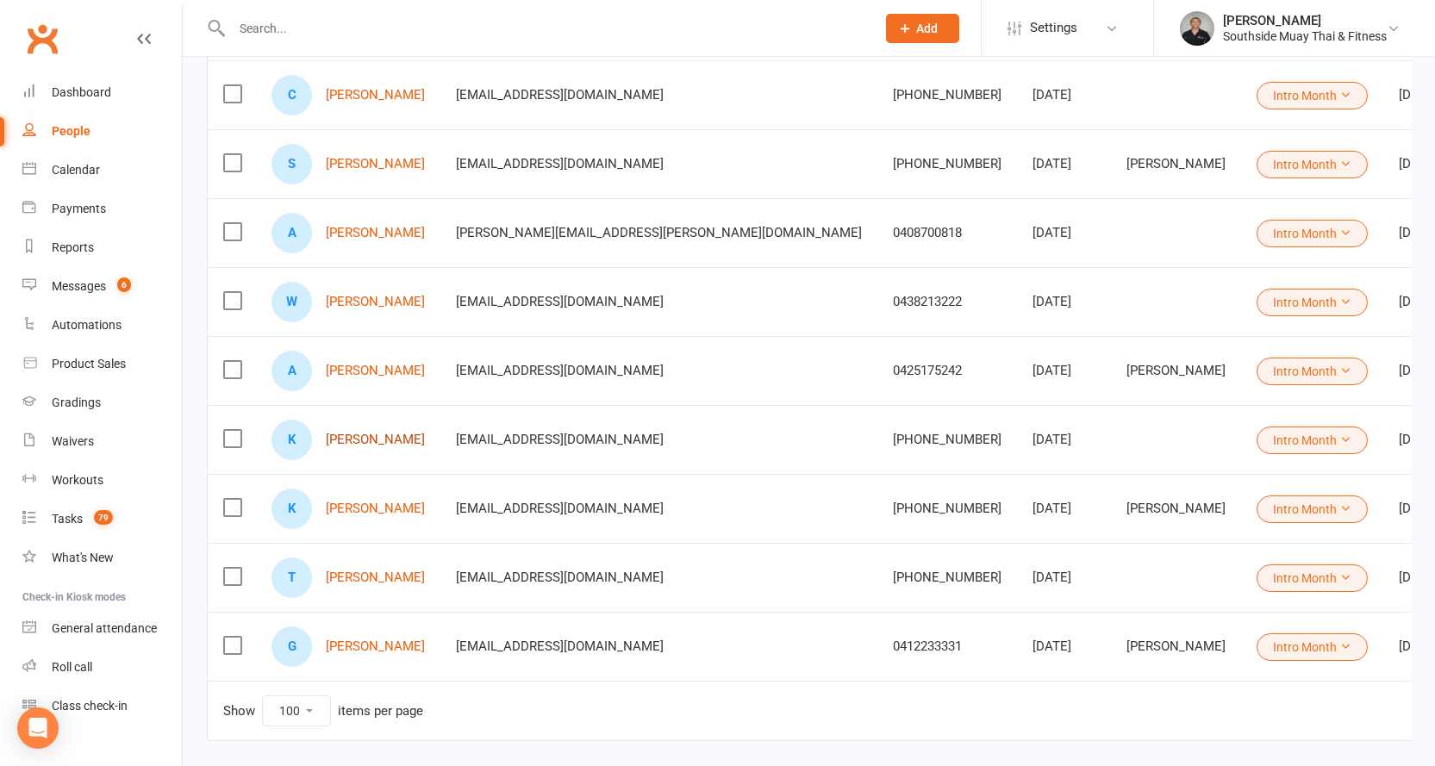
click at [354, 440] on link "Kat Waterman" at bounding box center [375, 440] width 99 height 15
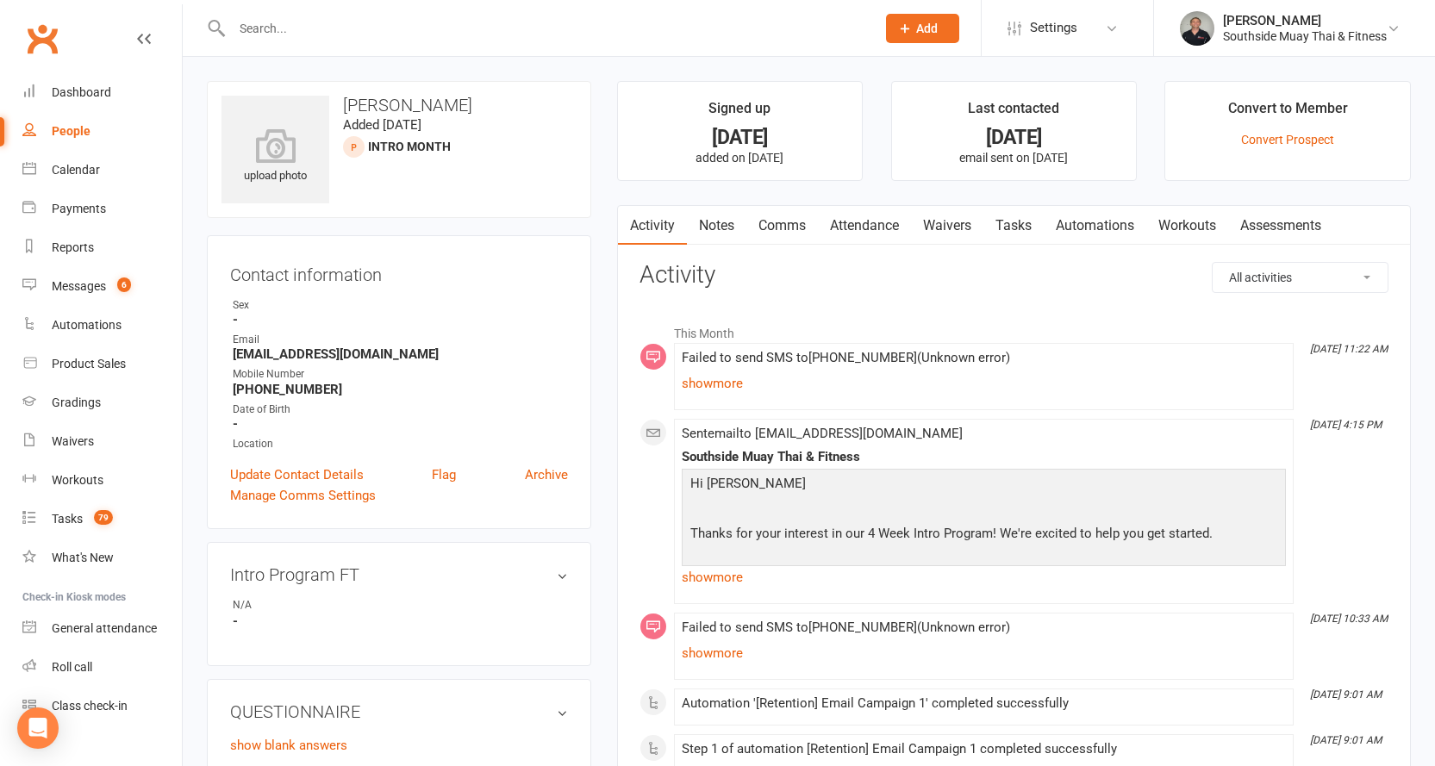
click at [769, 219] on link "Comms" at bounding box center [783, 226] width 72 height 40
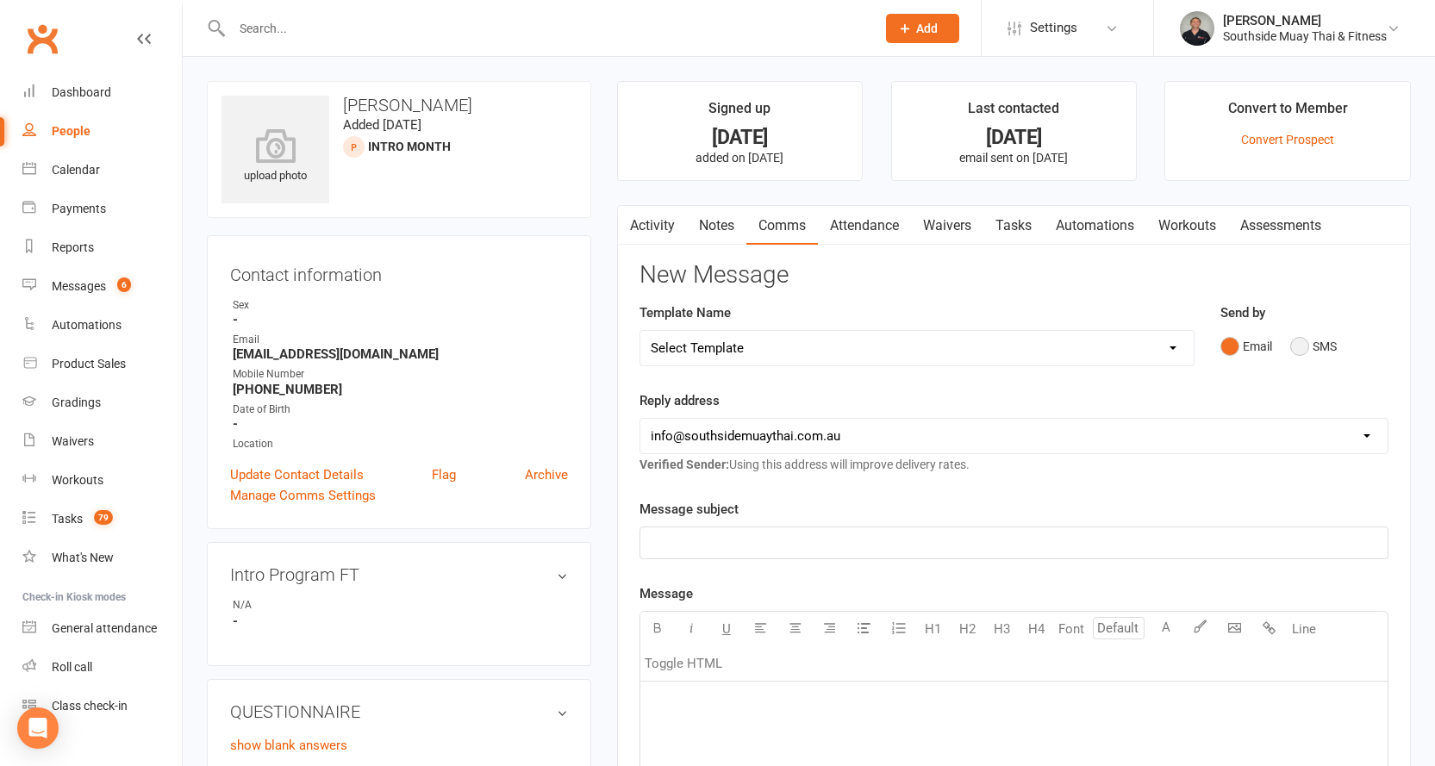
click at [1299, 344] on button "SMS" at bounding box center [1313, 346] width 47 height 33
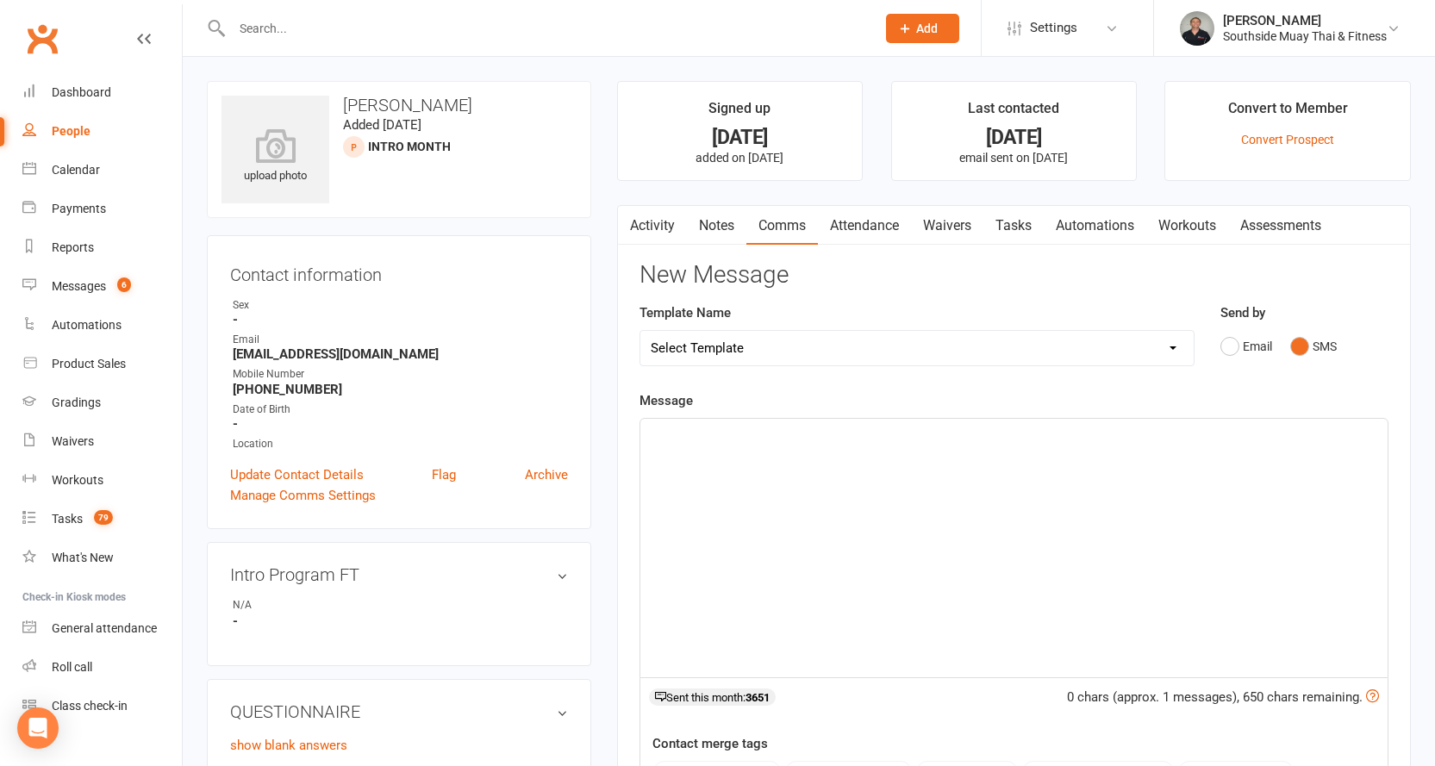
click at [1138, 348] on select "Select Template [SMS] Outreach Message: High Risk – Personal From Trainer + Ree…" at bounding box center [916, 348] width 553 height 34
select select "32"
click at [640, 331] on select "Select Template [SMS] Outreach Message: High Risk – Personal From Trainer + Ree…" at bounding box center [916, 348] width 553 height 34
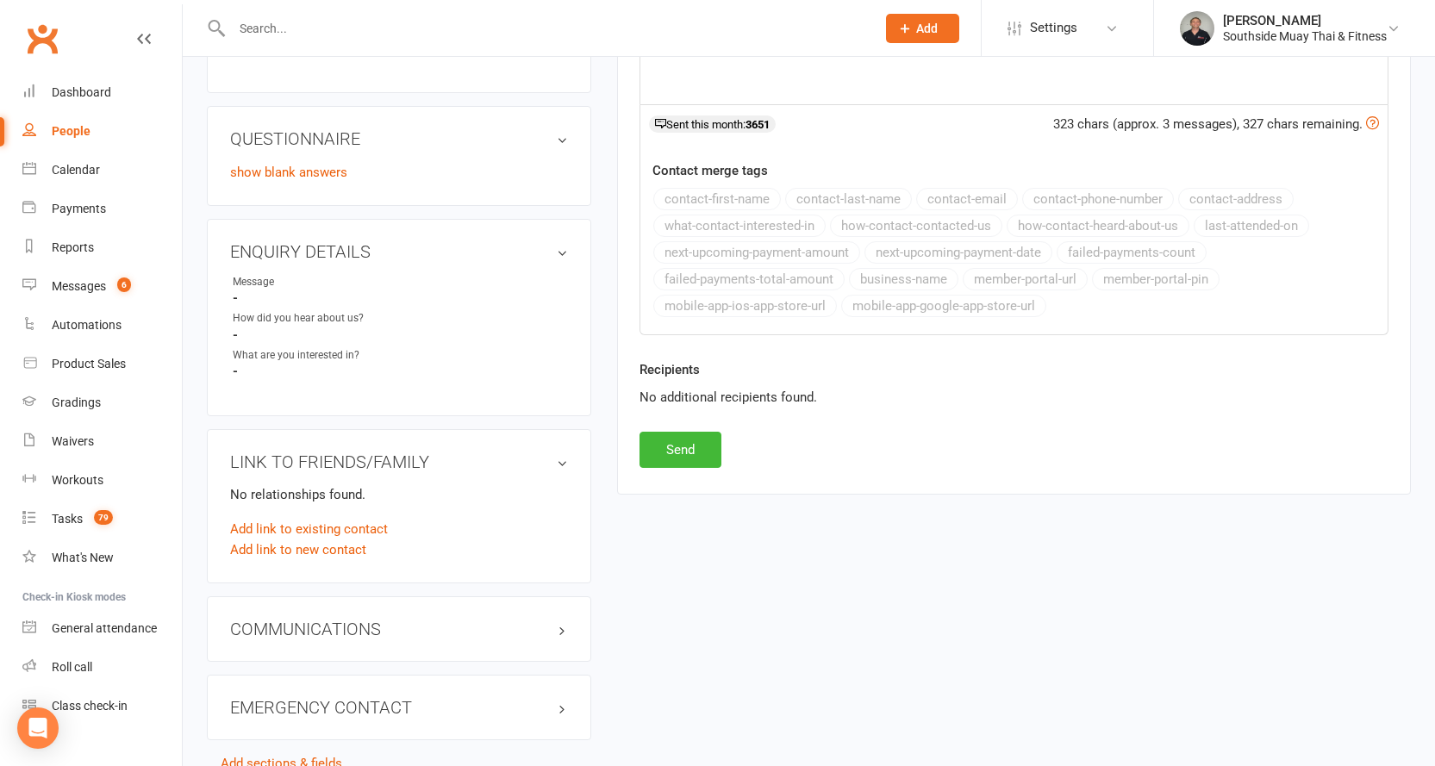
scroll to position [603, 0]
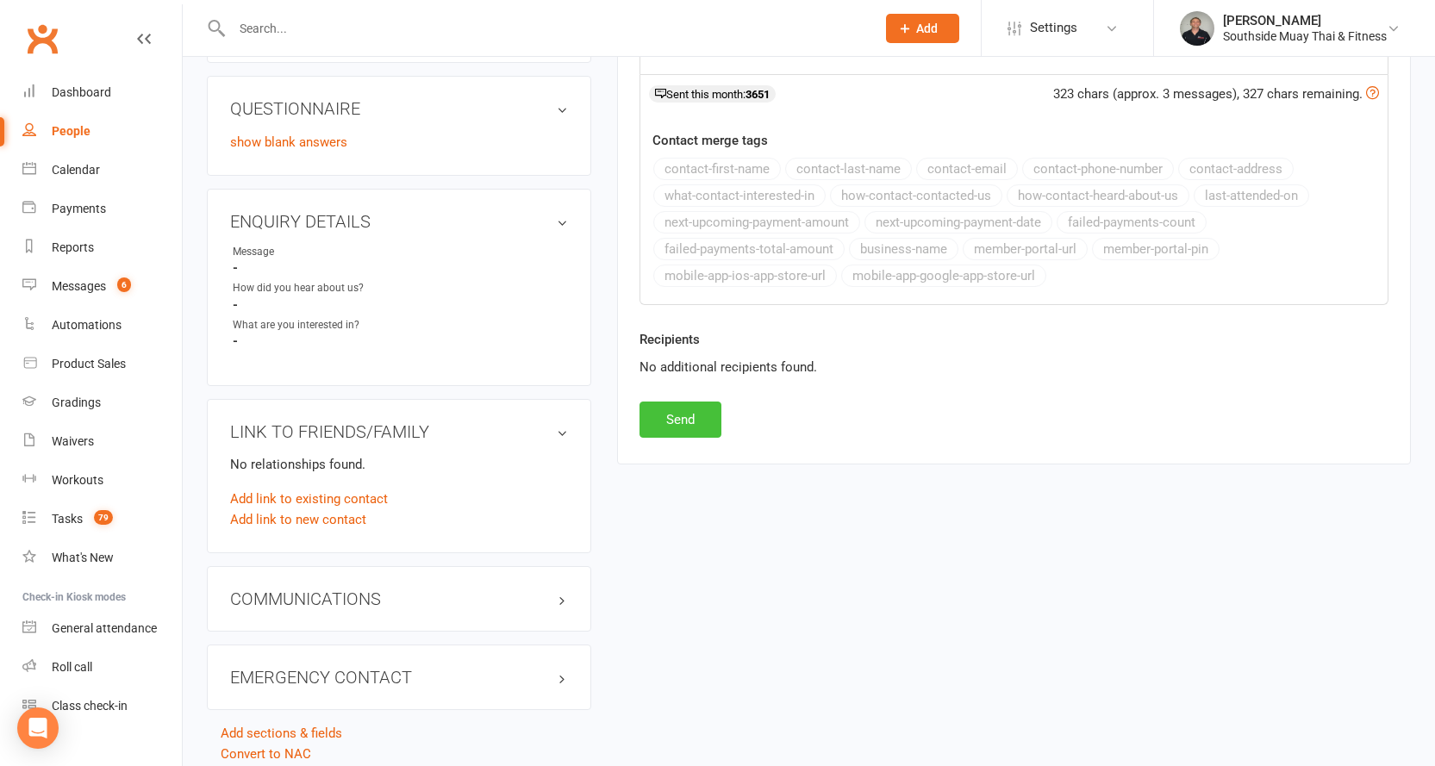
click at [696, 422] on button "Send" at bounding box center [681, 420] width 82 height 36
select select
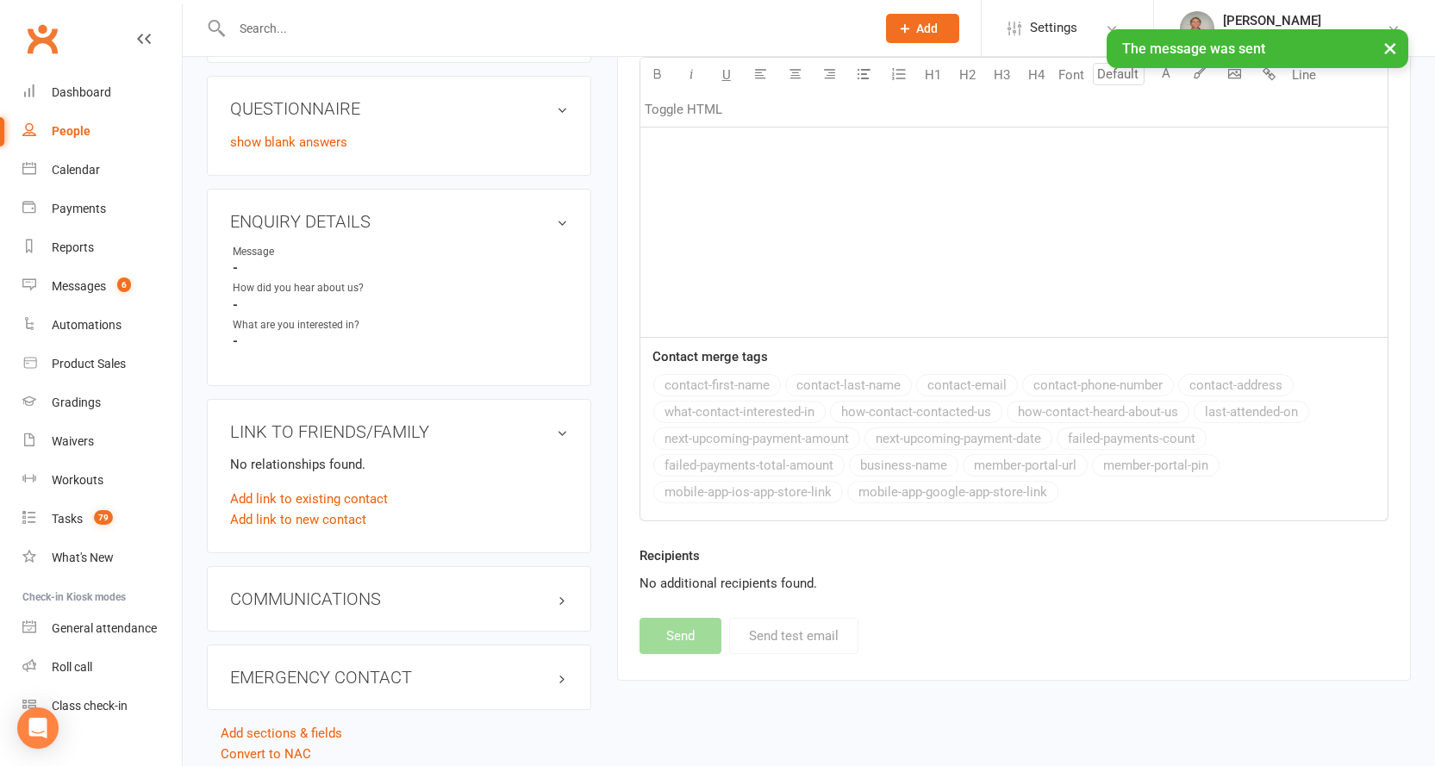
click at [59, 125] on div "People" at bounding box center [71, 131] width 39 height 14
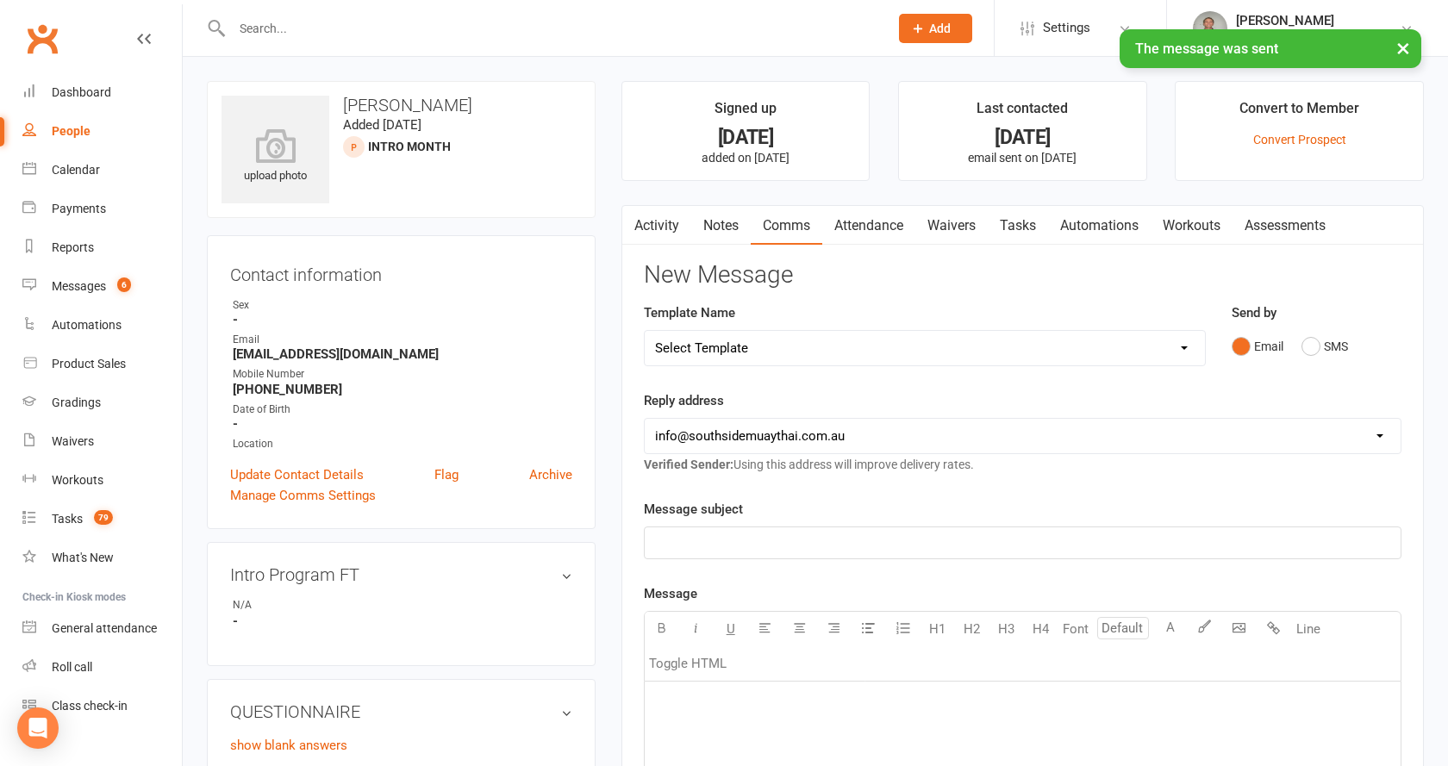
select select "100"
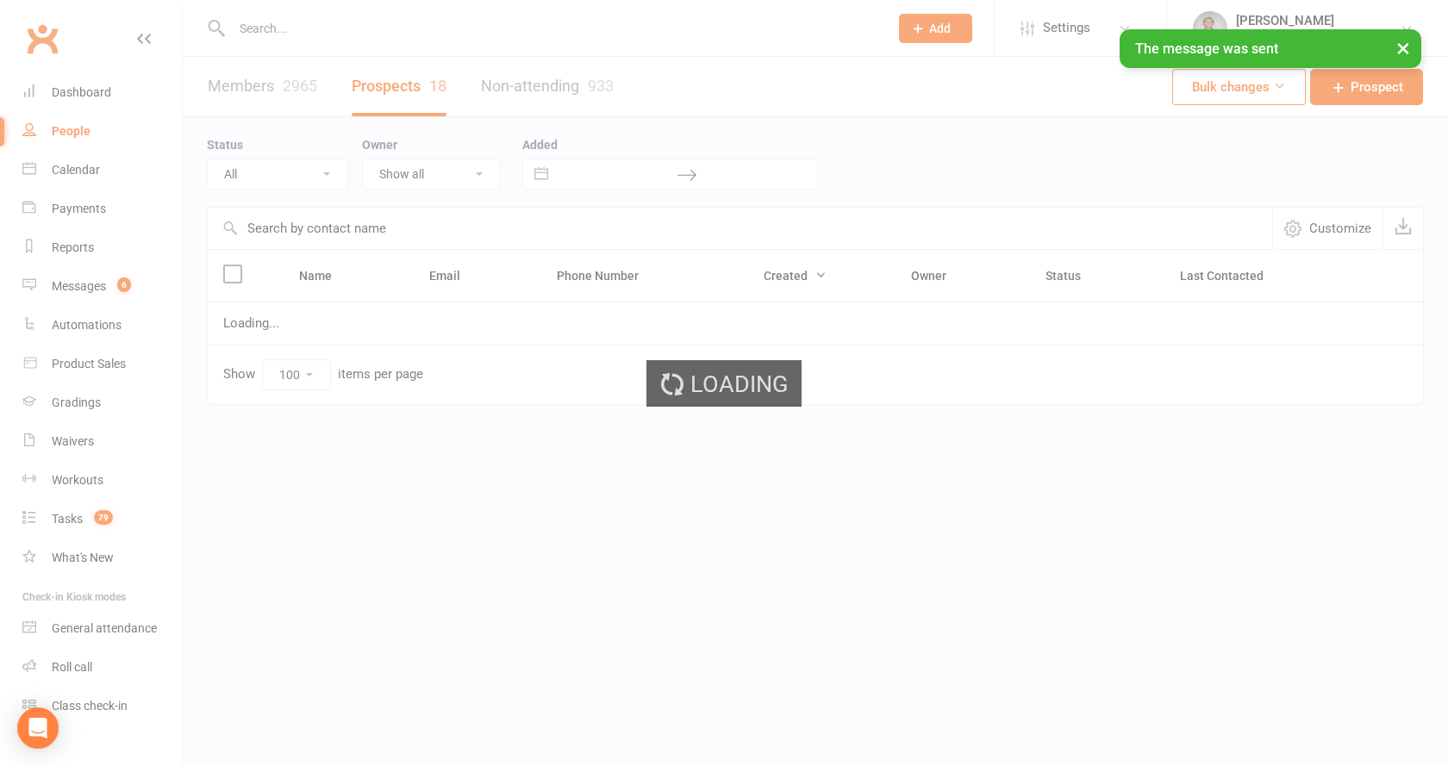
select select "Intro Month"
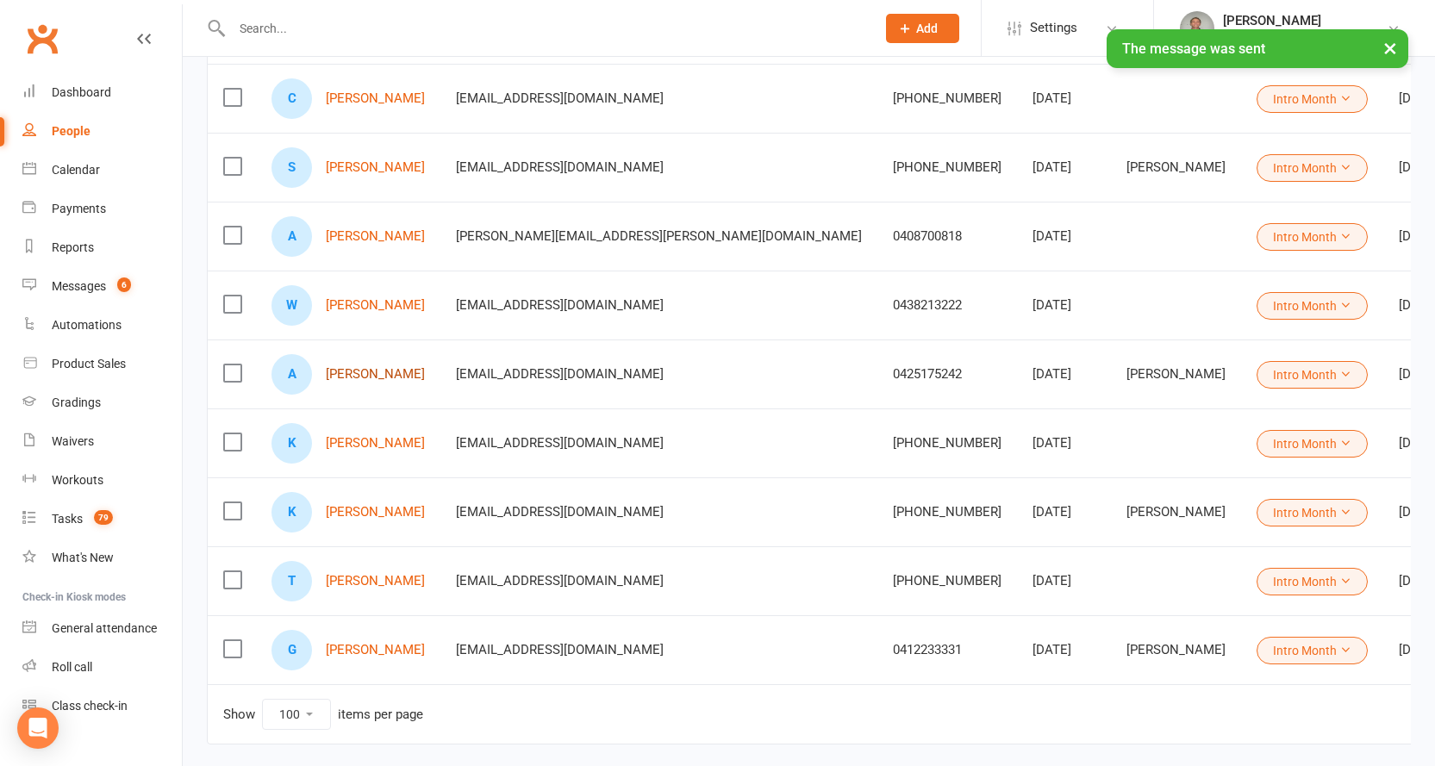
scroll to position [862, 0]
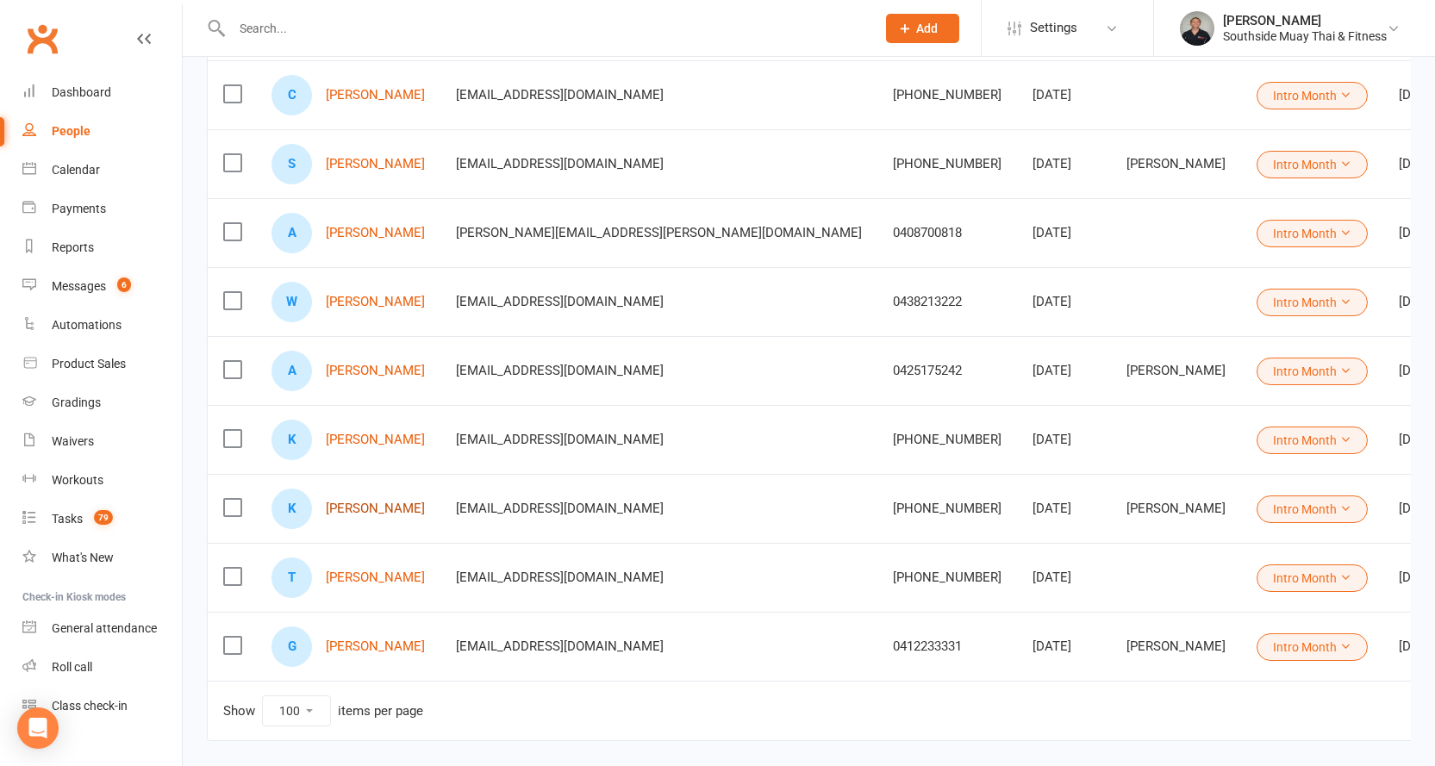
click at [345, 510] on link "Kym Kelly" at bounding box center [375, 509] width 99 height 15
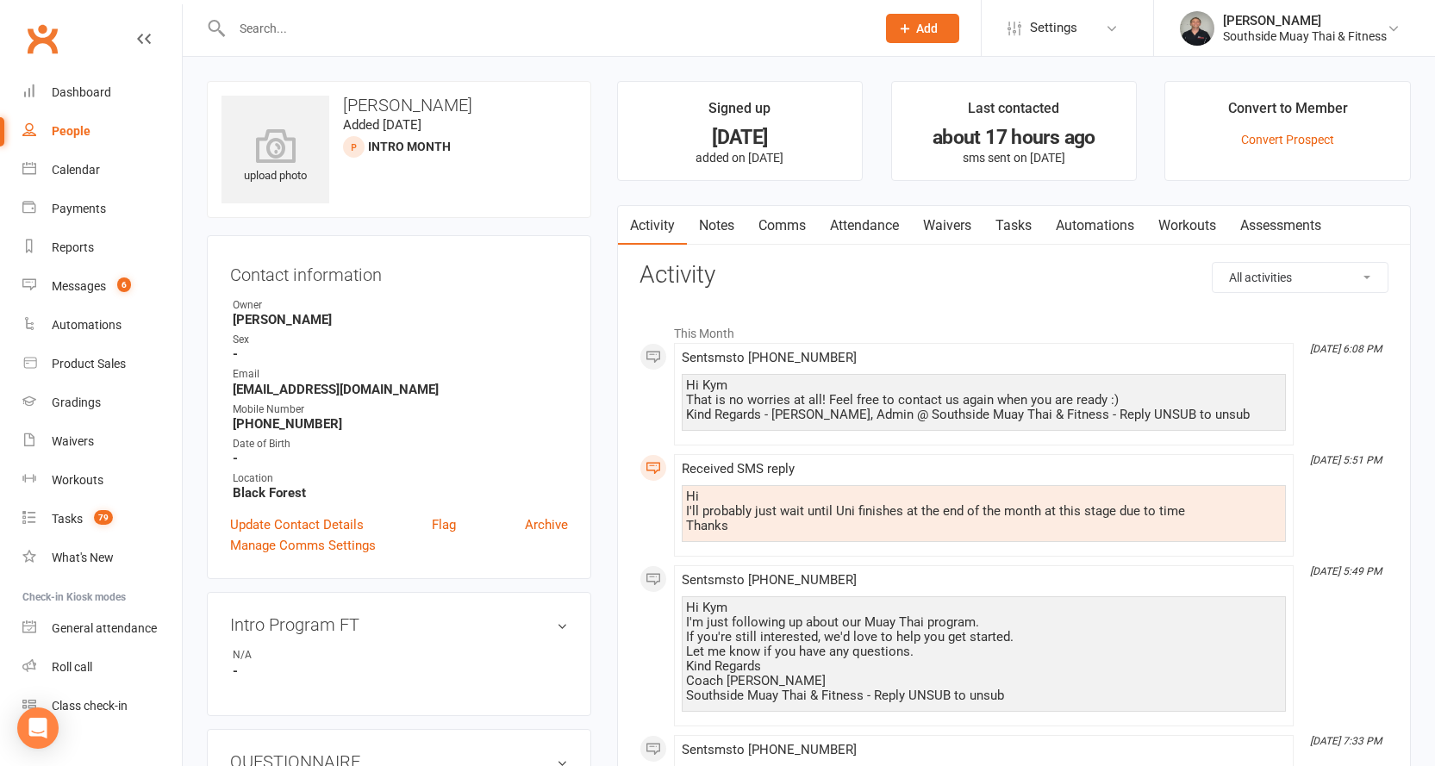
click at [75, 127] on div "People" at bounding box center [71, 131] width 39 height 14
select select "100"
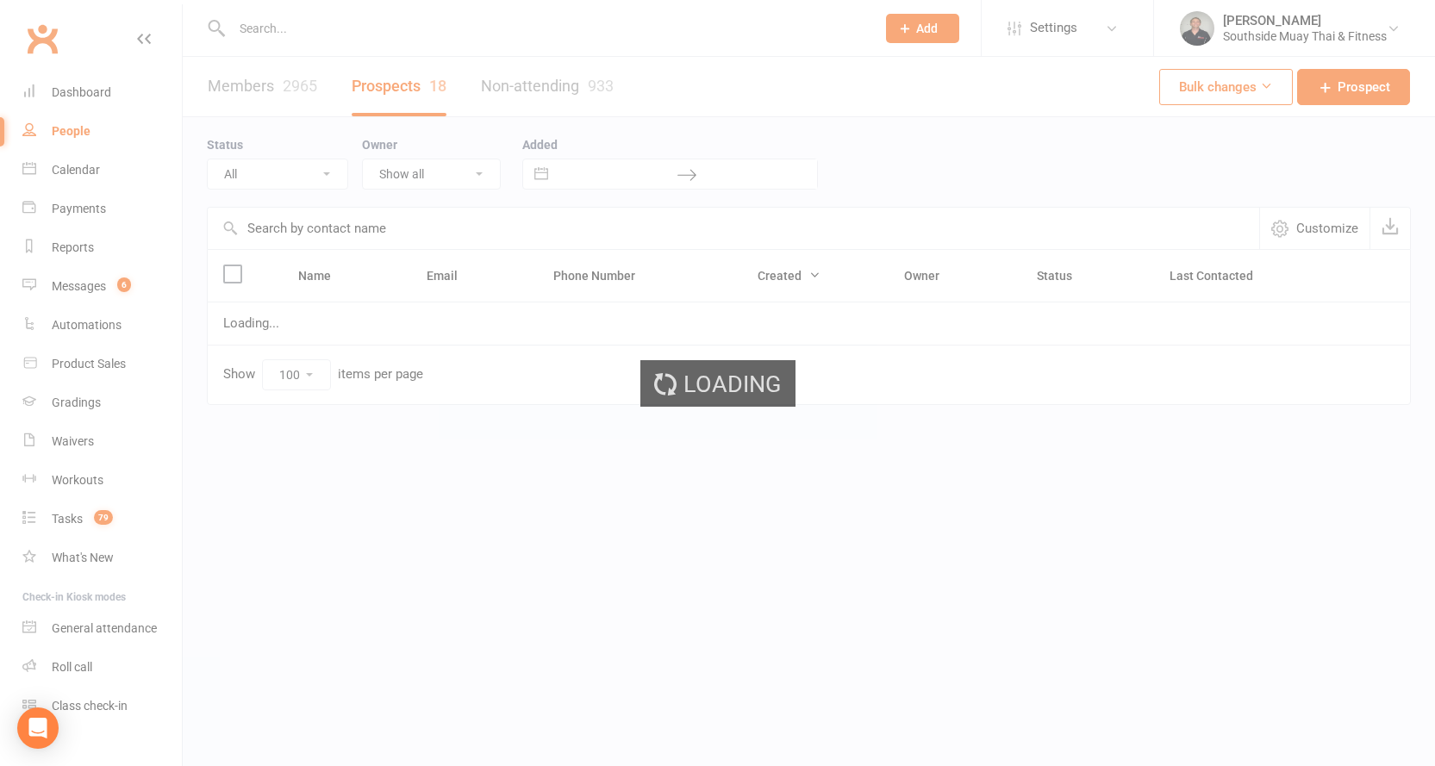
select select "Intro Month"
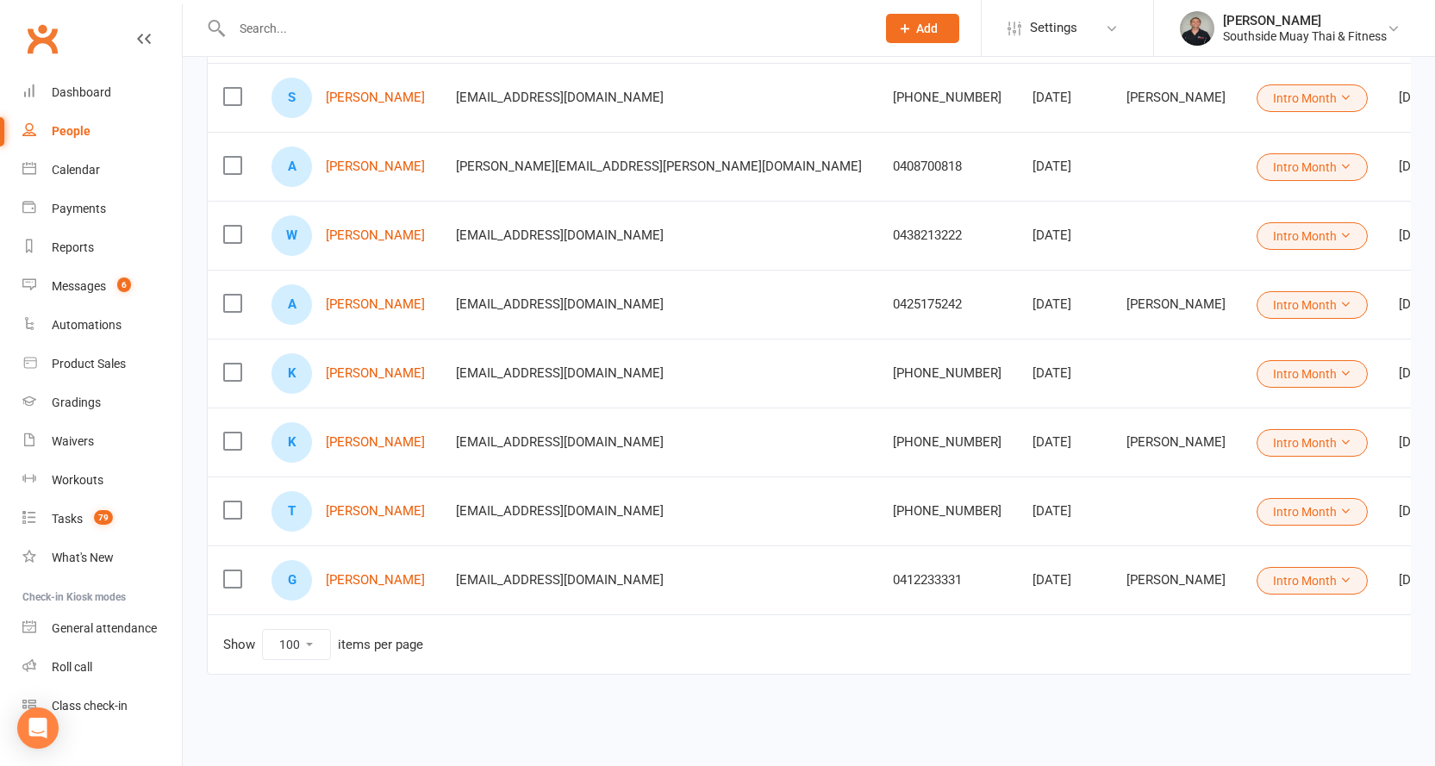
scroll to position [930, 0]
click at [385, 581] on link "George Damis" at bounding box center [375, 579] width 99 height 15
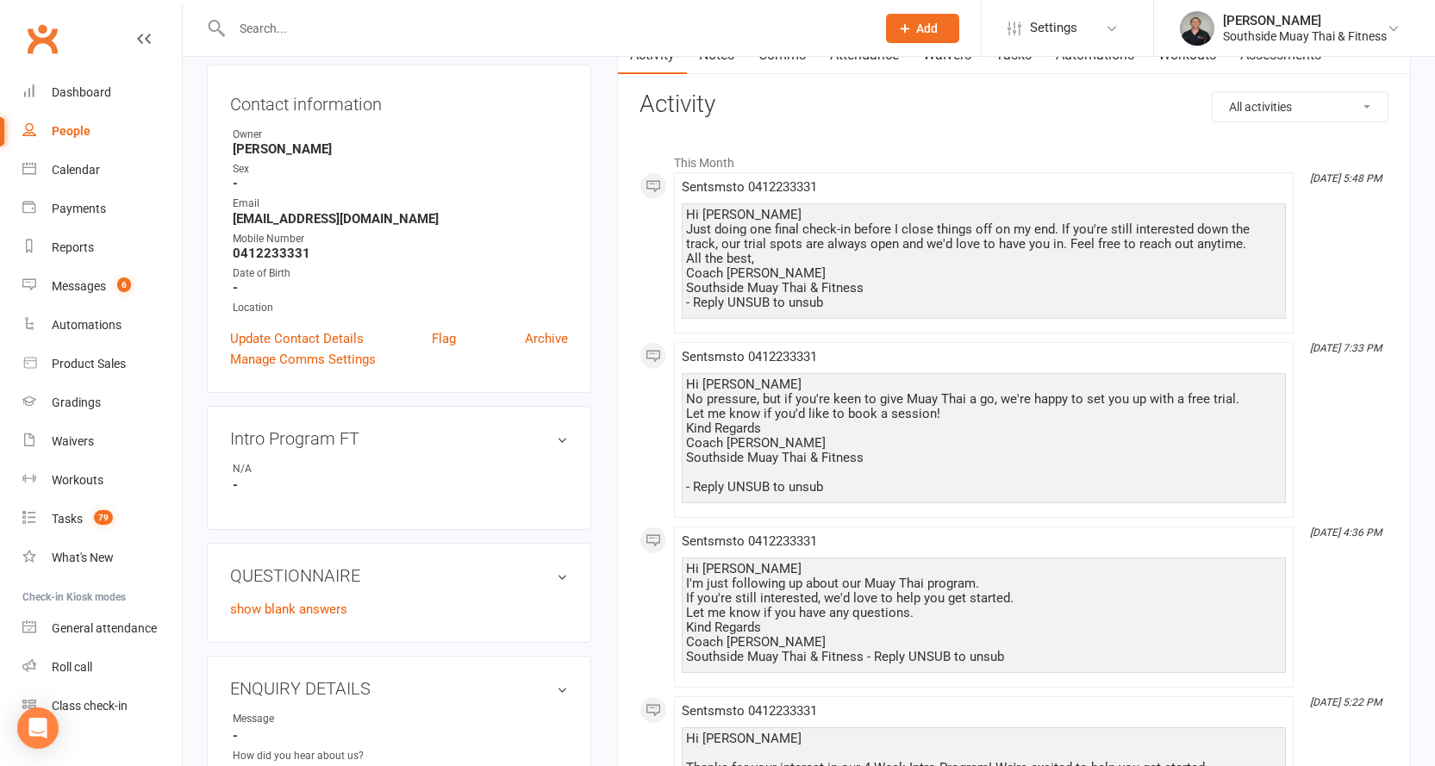
scroll to position [172, 0]
click at [269, 332] on link "Update Contact Details" at bounding box center [297, 337] width 134 height 21
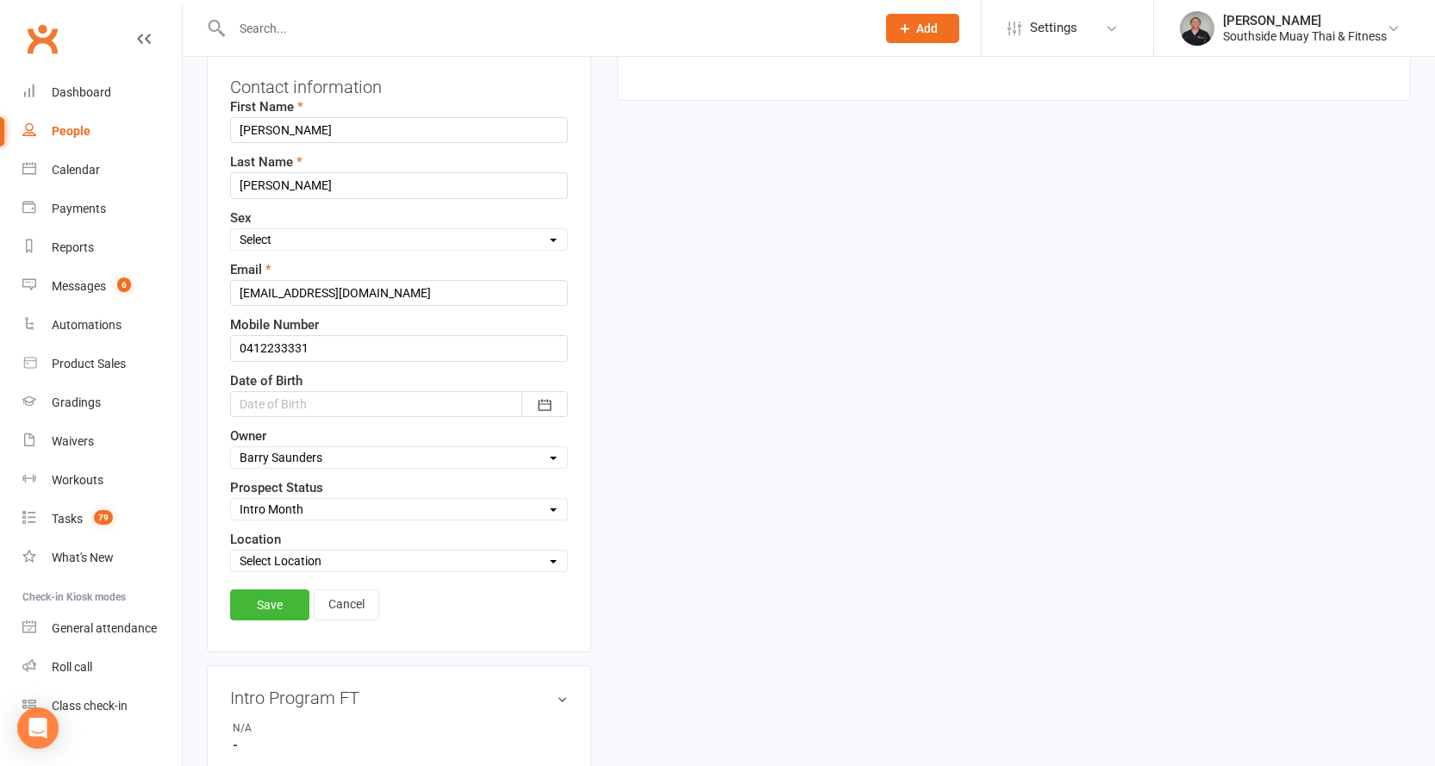
scroll to position [426, 0]
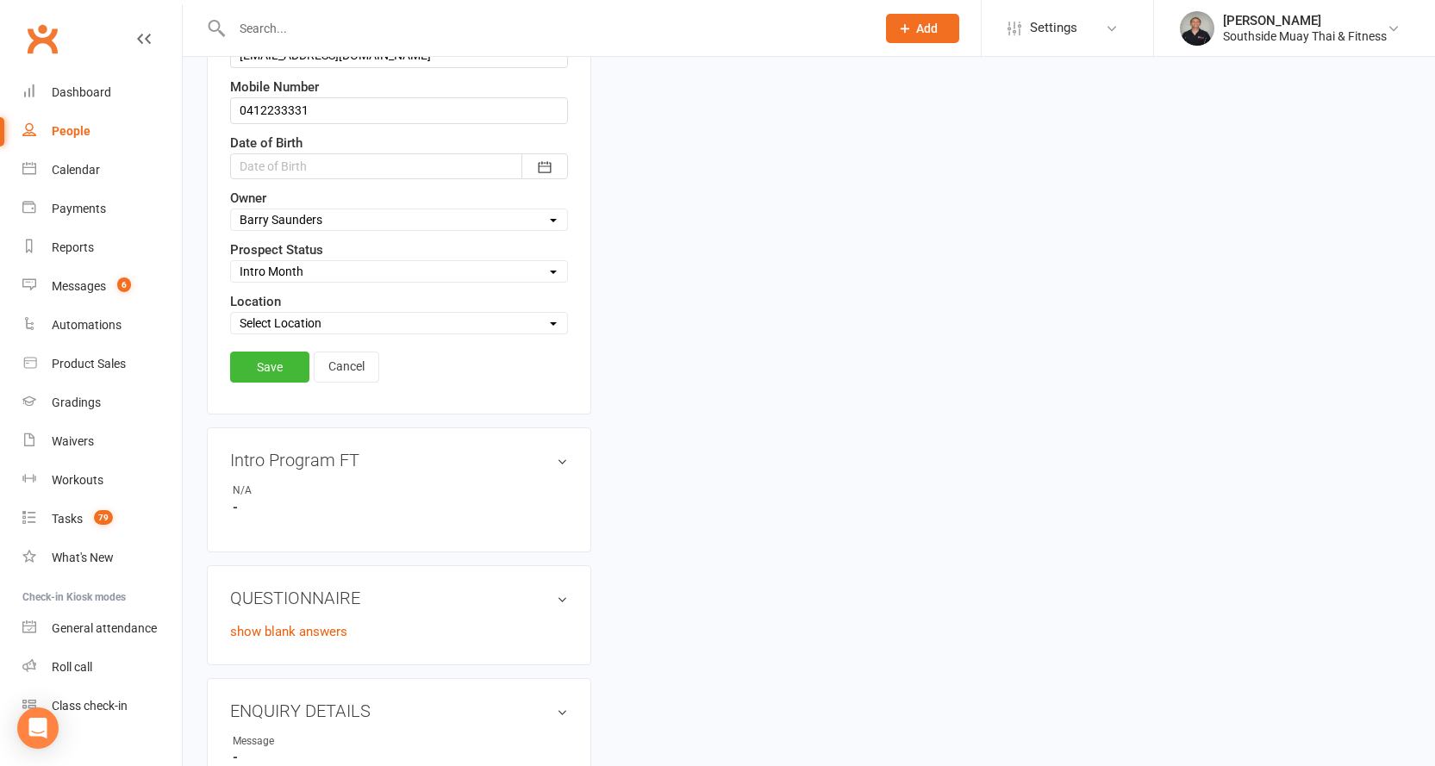
click at [286, 266] on select "Select Initial Contact 28 Day LBE - Contact Needed 28 Day LBE - Intro Class Boo…" at bounding box center [399, 271] width 336 height 19
select select "4 Week Trial - Re-engage Later"
click at [231, 263] on select "Select Initial Contact 28 Day LBE - Contact Needed 28 Day LBE - Intro Class Boo…" at bounding box center [399, 271] width 336 height 19
click at [278, 359] on link "Save" at bounding box center [269, 367] width 79 height 31
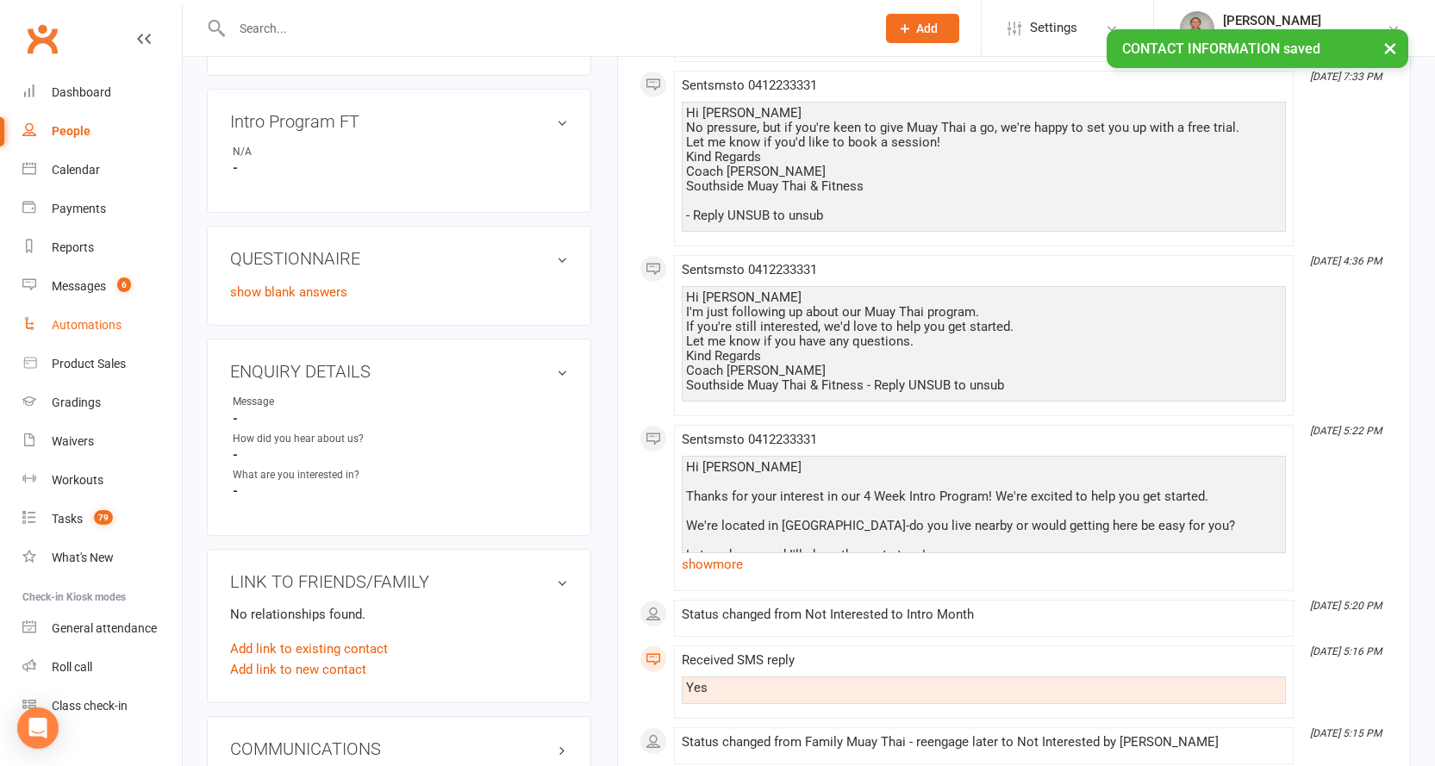
scroll to position [253, 0]
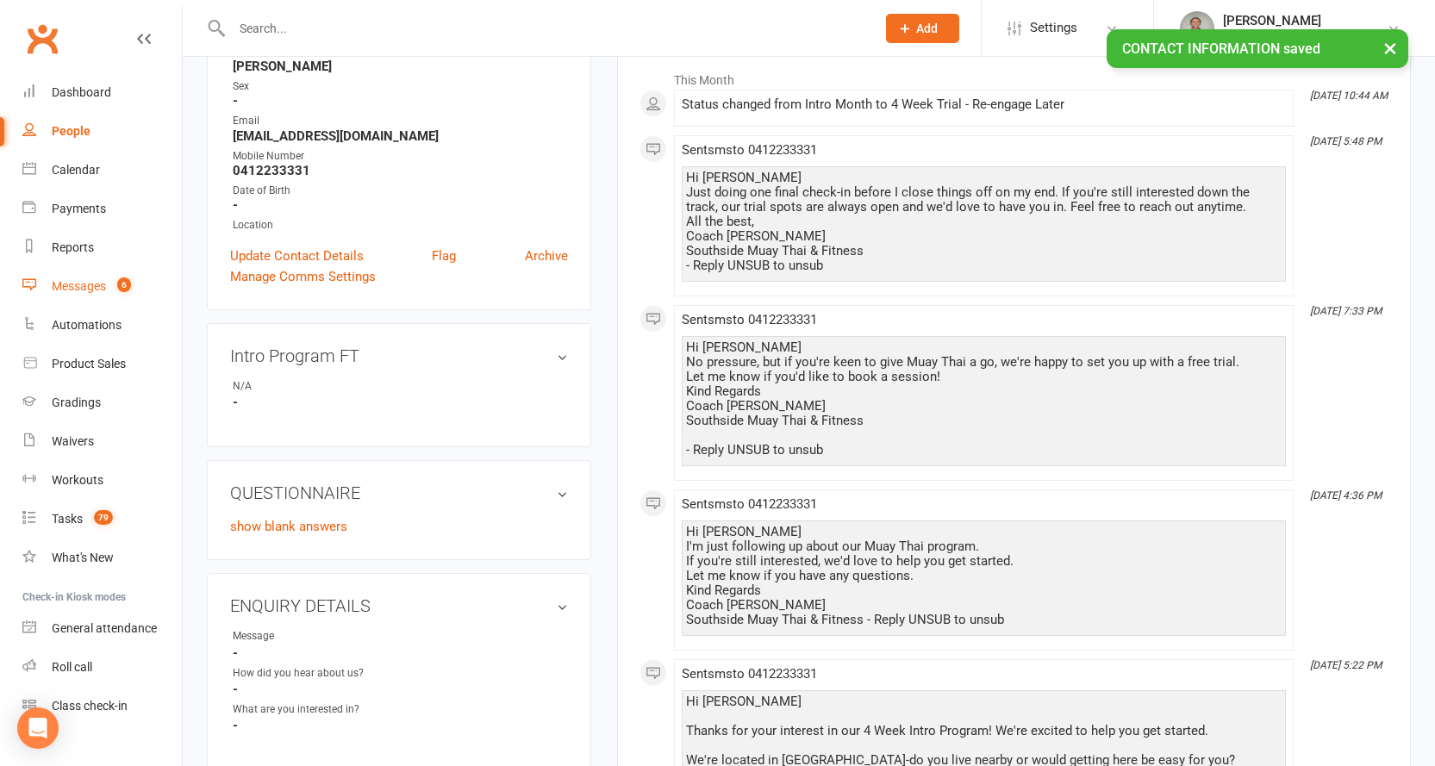
click at [82, 286] on div "Messages" at bounding box center [79, 286] width 54 height 14
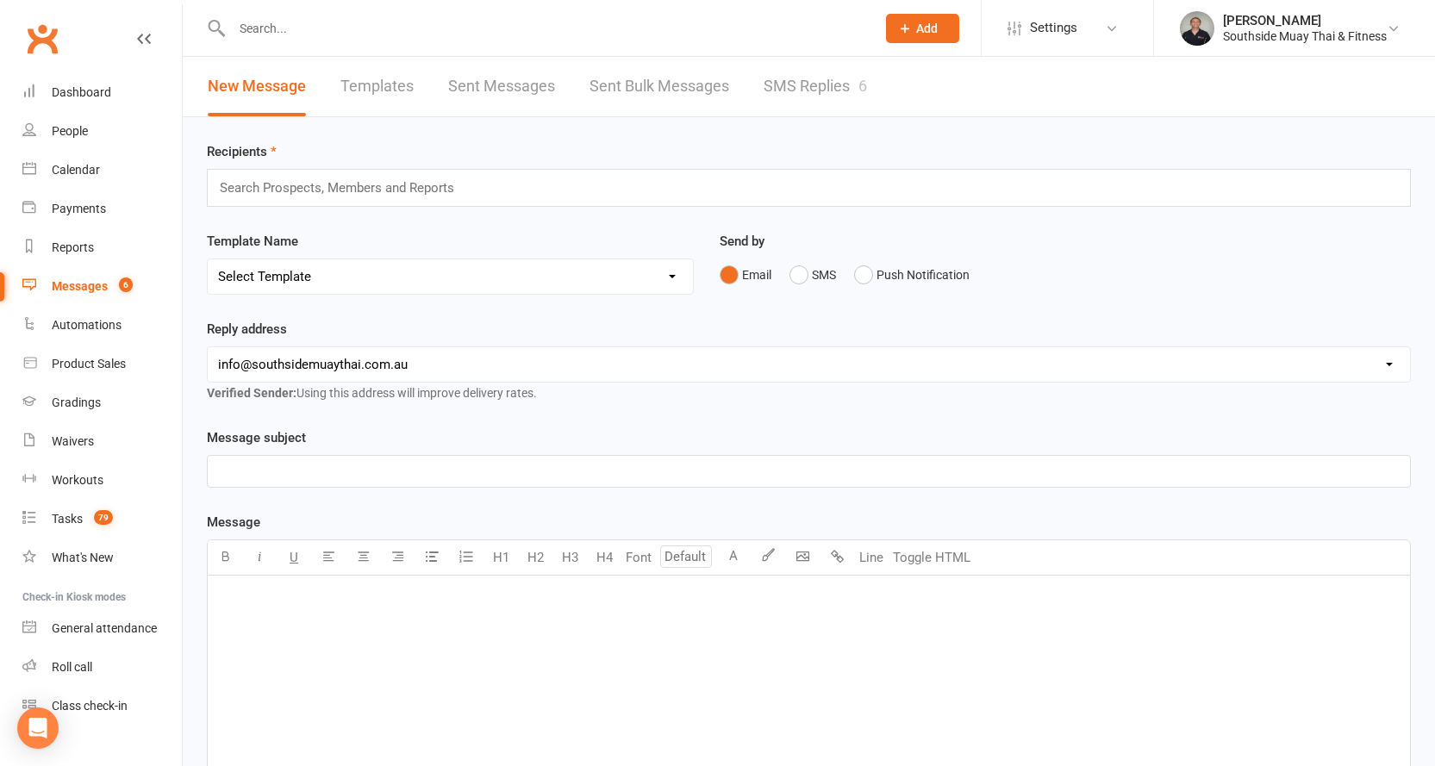
click at [813, 89] on link "SMS Replies 6" at bounding box center [815, 86] width 103 height 59
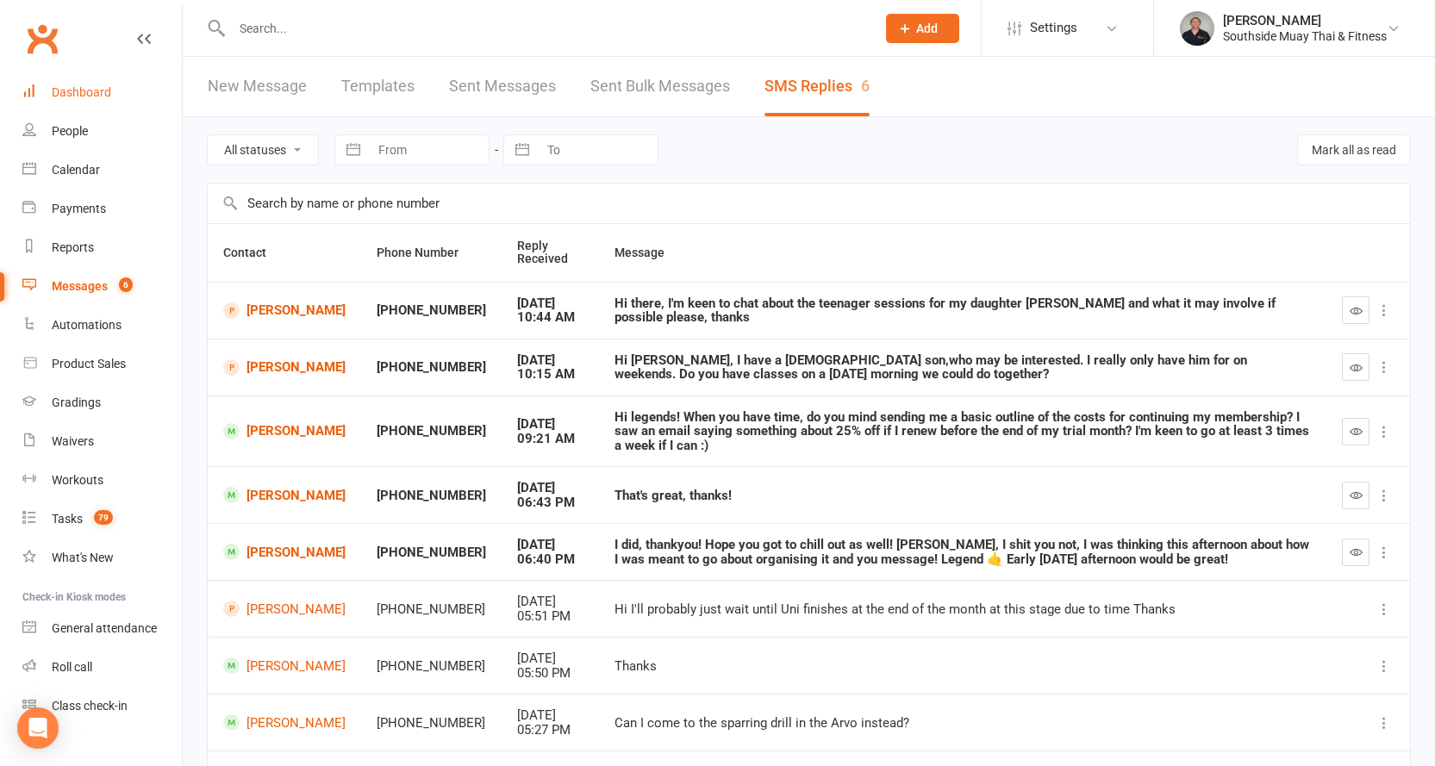
click at [49, 89] on link "Dashboard" at bounding box center [101, 92] width 159 height 39
